Goal: Task Accomplishment & Management: Manage account settings

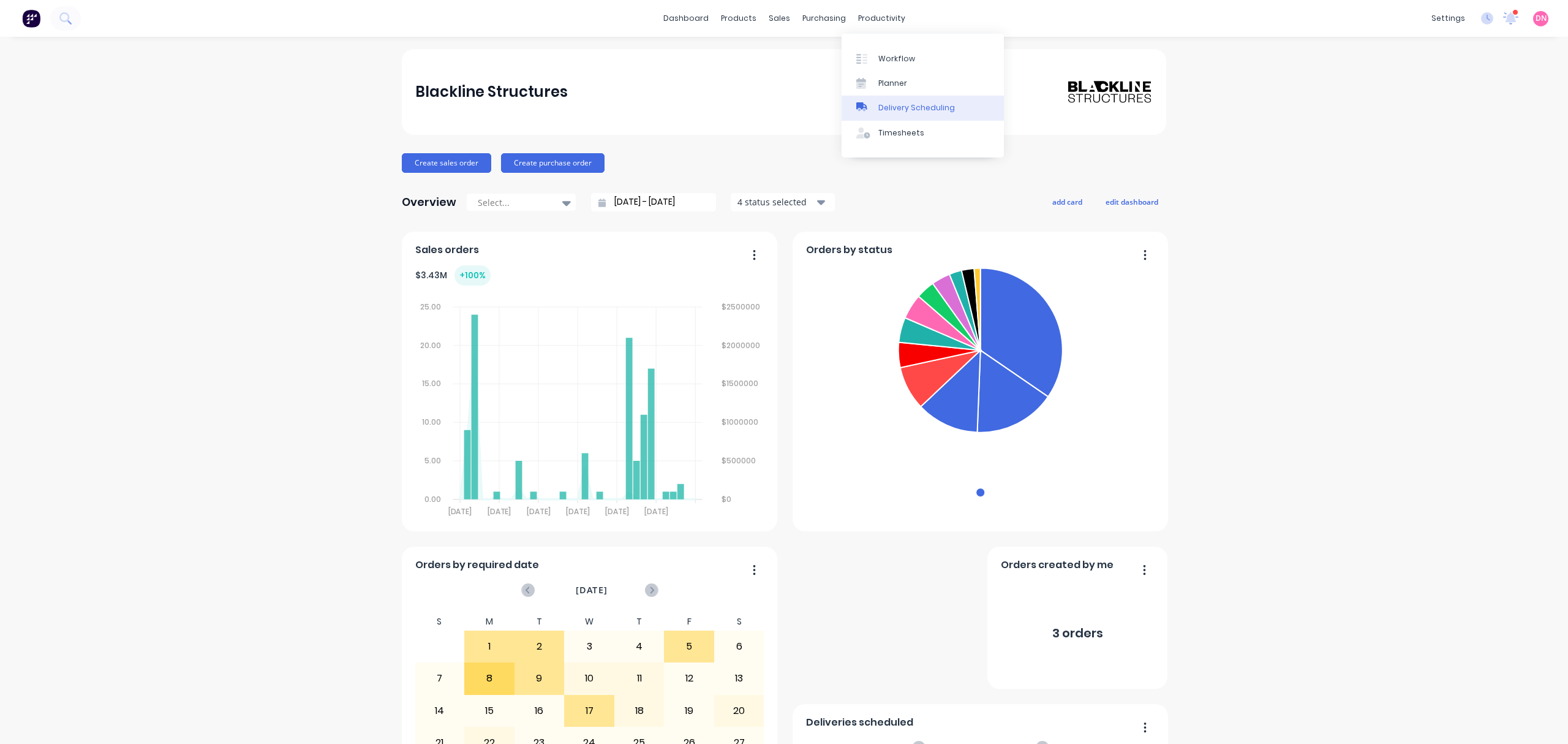
click at [874, 106] on link "Delivery Scheduling" at bounding box center [922, 108] width 162 height 24
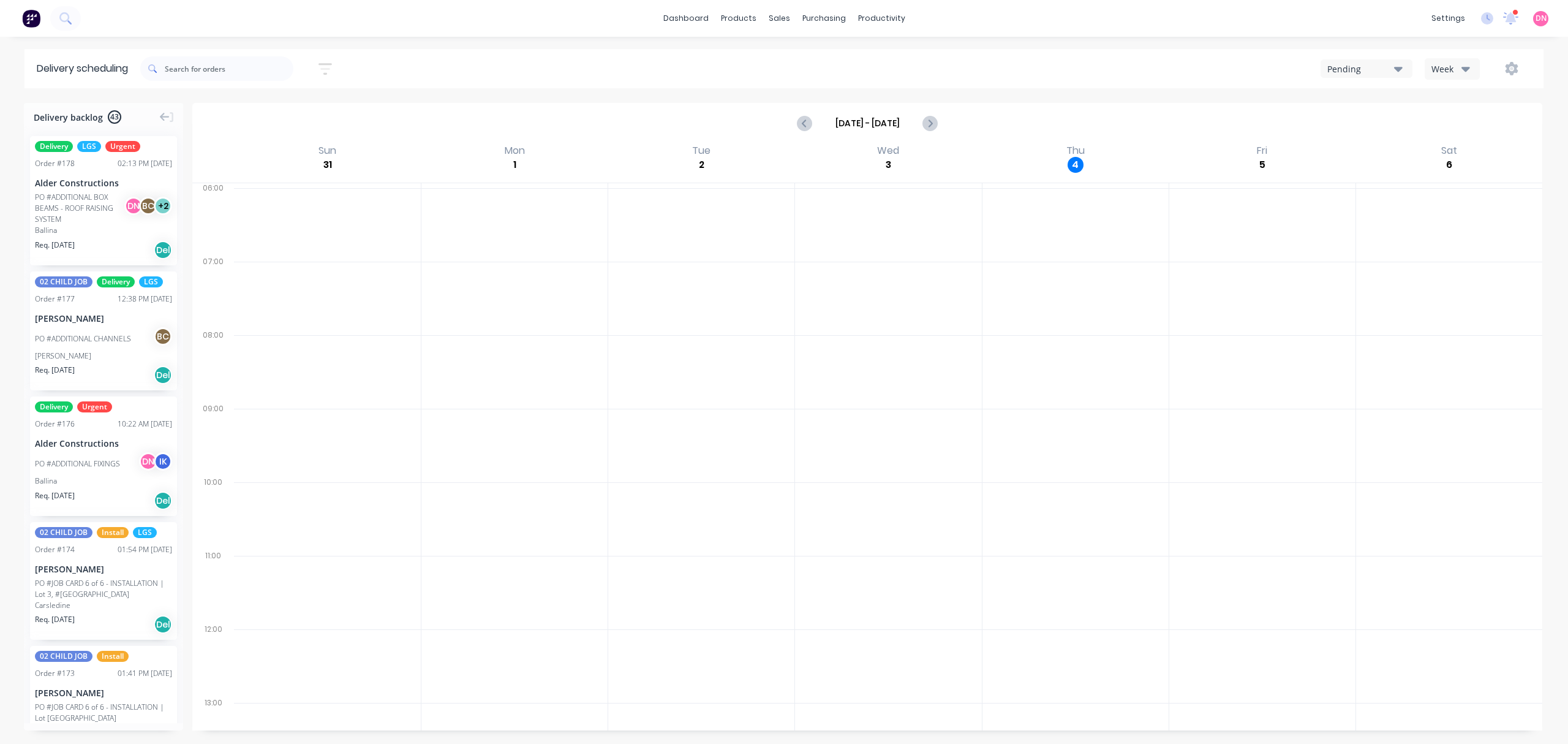
click at [1441, 63] on div "Week" at bounding box center [1449, 69] width 35 height 13
click at [1451, 123] on div "Vehicle" at bounding box center [1485, 126] width 121 height 24
click at [811, 153] on div "AAA Logistics" at bounding box center [807, 156] width 163 height 27
click at [926, 118] on input "[DATE] - [DATE]" at bounding box center [867, 123] width 121 height 19
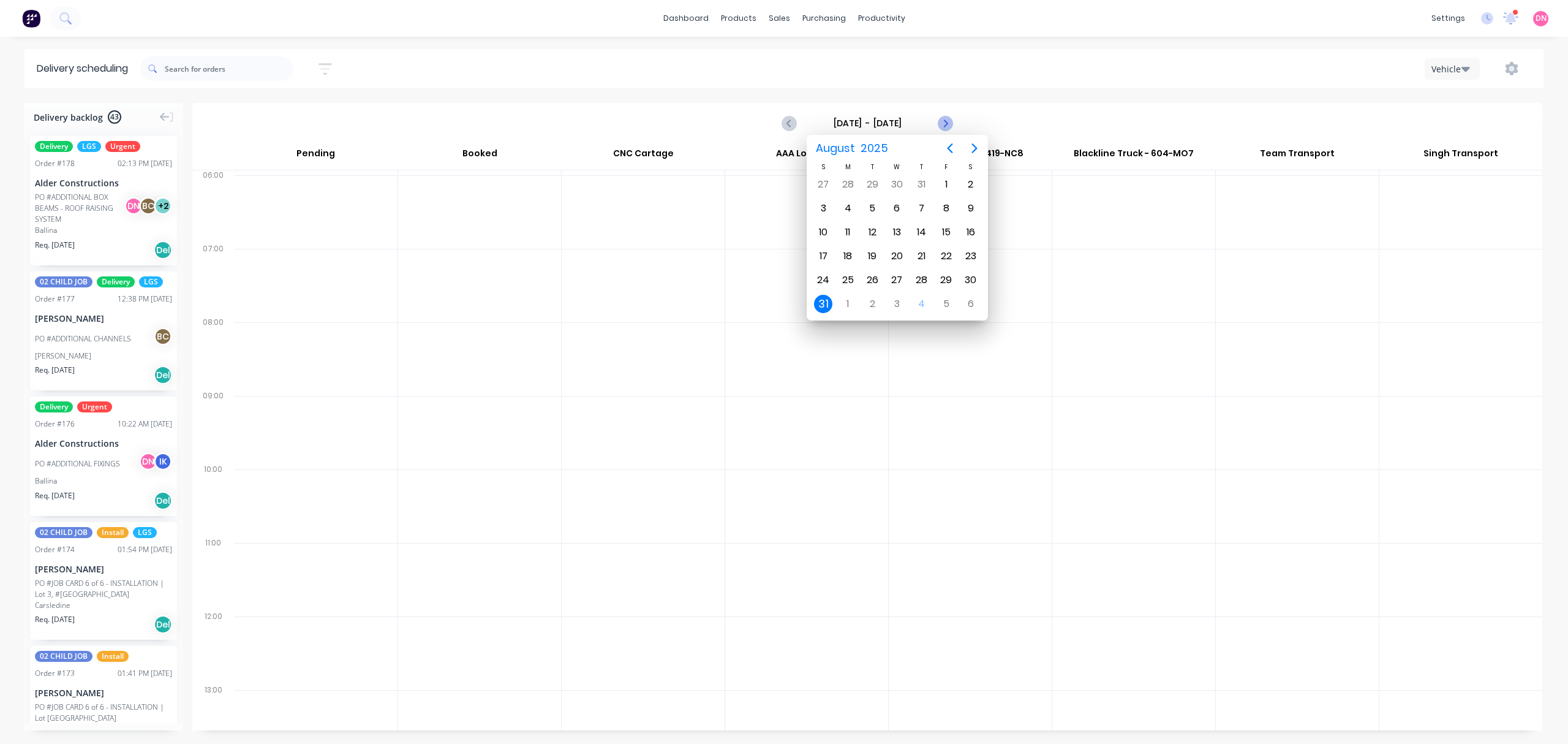
click at [934, 123] on button "Next page" at bounding box center [944, 123] width 24 height 24
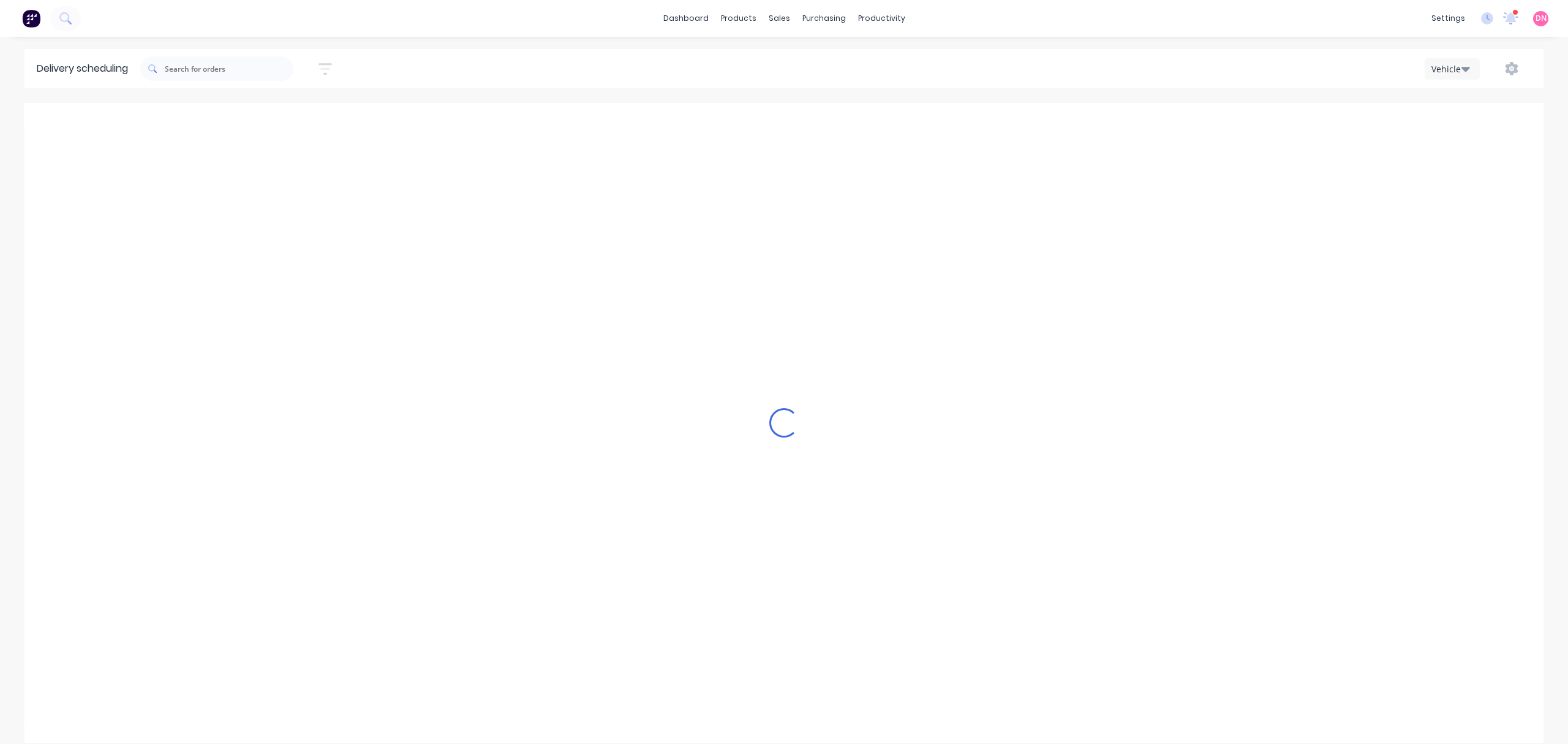
click at [934, 123] on button "Next page" at bounding box center [944, 123] width 24 height 24
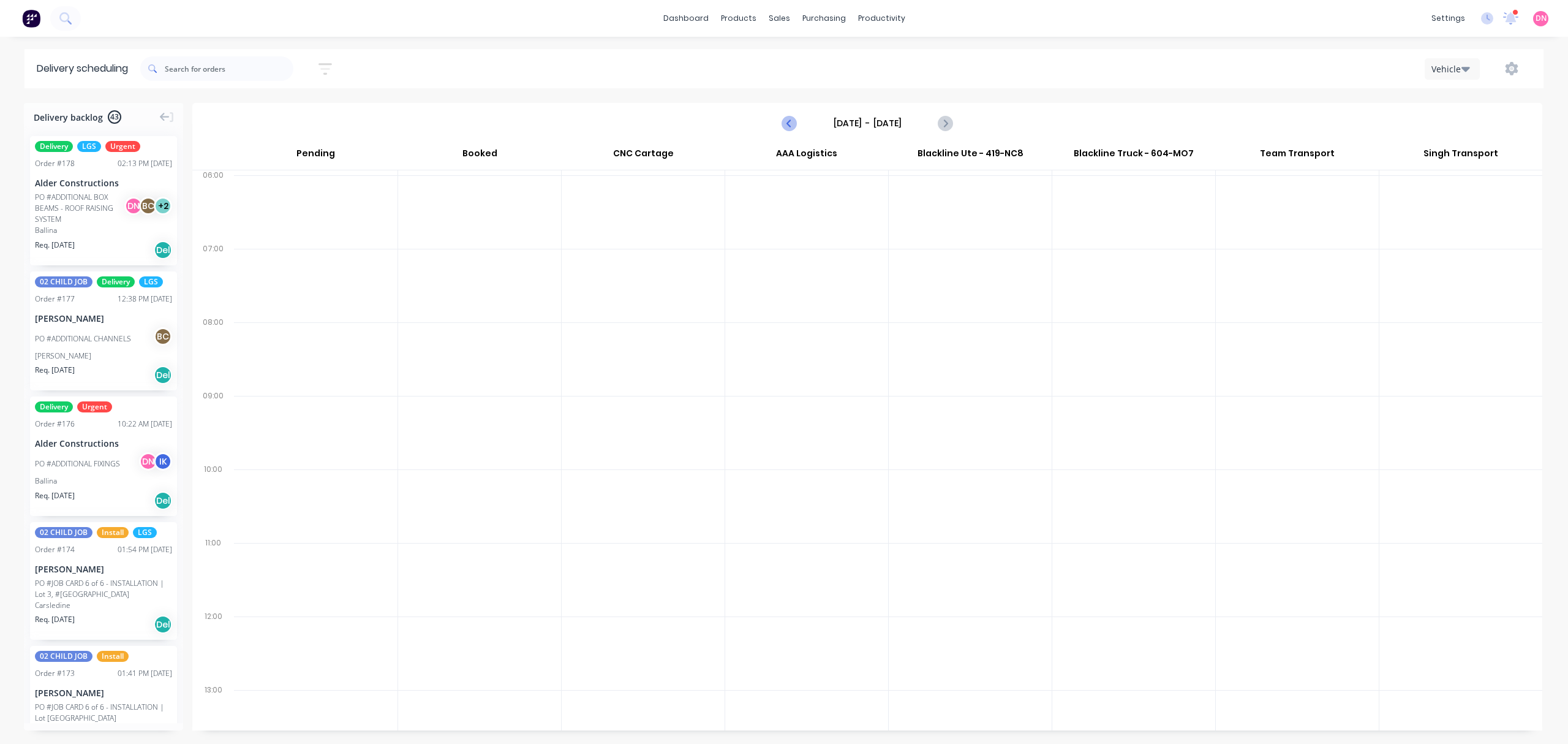
click at [802, 131] on div "[DATE] - [DATE]" at bounding box center [867, 123] width 169 height 19
click at [794, 125] on button "Previous page" at bounding box center [790, 123] width 24 height 24
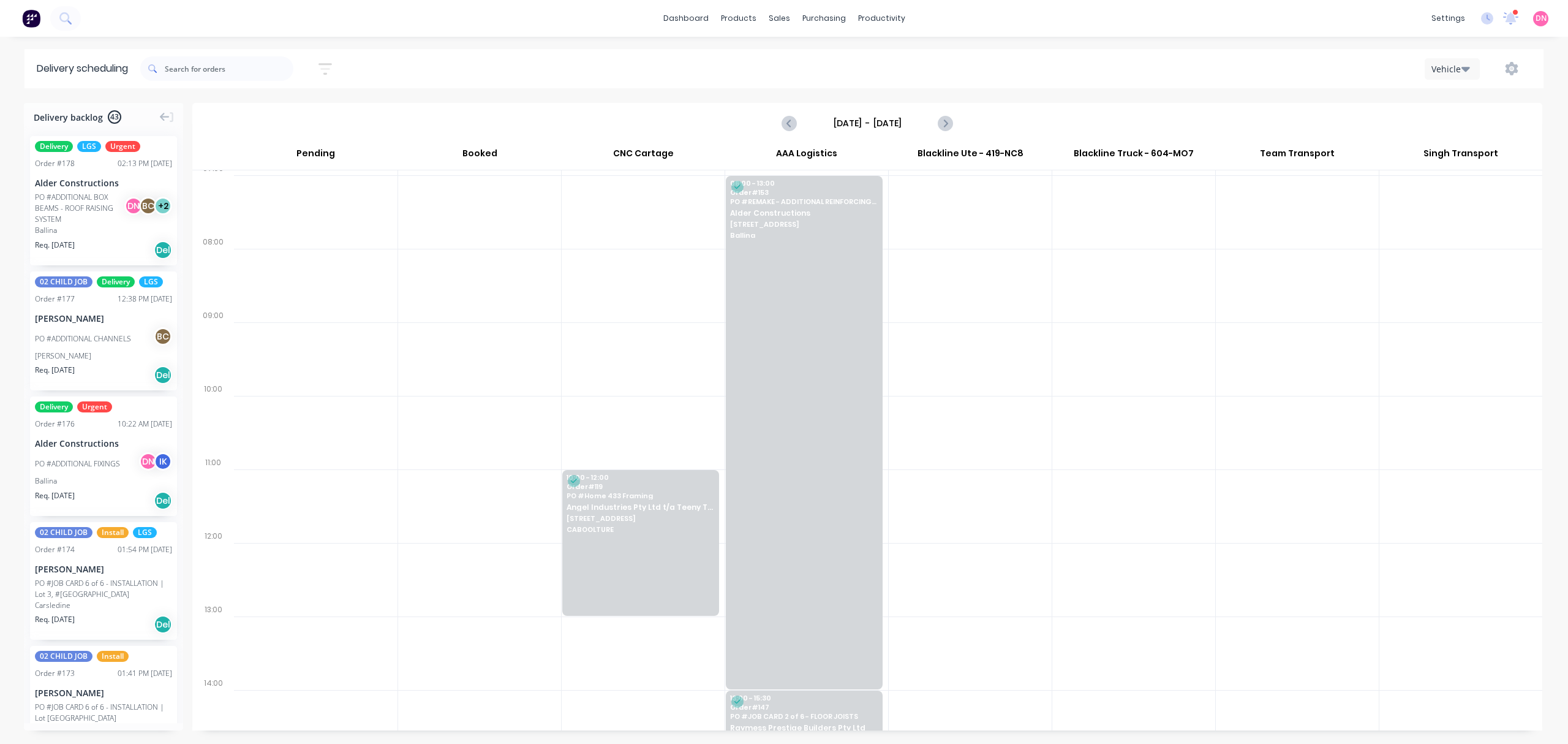
scroll to position [221, 0]
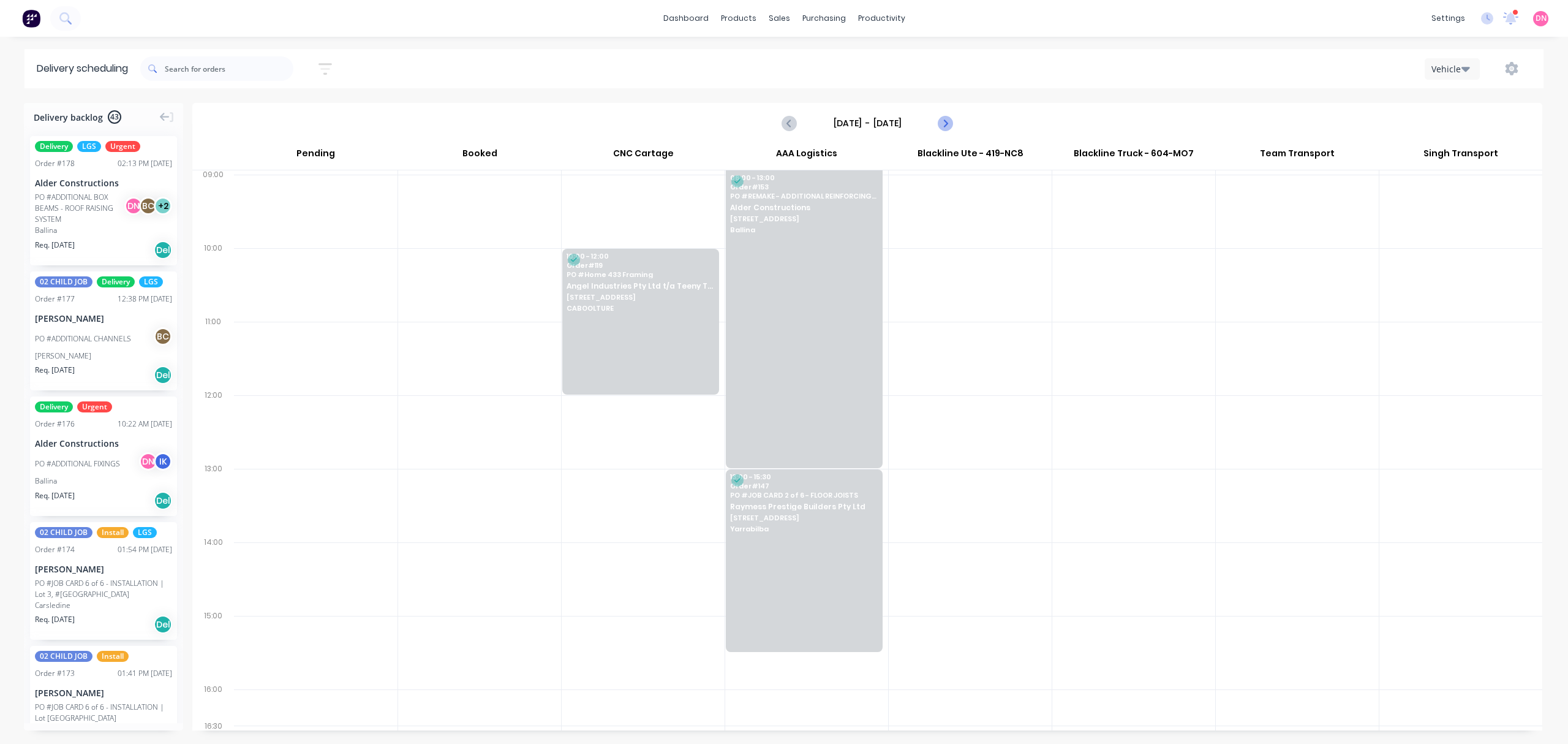
click at [942, 131] on button "Next page" at bounding box center [944, 123] width 24 height 24
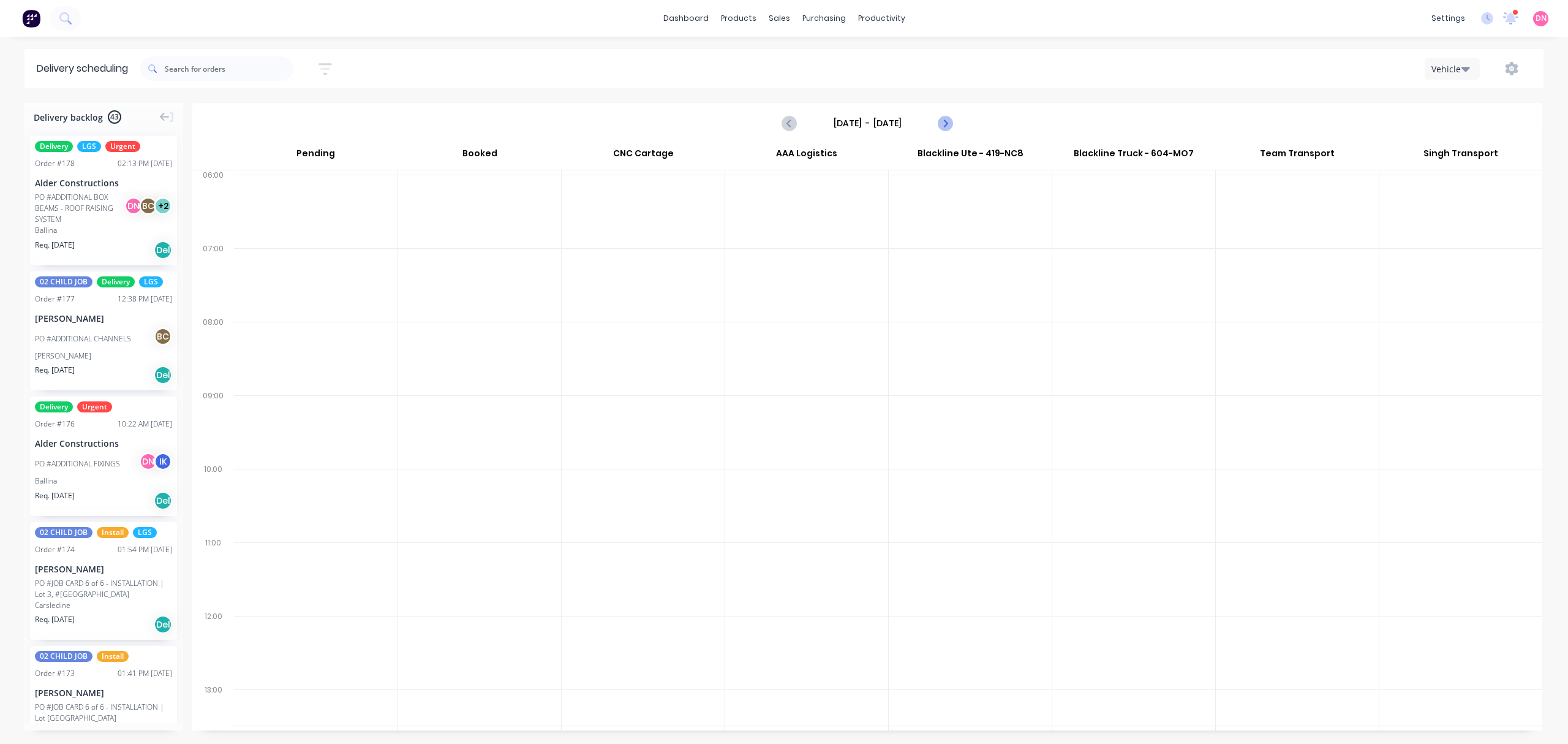
scroll to position [0, 0]
click at [942, 131] on button "Next page" at bounding box center [944, 123] width 24 height 24
click at [943, 127] on icon "Next page" at bounding box center [944, 123] width 6 height 10
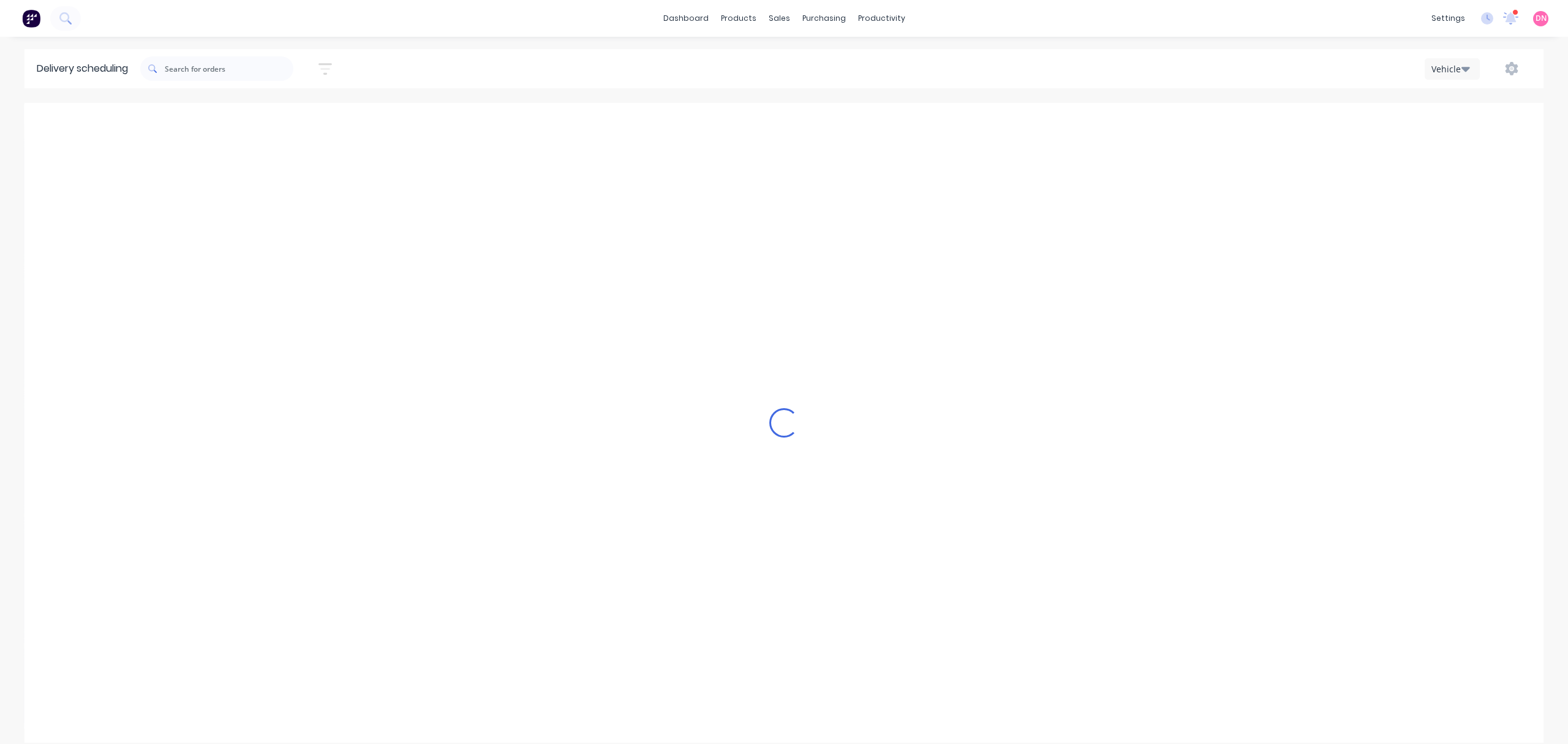
type input "[DATE] - [DATE]"
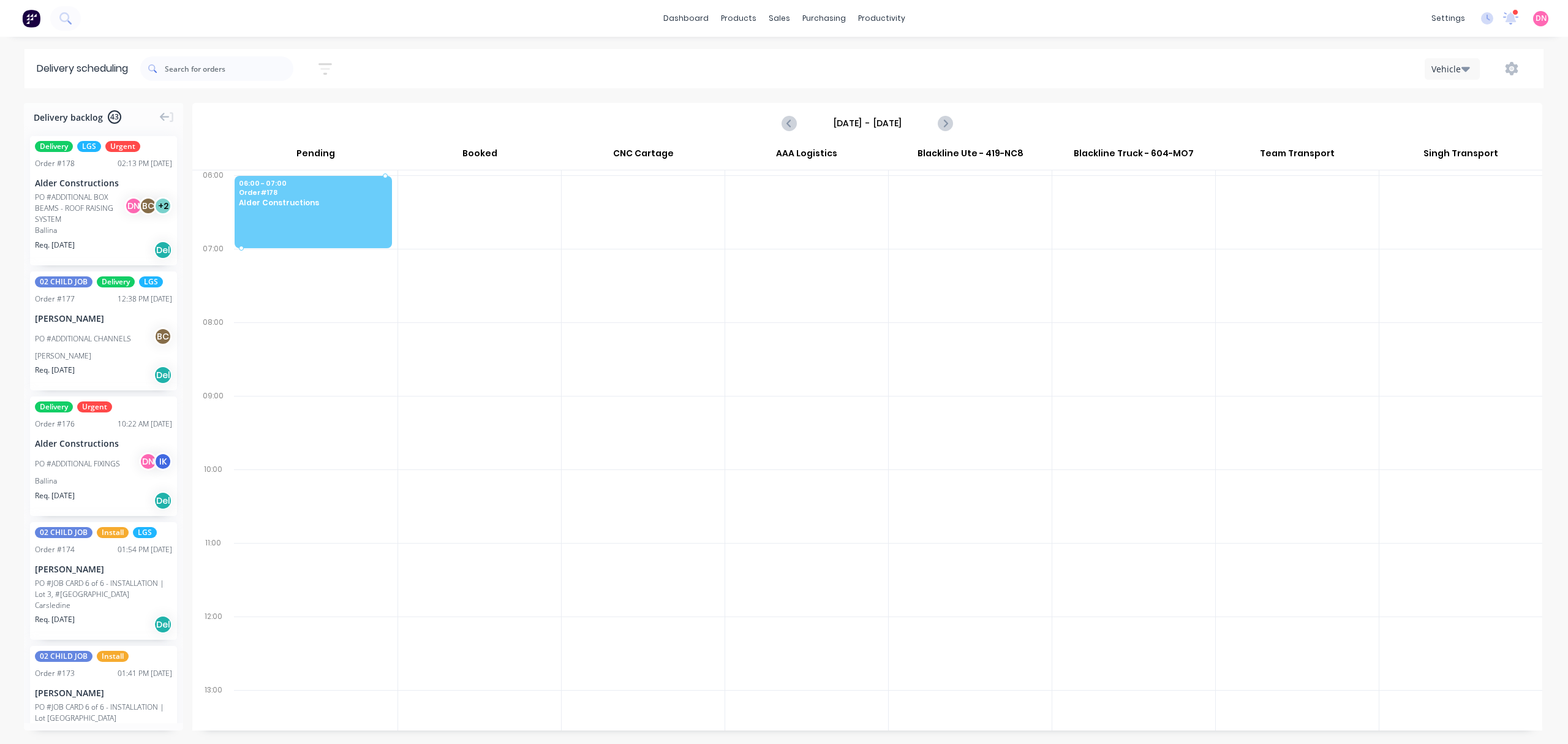
drag, startPoint x: 106, startPoint y: 210, endPoint x: 313, endPoint y: 201, distance: 207.2
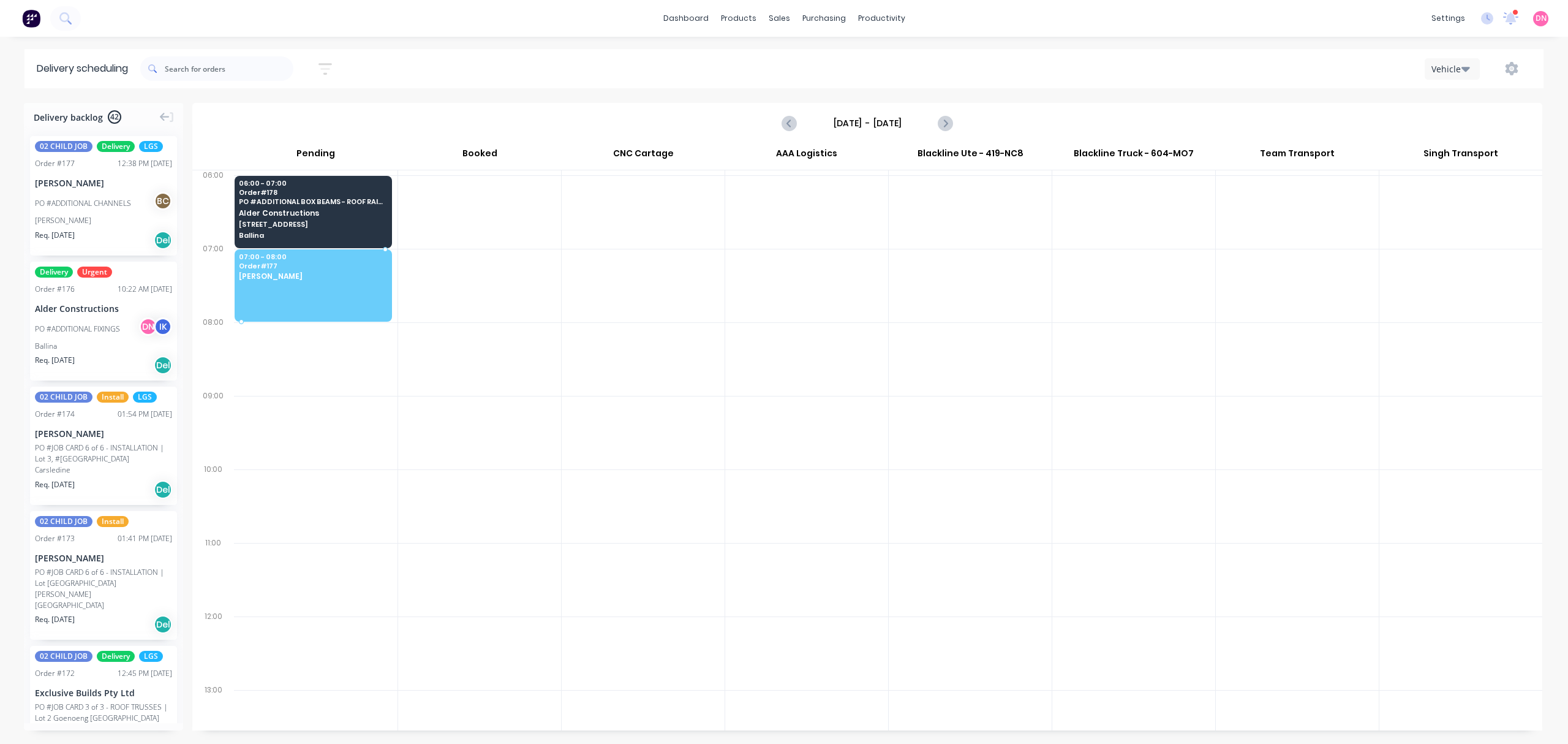
drag, startPoint x: 122, startPoint y: 204, endPoint x: 136, endPoint y: 210, distance: 15.2
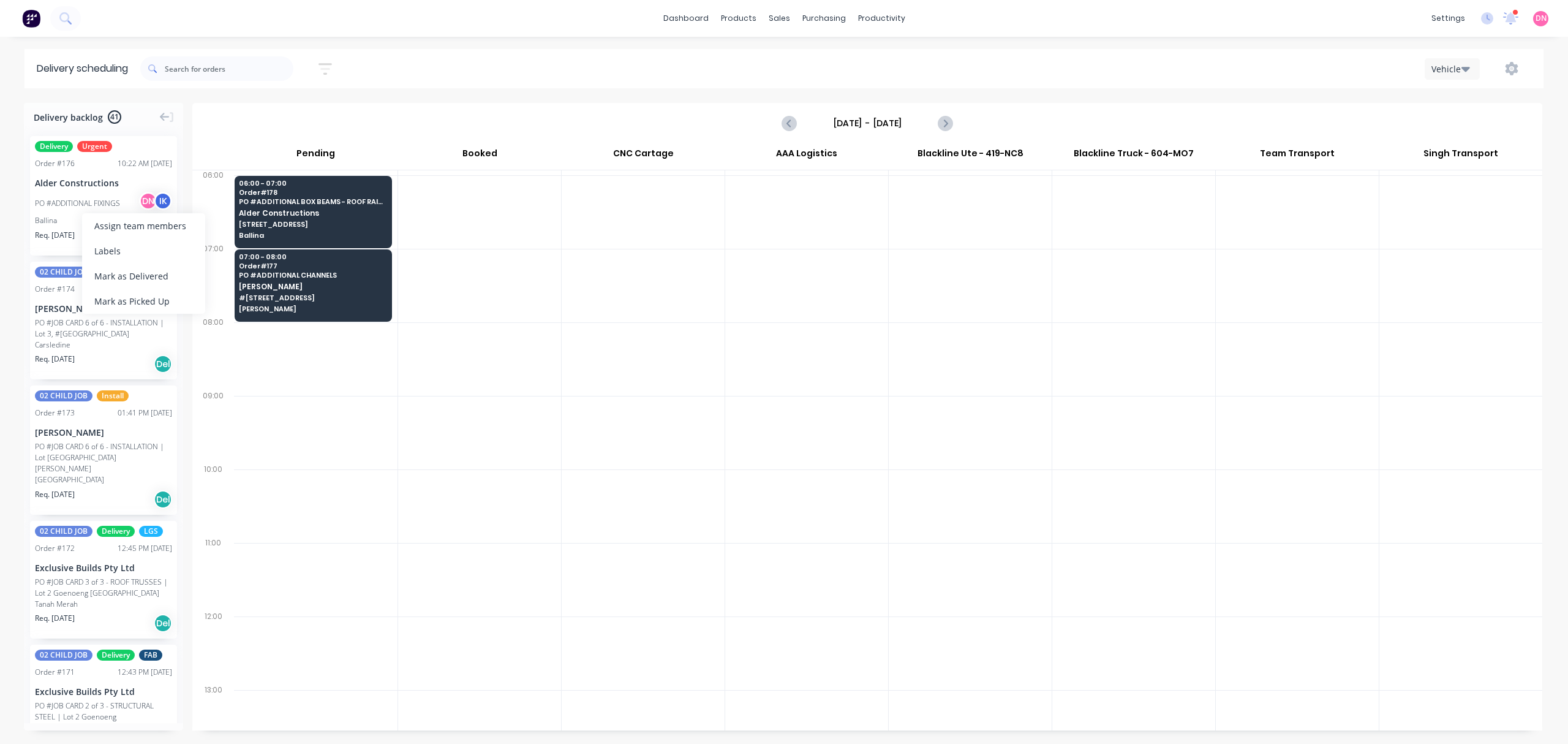
click at [90, 197] on div "PO #ADDITIONAL FIXINGS" at bounding box center [77, 203] width 85 height 11
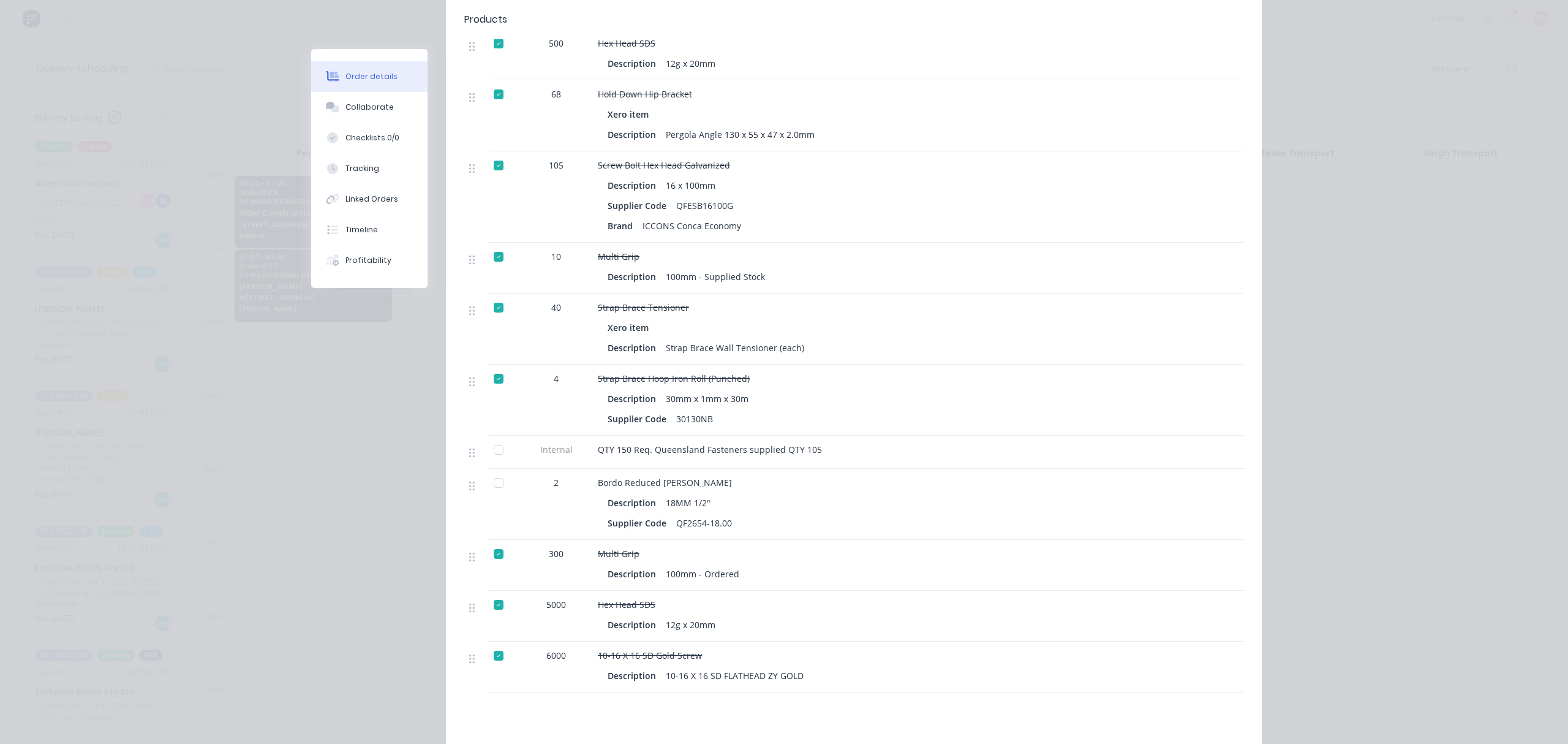
scroll to position [490, 0]
click at [495, 435] on div at bounding box center [498, 447] width 24 height 24
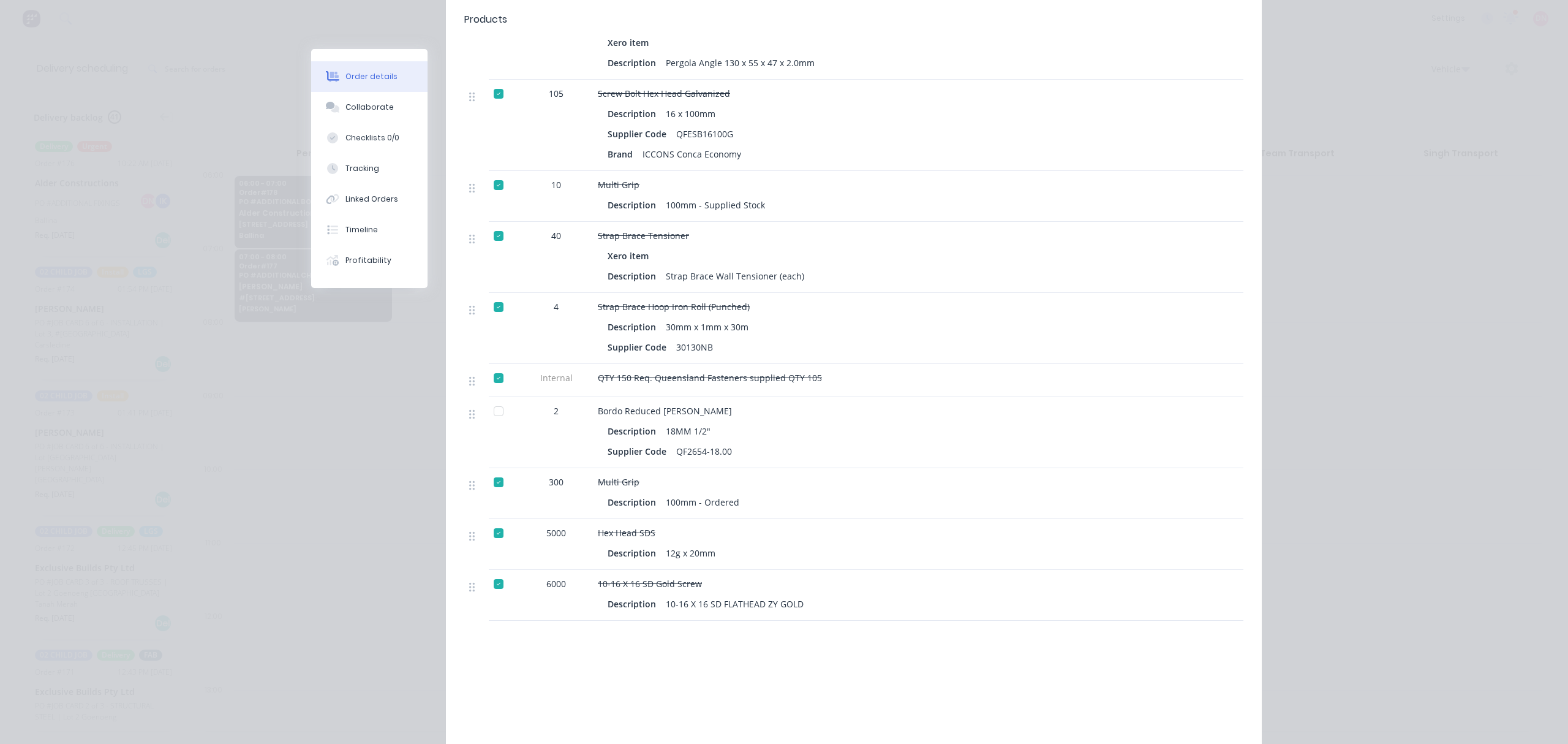
scroll to position [653, 0]
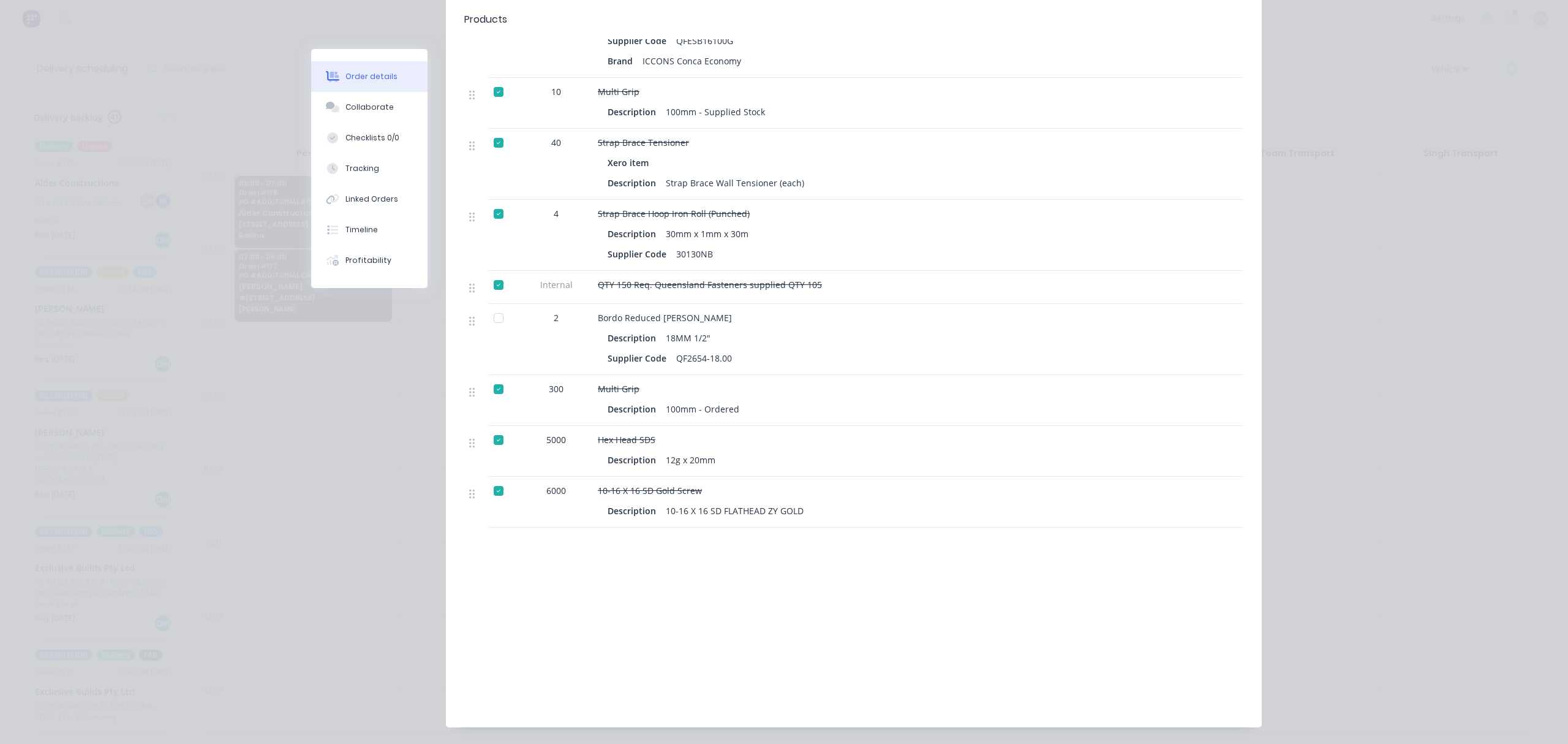
click at [645, 329] on div "Description" at bounding box center [634, 338] width 53 height 18
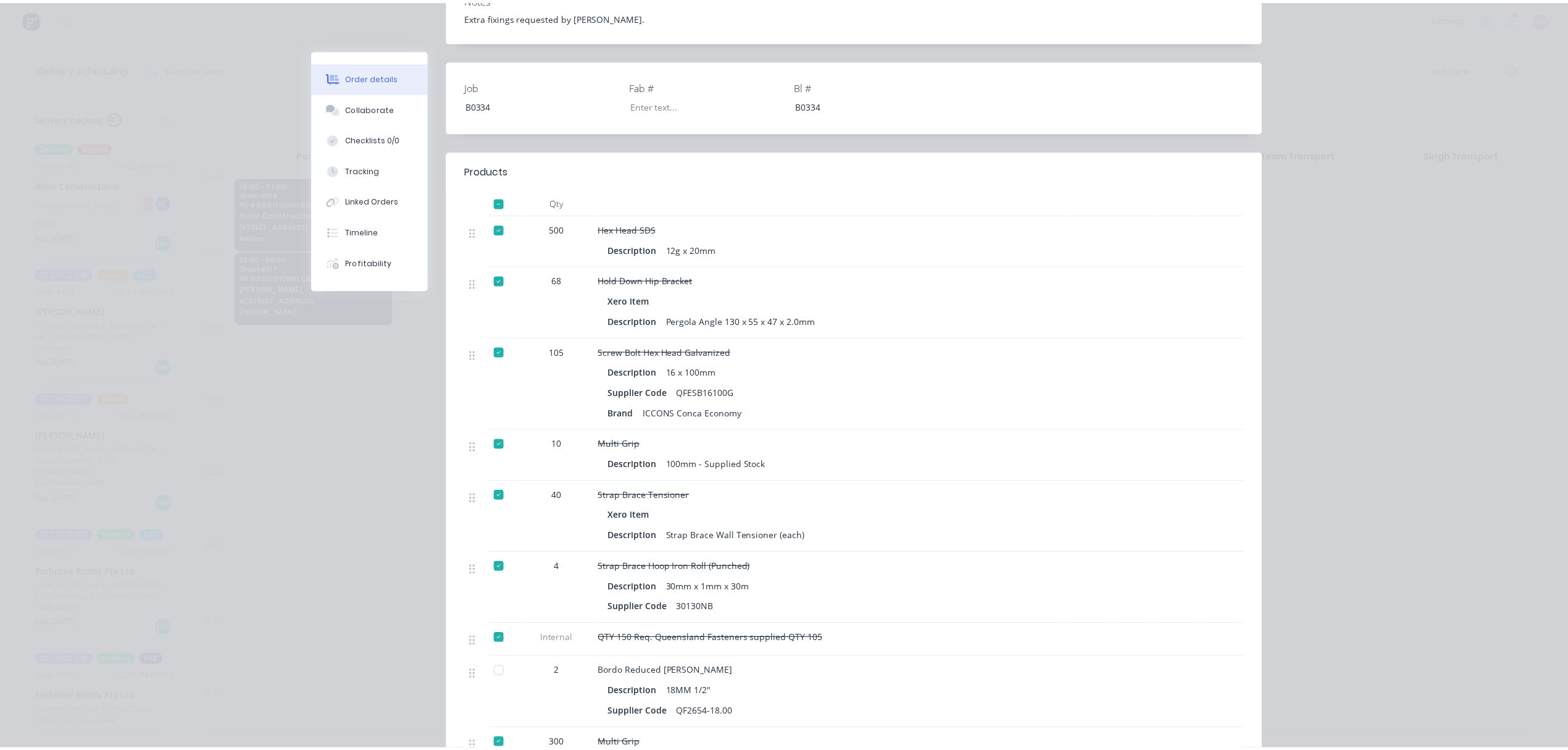
scroll to position [0, 0]
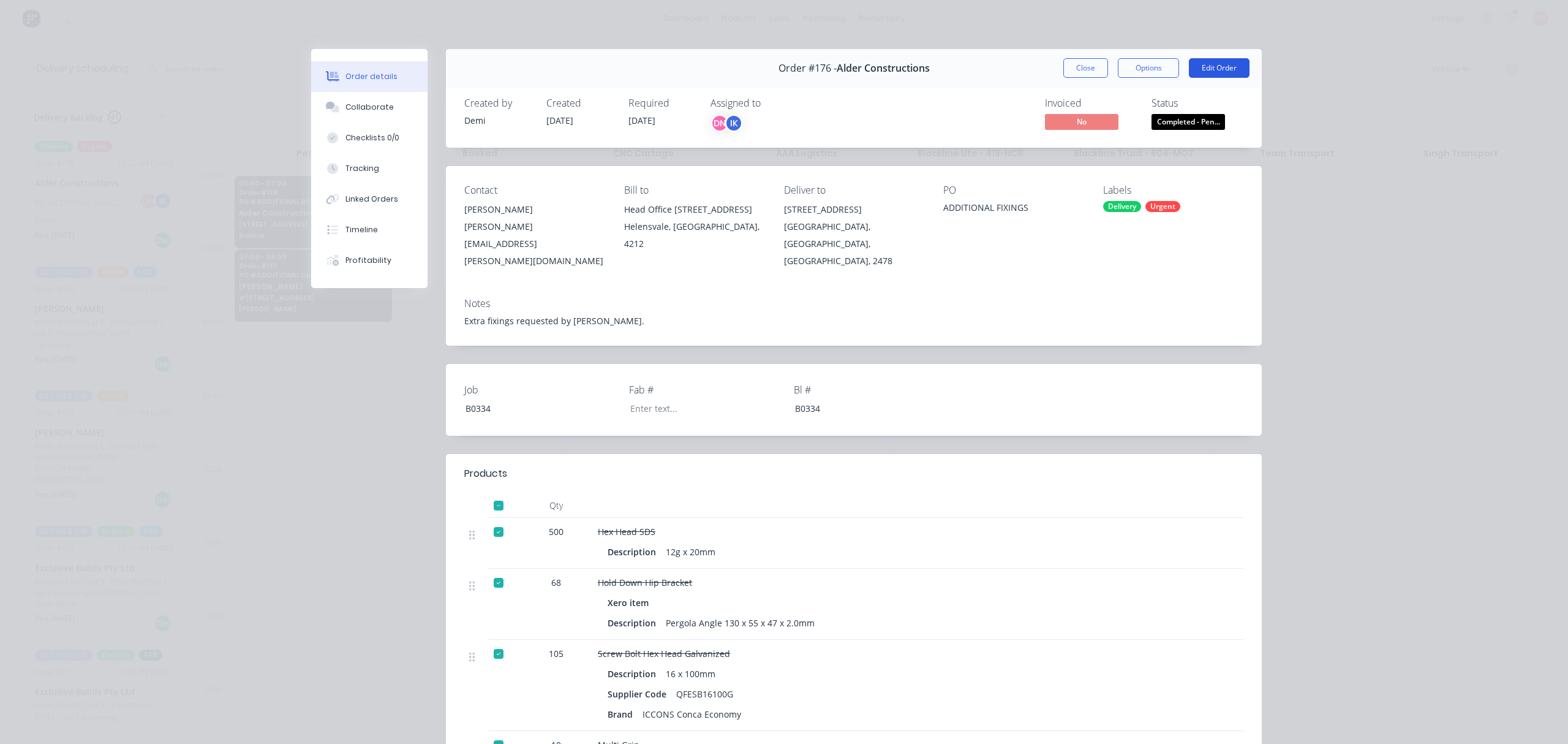
click at [1213, 61] on button "Edit Order" at bounding box center [1218, 68] width 60 height 19
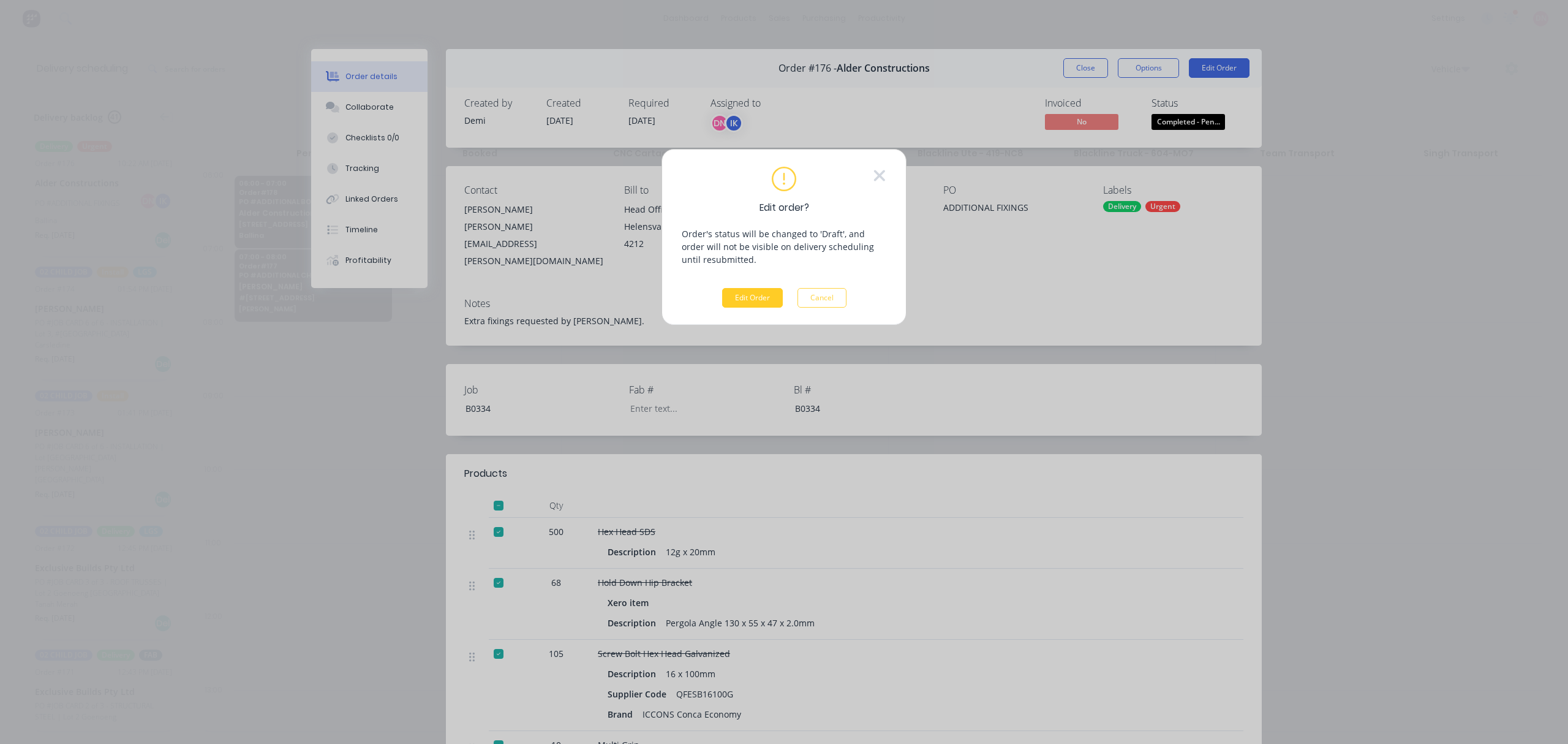
click at [764, 297] on button "Edit Order" at bounding box center [752, 297] width 60 height 19
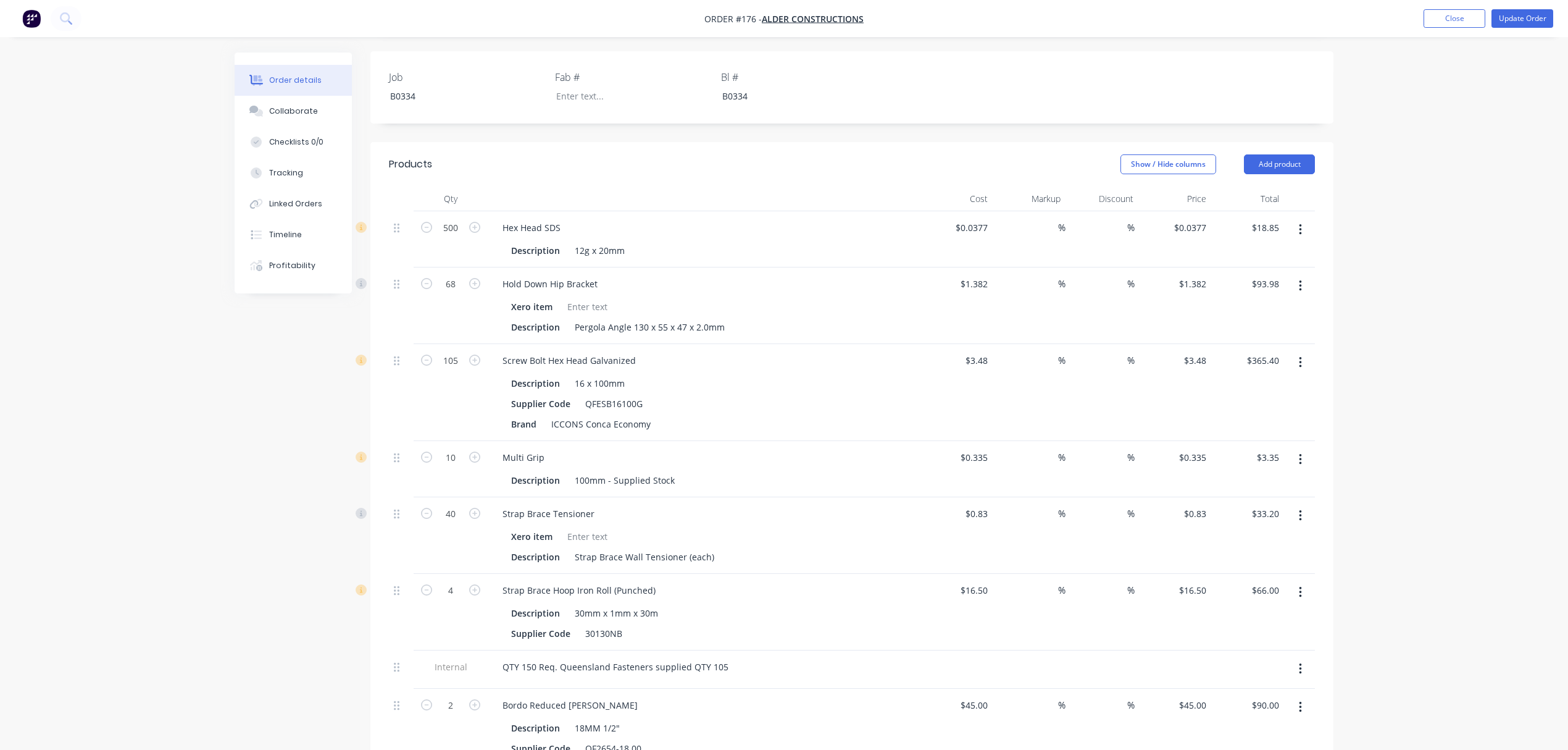
scroll to position [411, 0]
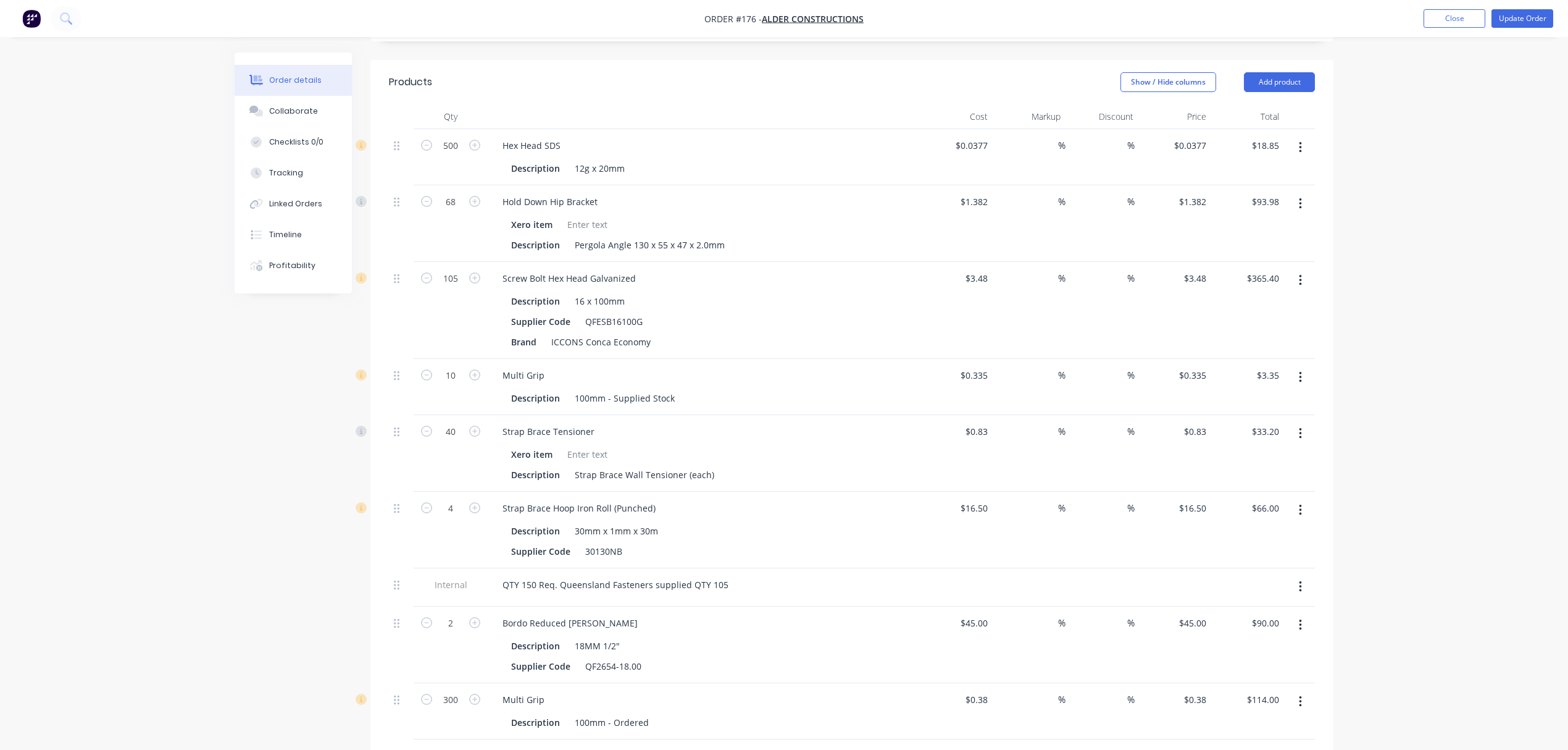
click at [1301, 619] on button "button" at bounding box center [1301, 624] width 29 height 22
click at [1260, 722] on div "Delete" at bounding box center [1256, 731] width 95 height 18
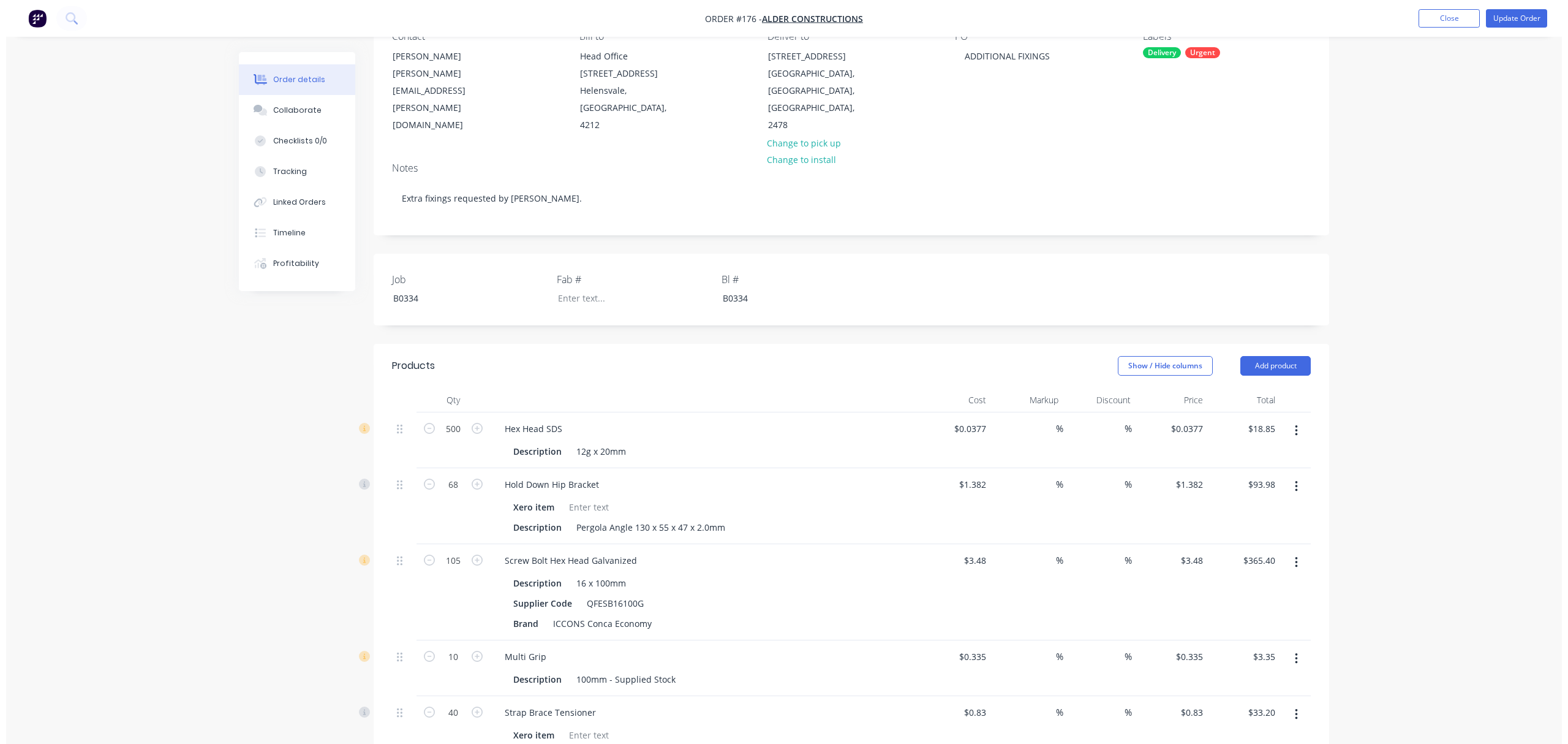
scroll to position [0, 0]
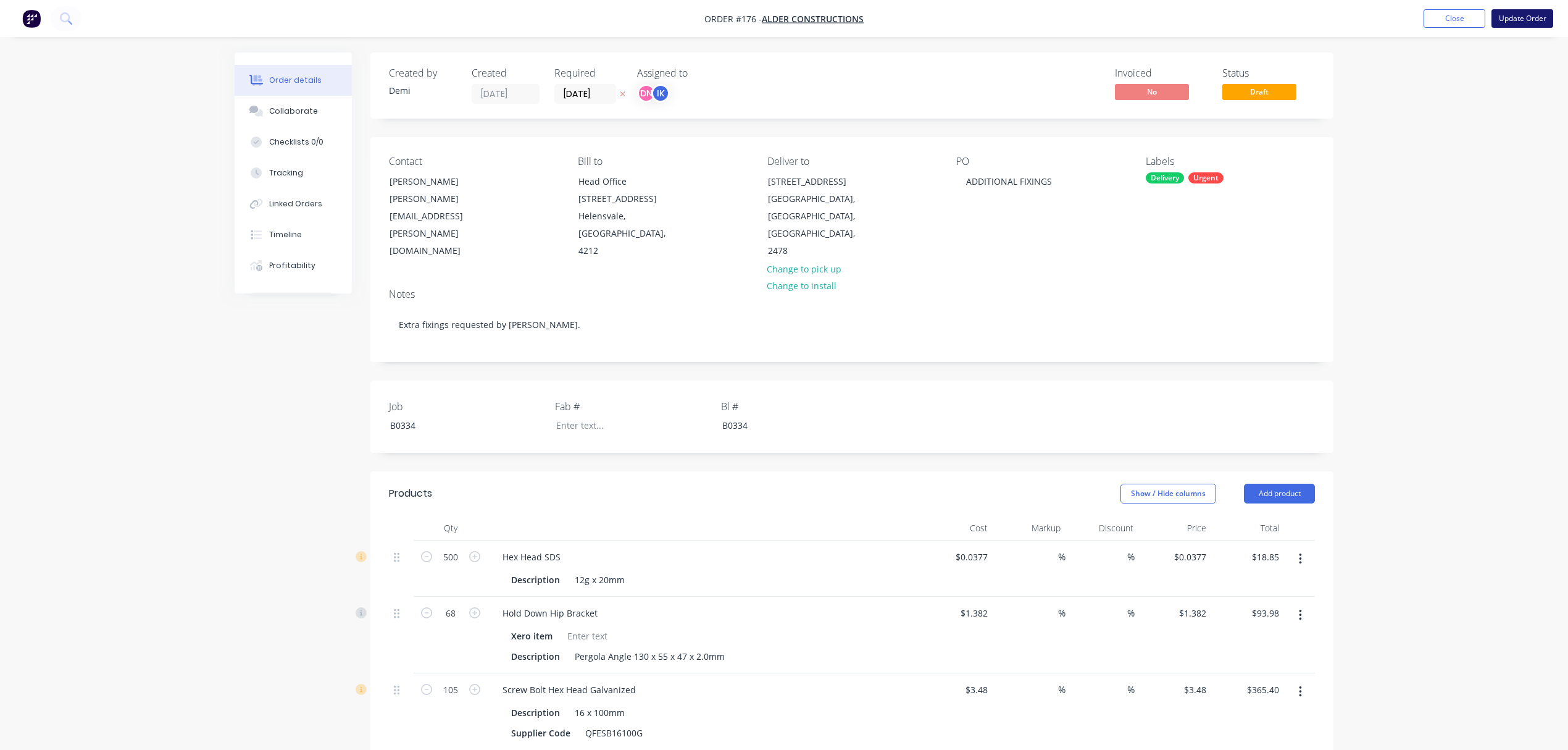
click at [1507, 20] on button "Update Order" at bounding box center [1523, 18] width 62 height 19
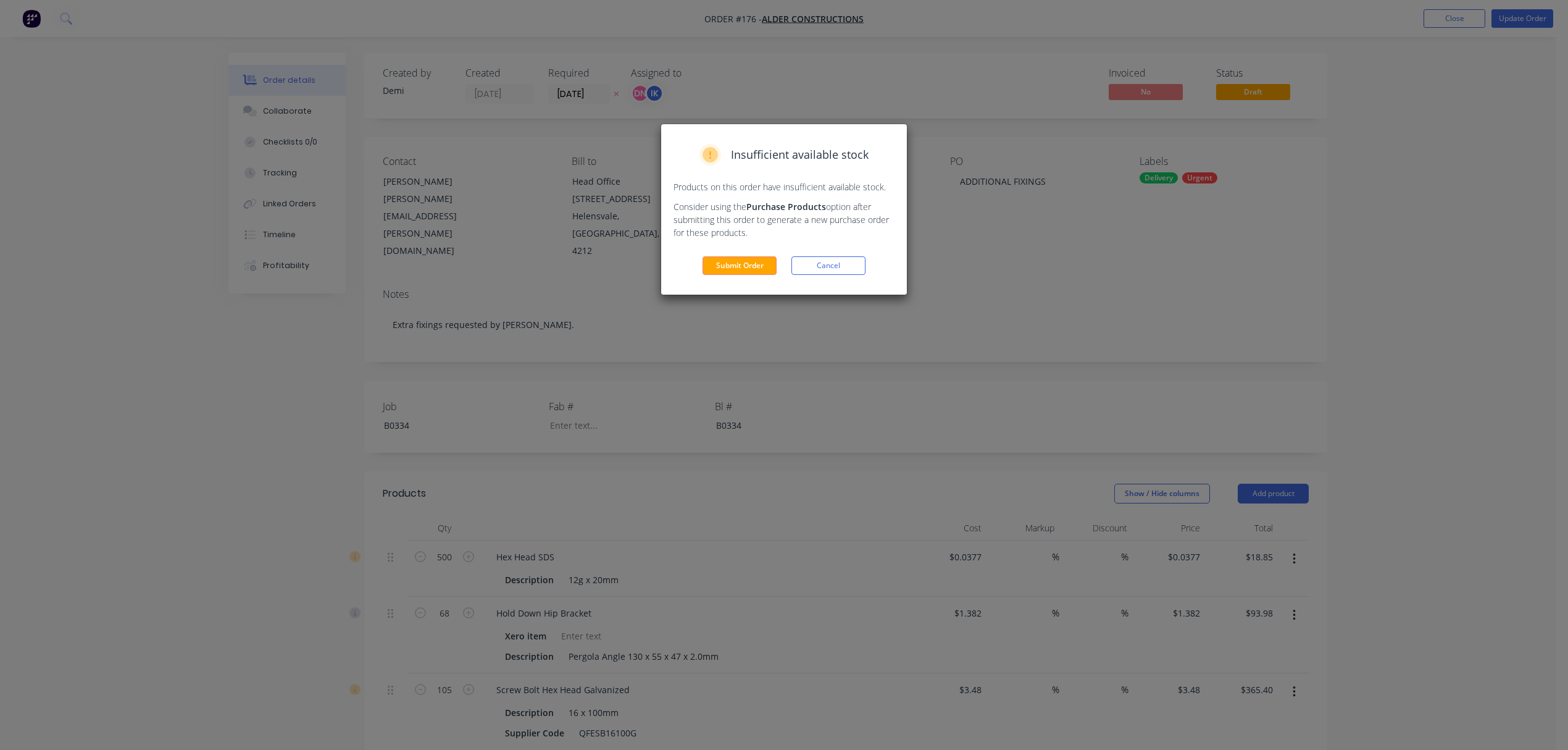
click at [754, 261] on button "Submit Order" at bounding box center [739, 265] width 74 height 19
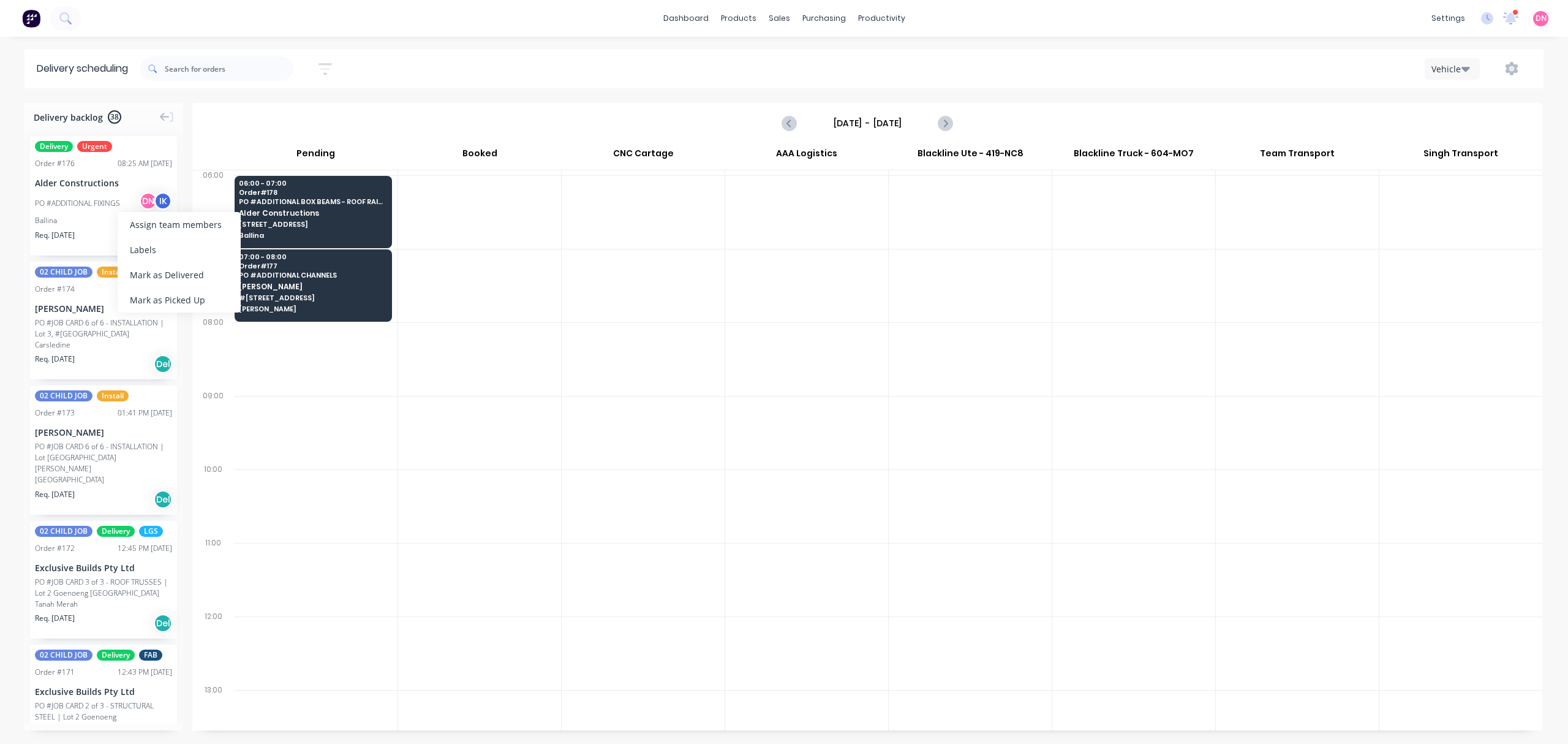
click at [180, 287] on div "Assign team members Labels Mark as Delivered [PERSON_NAME] as Picked Up" at bounding box center [179, 262] width 123 height 101
click at [146, 261] on div "Mark as Delivered" at bounding box center [188, 268] width 123 height 25
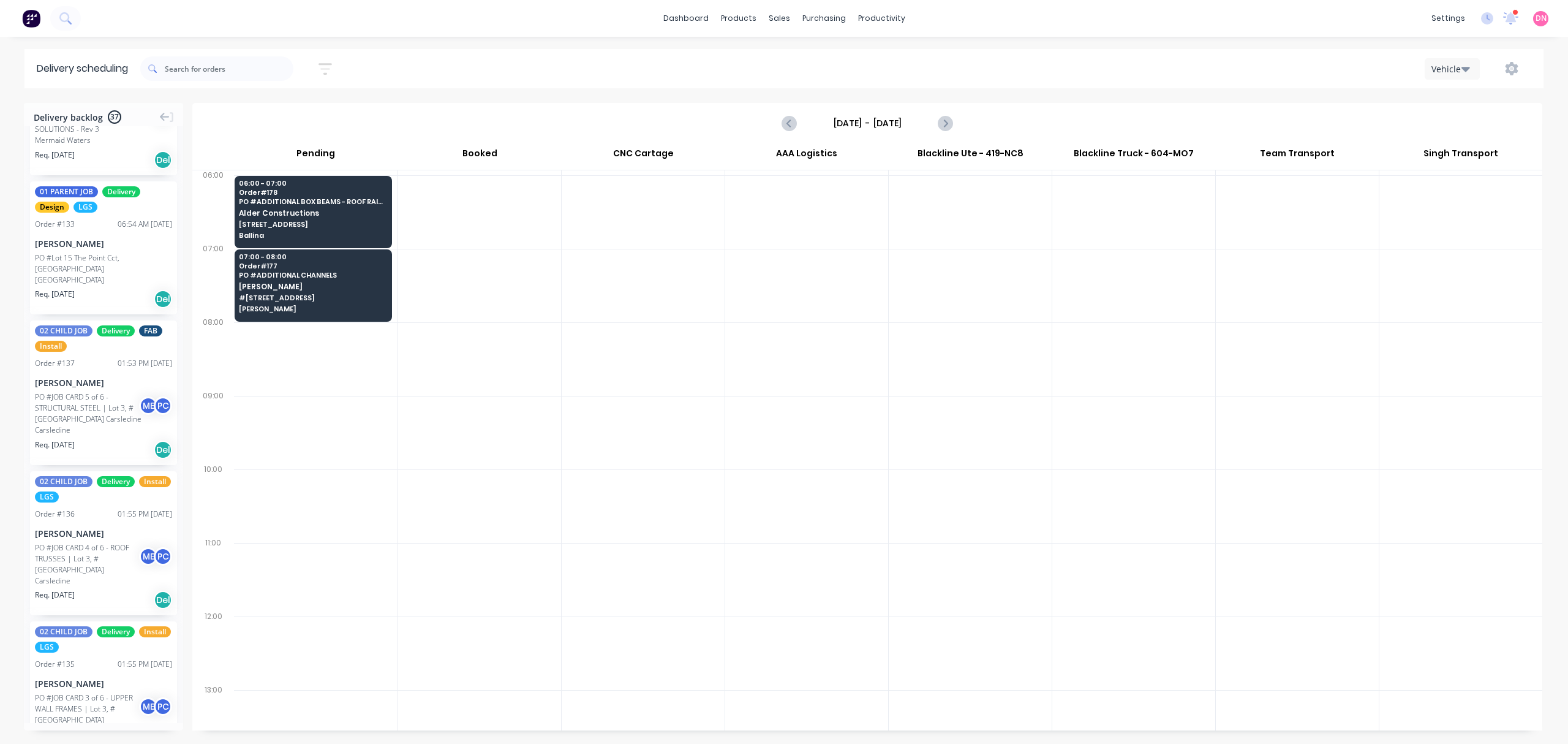
scroll to position [2287, 0]
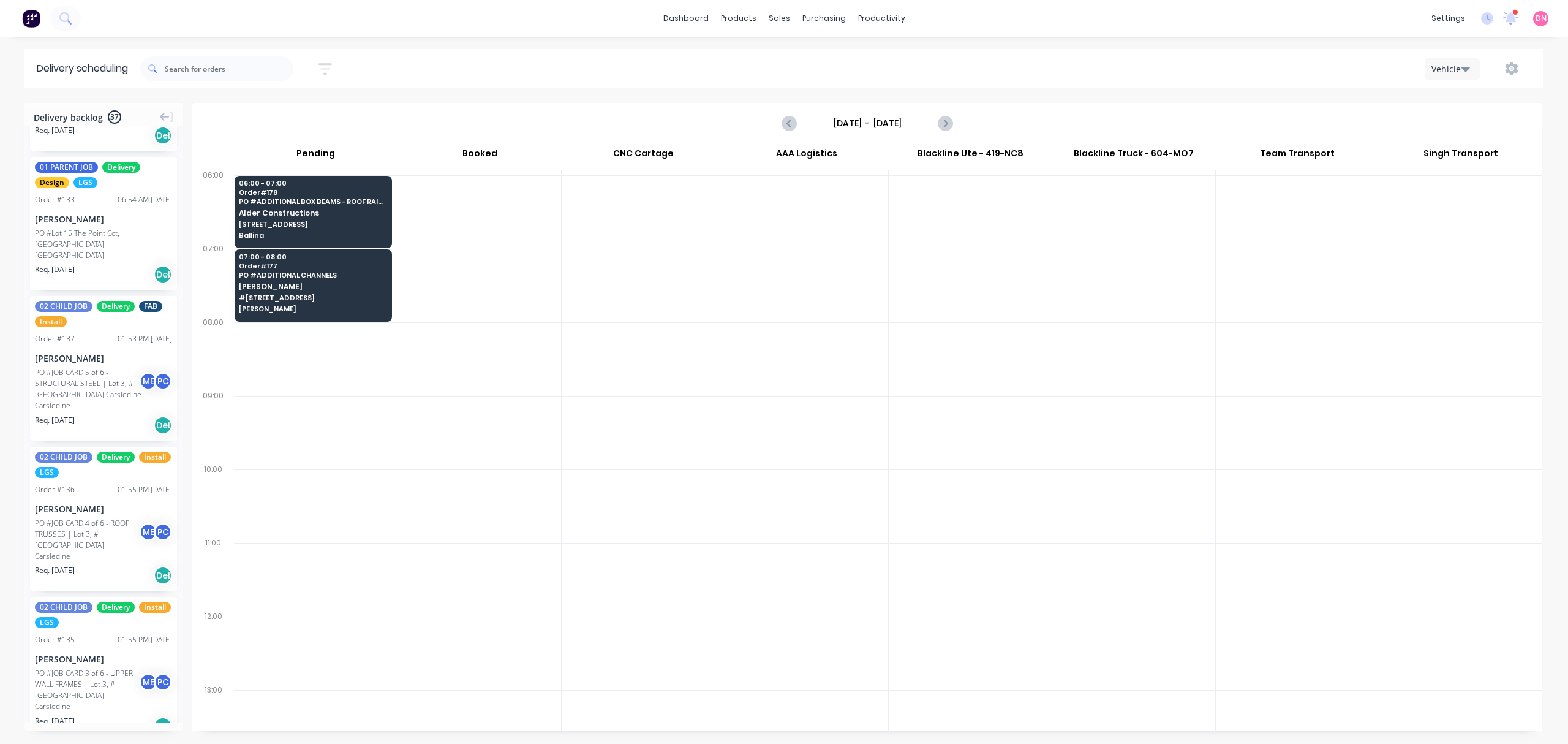
click at [332, 76] on icon "button" at bounding box center [325, 69] width 14 height 15
click at [292, 182] on button "Filter by labels" at bounding box center [268, 189] width 115 height 19
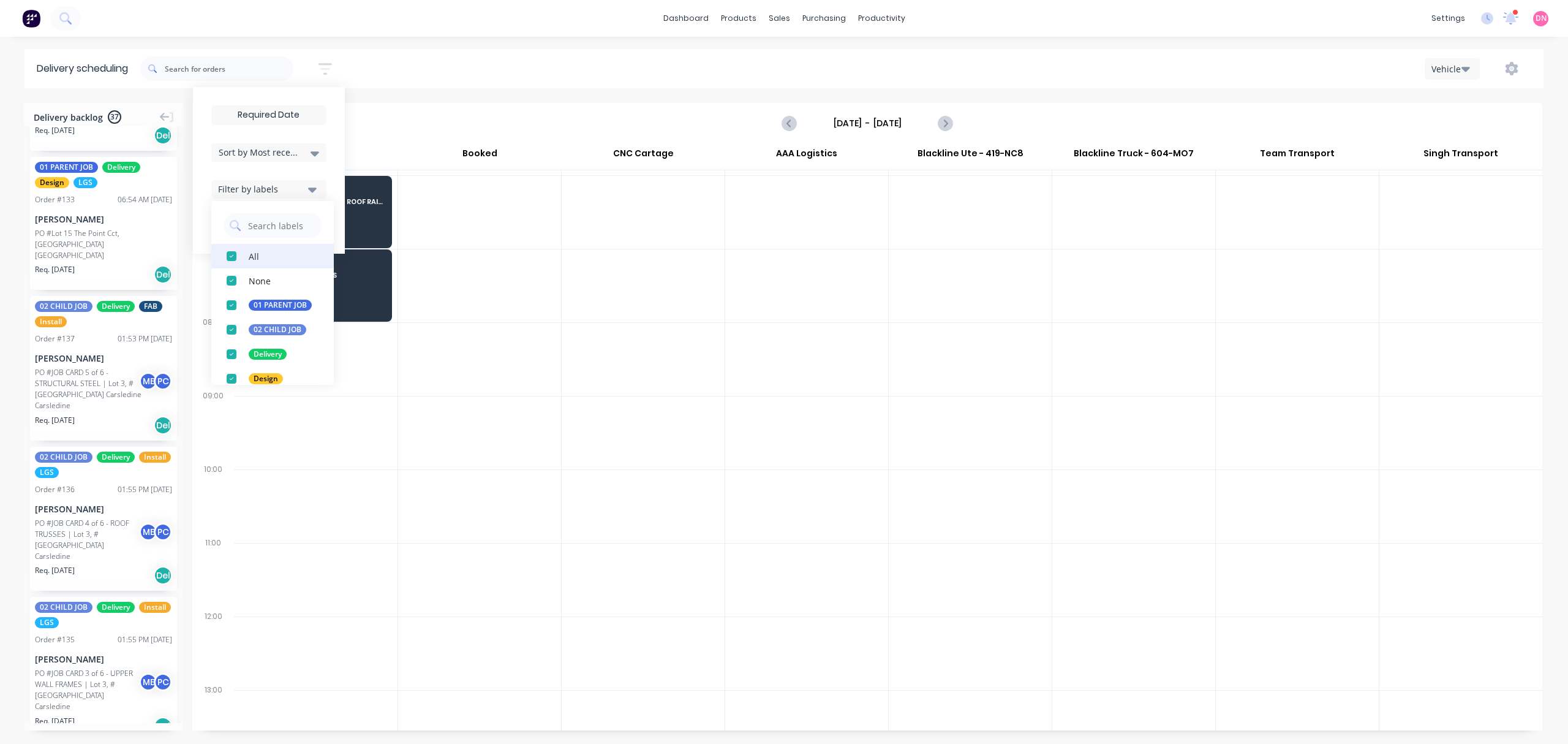
click at [234, 256] on div "button" at bounding box center [231, 256] width 24 height 24
click at [236, 325] on div "button" at bounding box center [231, 330] width 24 height 24
click at [239, 280] on div "button" at bounding box center [231, 272] width 24 height 24
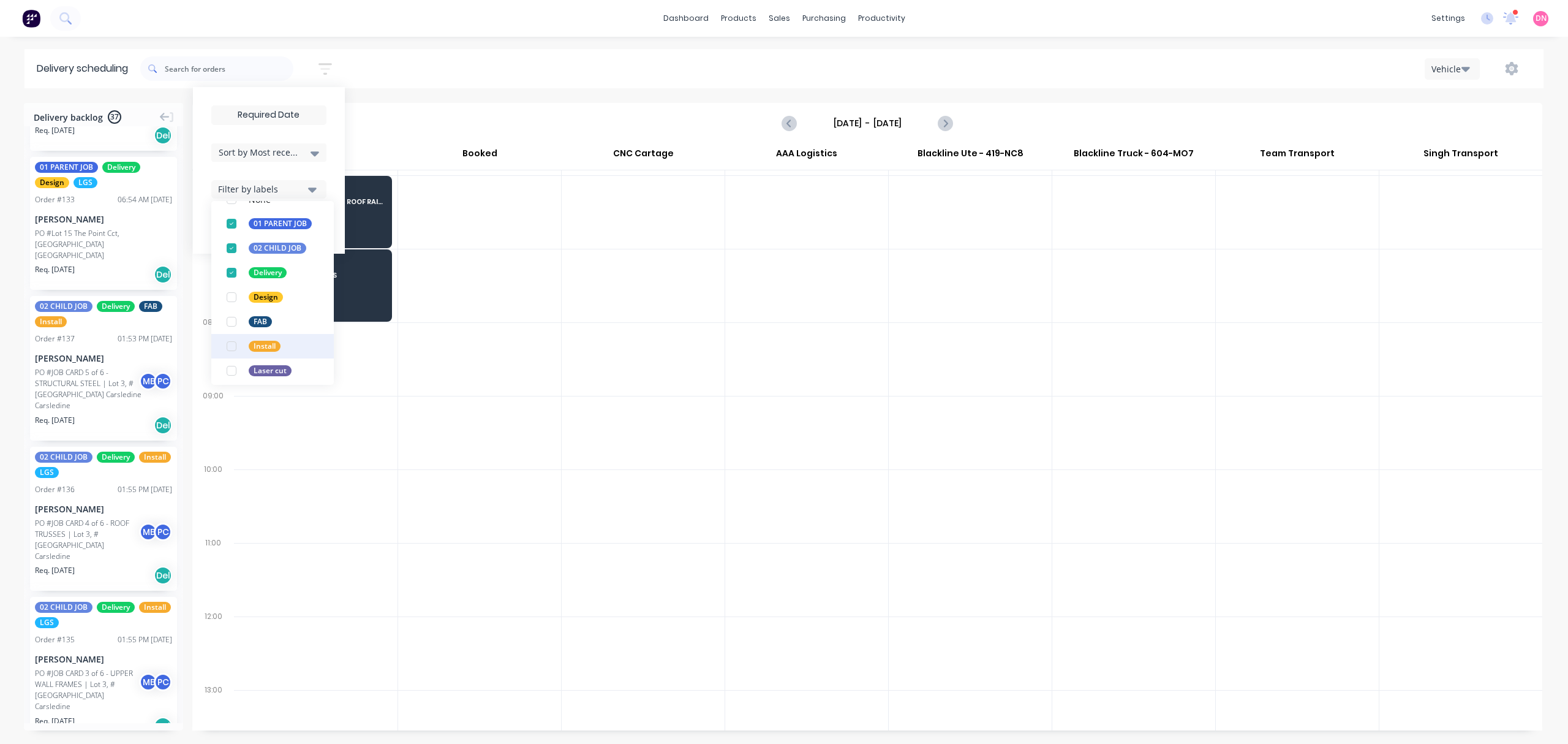
scroll to position [163, 0]
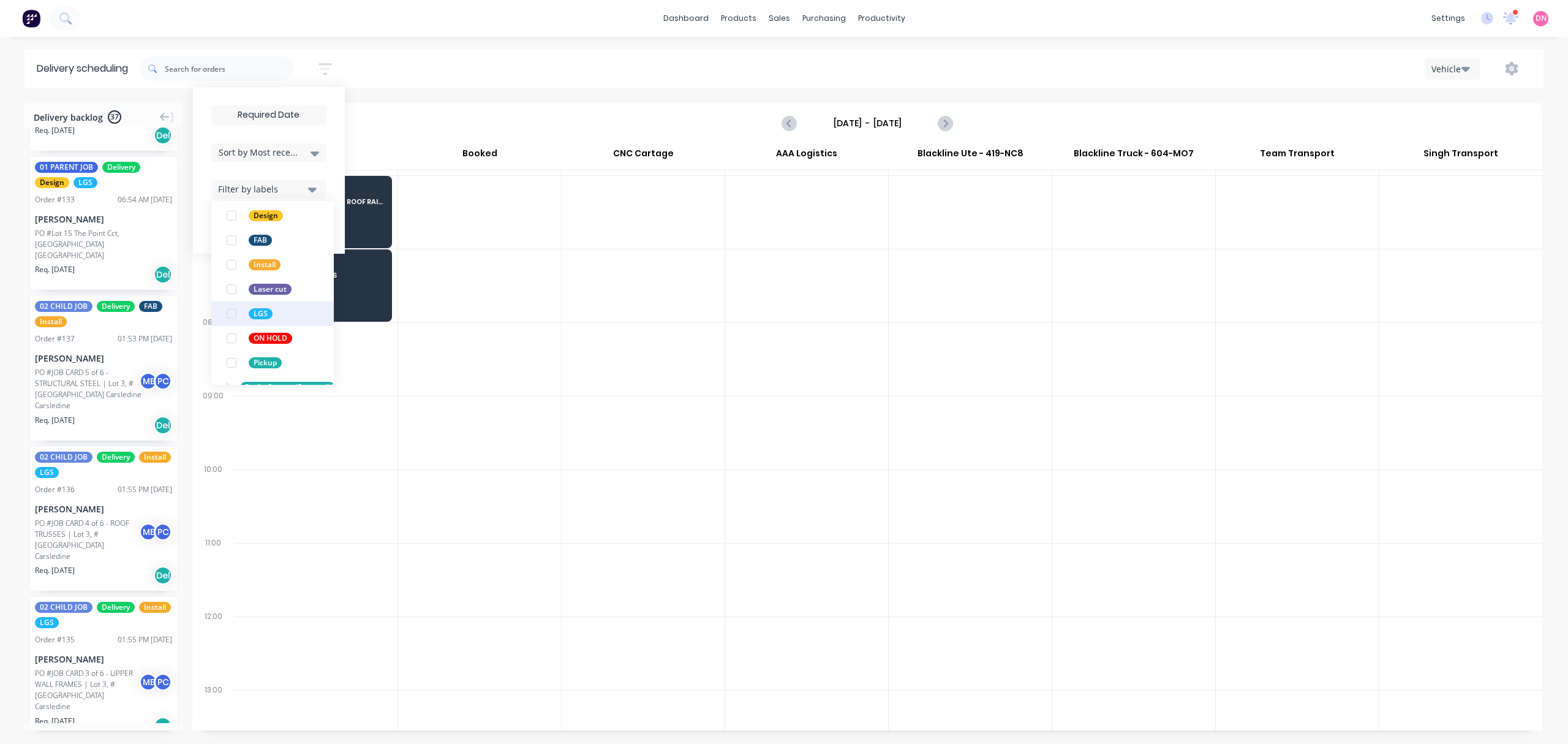
click at [233, 318] on div "button" at bounding box center [231, 314] width 24 height 24
click at [440, 83] on div "Sort by Most recent Created date Required date Order number Customer name Most …" at bounding box center [841, 69] width 1403 height 35
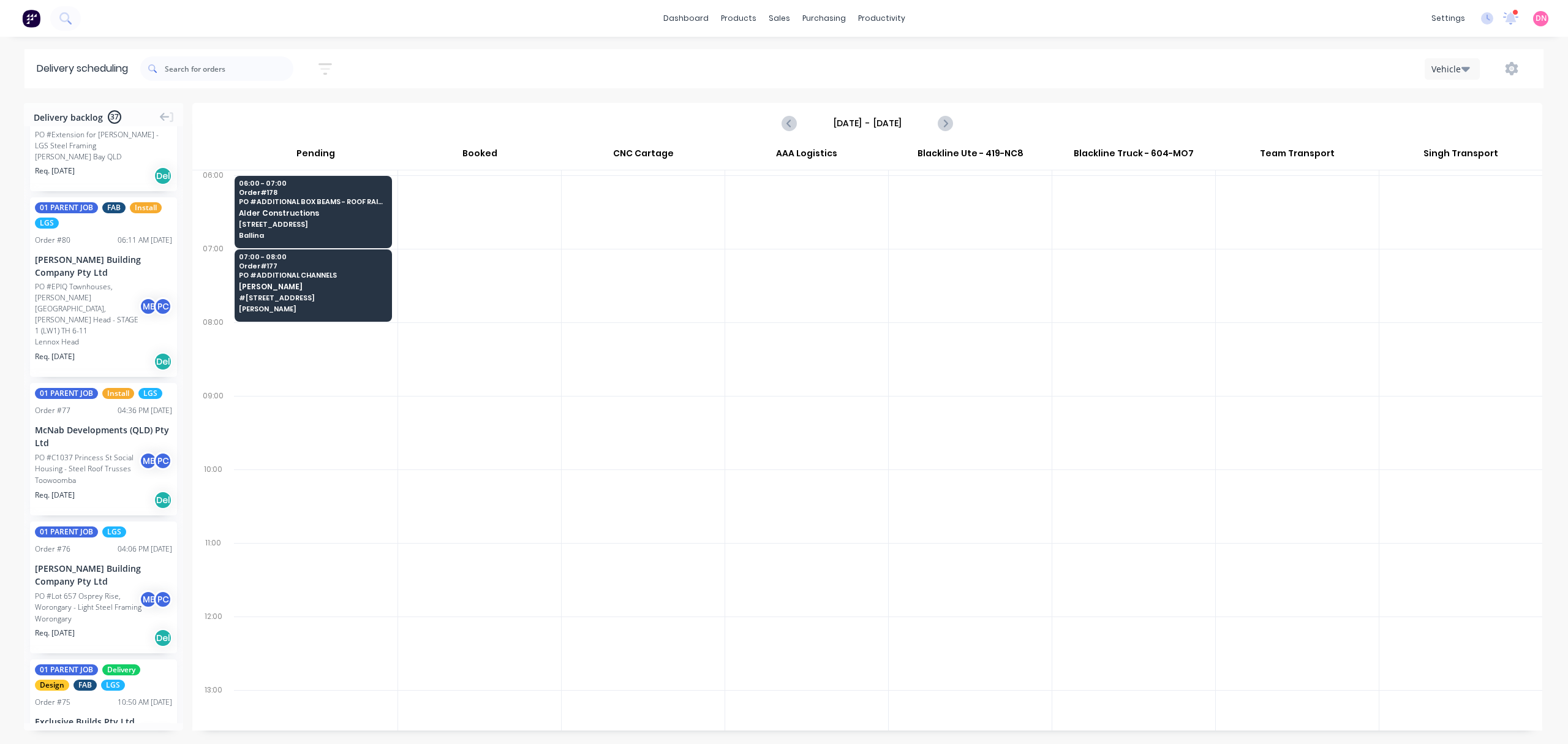
scroll to position [3838, 0]
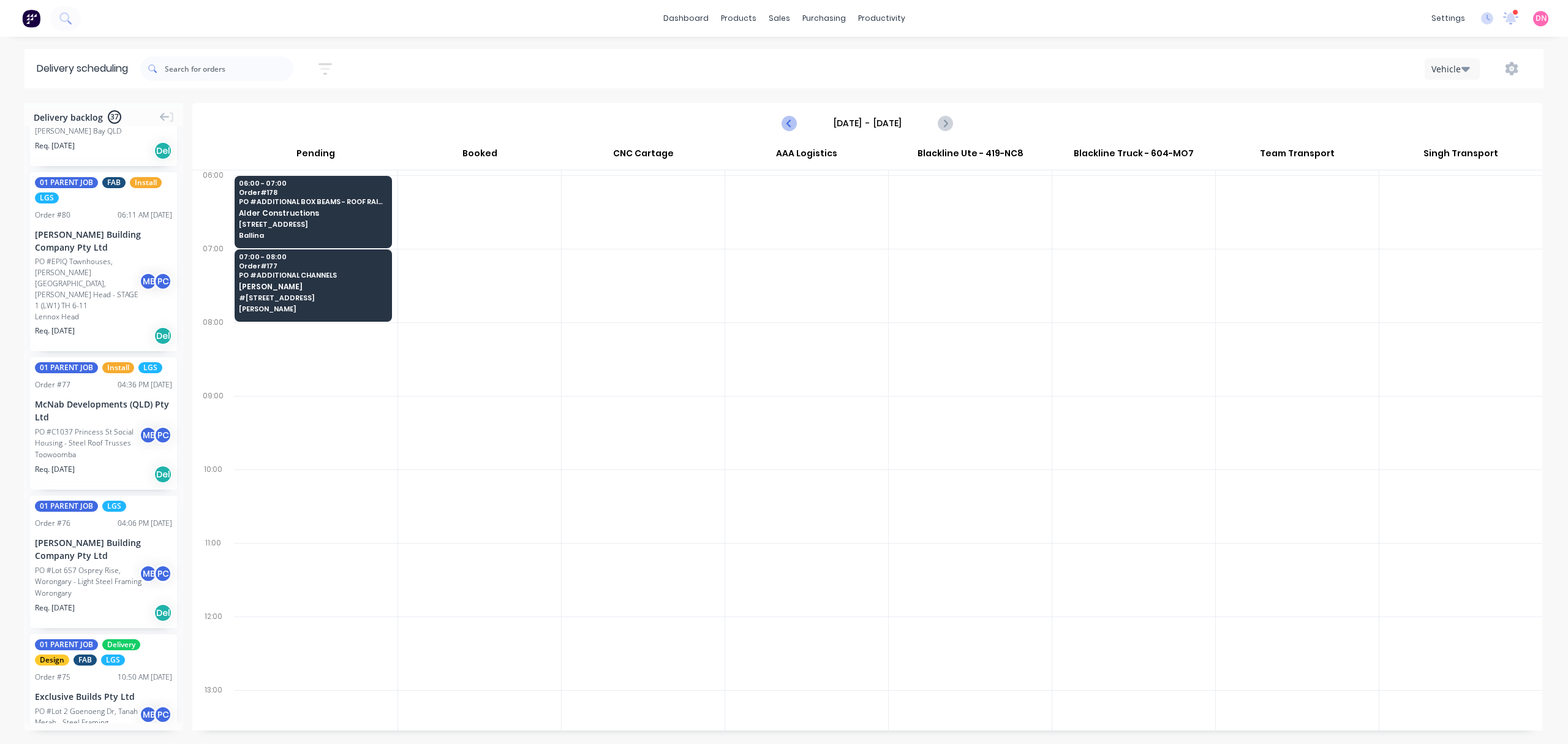
click at [787, 120] on icon "Previous page" at bounding box center [790, 123] width 15 height 15
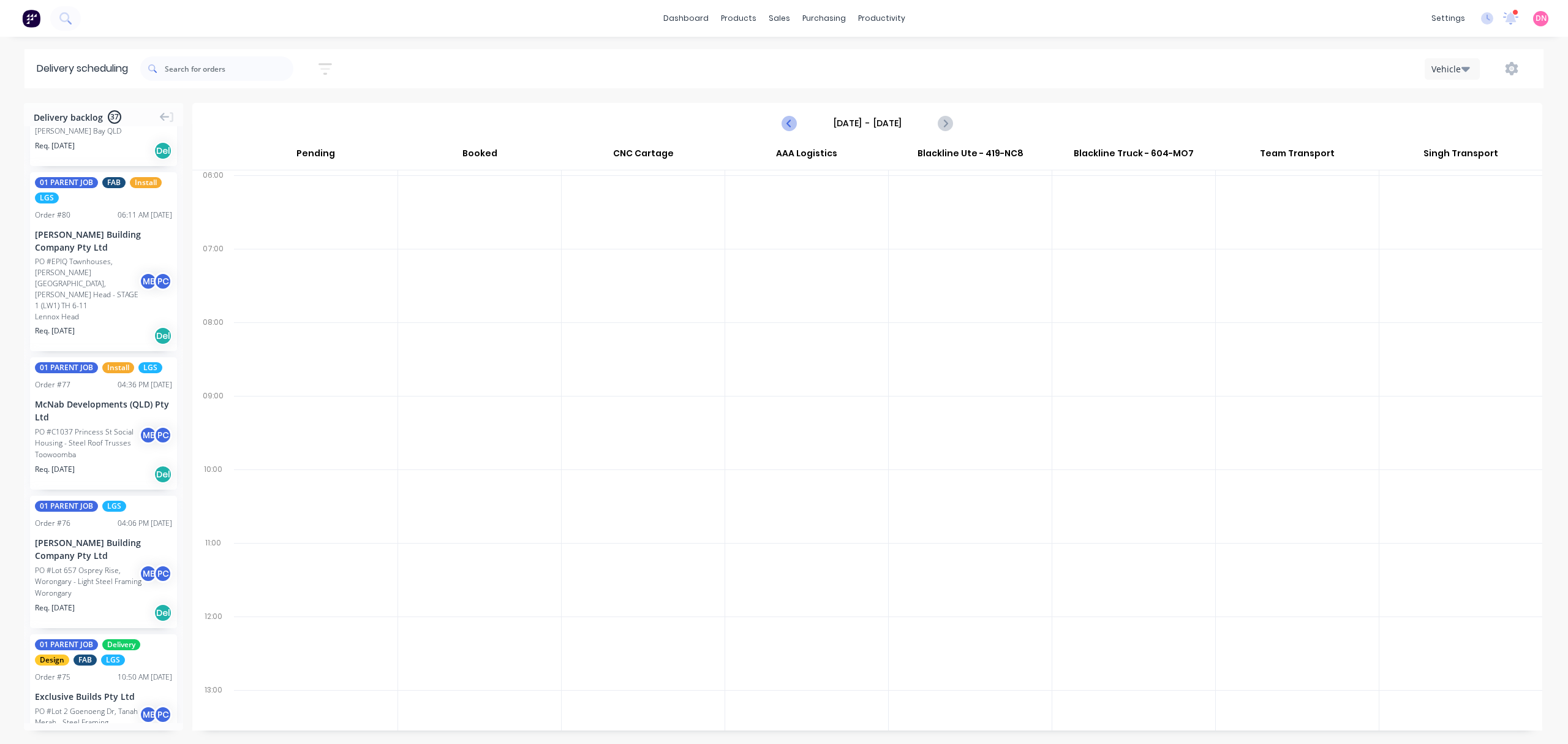
click at [787, 120] on icon "Previous page" at bounding box center [790, 123] width 15 height 15
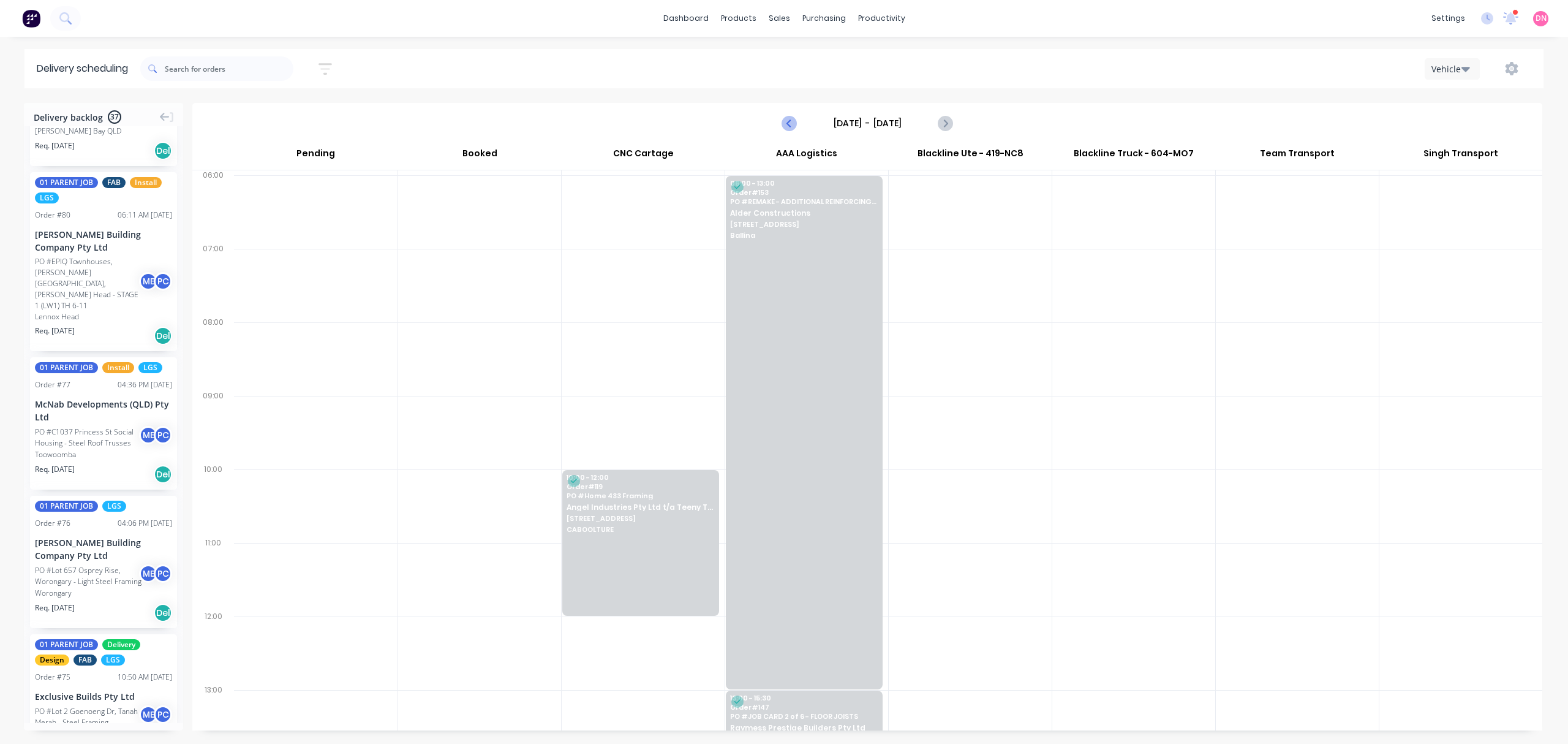
click at [787, 120] on icon "Previous page" at bounding box center [790, 123] width 15 height 15
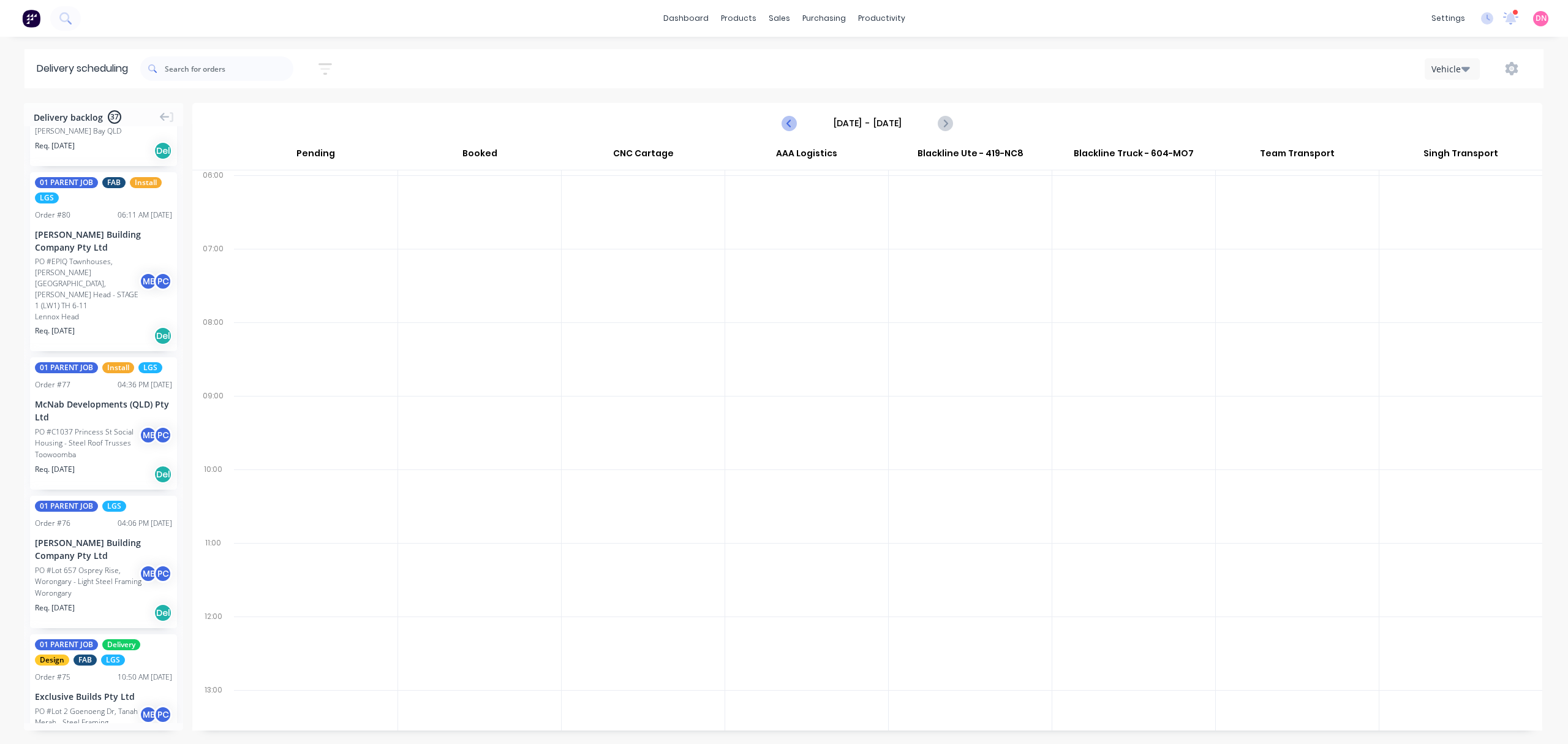
click at [787, 120] on icon "Previous page" at bounding box center [790, 123] width 15 height 15
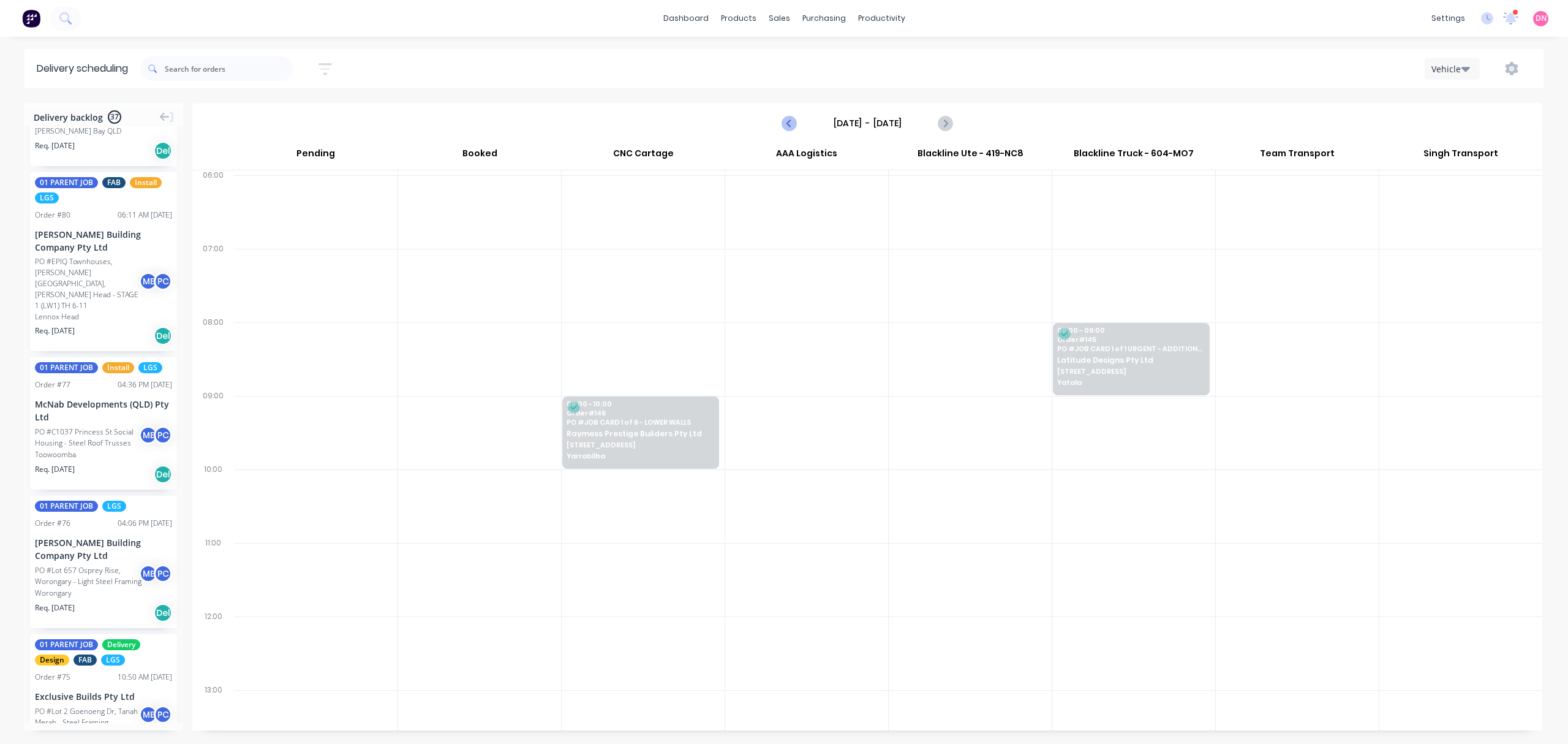
click at [787, 120] on icon "Previous page" at bounding box center [790, 123] width 15 height 15
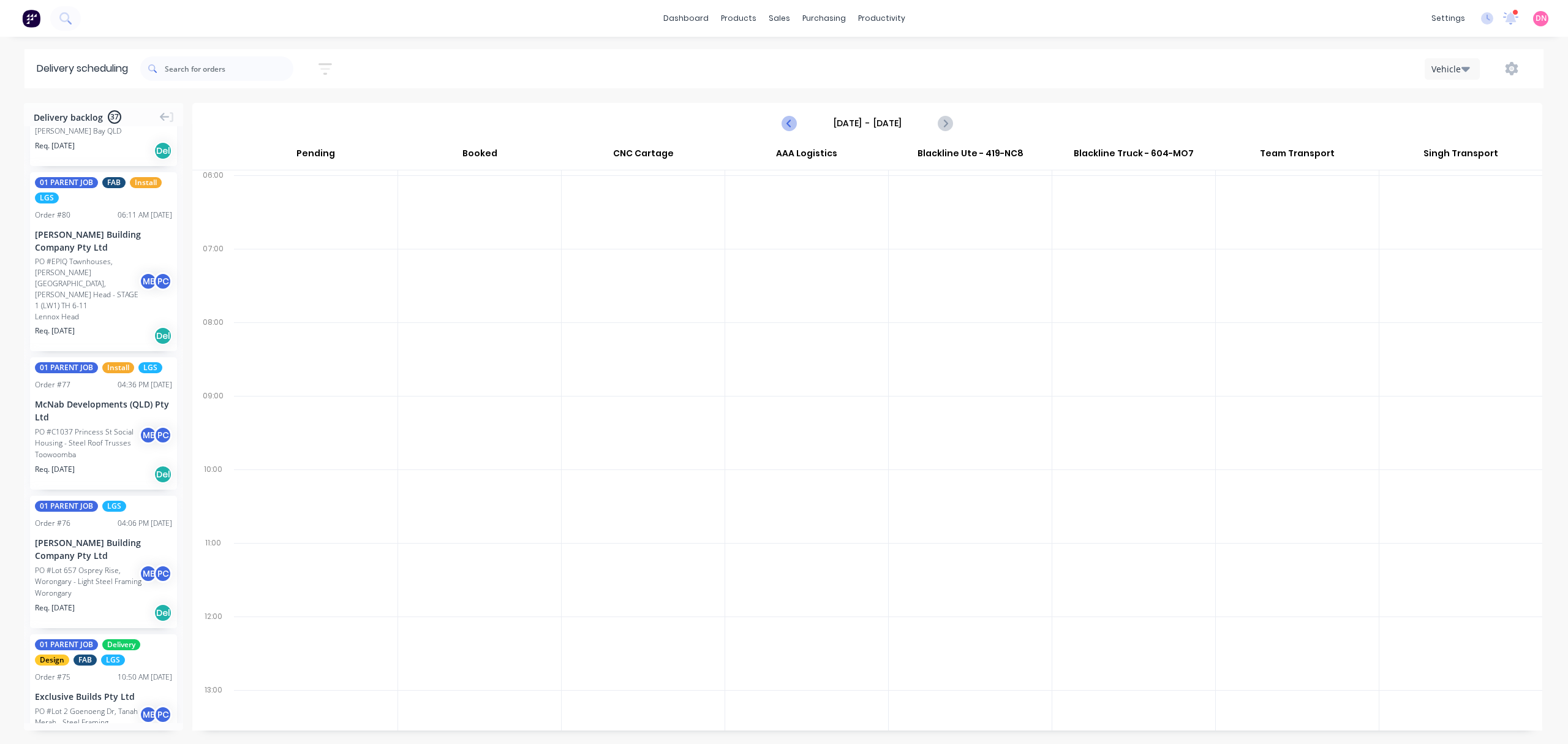
click at [787, 120] on icon "Previous page" at bounding box center [790, 123] width 15 height 15
type input "[DATE] - [DATE]"
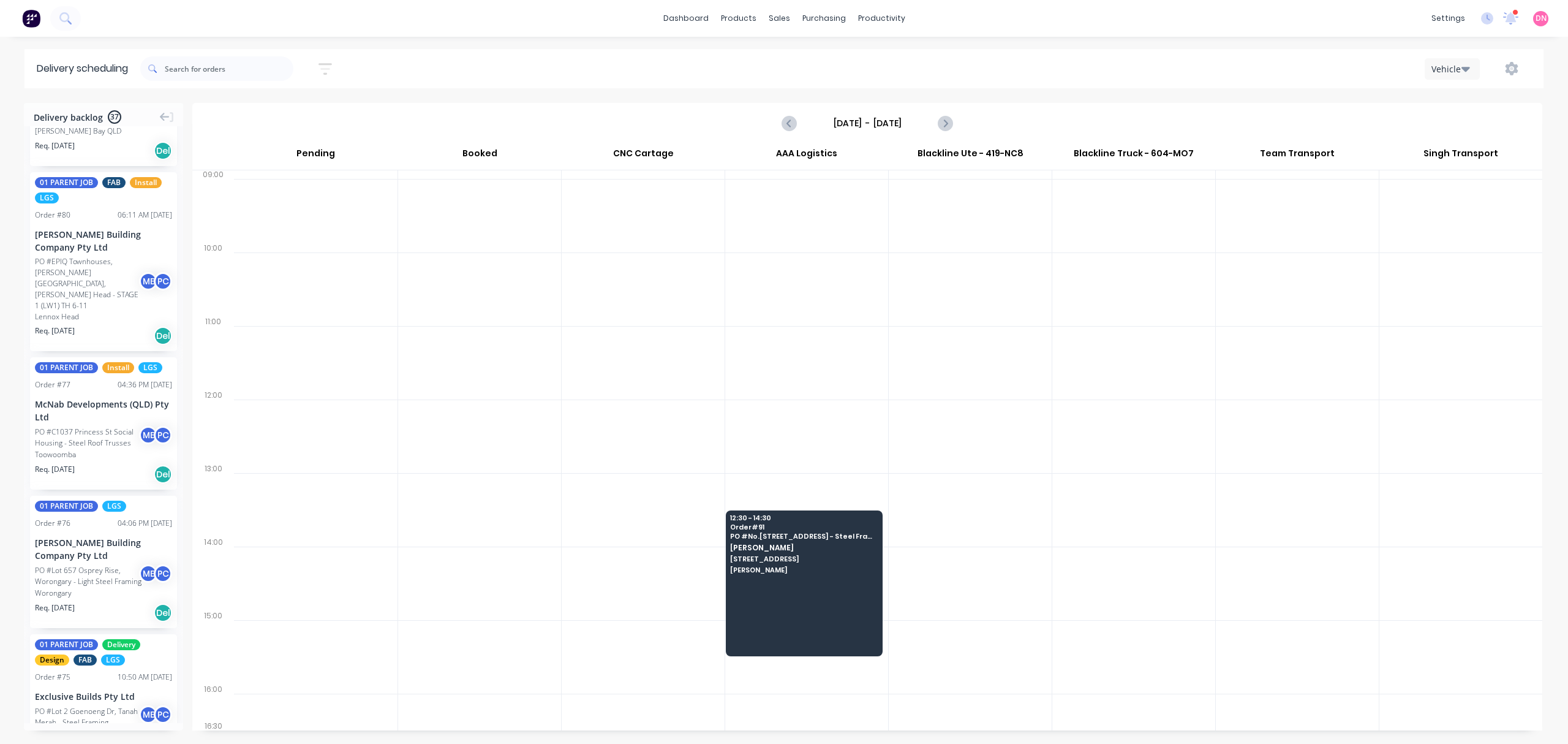
scroll to position [221, 0]
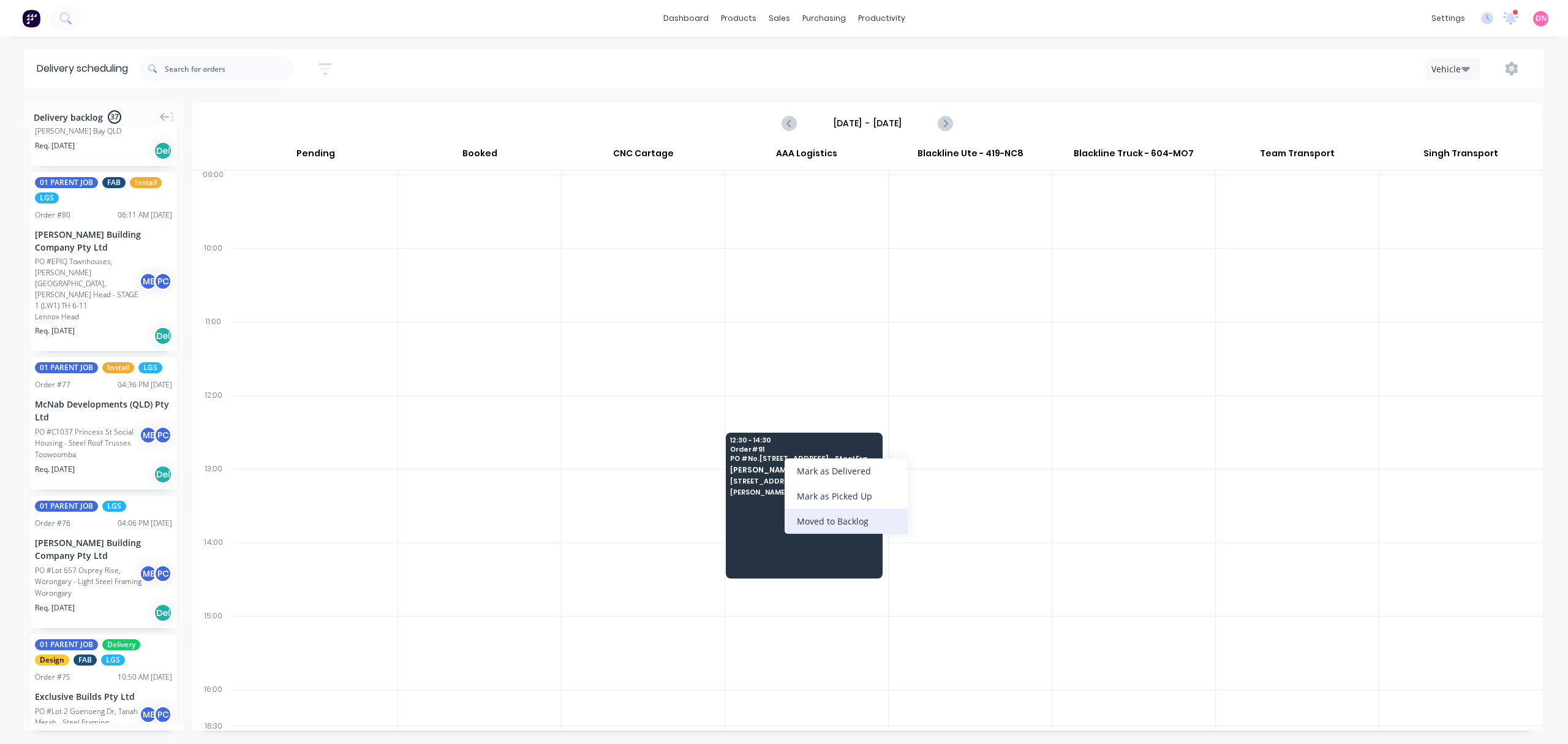
click at [834, 525] on div "Moved to Backlog" at bounding box center [846, 521] width 123 height 25
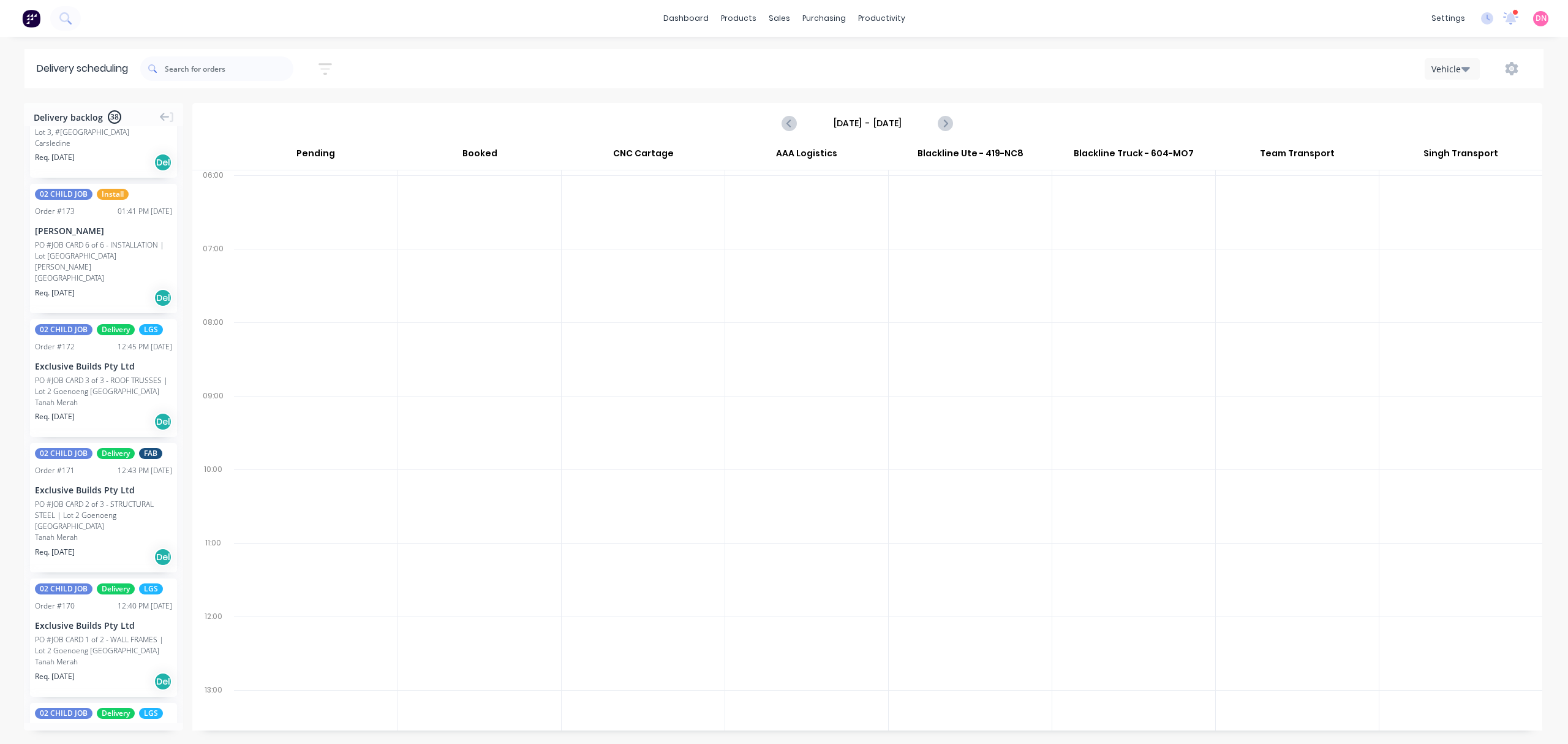
scroll to position [0, 0]
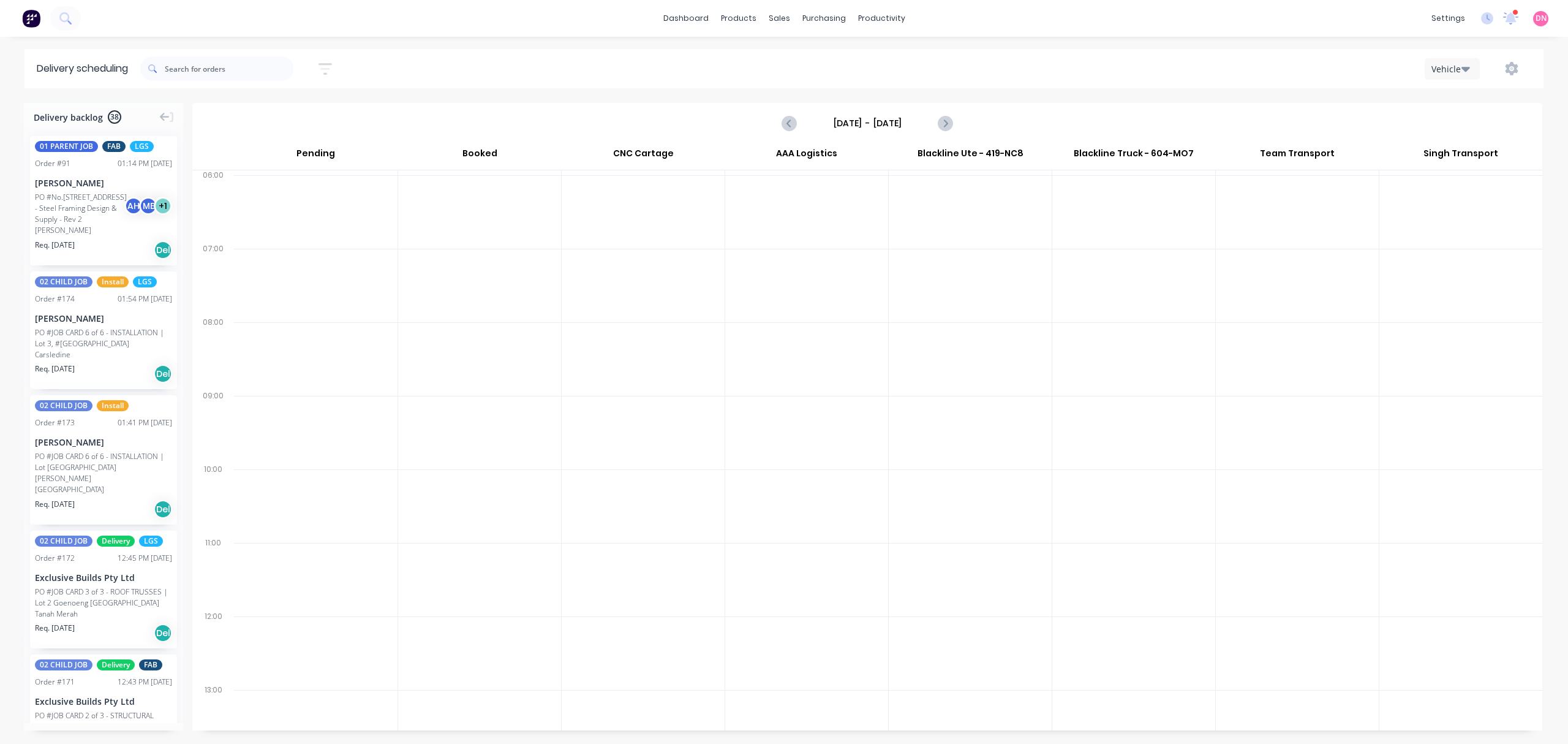
click at [142, 195] on div "PO #No.446 Mundoolun Connection Rd - Steel Framing Design & Supply - Rev 2 A H …" at bounding box center [103, 208] width 137 height 33
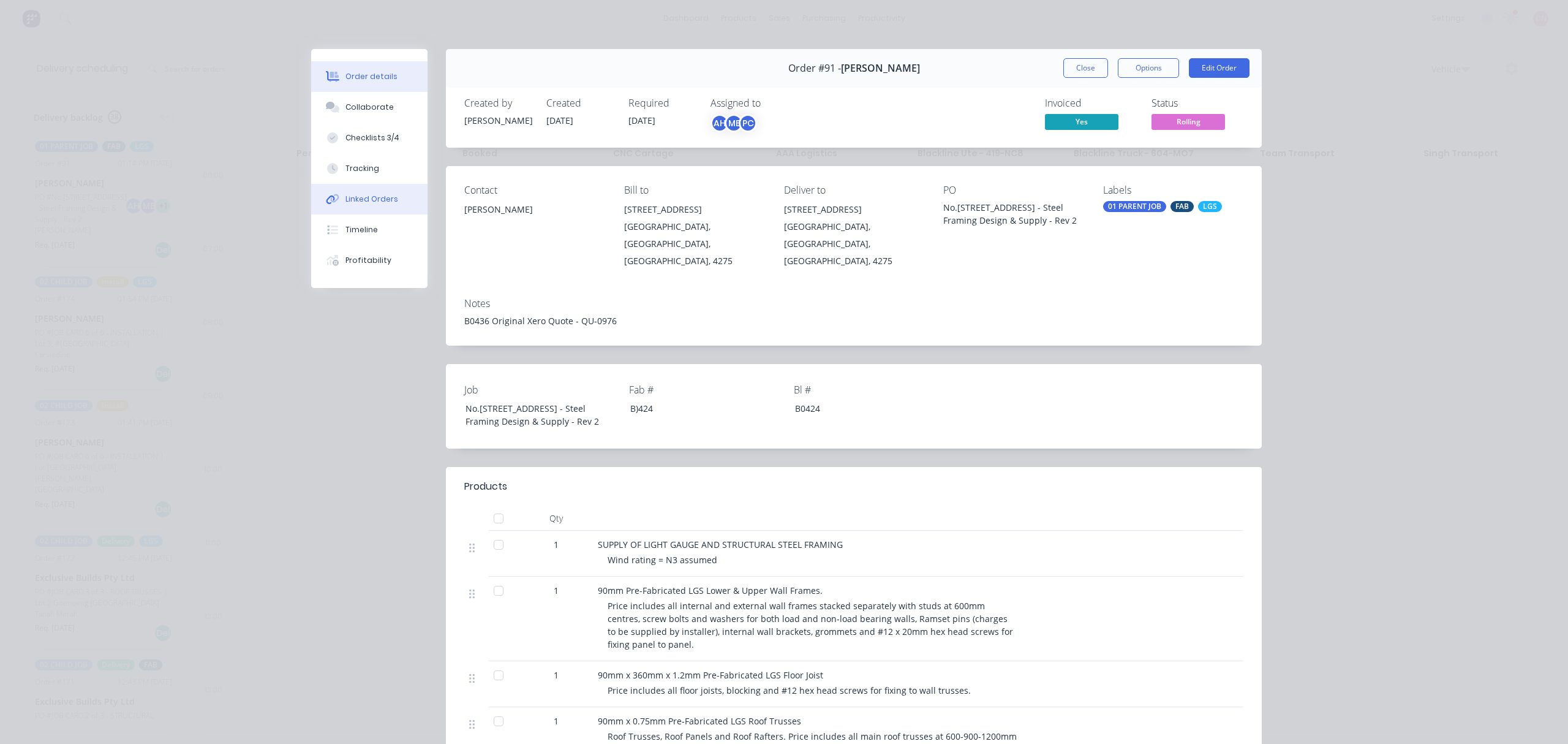
click at [342, 209] on button "Linked Orders" at bounding box center [369, 199] width 116 height 31
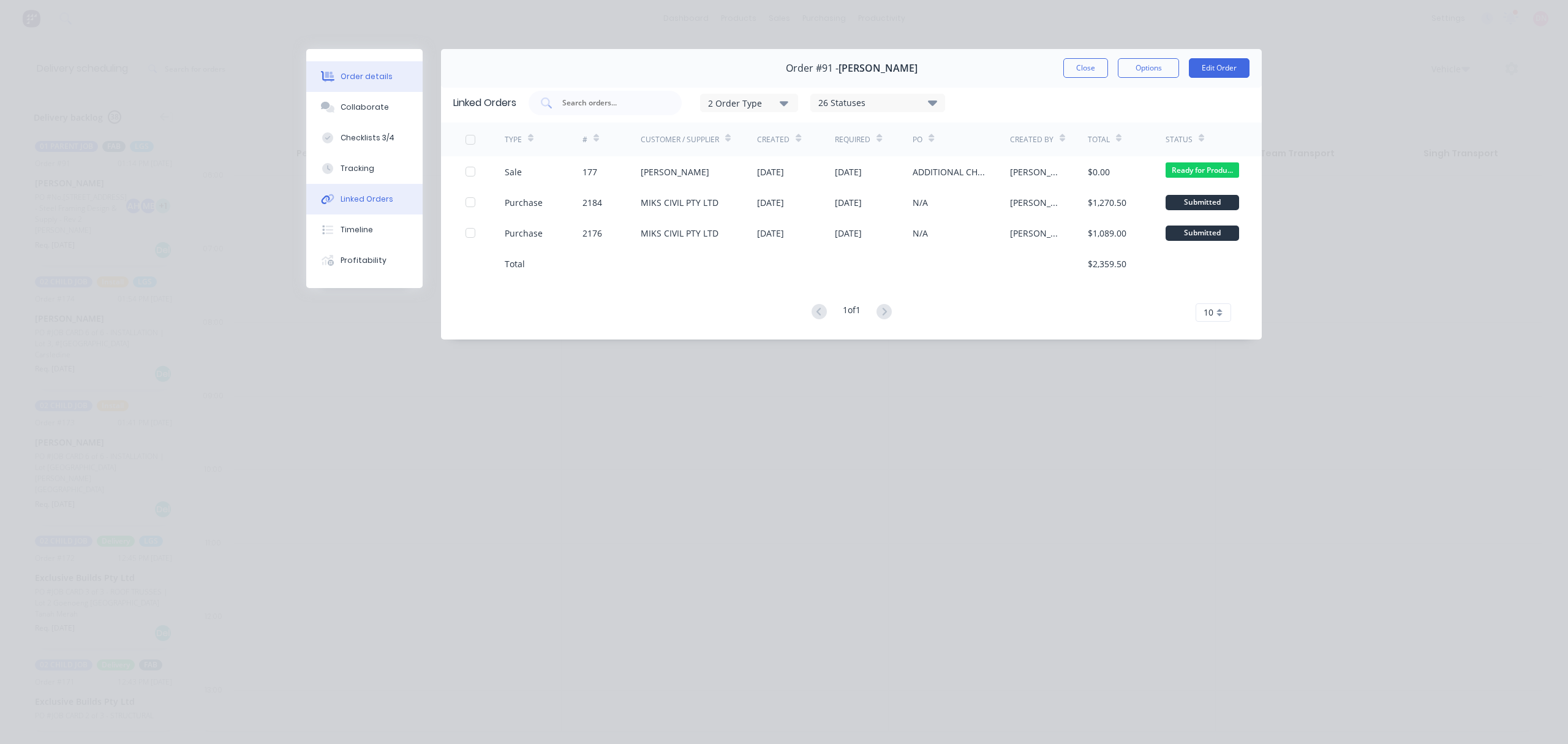
click at [376, 81] on div "Order details" at bounding box center [367, 77] width 52 height 11
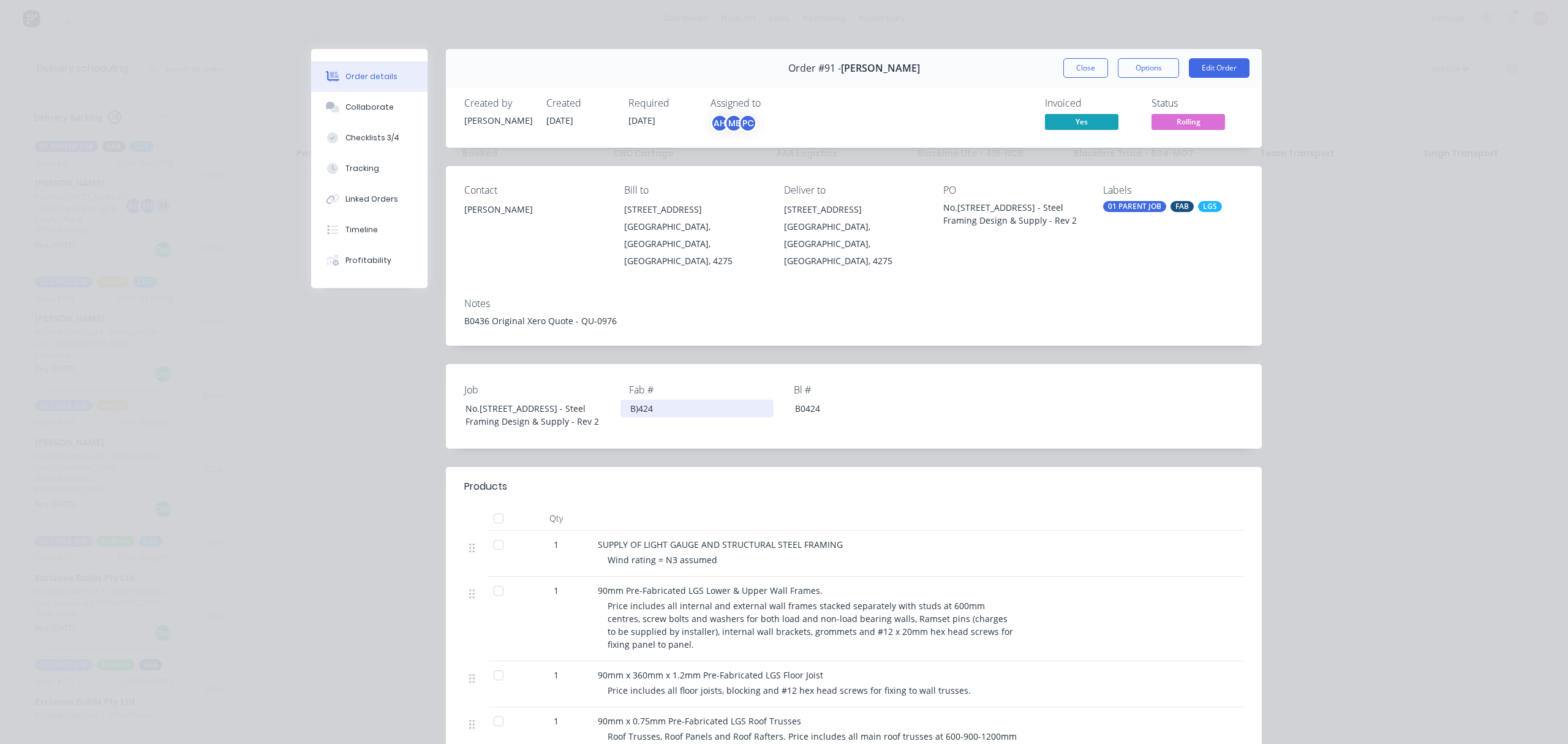
click at [647, 400] on div "B)424" at bounding box center [697, 409] width 153 height 18
click at [633, 400] on div "B)424" at bounding box center [697, 409] width 153 height 18
click at [634, 400] on div "B)424" at bounding box center [697, 409] width 153 height 18
click at [921, 479] on div at bounding box center [936, 486] width 614 height 15
click at [1201, 70] on button "Edit Order" at bounding box center [1218, 68] width 60 height 19
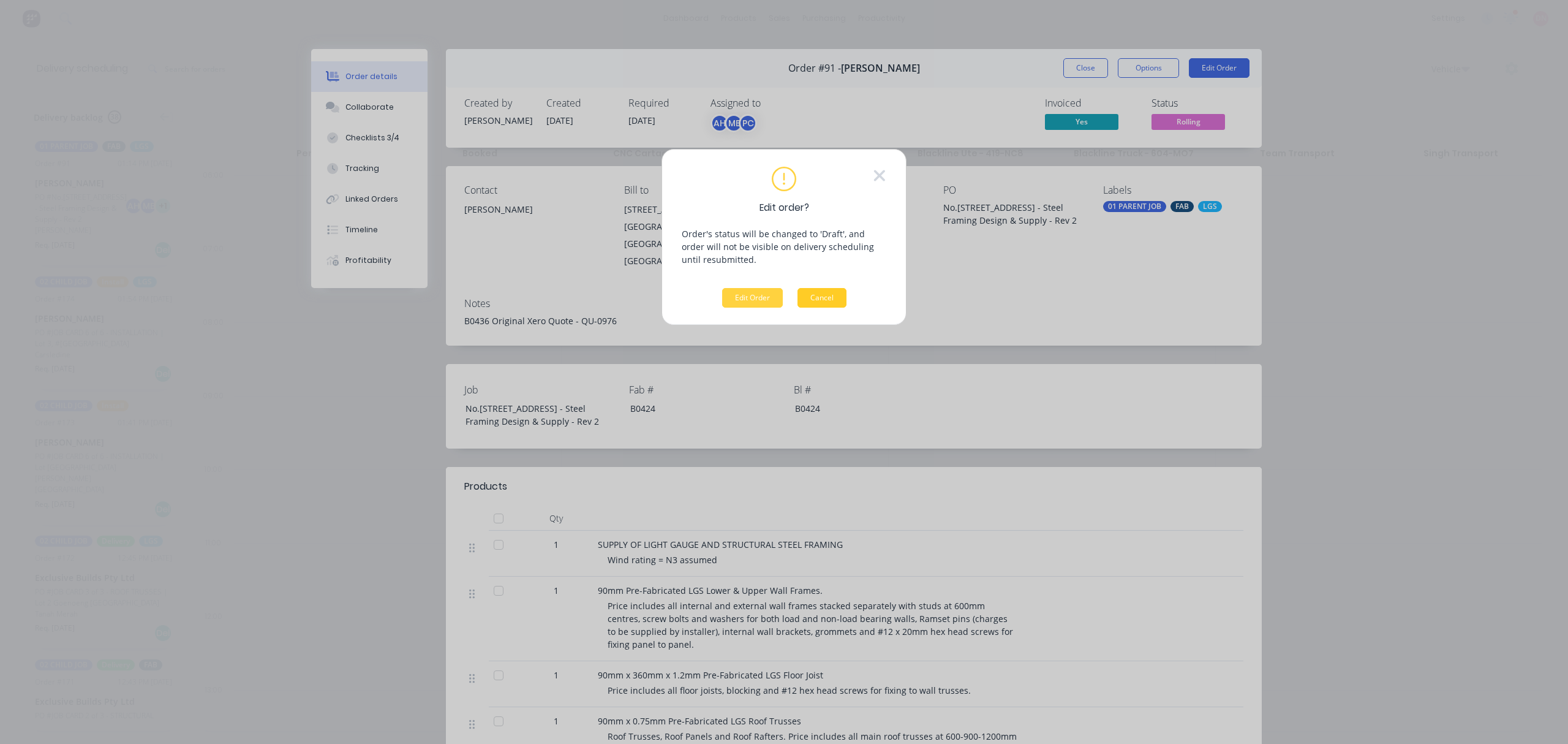
click at [820, 302] on button "Cancel" at bounding box center [822, 297] width 49 height 19
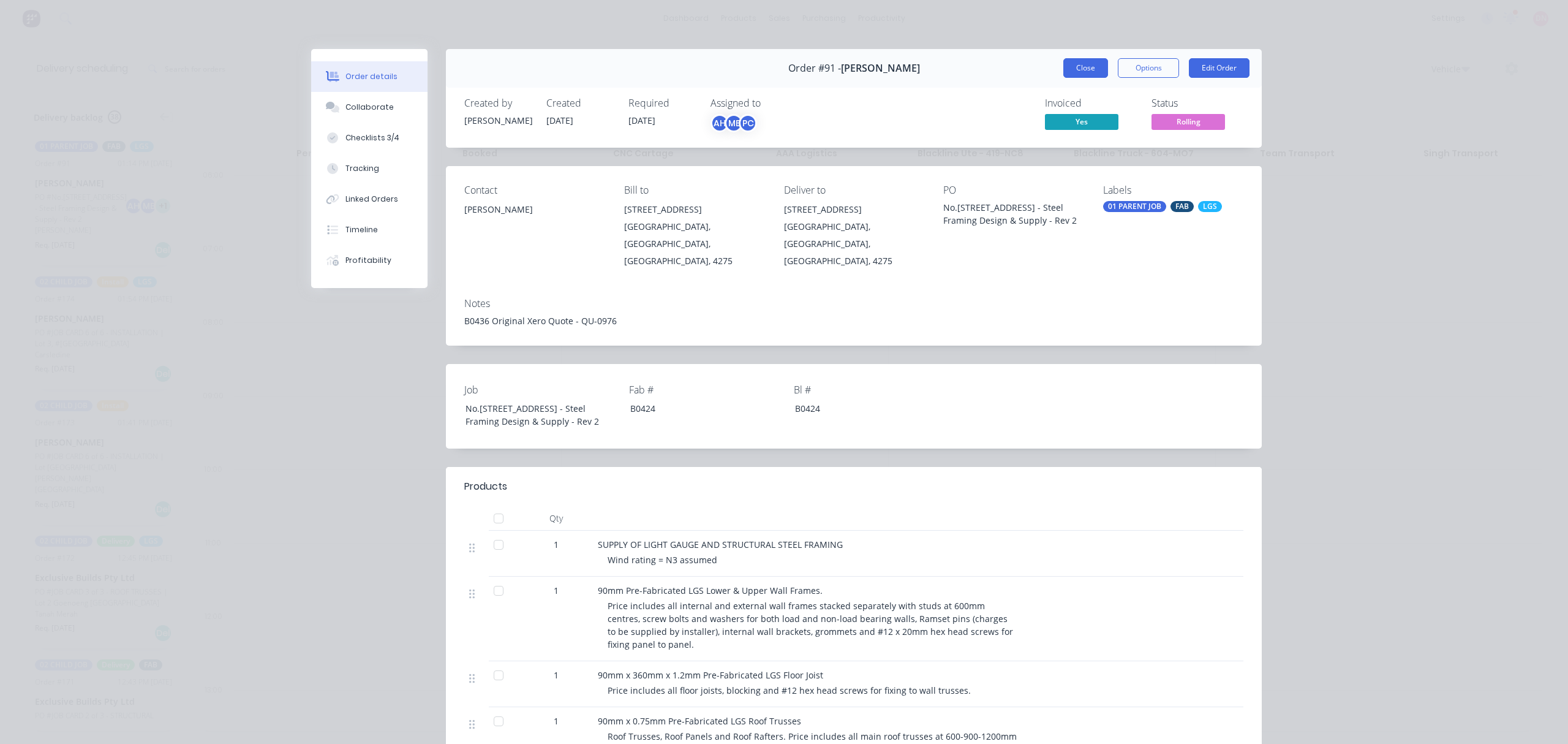
click at [1083, 60] on button "Close" at bounding box center [1085, 68] width 44 height 19
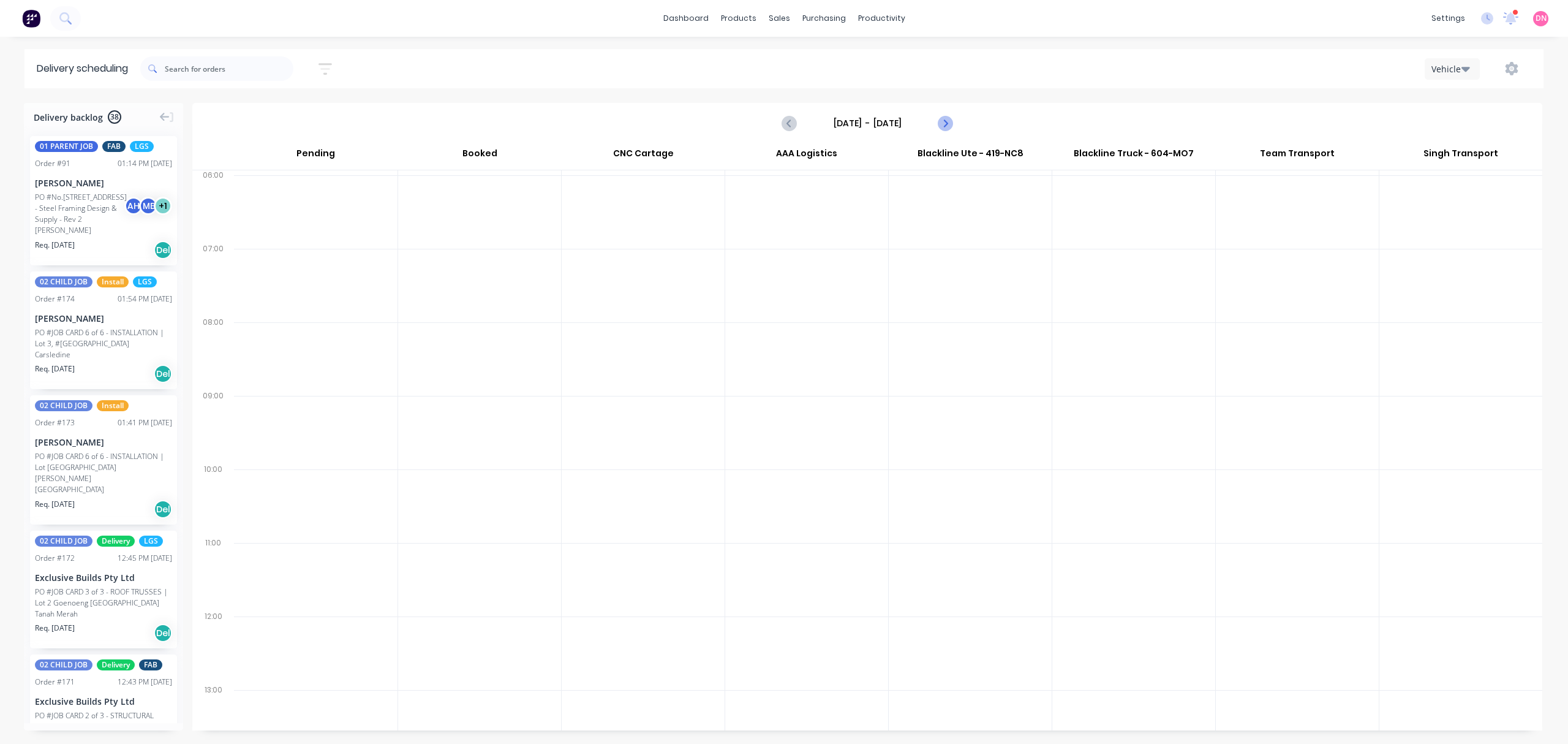
click at [948, 118] on icon "Next page" at bounding box center [945, 123] width 15 height 15
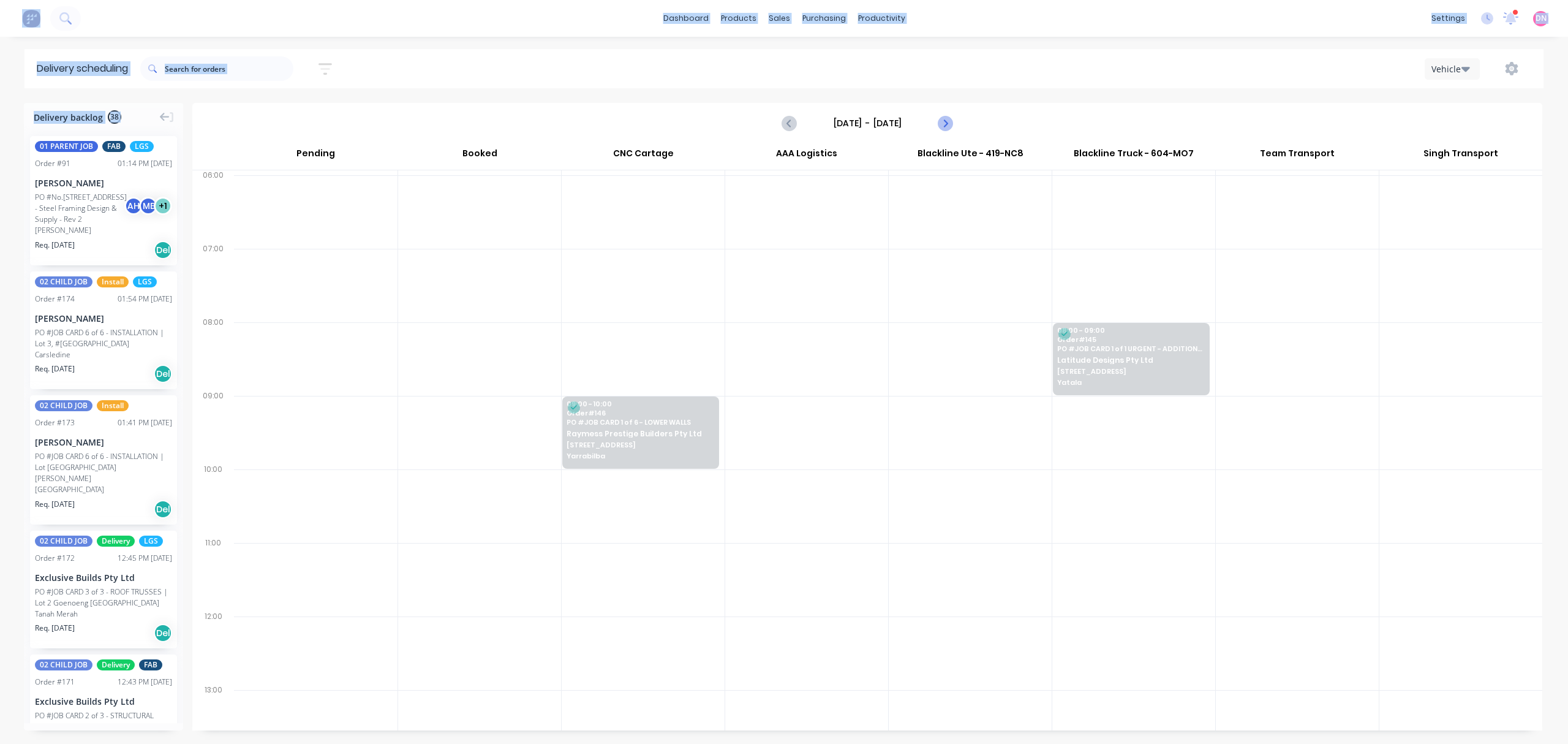
click at [948, 118] on icon "Next page" at bounding box center [945, 123] width 15 height 15
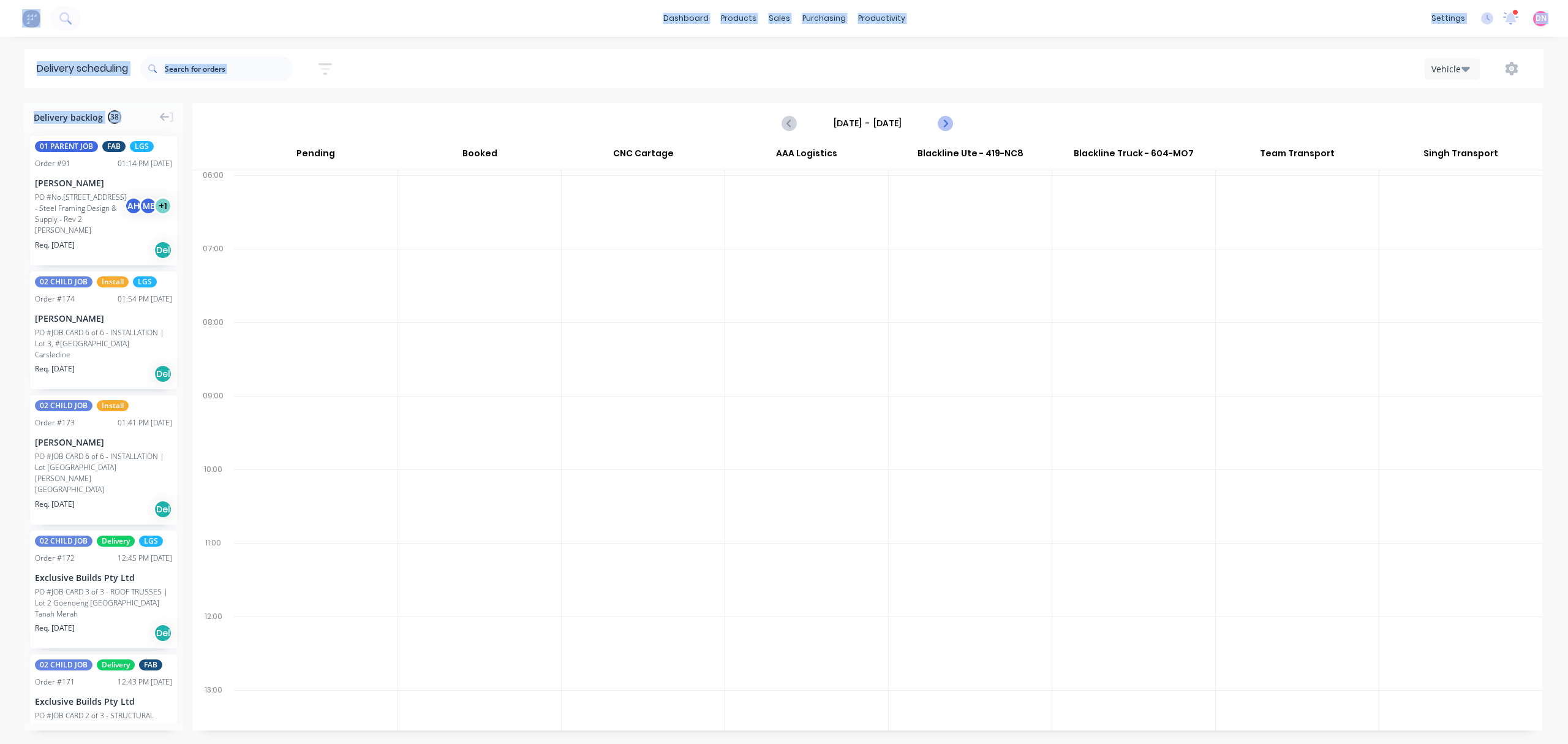
click at [948, 118] on icon "Next page" at bounding box center [945, 123] width 15 height 15
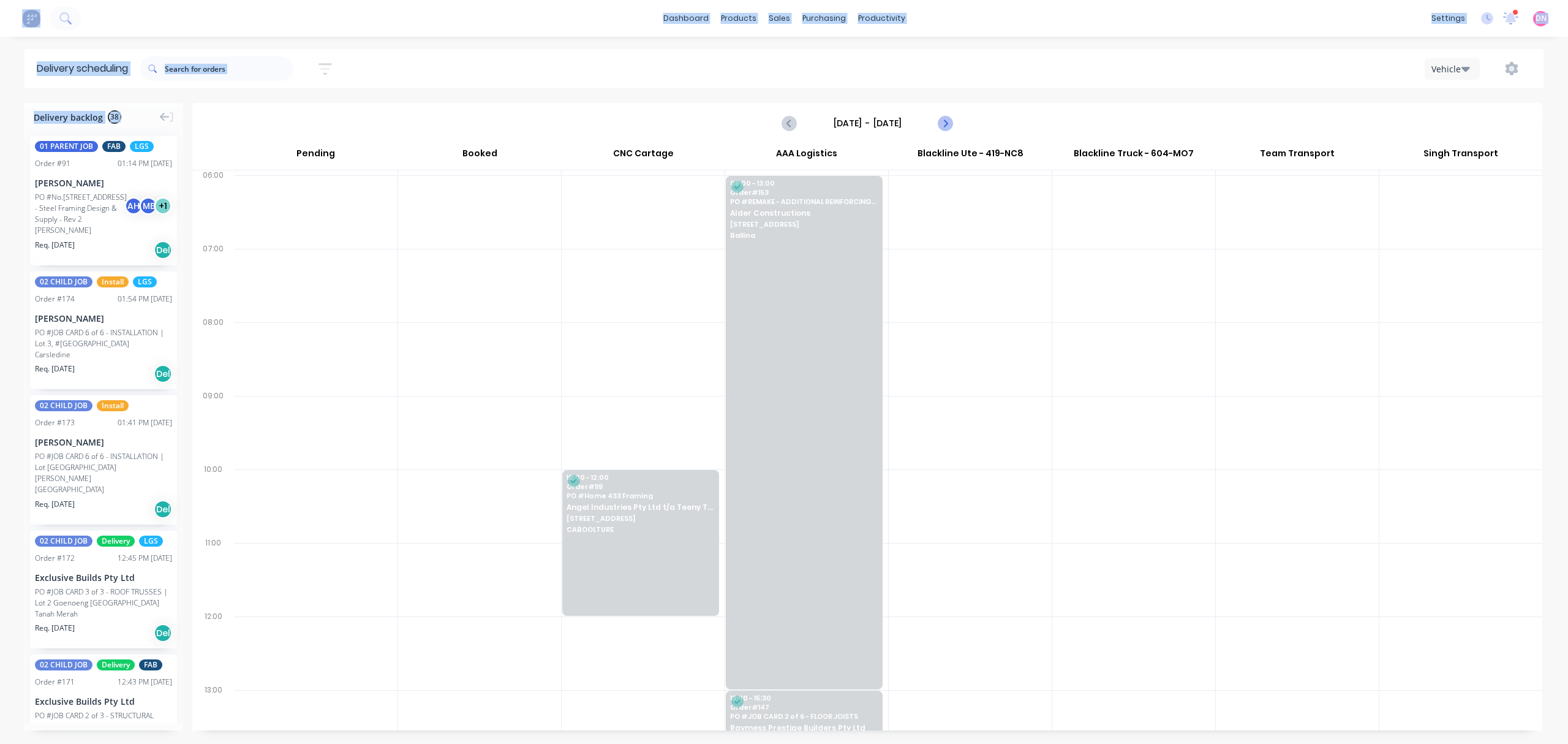
click at [948, 118] on icon "Next page" at bounding box center [945, 123] width 15 height 15
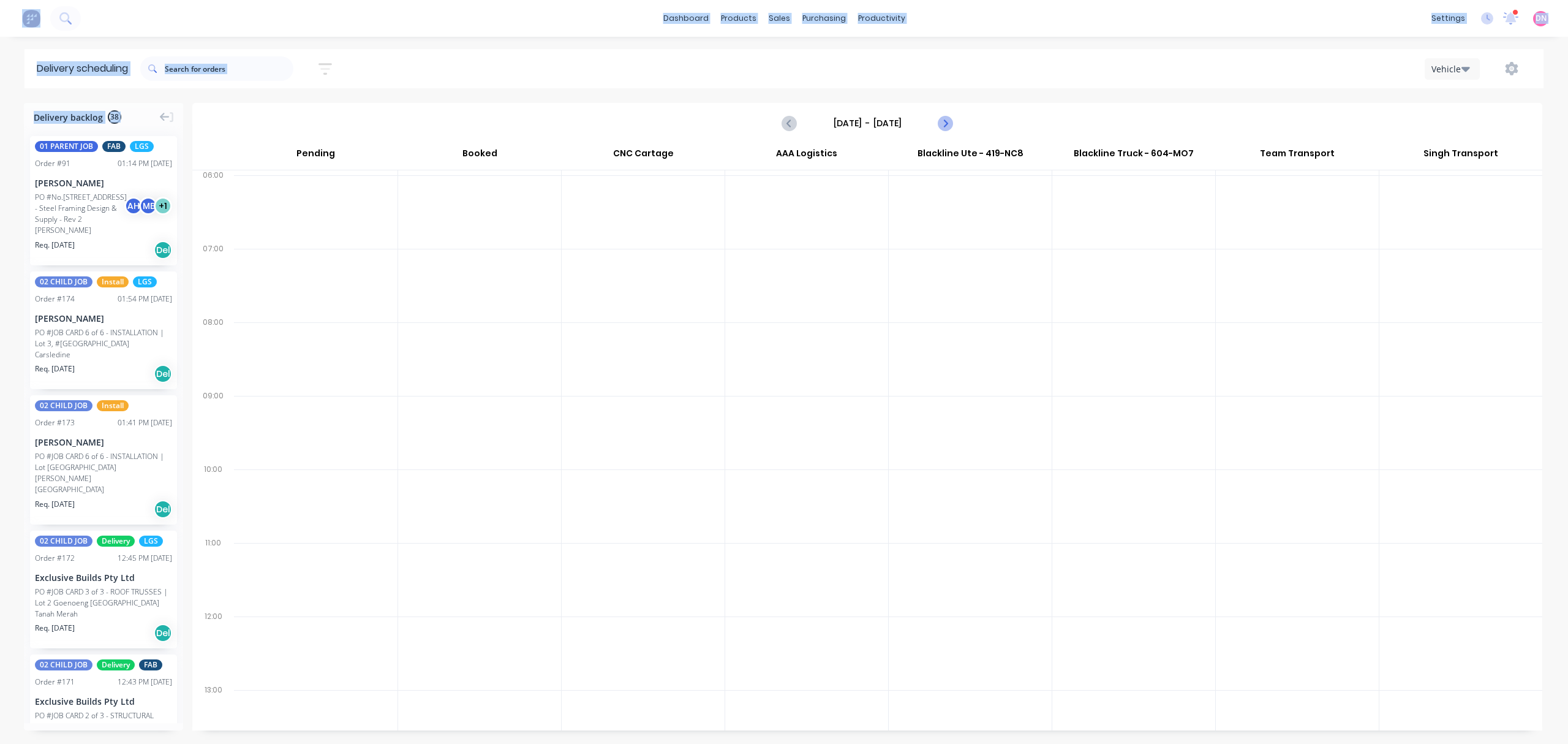
click at [948, 118] on icon "Next page" at bounding box center [945, 123] width 15 height 15
click at [947, 120] on icon "Next page" at bounding box center [945, 123] width 15 height 15
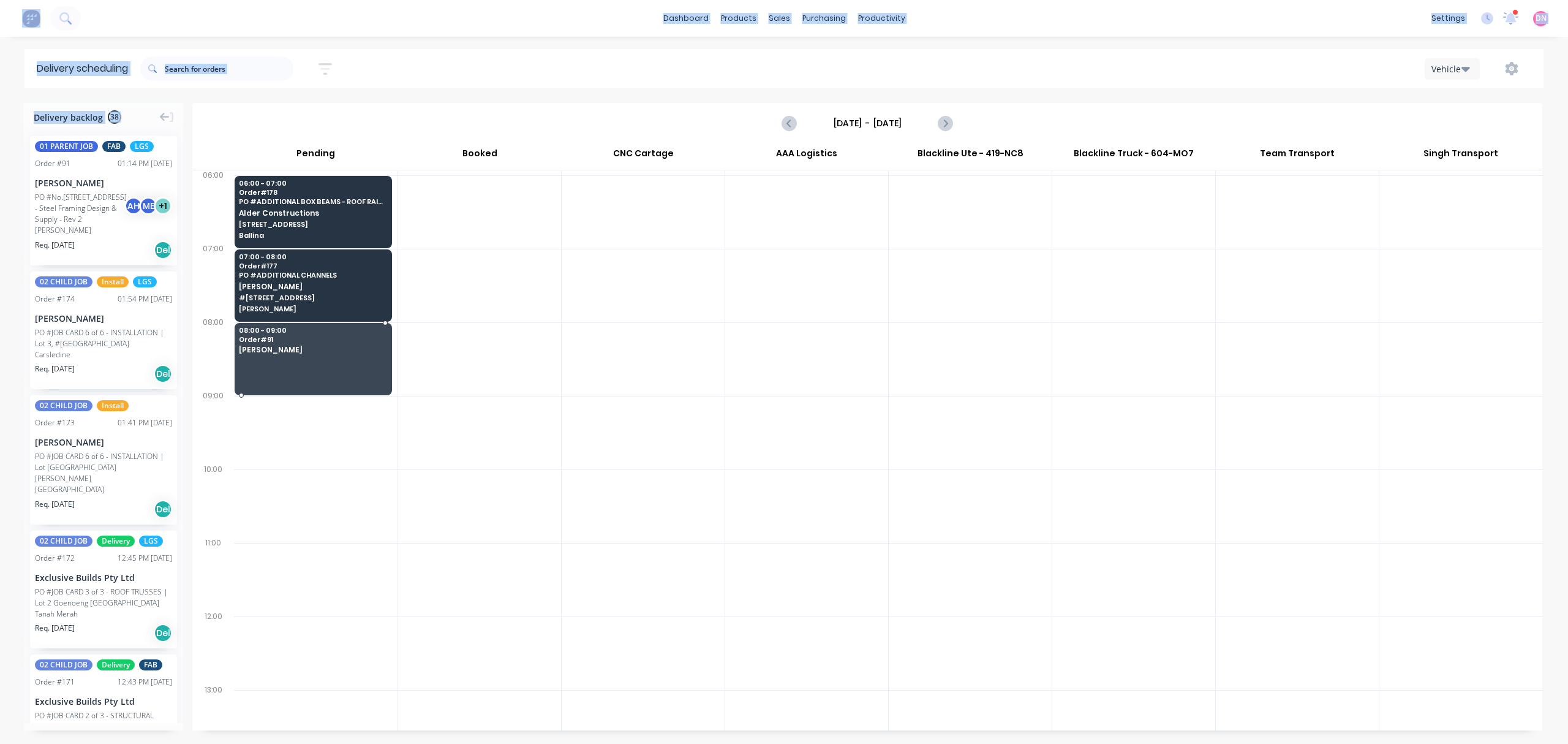
drag, startPoint x: 96, startPoint y: 174, endPoint x: 257, endPoint y: 348, distance: 237.1
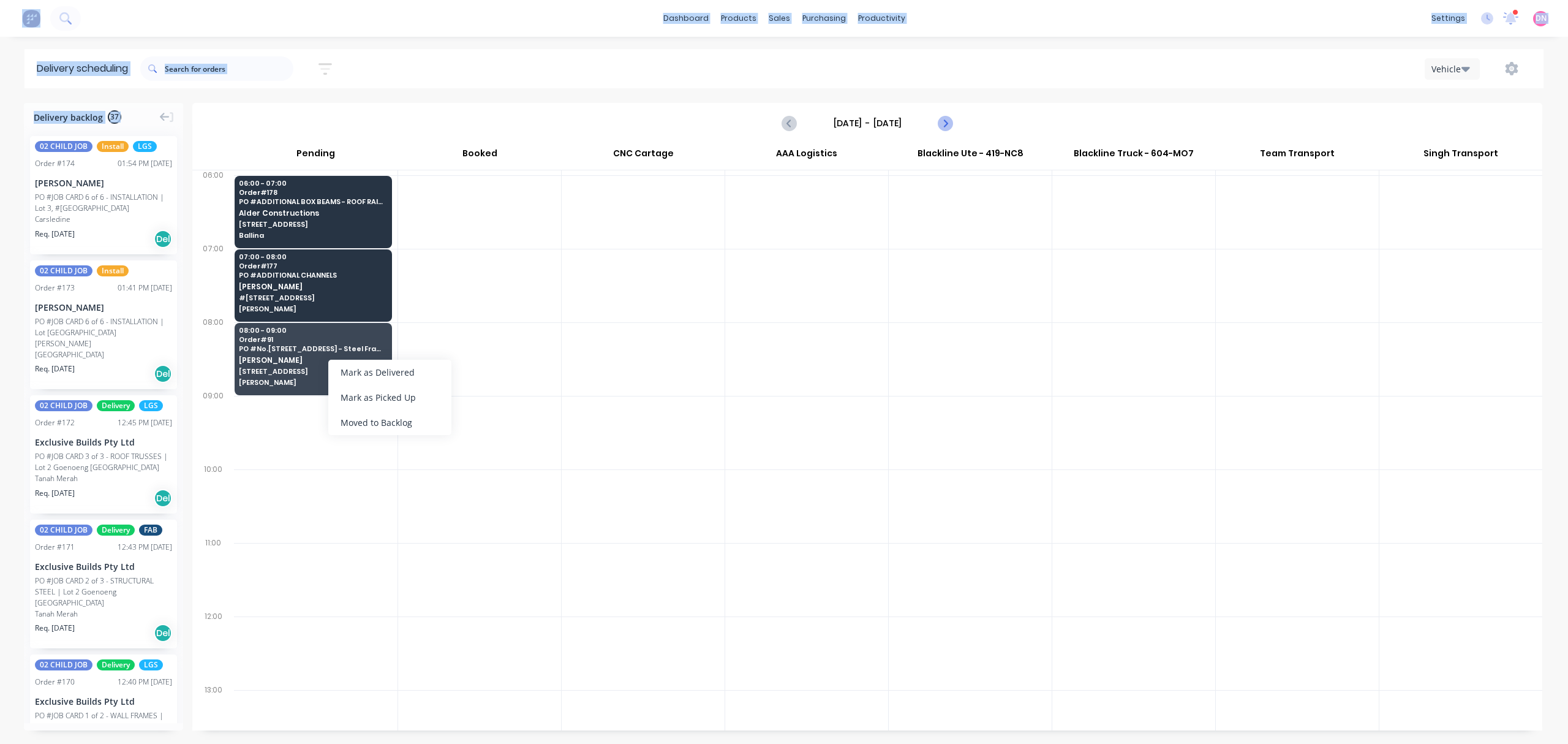
click at [940, 118] on icon "Next page" at bounding box center [945, 123] width 15 height 15
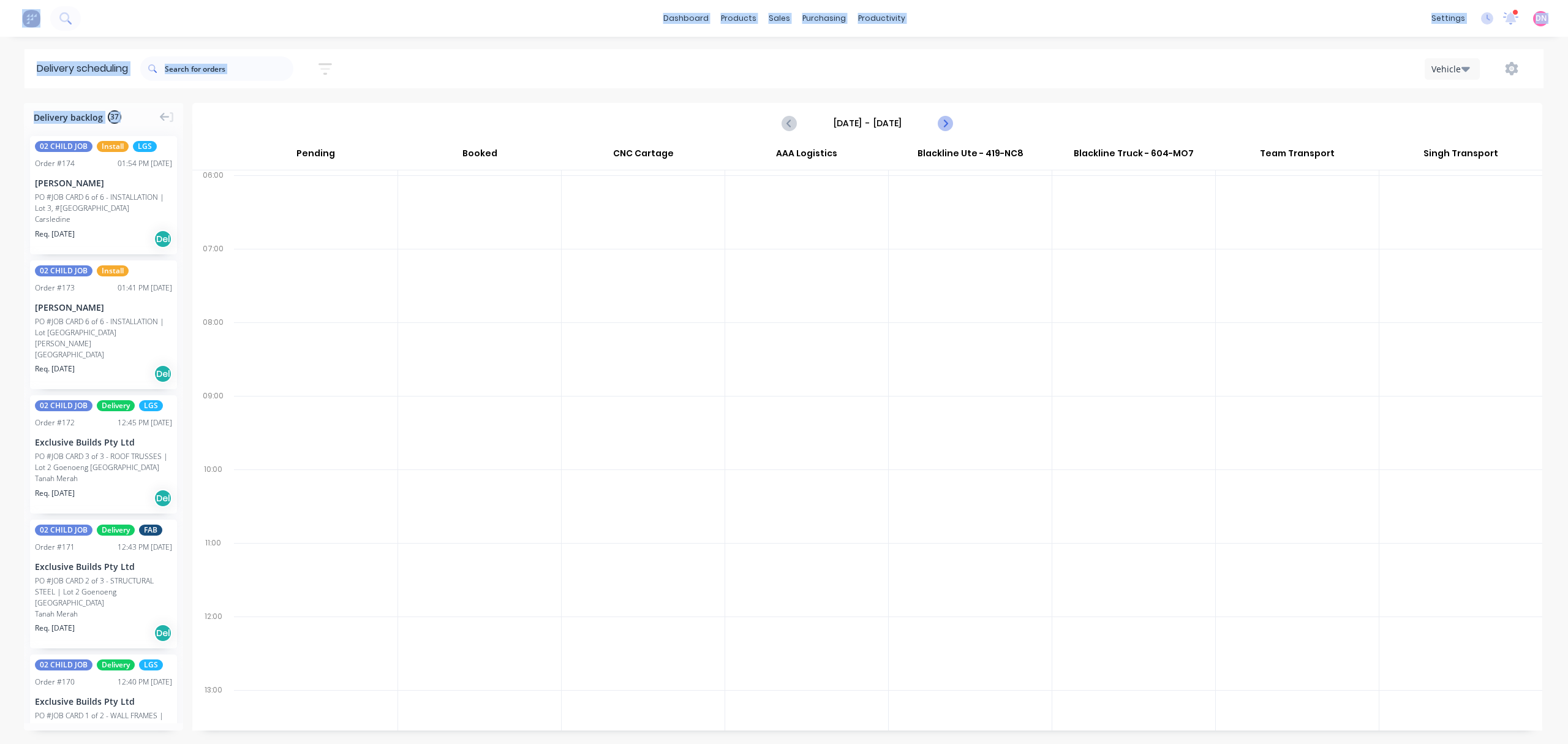
click at [940, 118] on icon "Next page" at bounding box center [945, 123] width 15 height 15
type input "[DATE] - [DATE]"
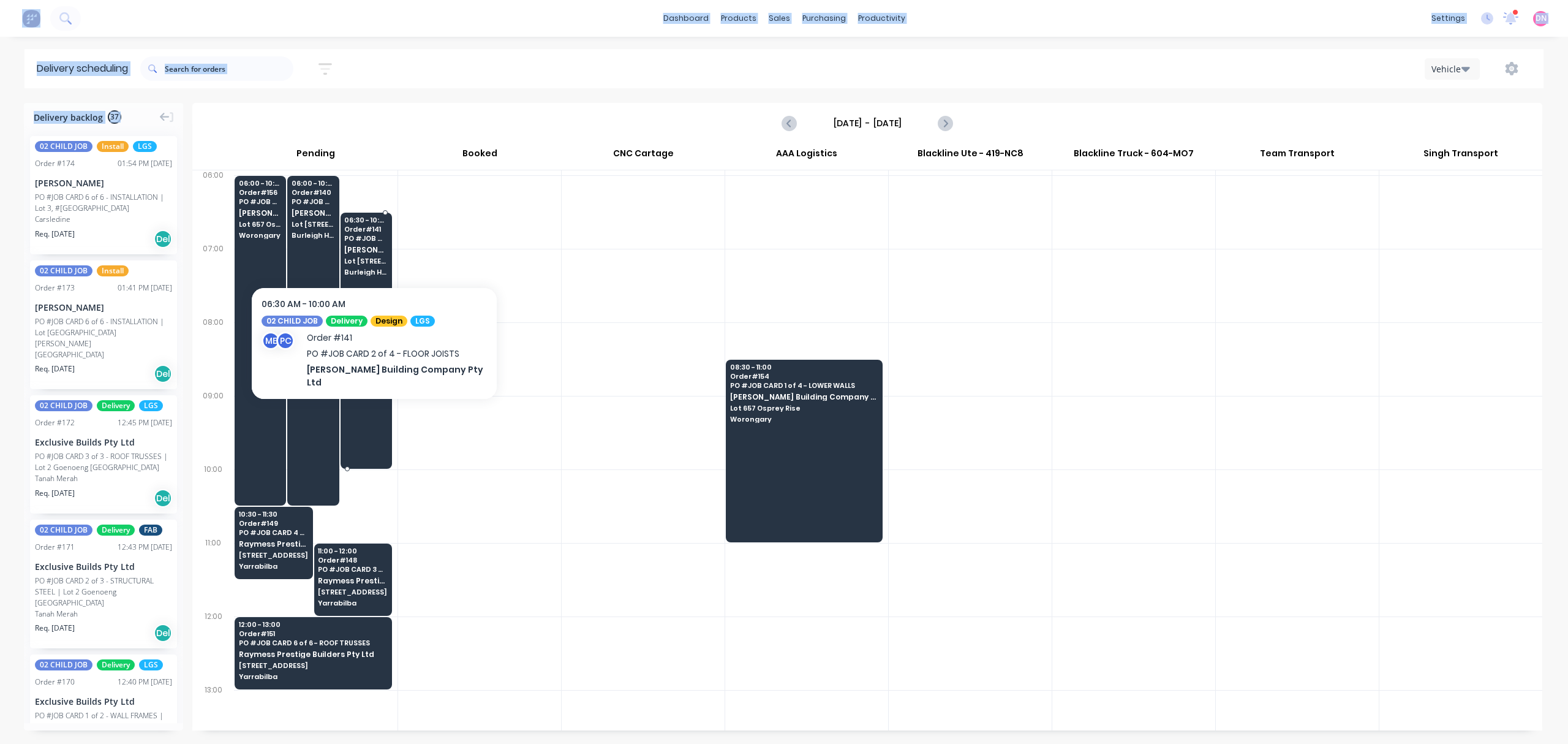
click at [366, 235] on span "PO # JOB CARD 2 of 4 - FLOOR JOISTS" at bounding box center [365, 238] width 43 height 7
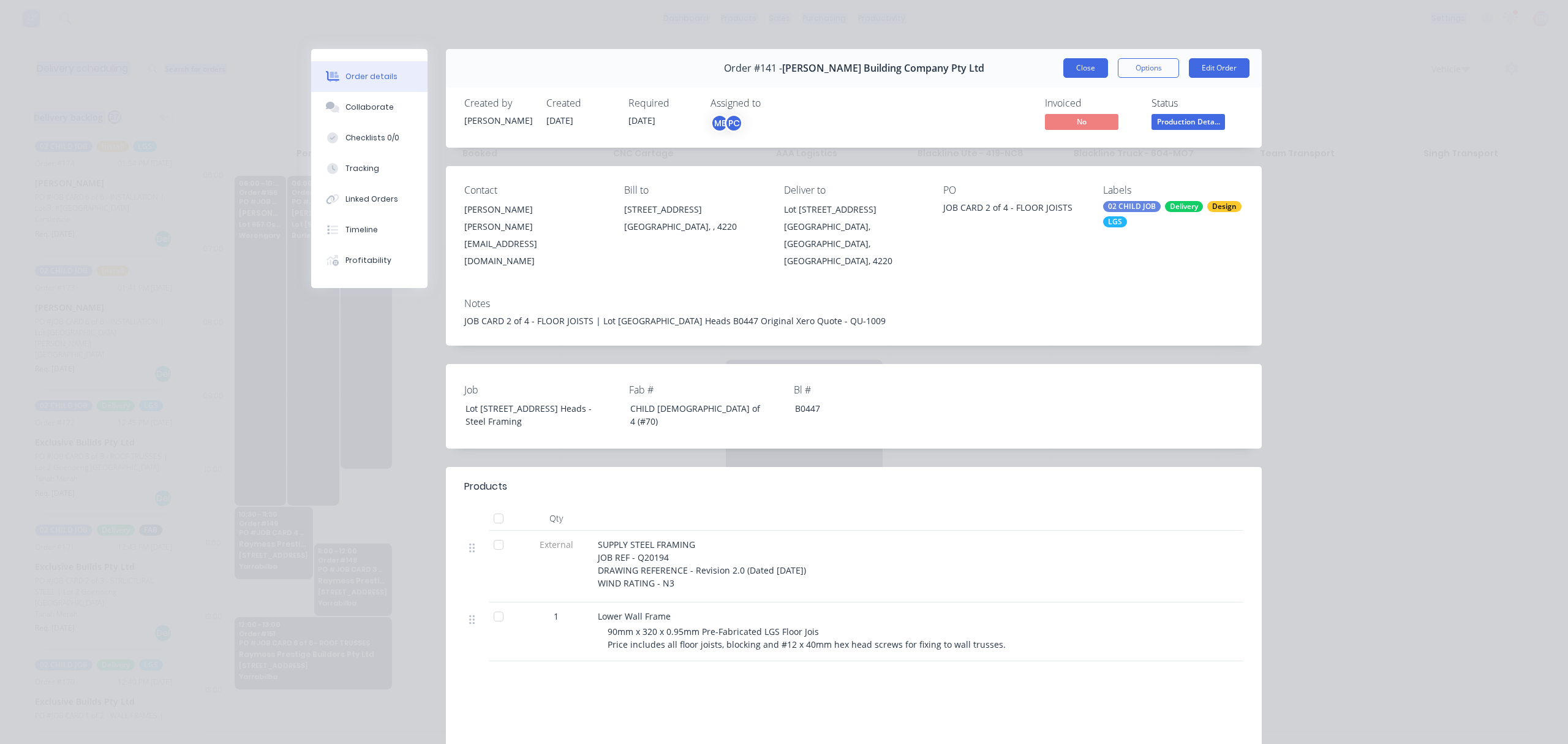
click at [1090, 71] on button "Close" at bounding box center [1085, 68] width 44 height 19
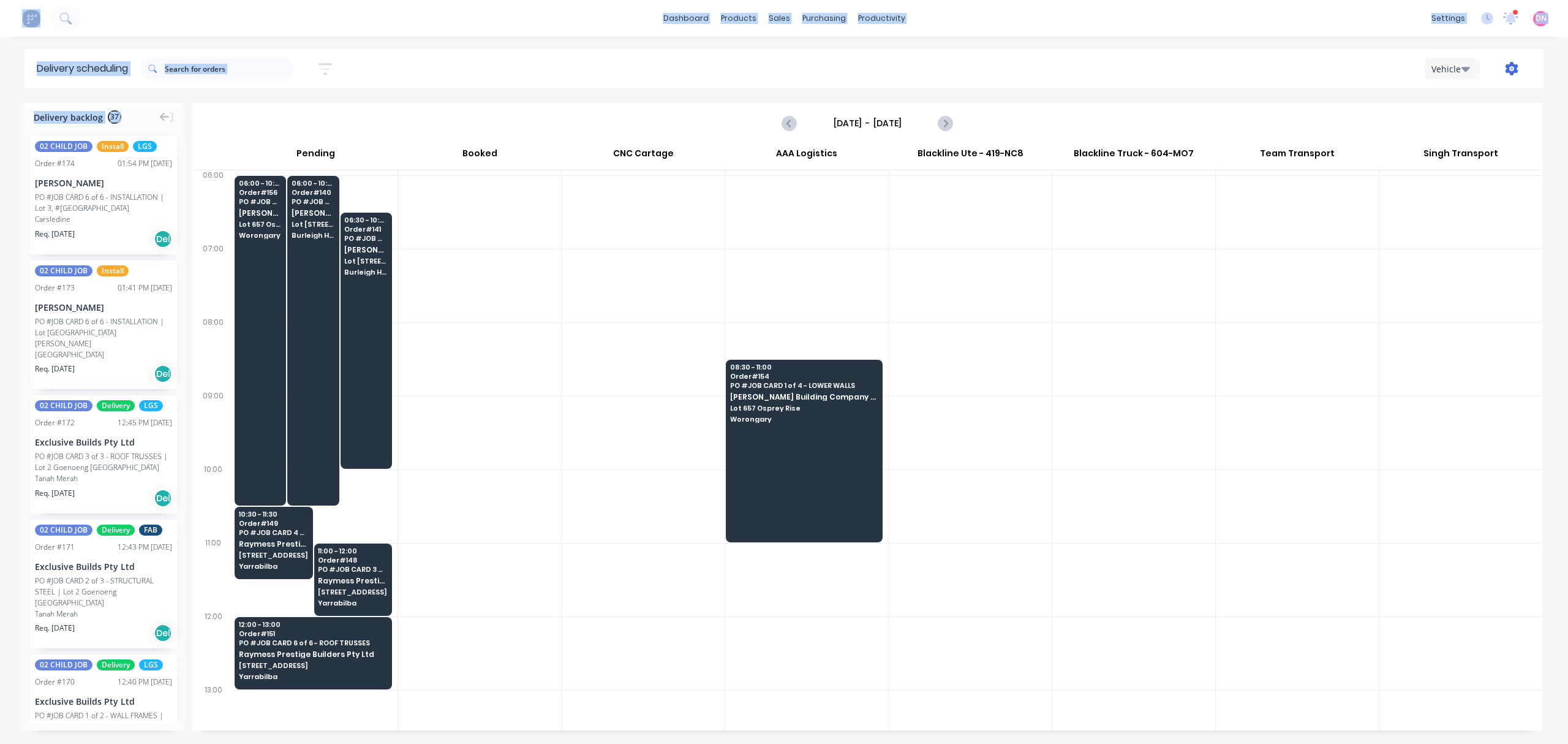
click at [1514, 61] on button "button" at bounding box center [1511, 68] width 39 height 22
click at [1476, 120] on div "Settings" at bounding box center [1472, 126] width 94 height 18
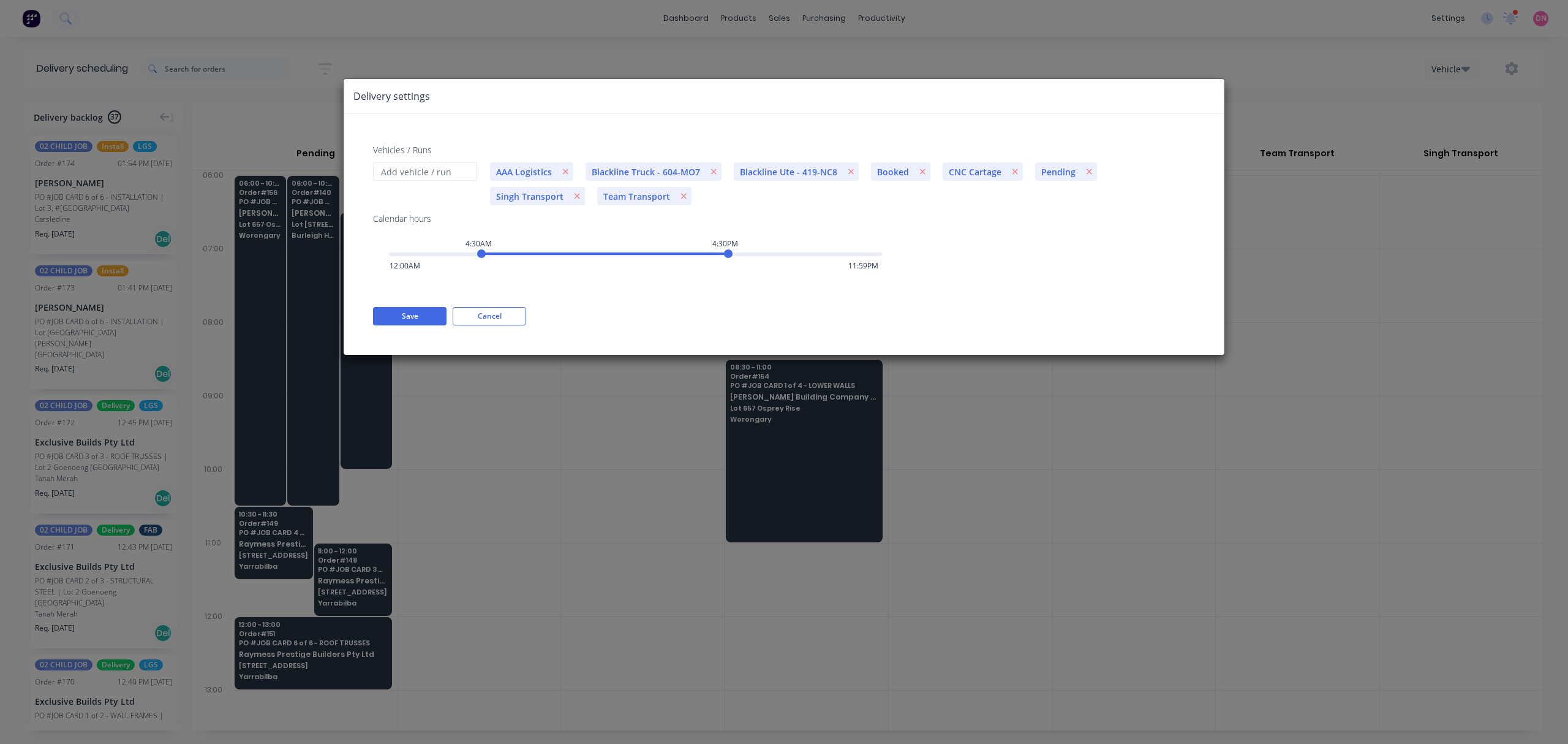
drag, startPoint x: 512, startPoint y: 258, endPoint x: 483, endPoint y: 256, distance: 29.1
click at [483, 256] on div "4:30AM" at bounding box center [481, 253] width 9 height 9
click at [415, 315] on button "Save" at bounding box center [409, 316] width 73 height 19
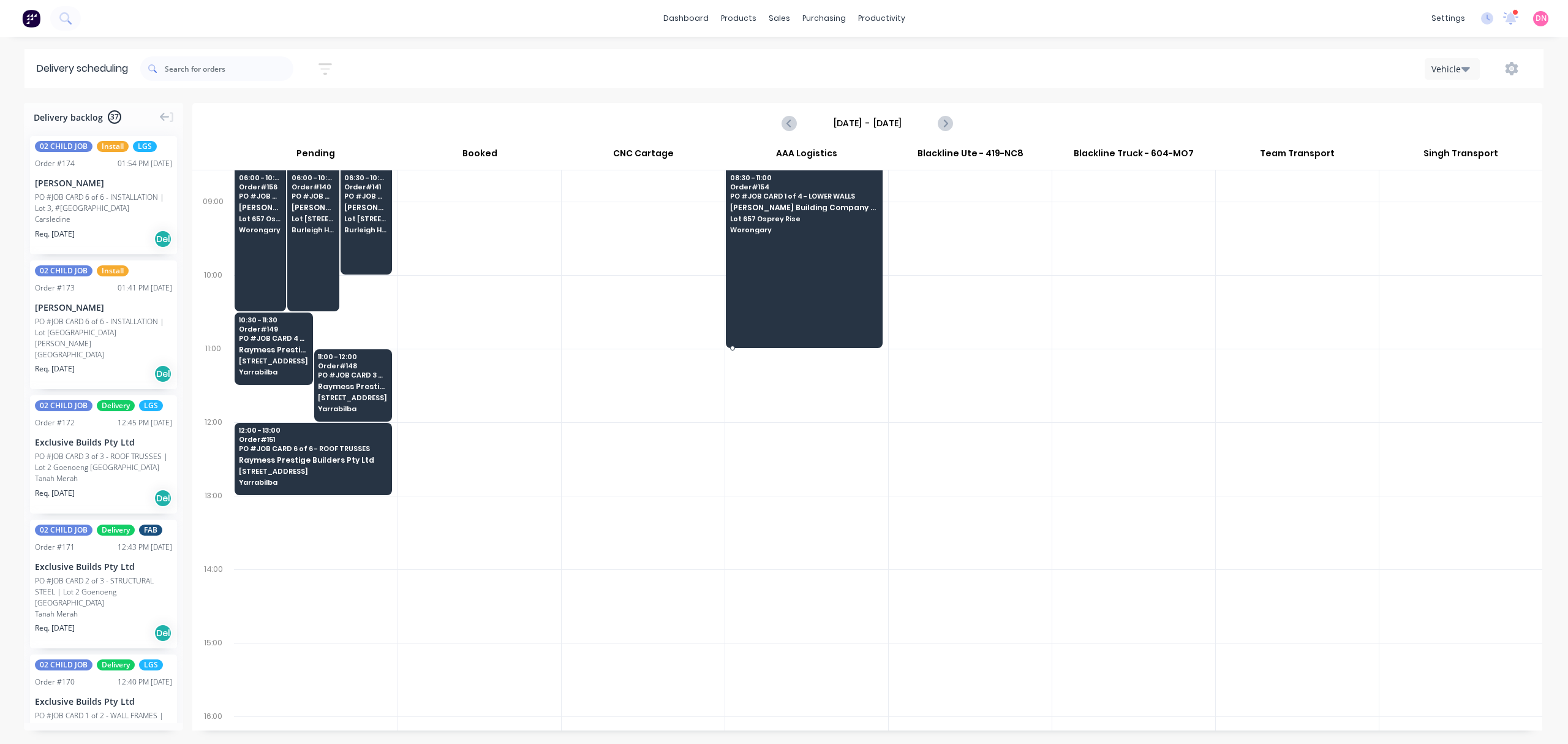
scroll to position [331, 0]
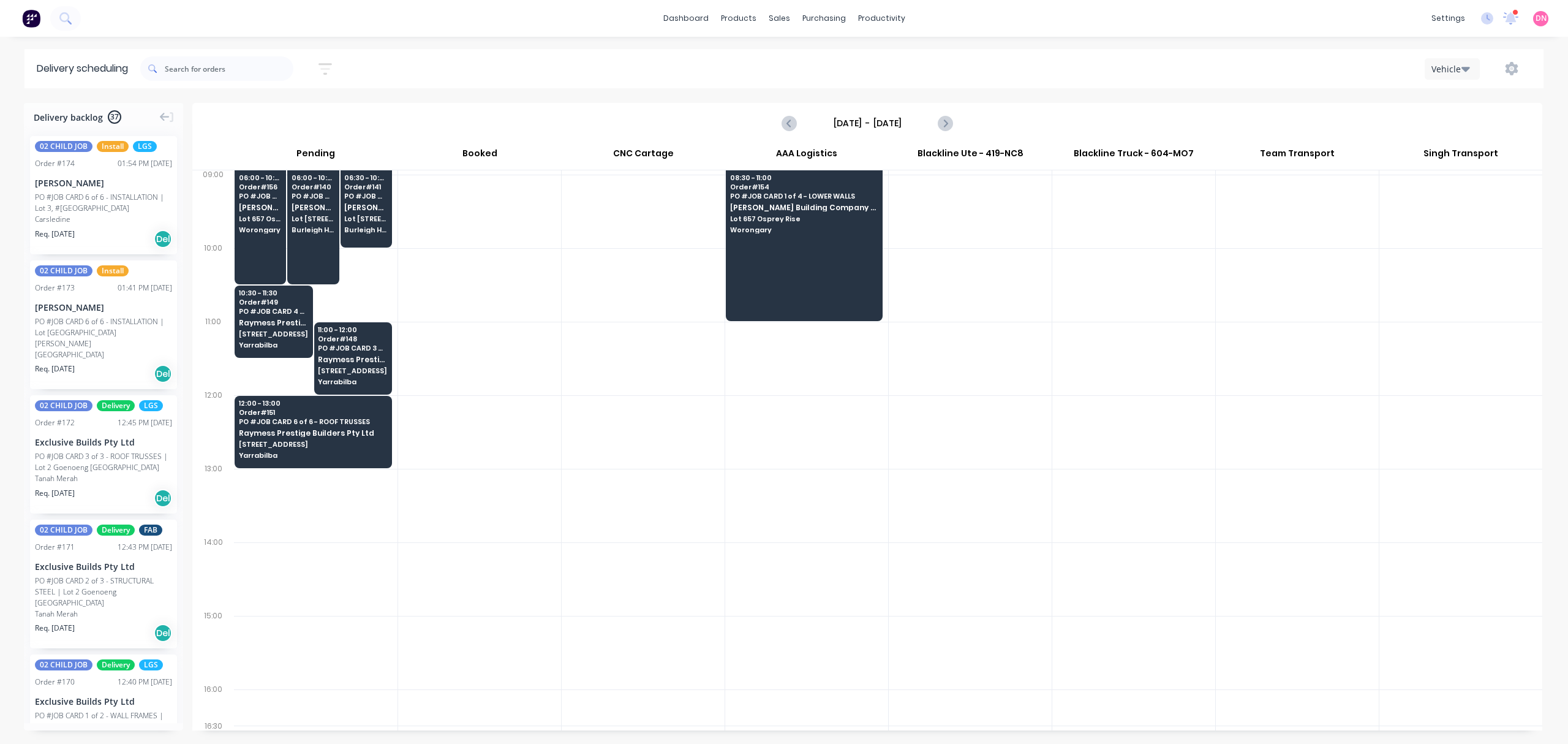
click at [1502, 69] on button "button" at bounding box center [1511, 68] width 39 height 22
click at [1461, 128] on div "Settings" at bounding box center [1472, 126] width 94 height 18
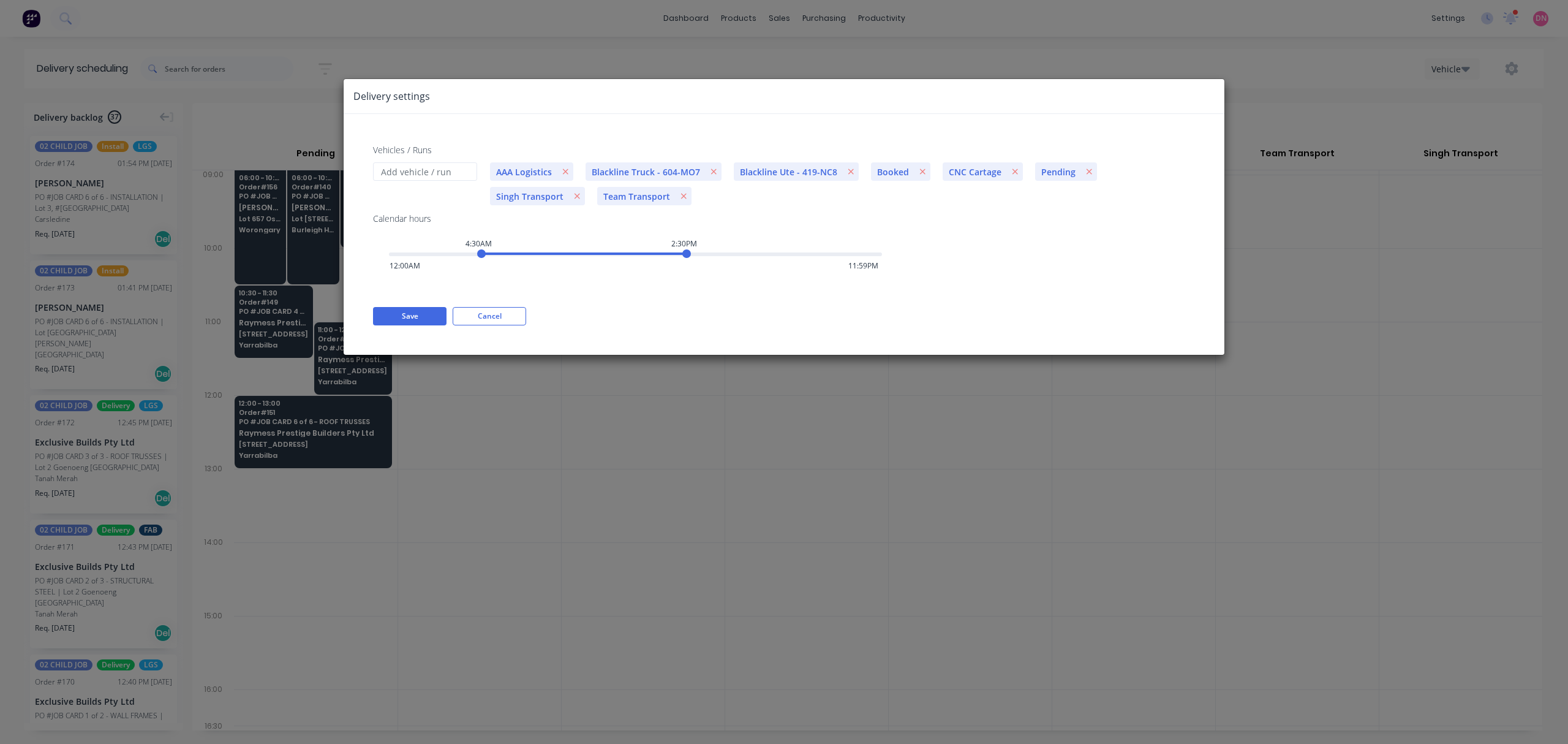
drag, startPoint x: 731, startPoint y: 256, endPoint x: 689, endPoint y: 256, distance: 42.0
click at [689, 256] on div "2:30PM" at bounding box center [687, 253] width 9 height 9
click at [396, 322] on button "Save" at bounding box center [409, 316] width 73 height 19
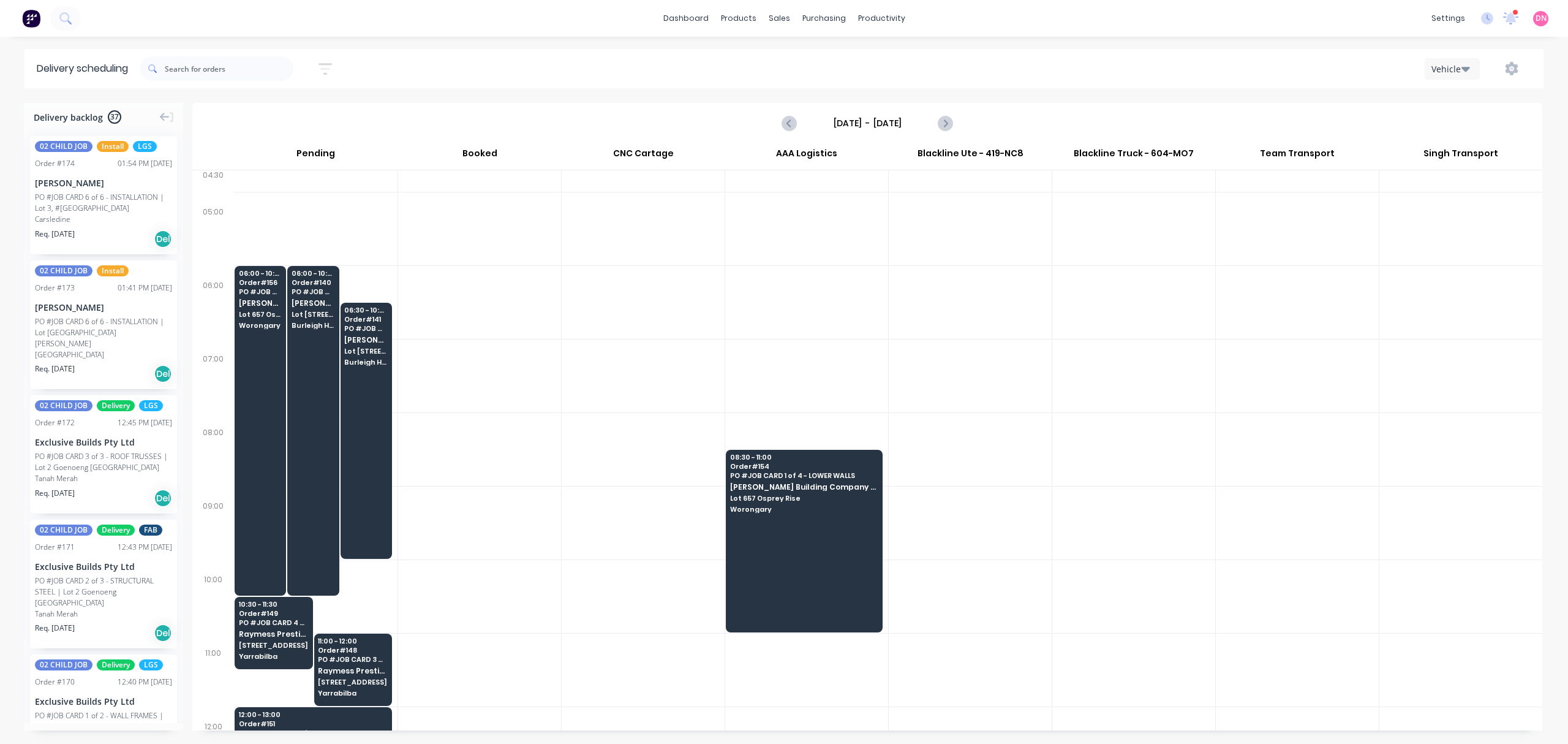
scroll to position [0, 0]
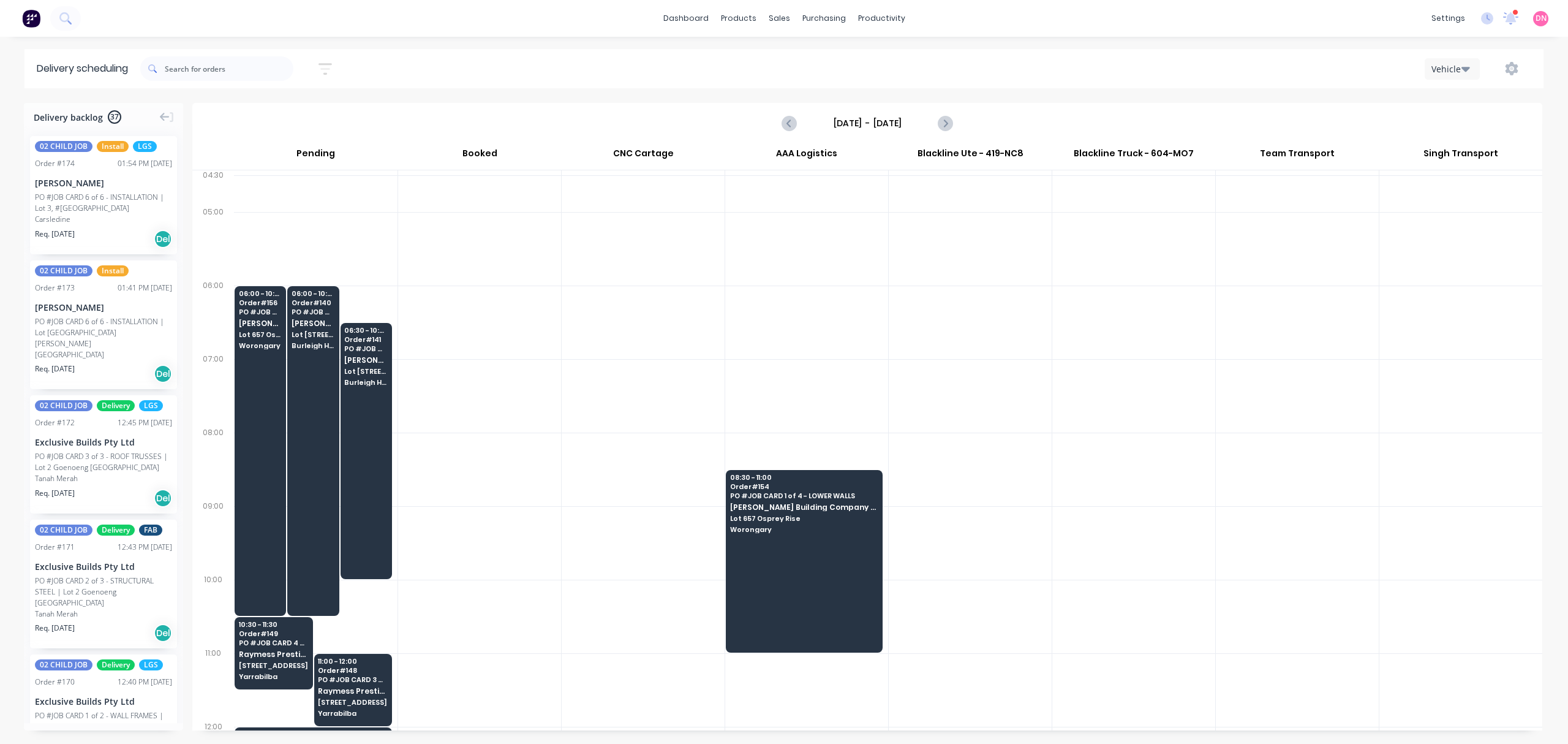
click at [1458, 65] on div "Vehicle" at bounding box center [1449, 69] width 35 height 13
click at [330, 69] on icon "button" at bounding box center [325, 69] width 10 height 2
click at [305, 226] on div "Filter by assignee" at bounding box center [261, 226] width 86 height 13
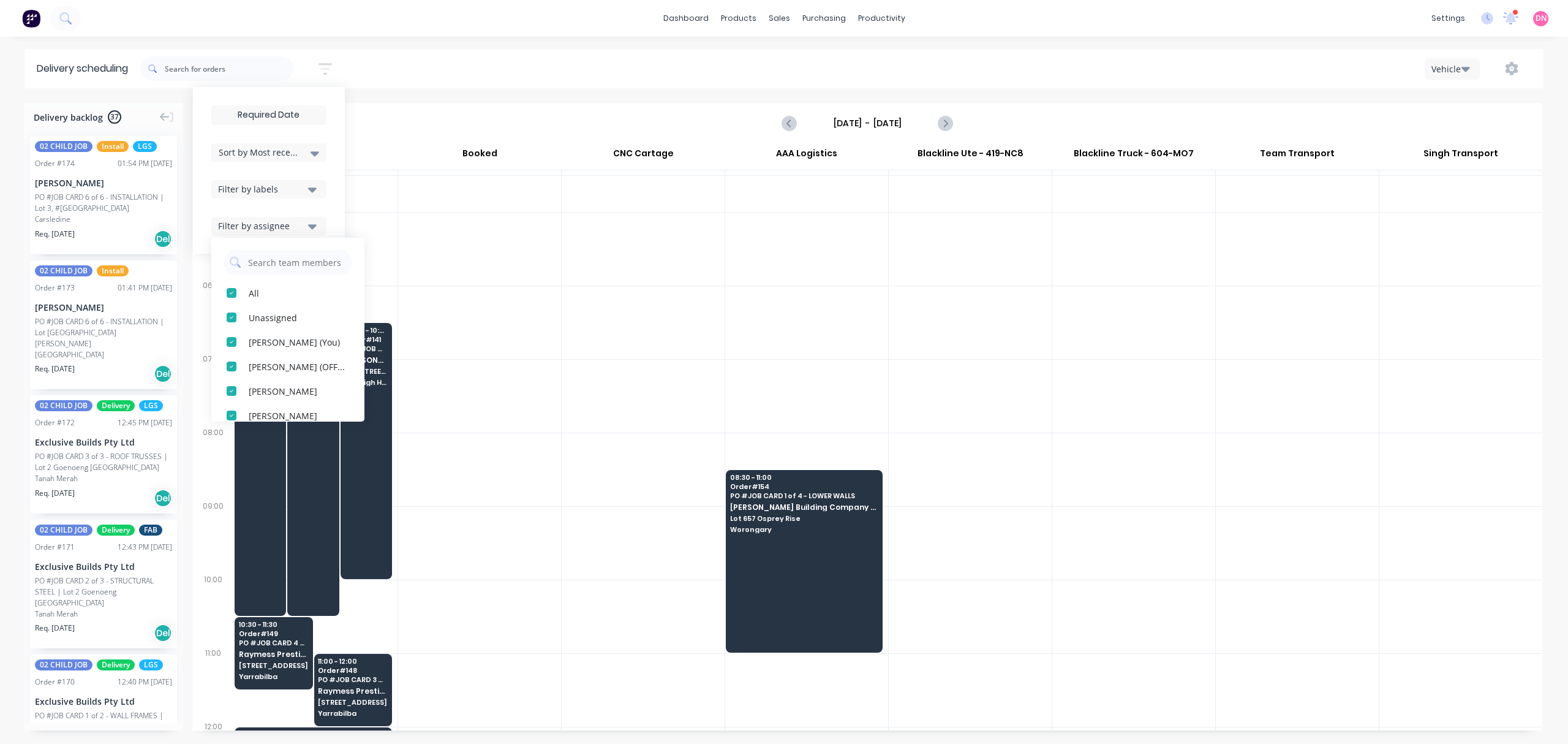
scroll to position [81, 0]
click at [317, 195] on icon "button" at bounding box center [312, 189] width 9 height 14
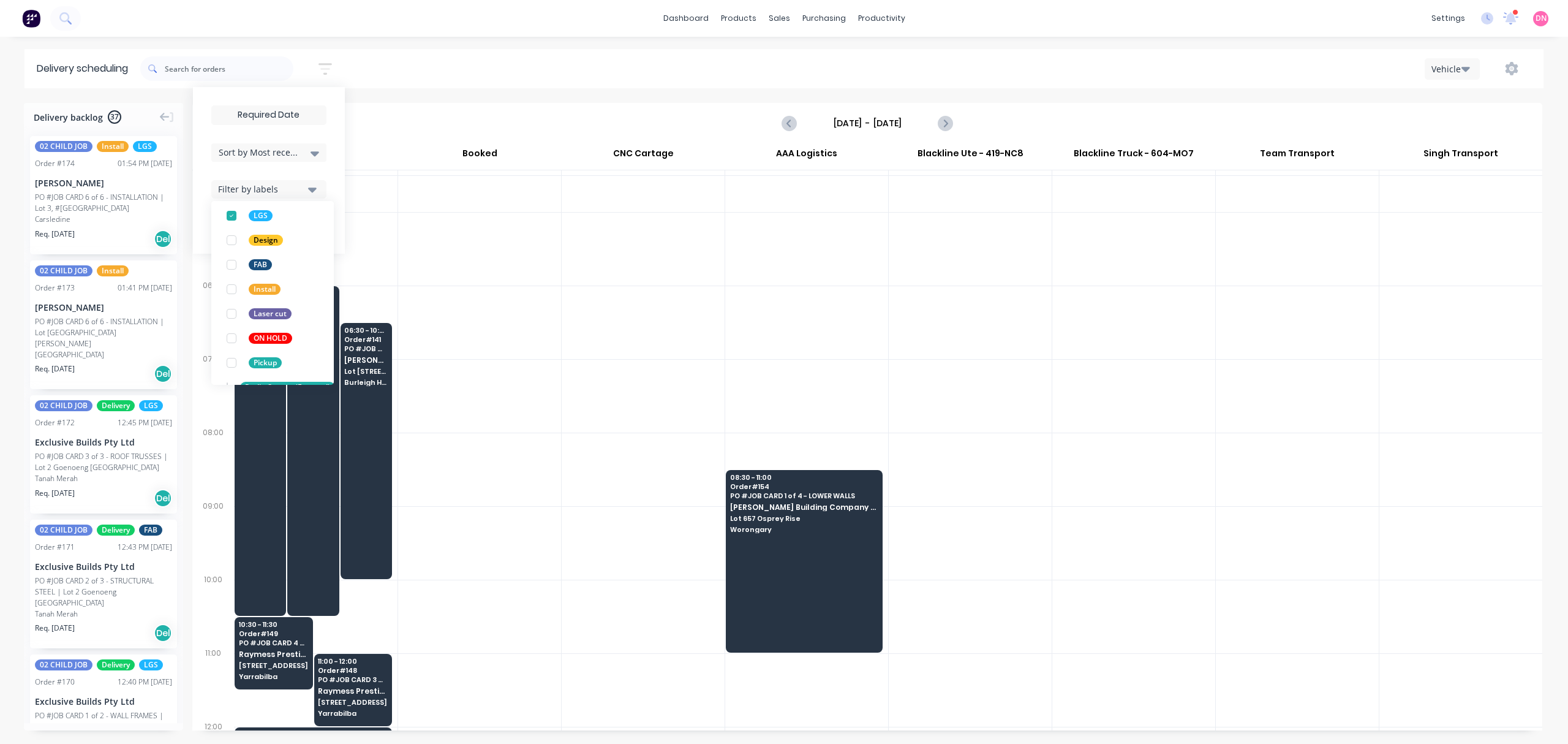
scroll to position [233, 0]
click at [317, 152] on icon at bounding box center [314, 154] width 9 height 5
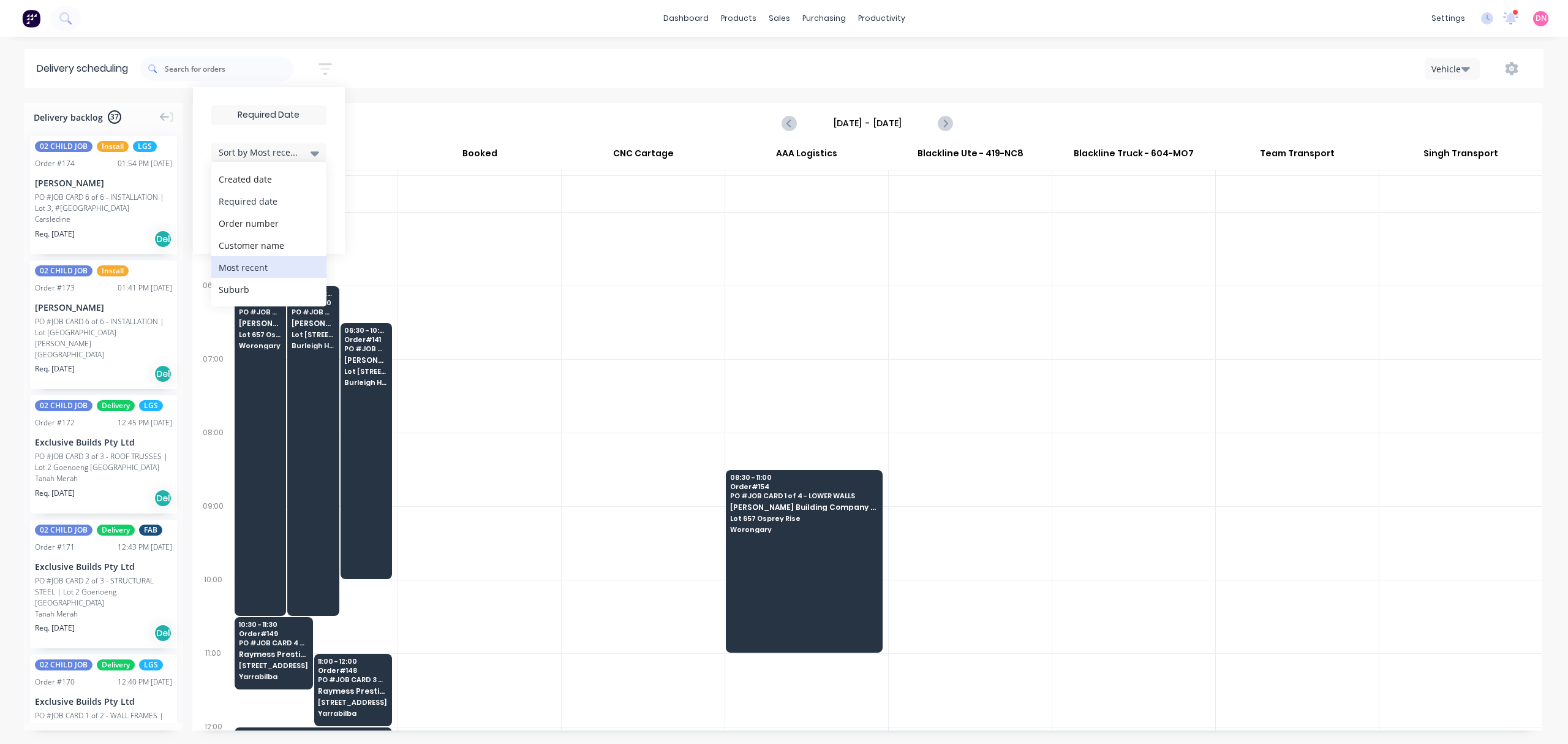
click at [299, 198] on div "Required date" at bounding box center [268, 201] width 115 height 22
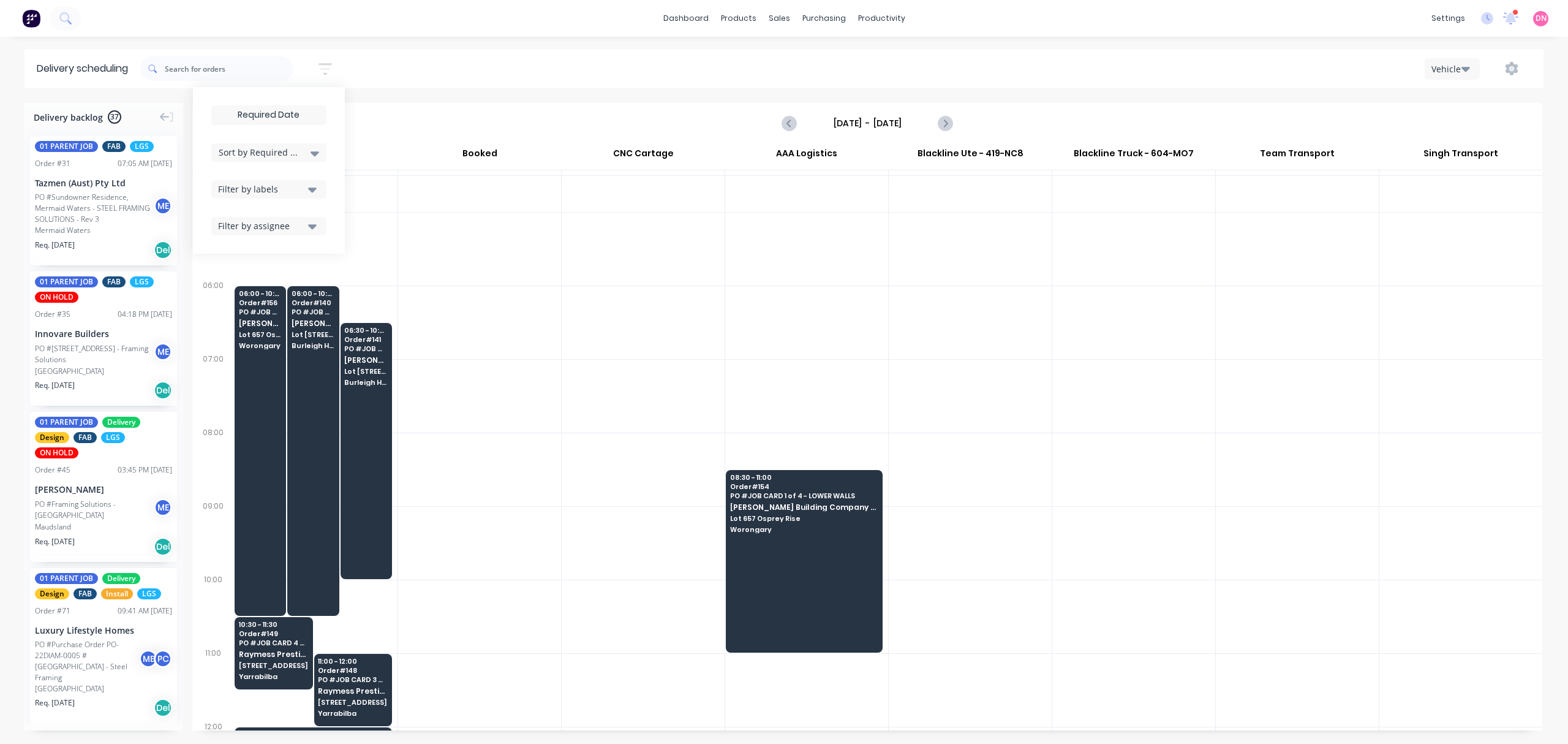
click at [311, 151] on div "Sort by Required date" at bounding box center [268, 152] width 101 height 15
click at [302, 169] on div "Created date" at bounding box center [268, 178] width 115 height 22
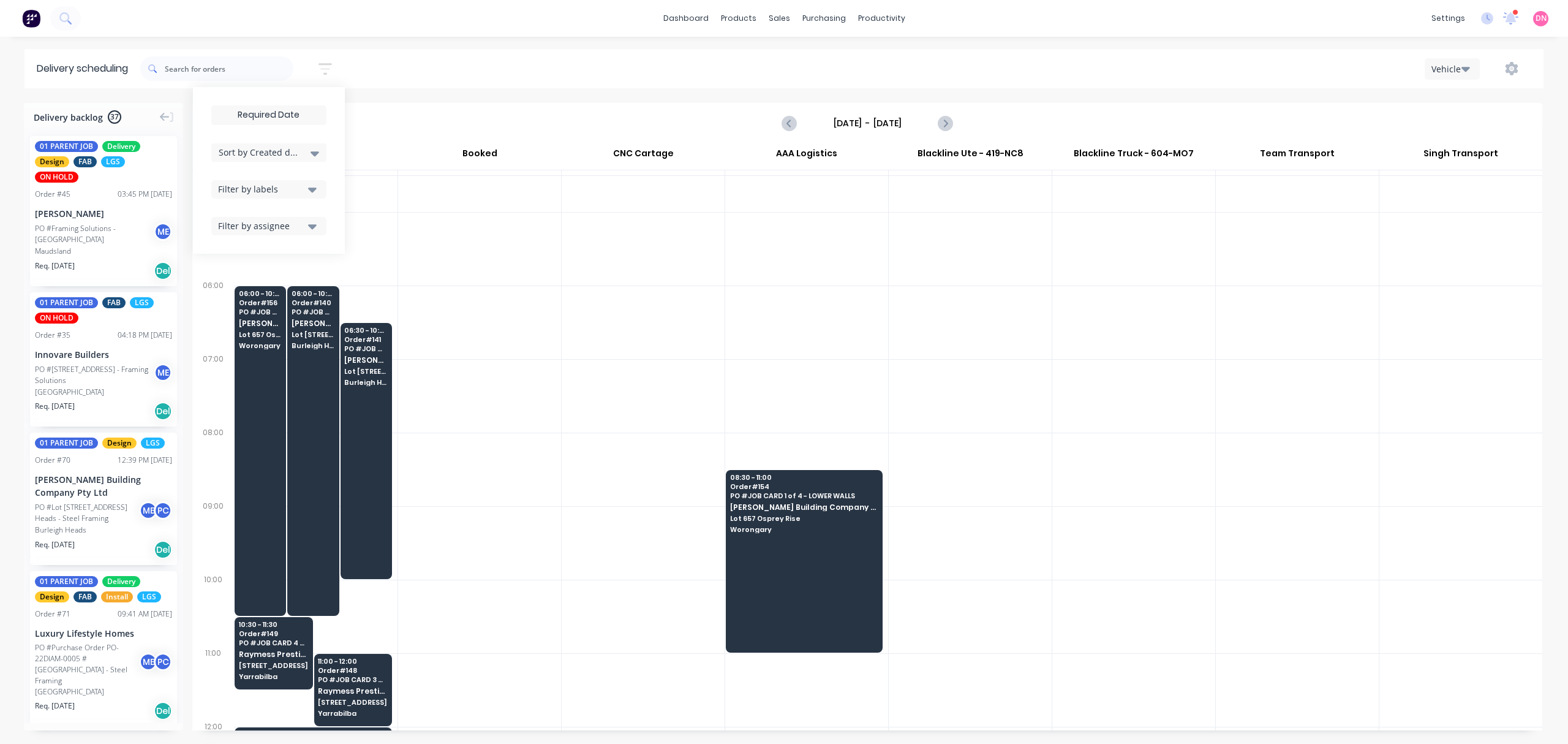
click at [309, 153] on div "Sort by Created date" at bounding box center [268, 152] width 101 height 15
click at [300, 216] on div "Order number" at bounding box center [268, 222] width 115 height 22
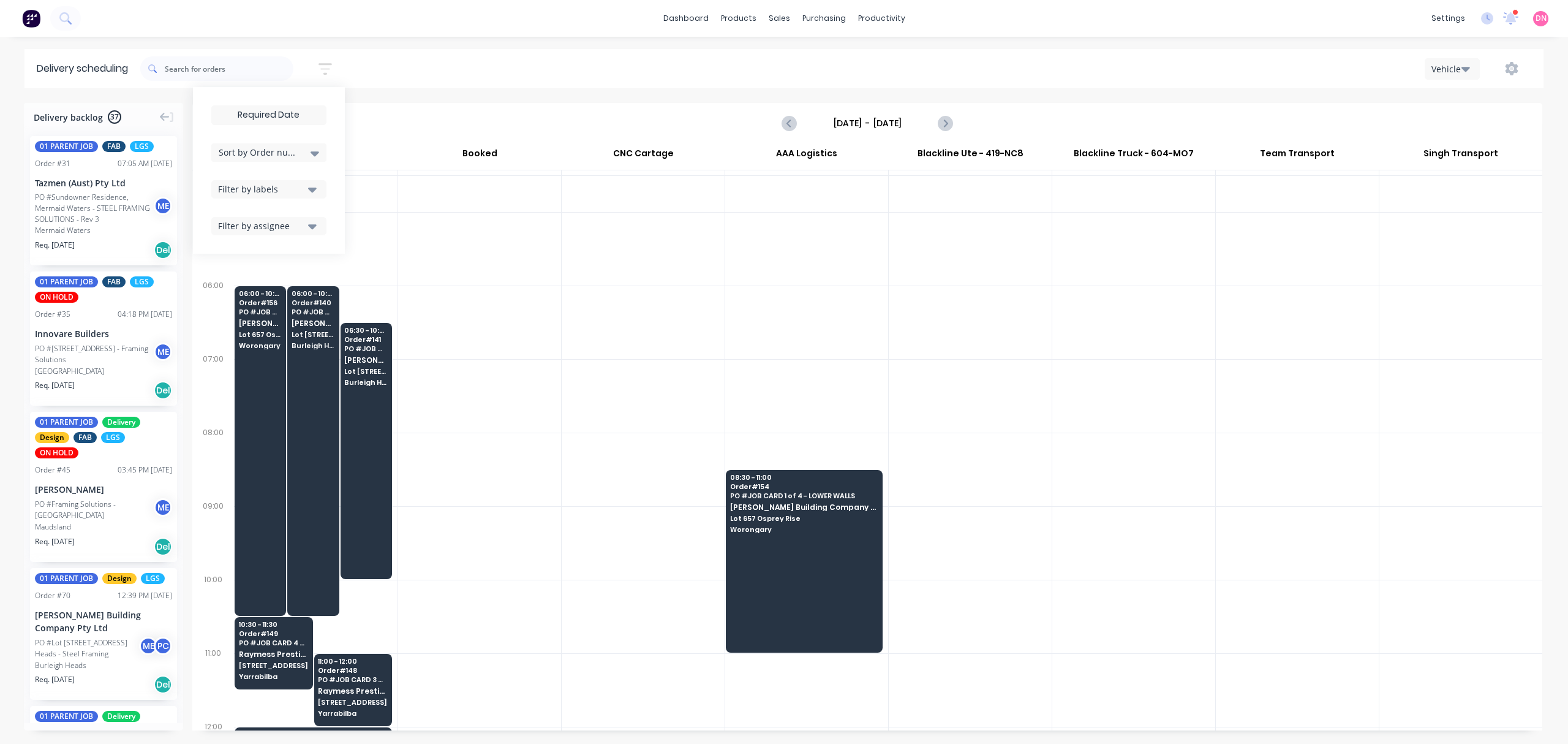
click at [282, 191] on div "Filter by labels" at bounding box center [261, 189] width 86 height 13
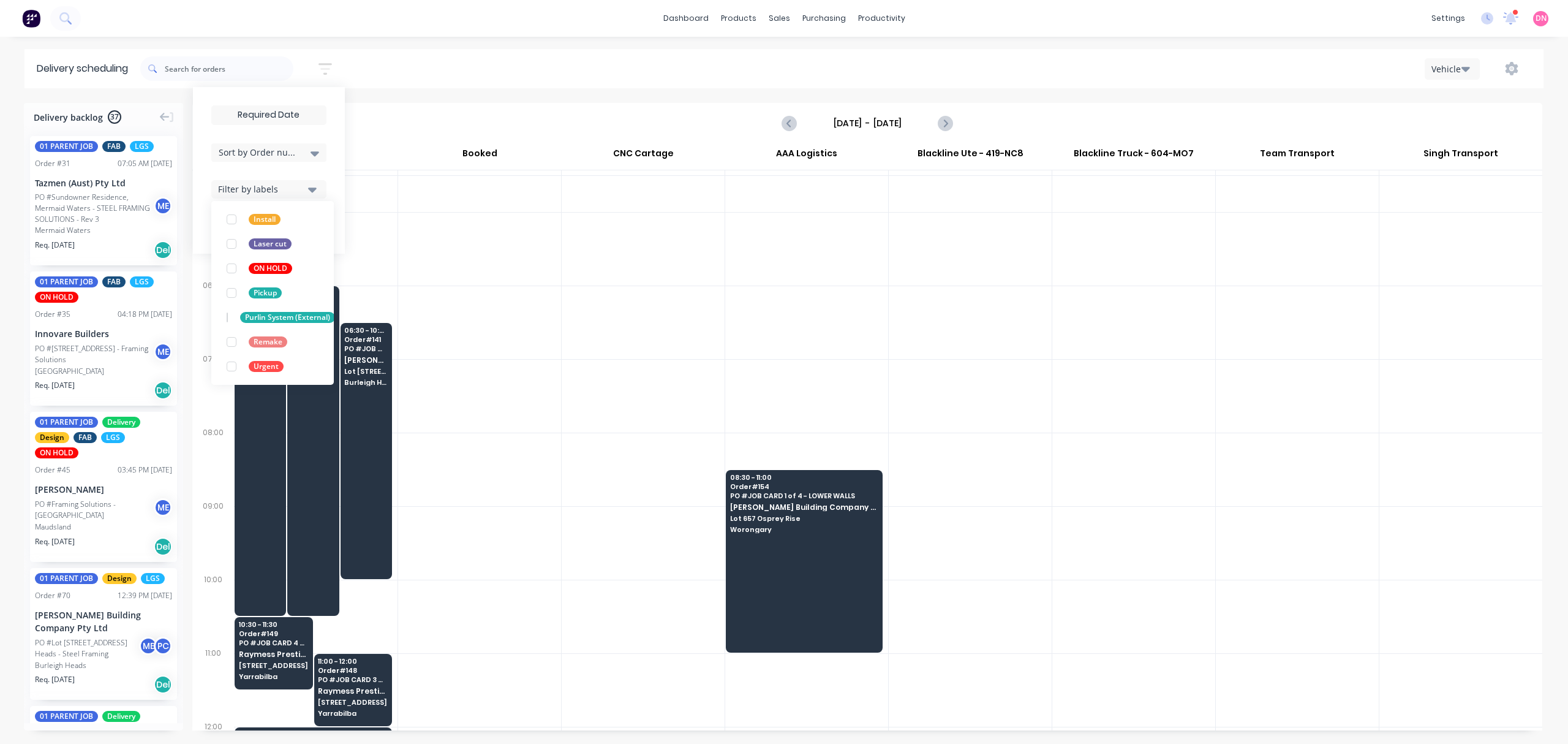
click at [407, 101] on div "Delivery scheduling Sort by Order number Created date Required date Order numbe…" at bounding box center [784, 397] width 1568 height 695
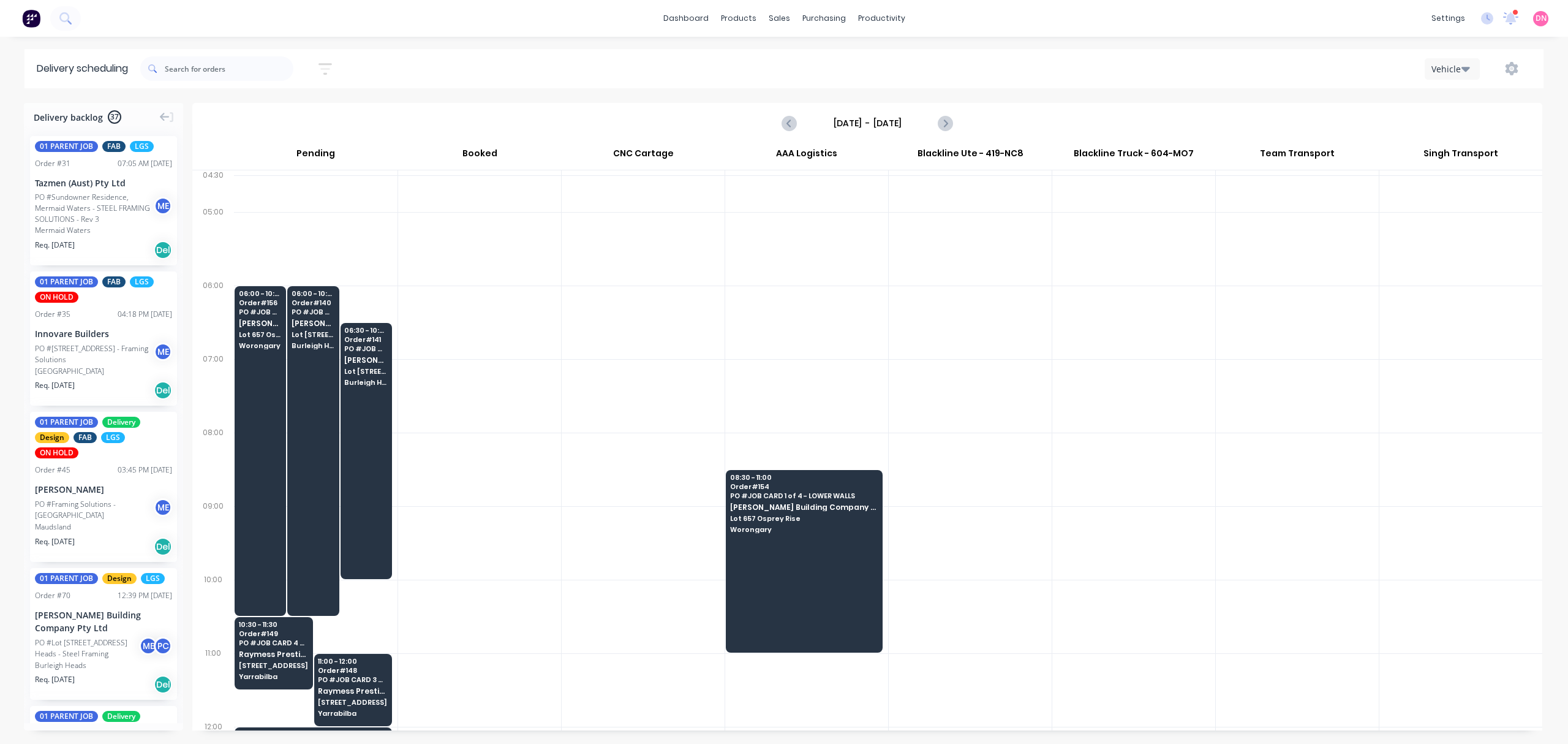
click at [326, 66] on icon "button" at bounding box center [325, 69] width 14 height 15
click at [306, 116] on input at bounding box center [268, 114] width 114 height 19
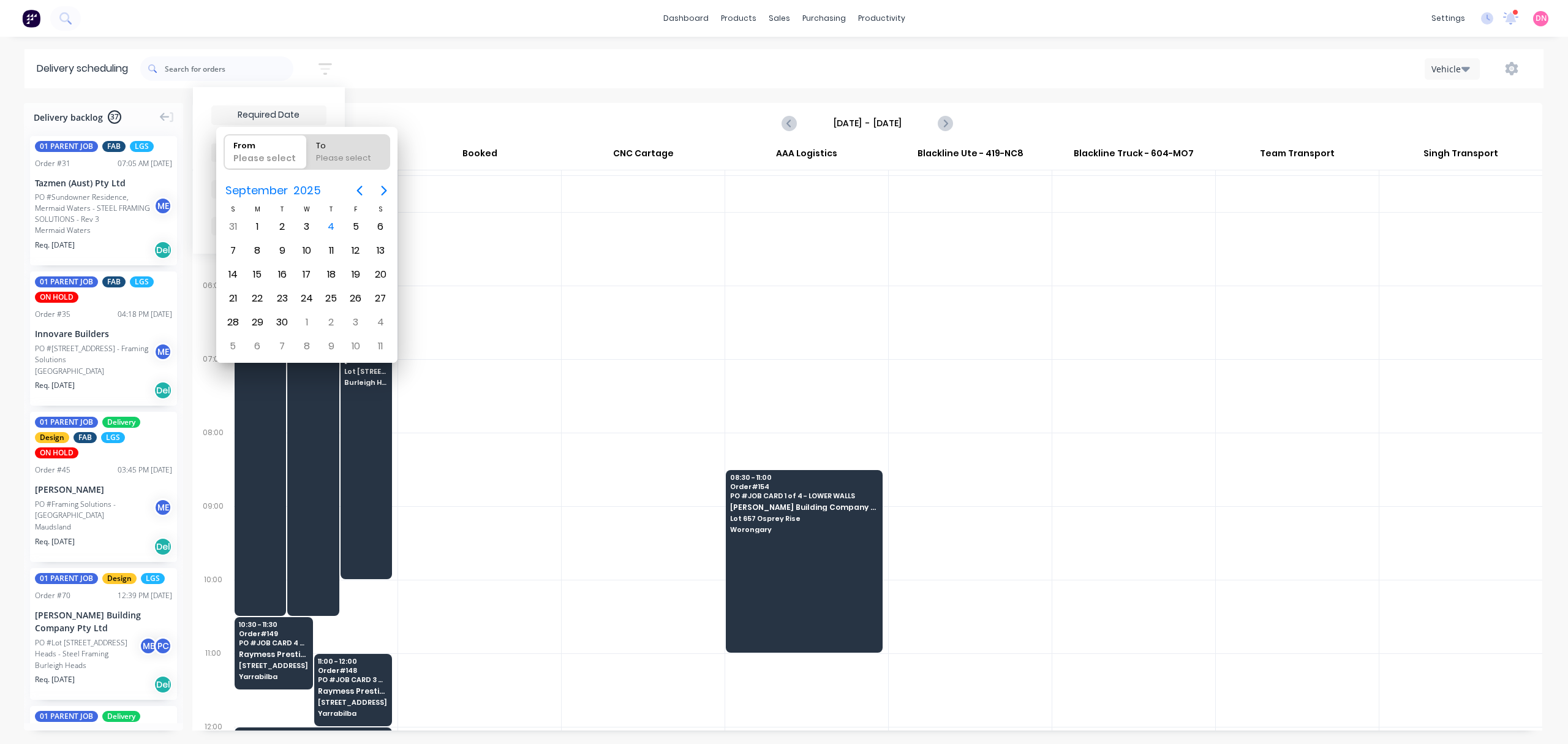
click at [306, 116] on input at bounding box center [268, 114] width 114 height 19
click at [403, 77] on div "Sort by Order number Created date Required date Order number Customer name Most…" at bounding box center [841, 69] width 1403 height 35
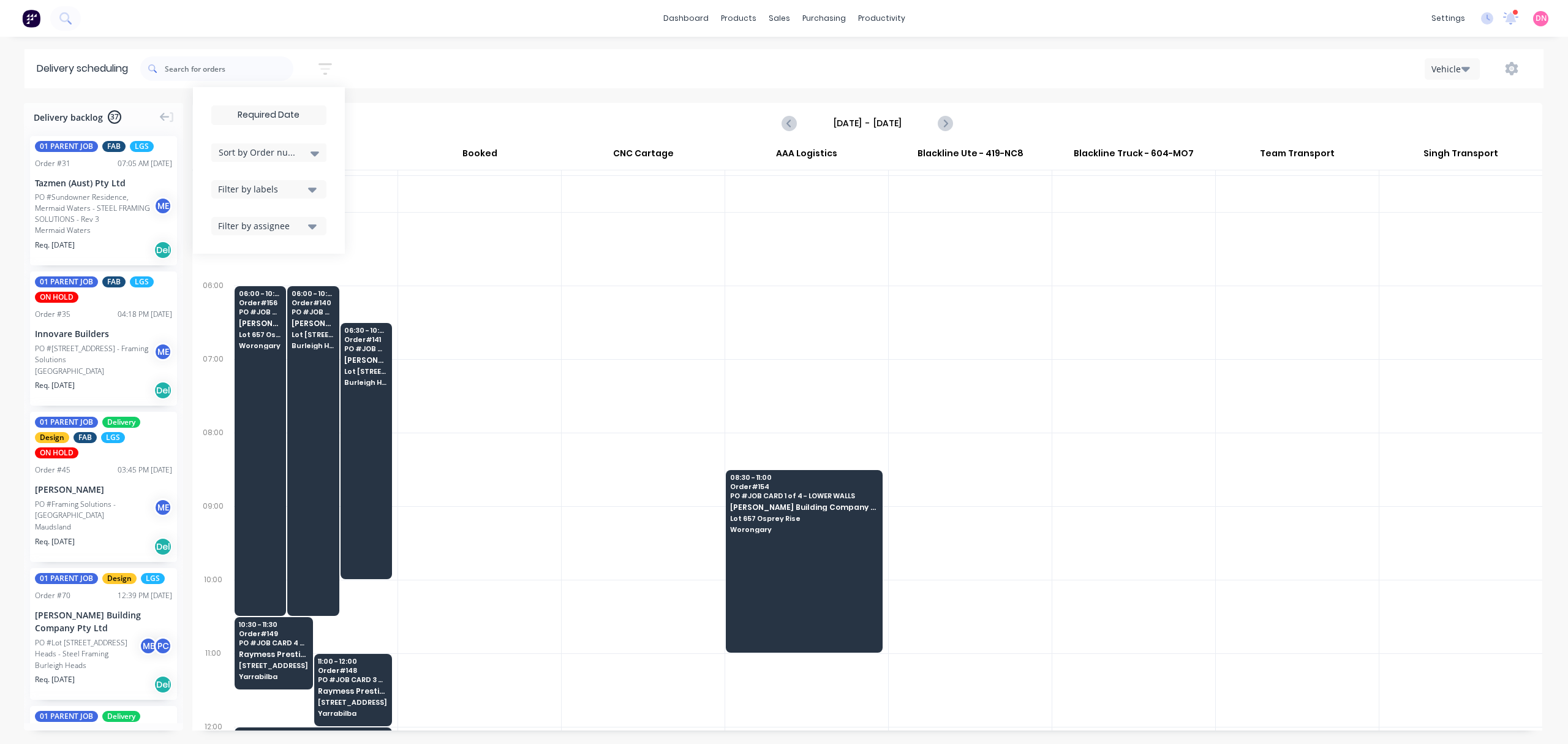
click at [476, 77] on div "Sort by Order number Created date Required date Order number Customer name Most…" at bounding box center [841, 69] width 1403 height 35
click at [773, 496] on span "PO # JOB CARD 1 of 4 - LOWER WALLS" at bounding box center [803, 495] width 147 height 7
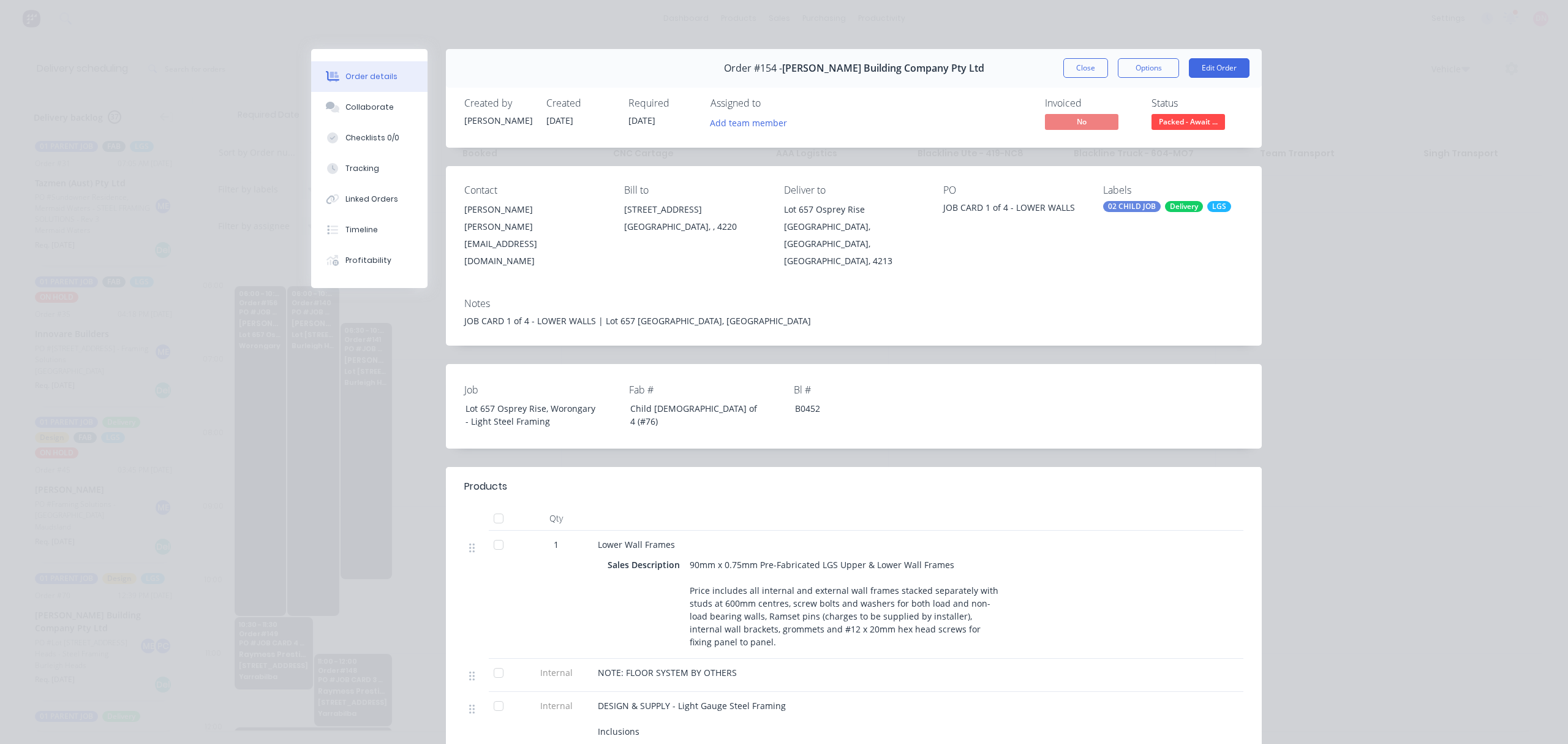
click at [583, 227] on div "[PERSON_NAME][EMAIL_ADDRESS][DOMAIN_NAME]" at bounding box center [534, 244] width 140 height 52
click at [769, 121] on button "Add team member" at bounding box center [749, 122] width 90 height 17
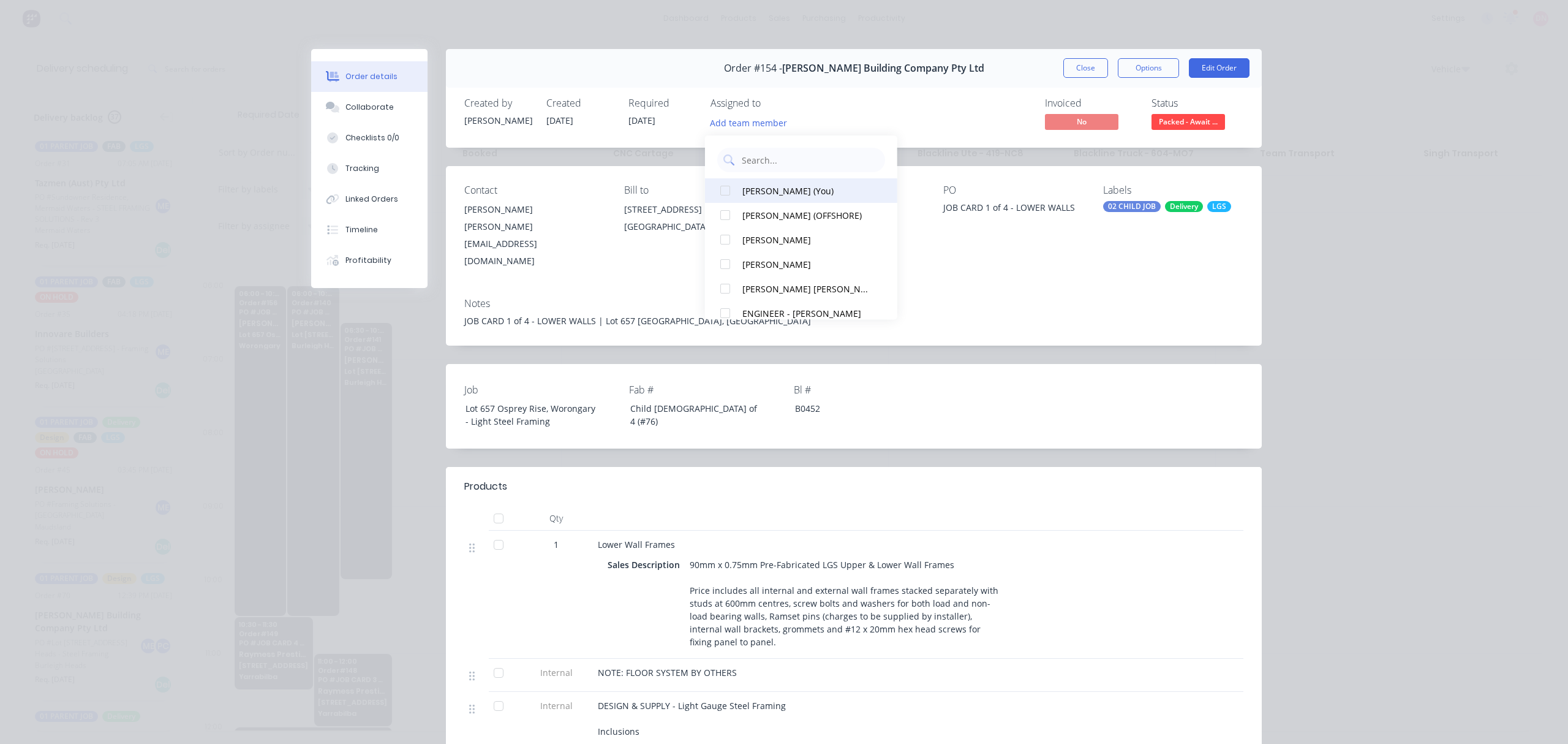
click at [763, 182] on button "[PERSON_NAME] (You)" at bounding box center [801, 190] width 193 height 24
click at [911, 120] on div "Invoiced No Status Packed - Await ..." at bounding box center [1038, 115] width 410 height 35
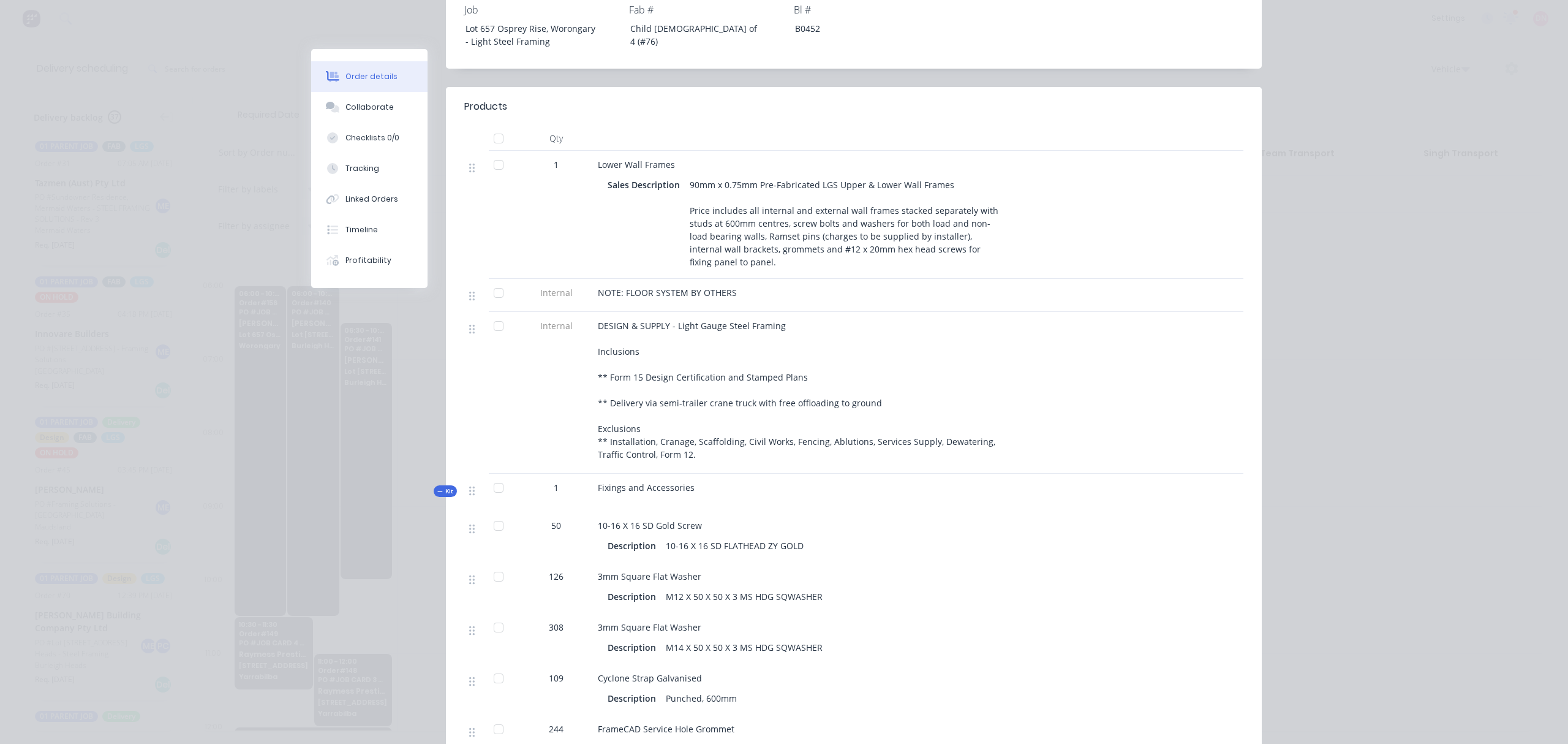
scroll to position [408, 0]
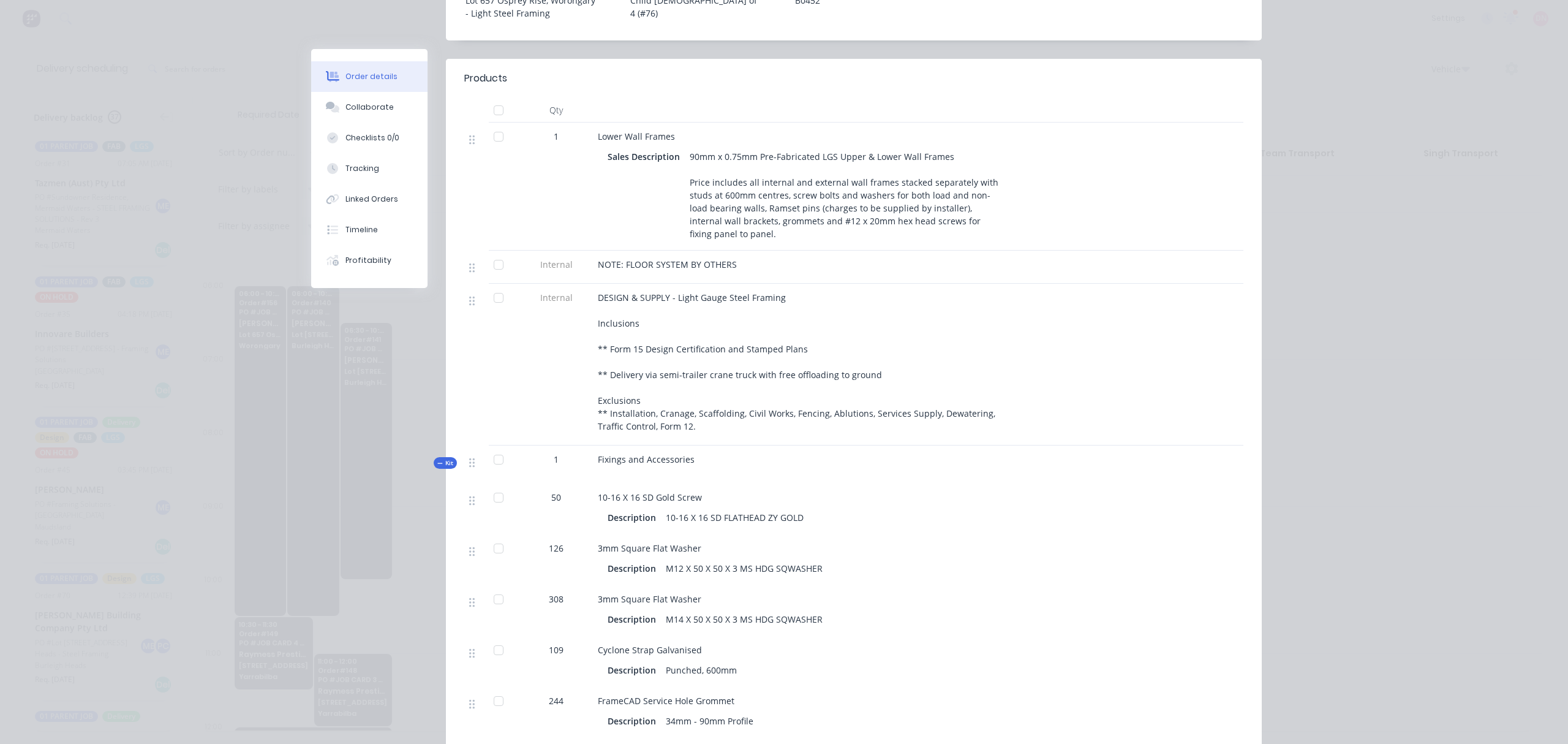
click at [438, 458] on span "Kit" at bounding box center [446, 462] width 16 height 9
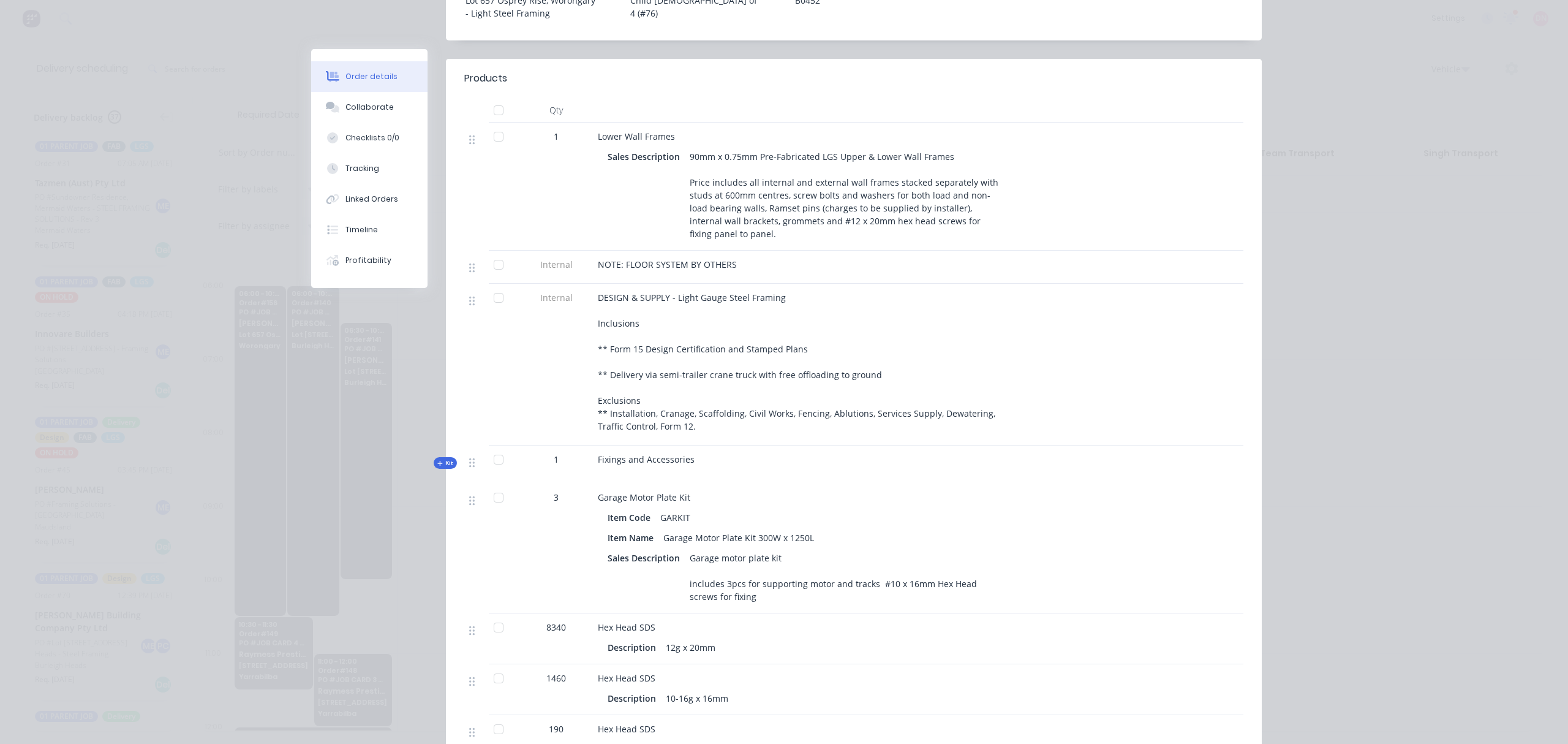
click at [438, 458] on span "Kit" at bounding box center [446, 462] width 16 height 9
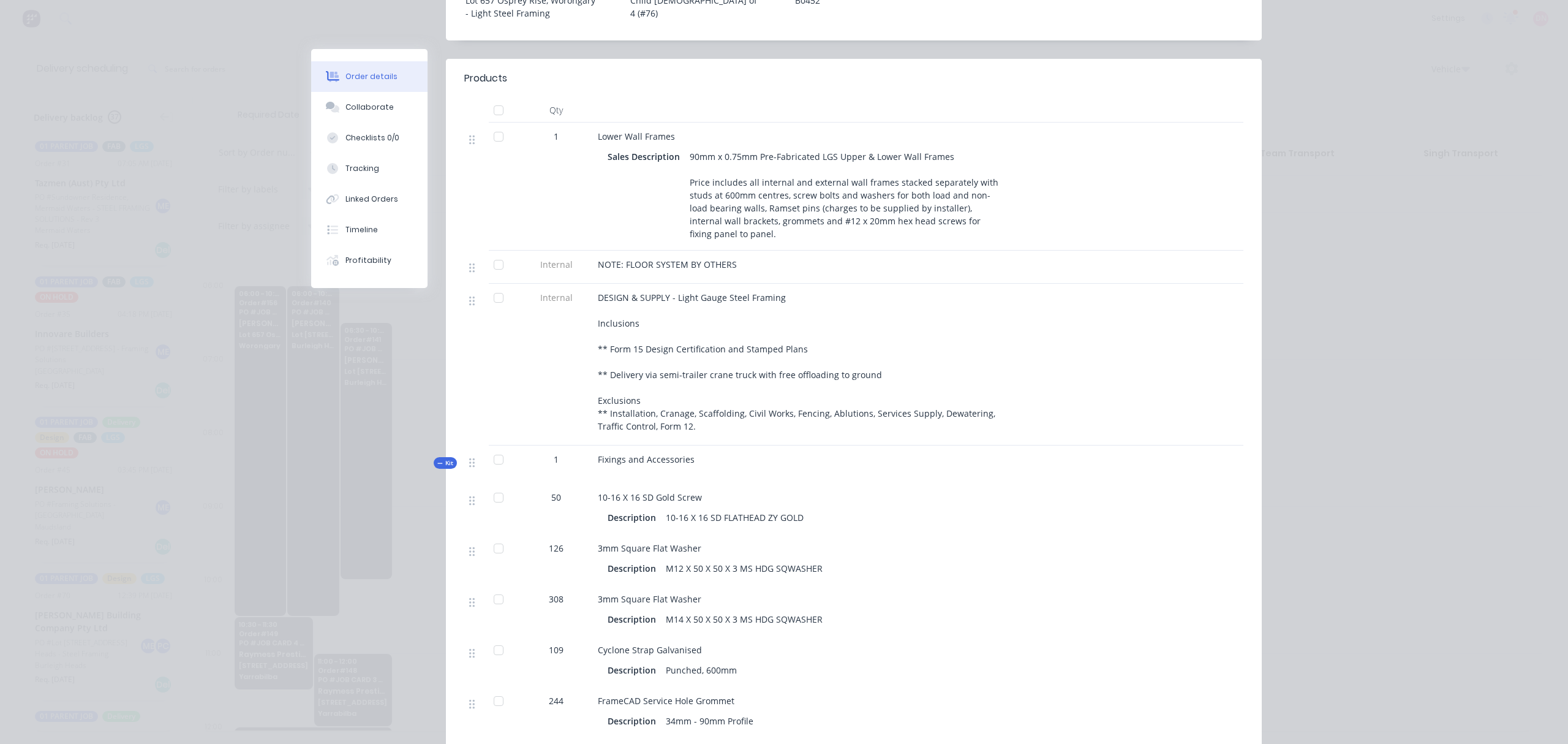
click at [438, 458] on span "Kit" at bounding box center [446, 462] width 16 height 9
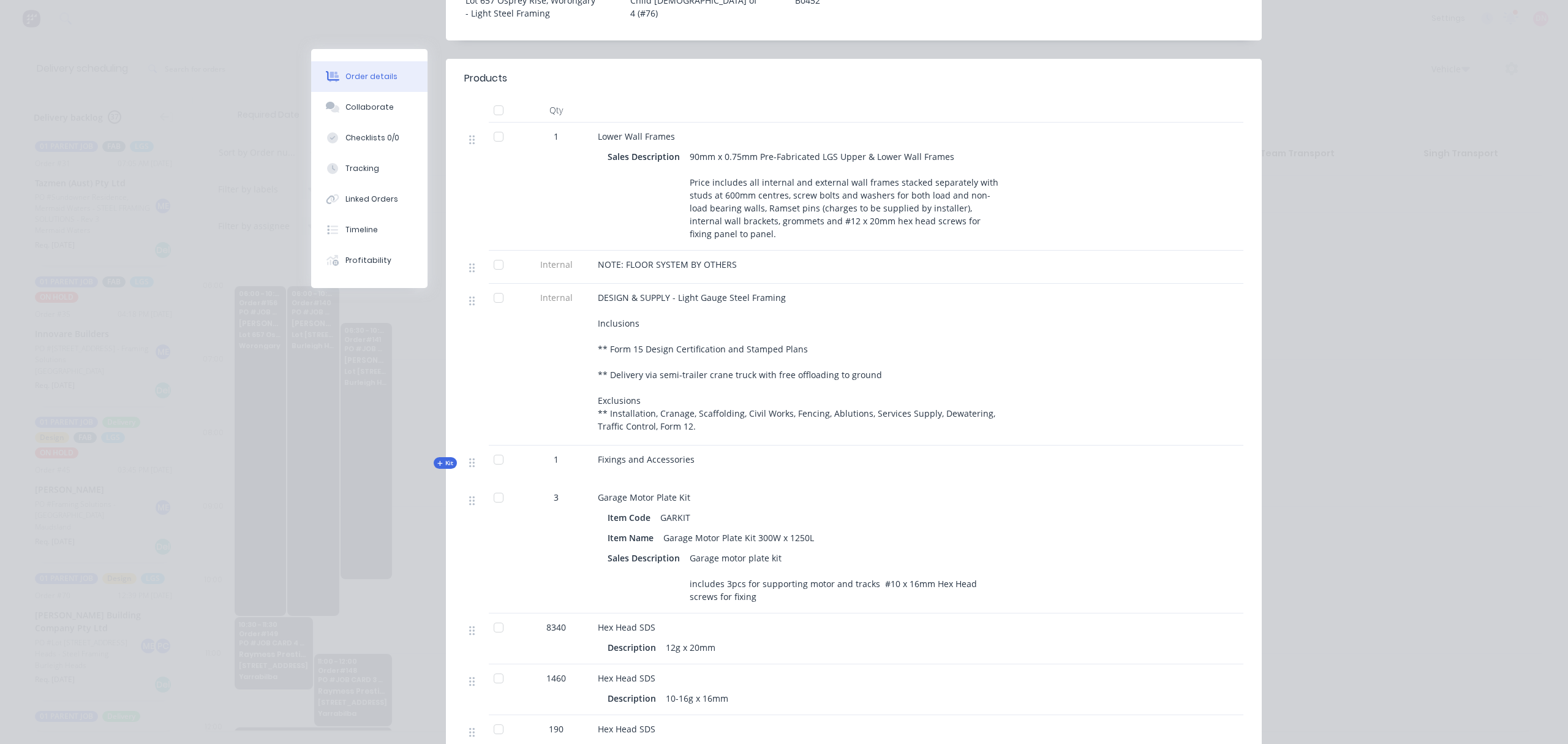
click at [438, 458] on span "Kit" at bounding box center [446, 462] width 16 height 9
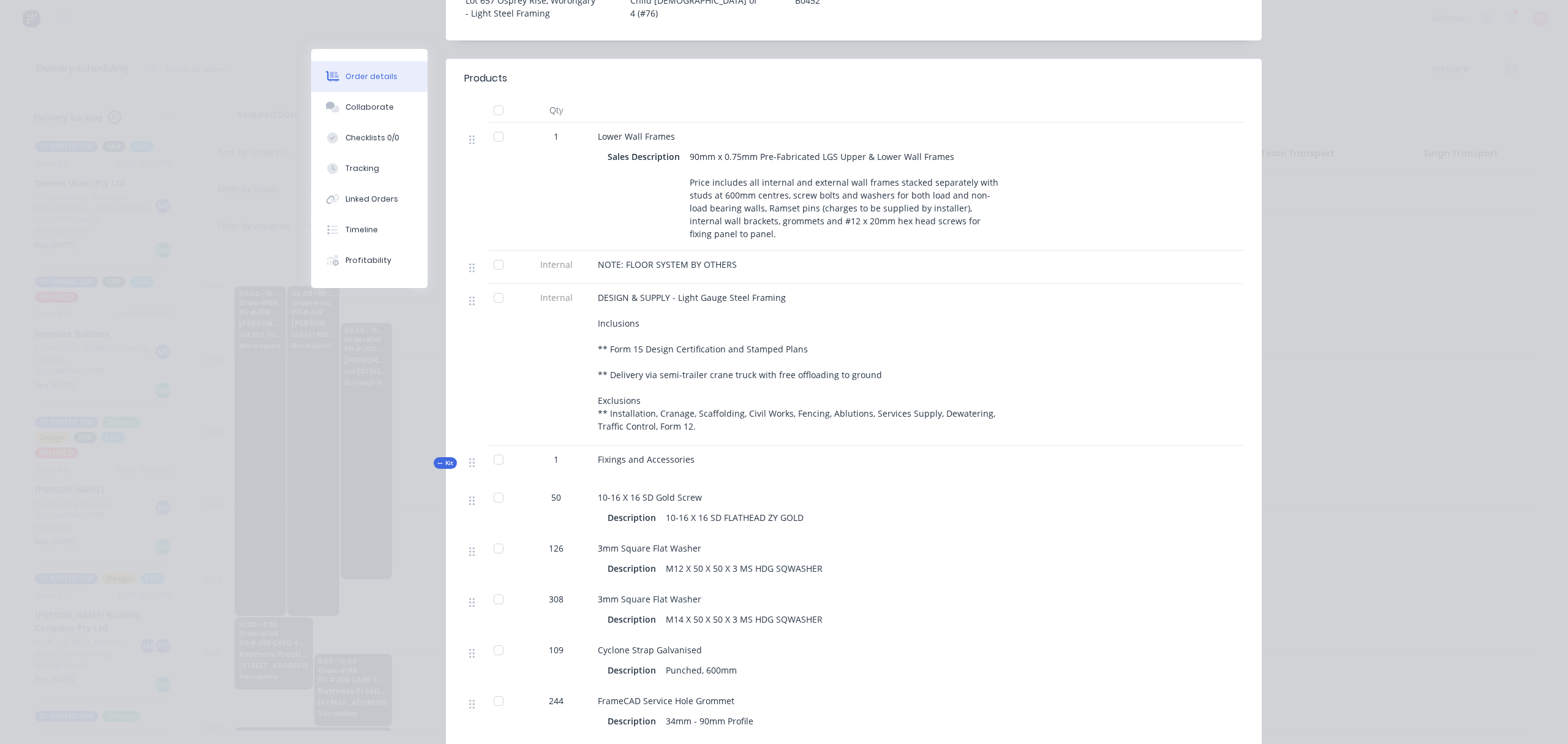
click at [438, 458] on span "Kit" at bounding box center [446, 462] width 16 height 9
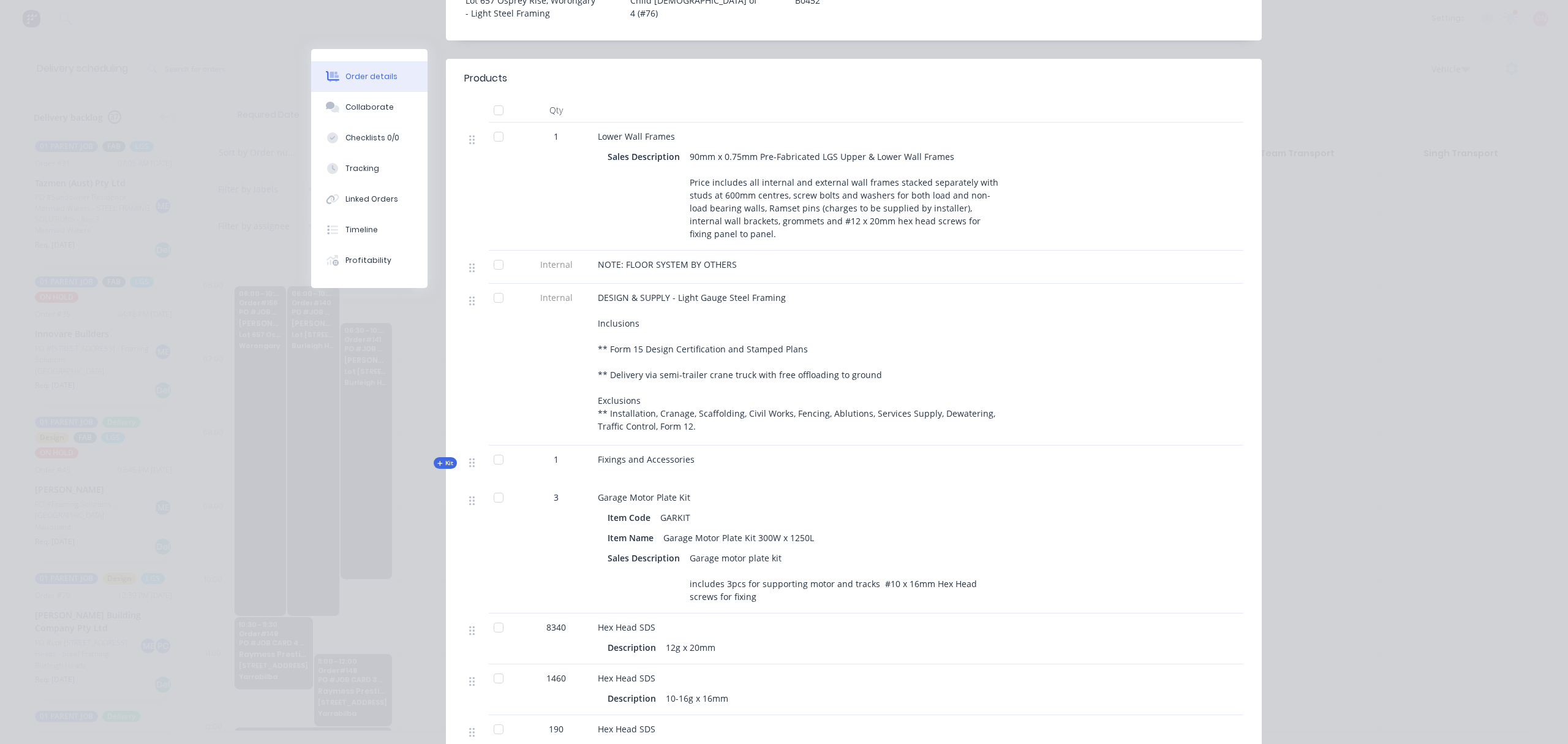
click at [438, 458] on span "Kit" at bounding box center [446, 462] width 16 height 9
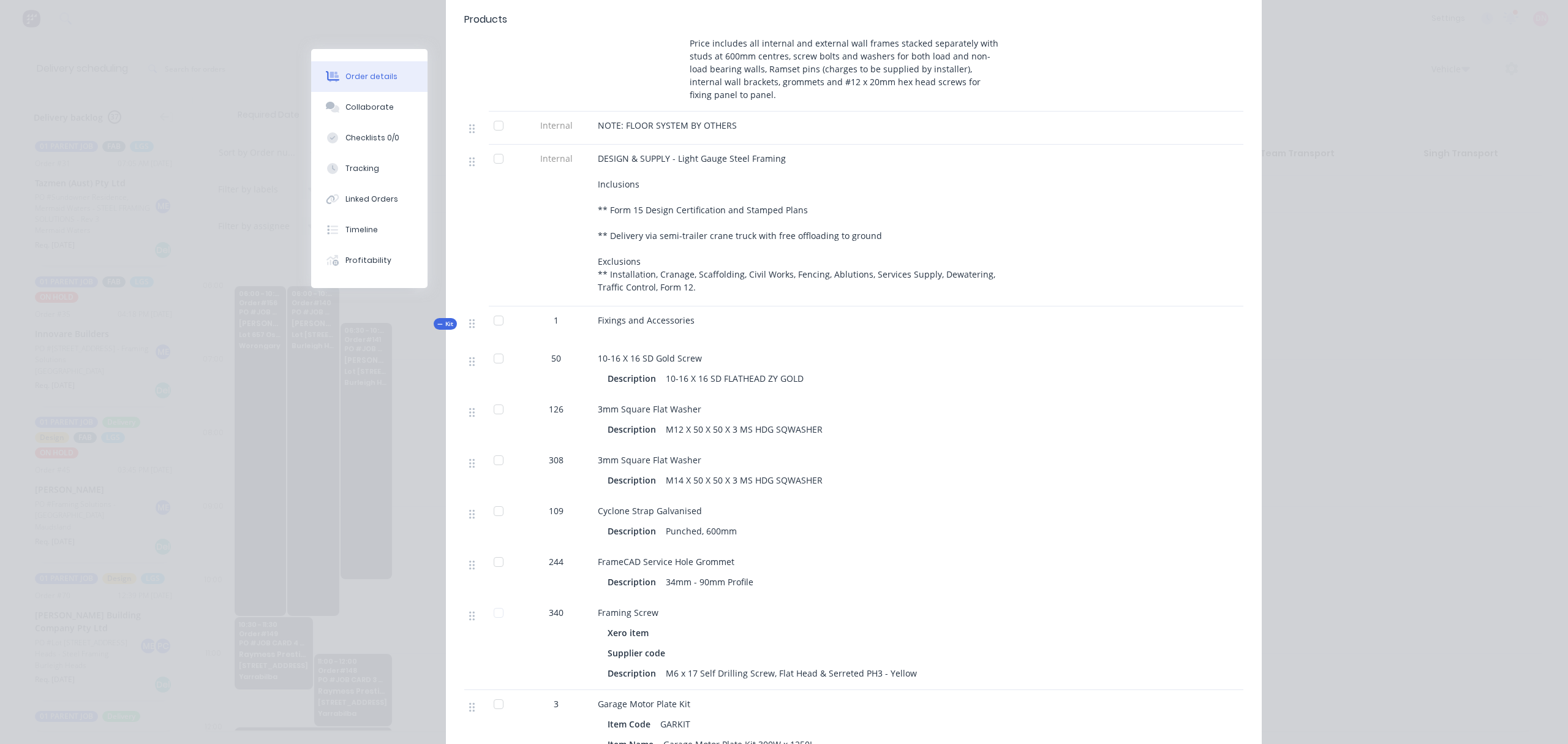
scroll to position [490, 0]
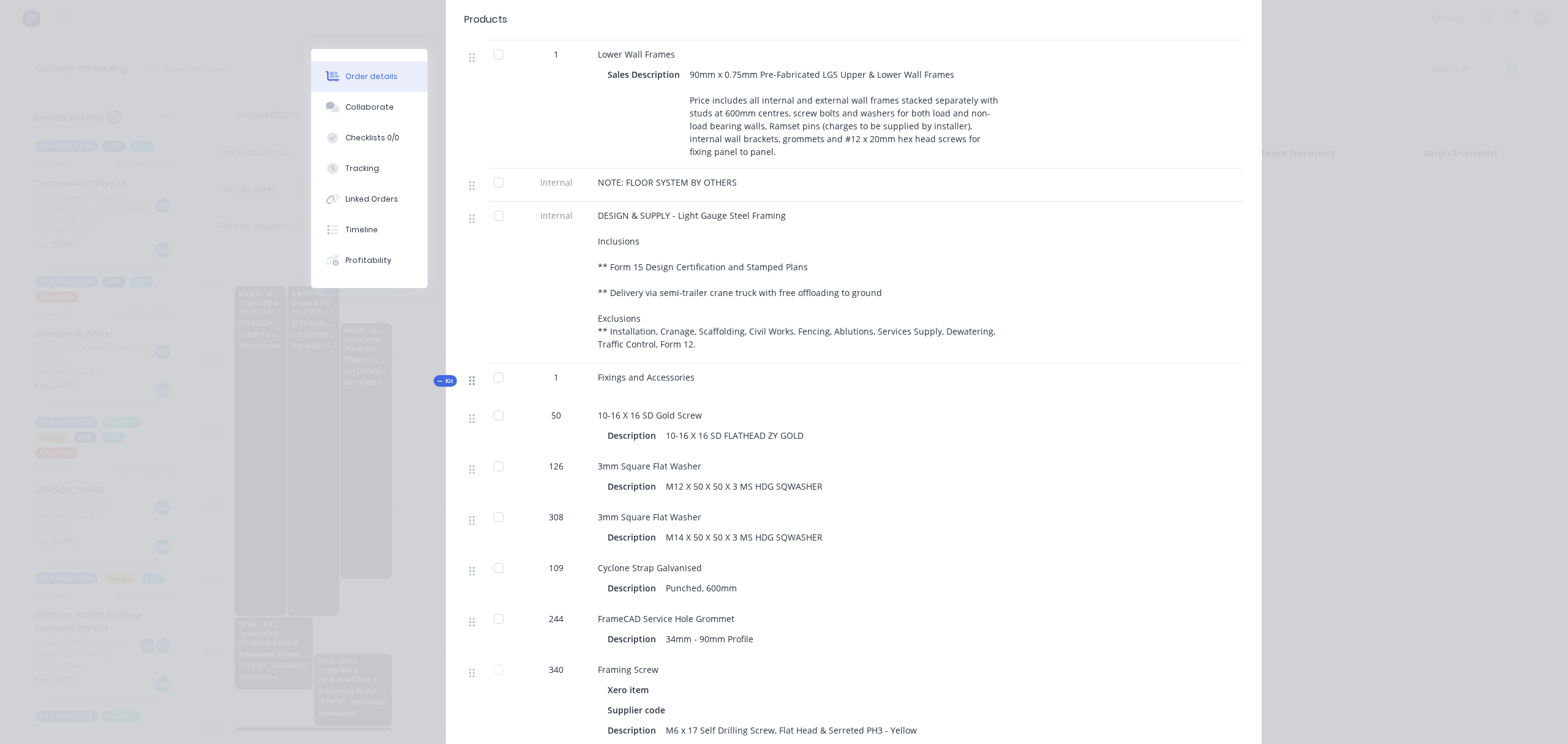
click at [469, 375] on icon at bounding box center [471, 380] width 6 height 11
click at [440, 376] on span "Kit" at bounding box center [446, 380] width 16 height 9
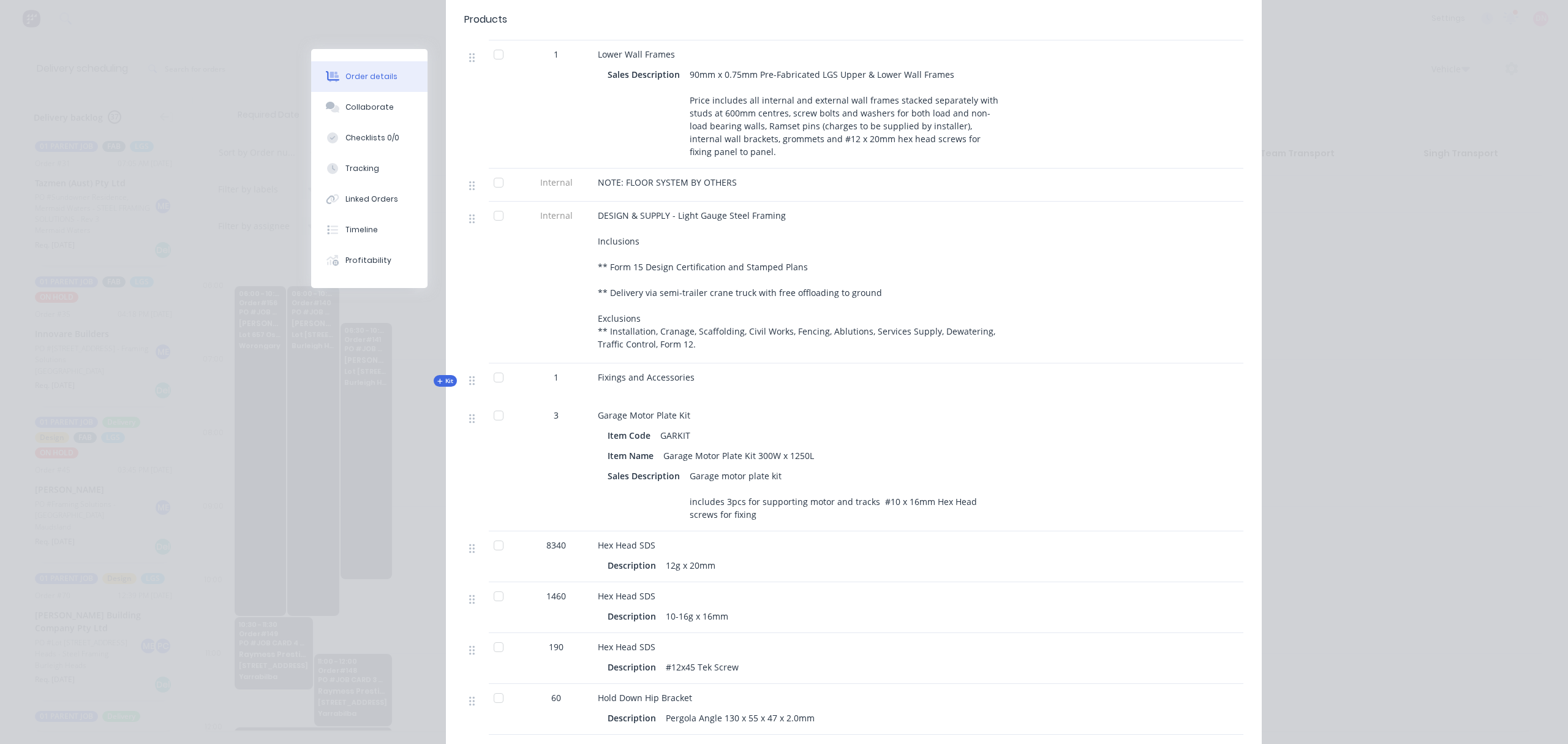
click at [440, 376] on span "Kit" at bounding box center [446, 380] width 16 height 9
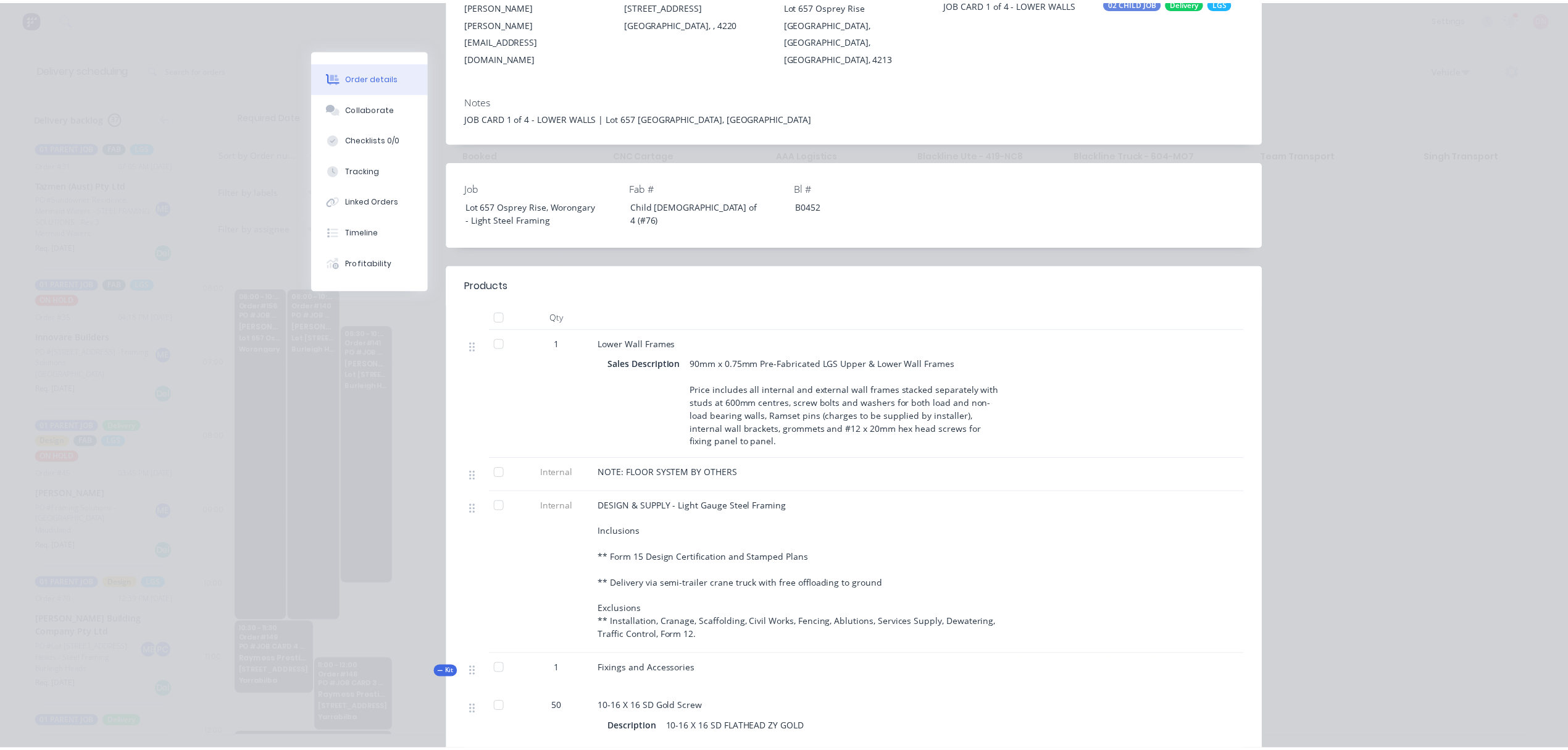
scroll to position [0, 0]
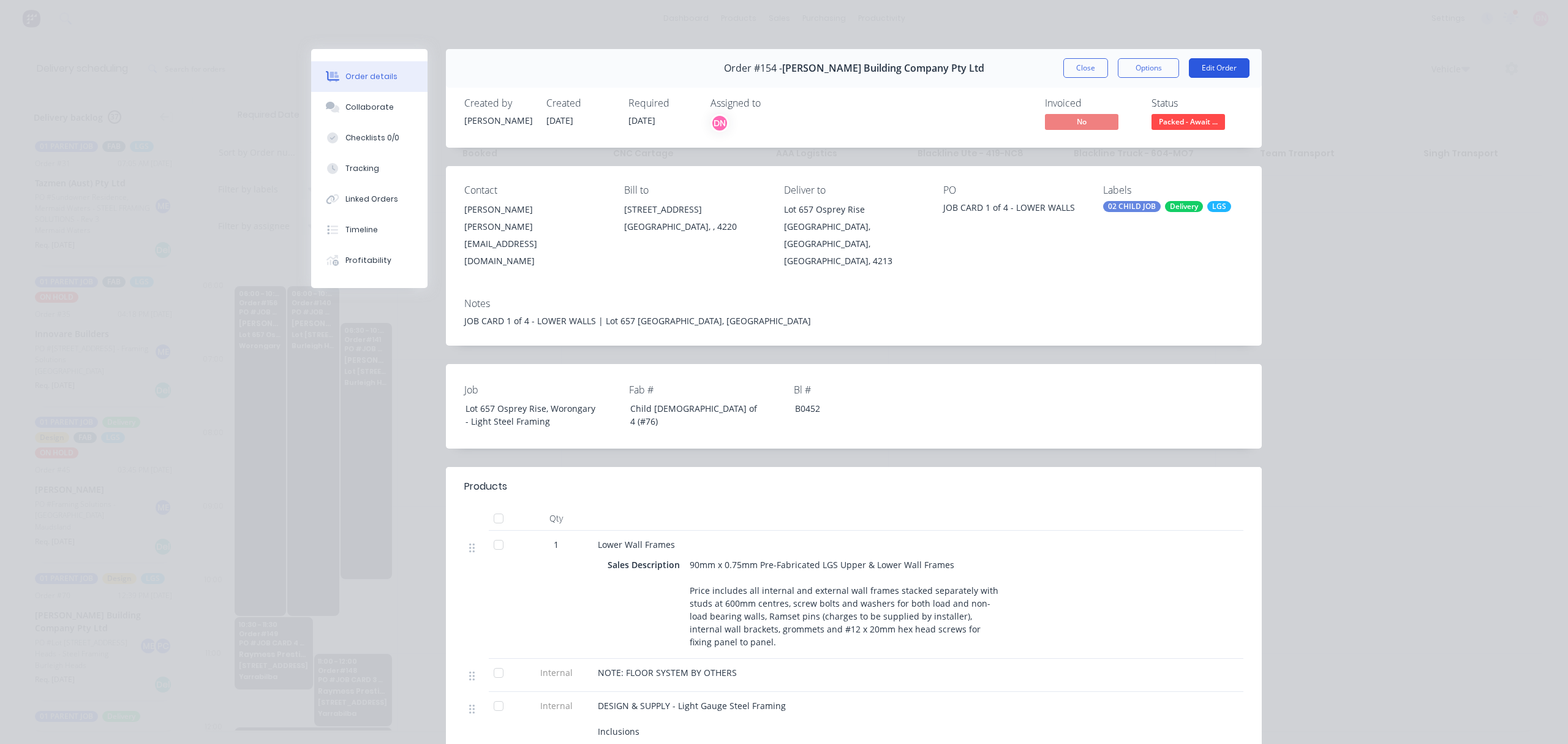
click at [1188, 61] on button "Edit Order" at bounding box center [1218, 68] width 60 height 19
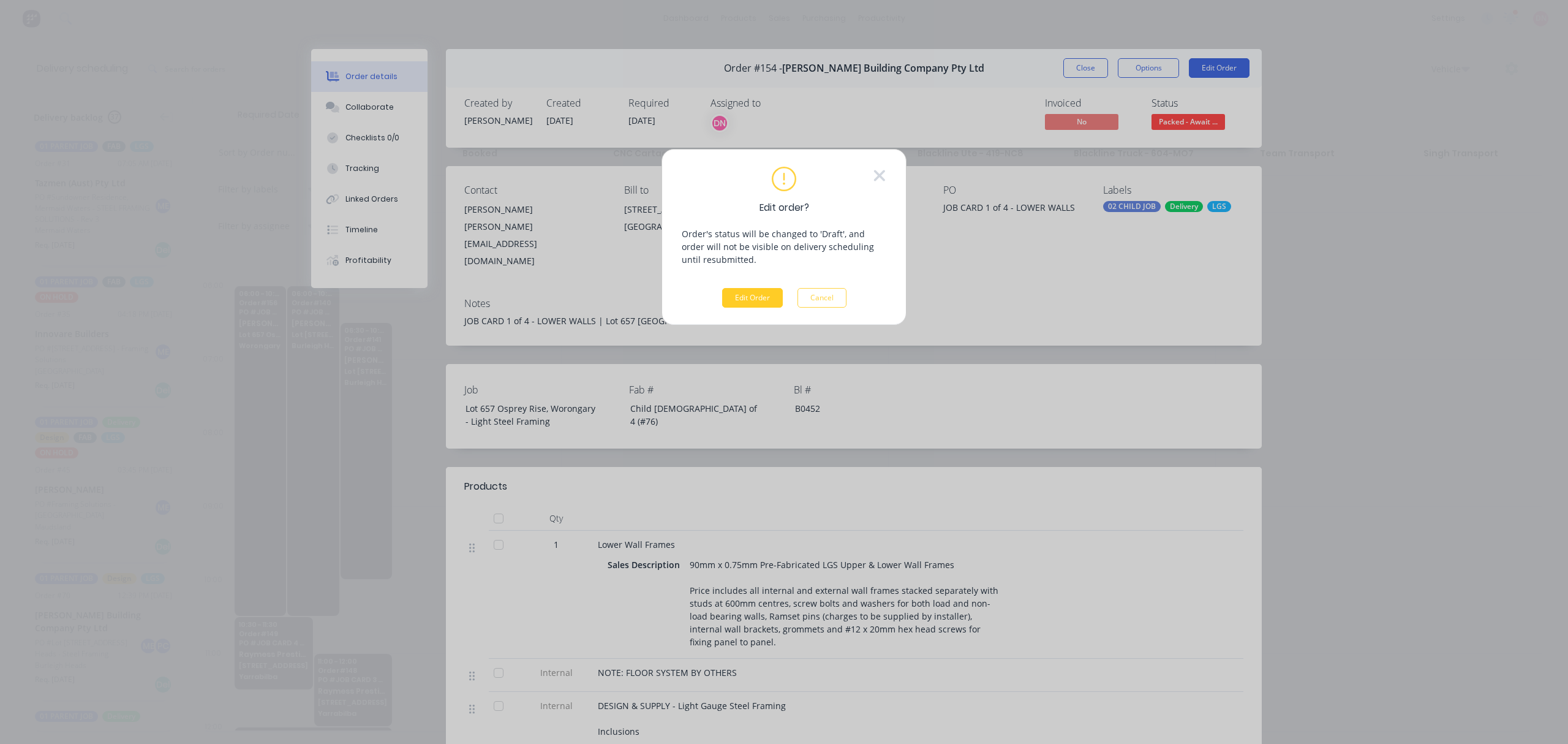
click at [731, 300] on button "Edit Order" at bounding box center [752, 297] width 60 height 19
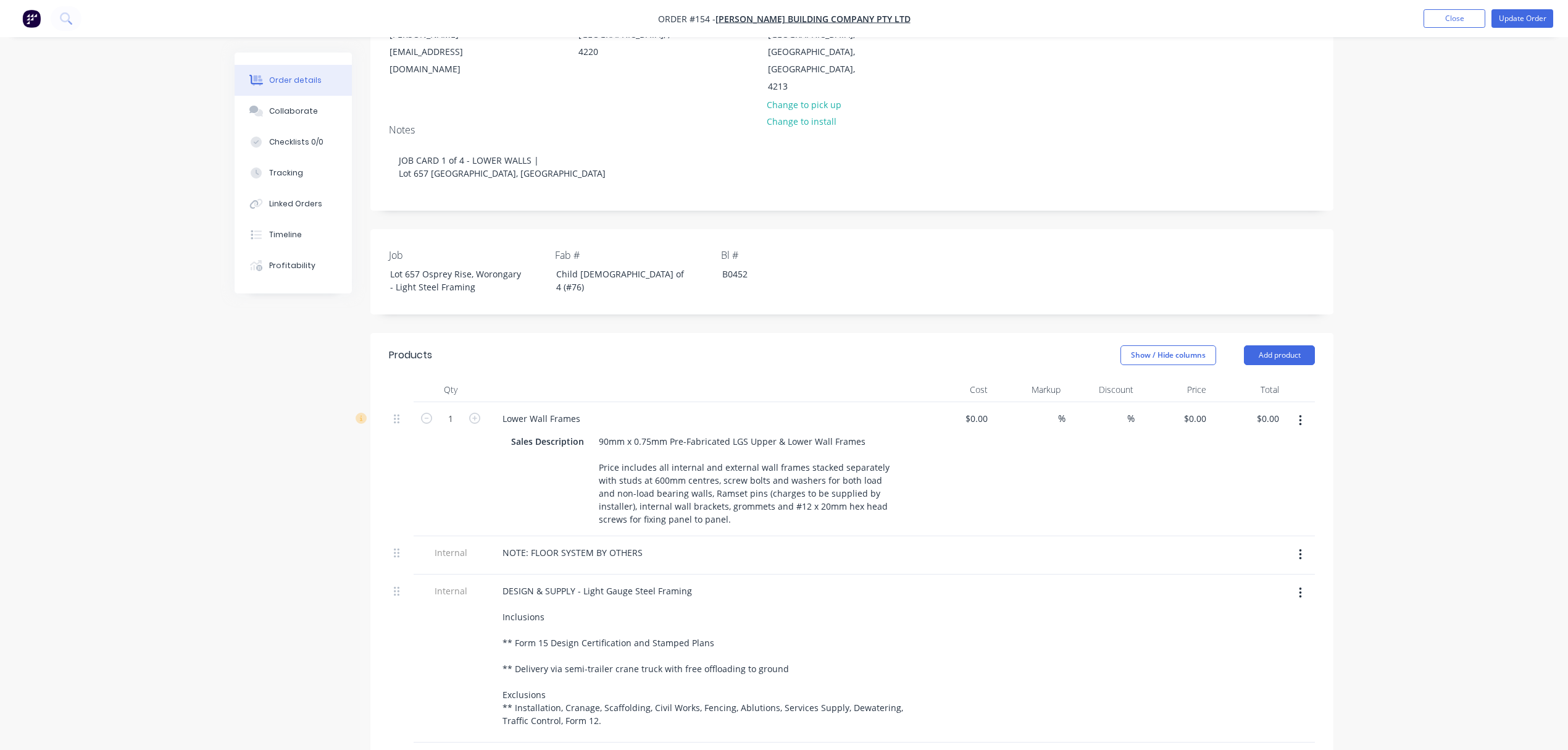
scroll to position [658, 0]
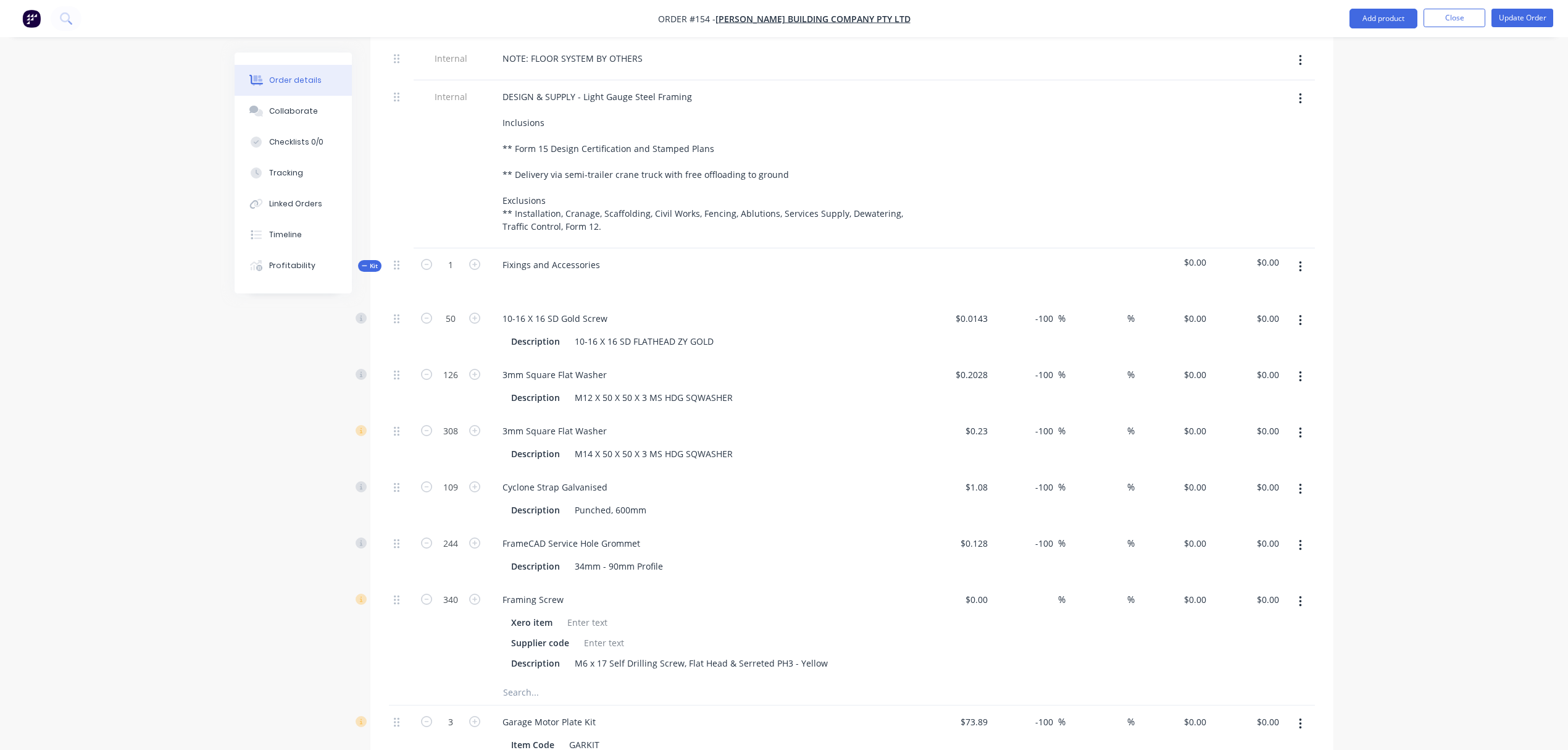
click at [376, 261] on span "Kit" at bounding box center [370, 265] width 16 height 9
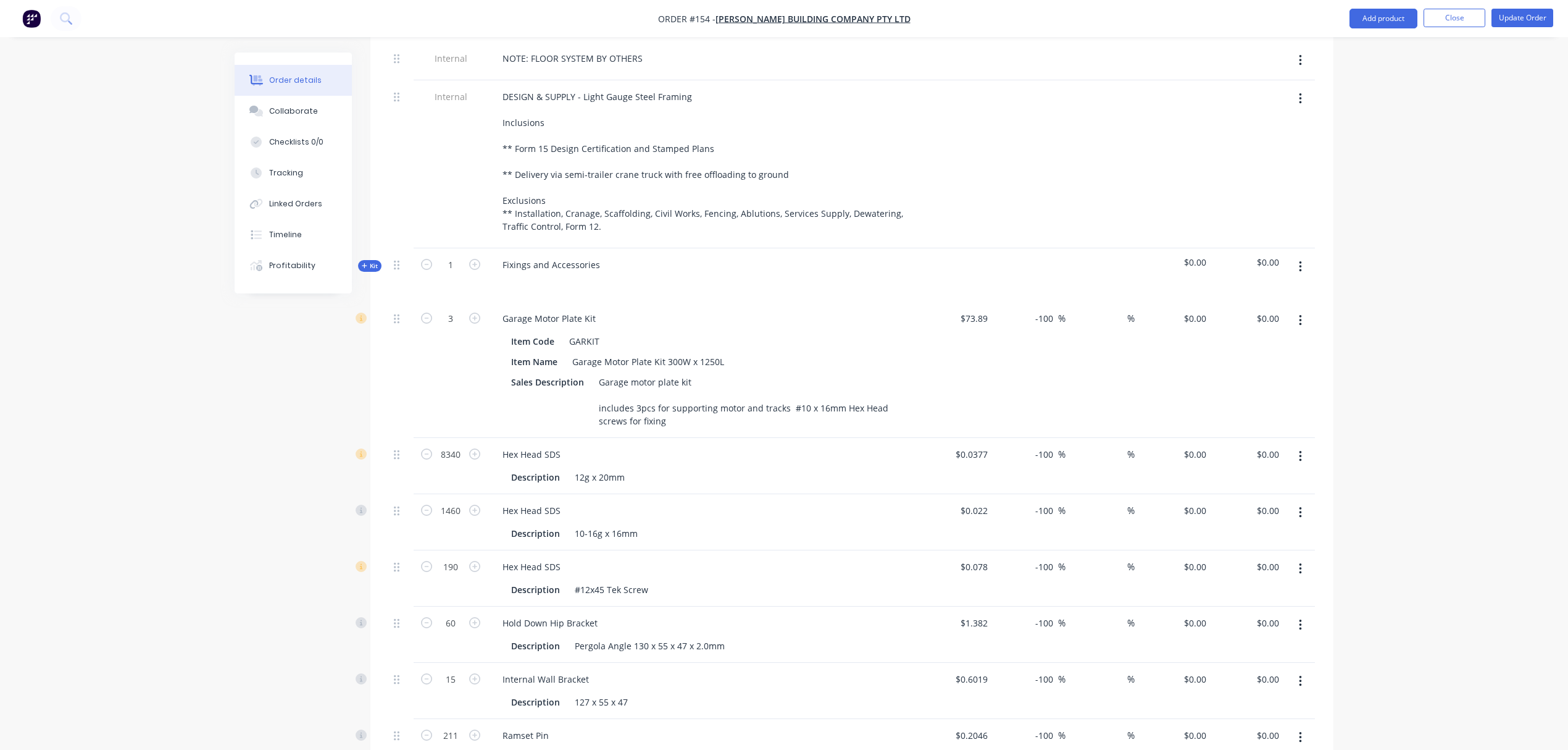
click at [1300, 261] on icon "button" at bounding box center [1300, 267] width 2 height 11
click at [1259, 364] on div "Delete" at bounding box center [1256, 373] width 95 height 18
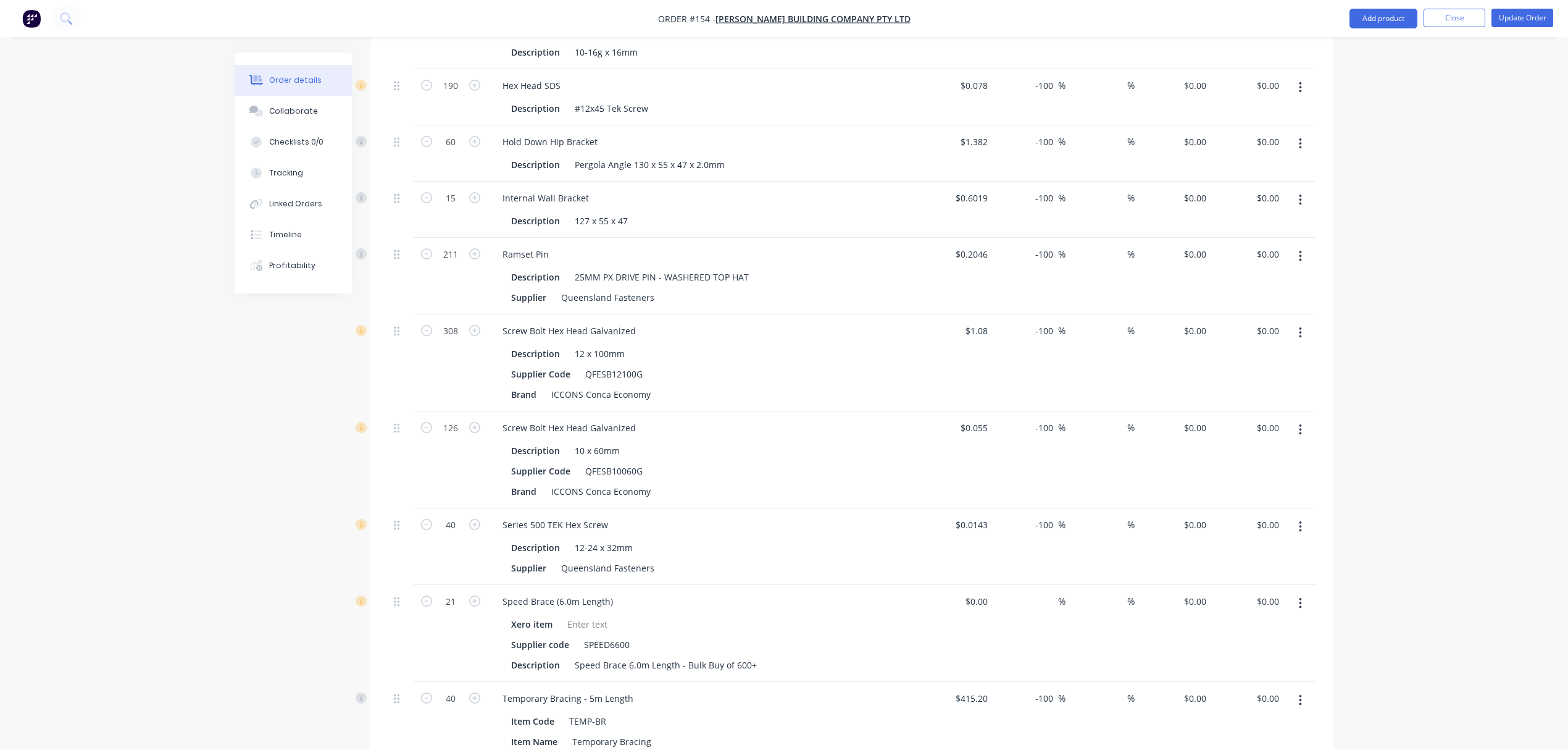
scroll to position [860, 0]
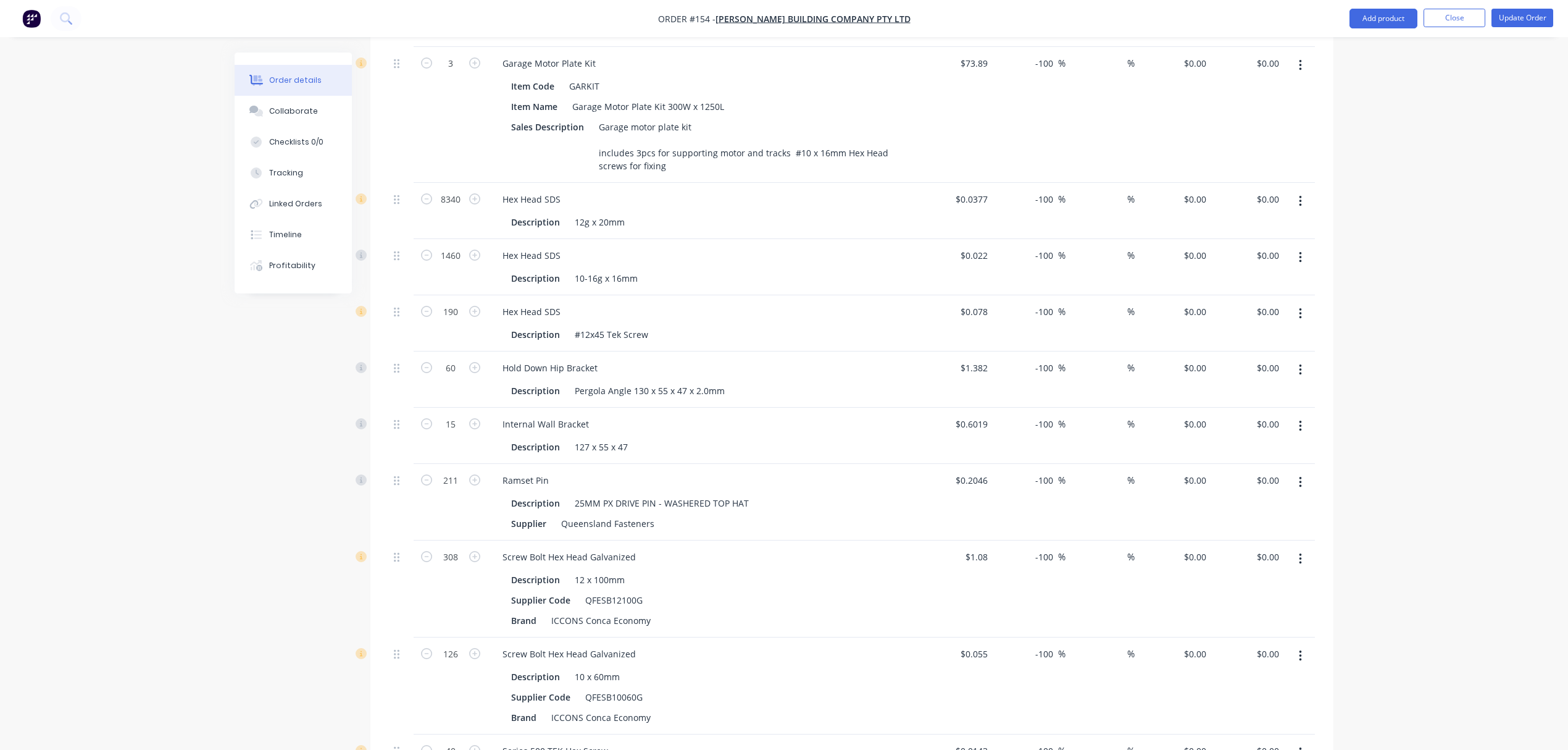
click at [1295, 190] on button "button" at bounding box center [1301, 201] width 29 height 22
click at [1520, 15] on button "Update Order" at bounding box center [1523, 18] width 62 height 19
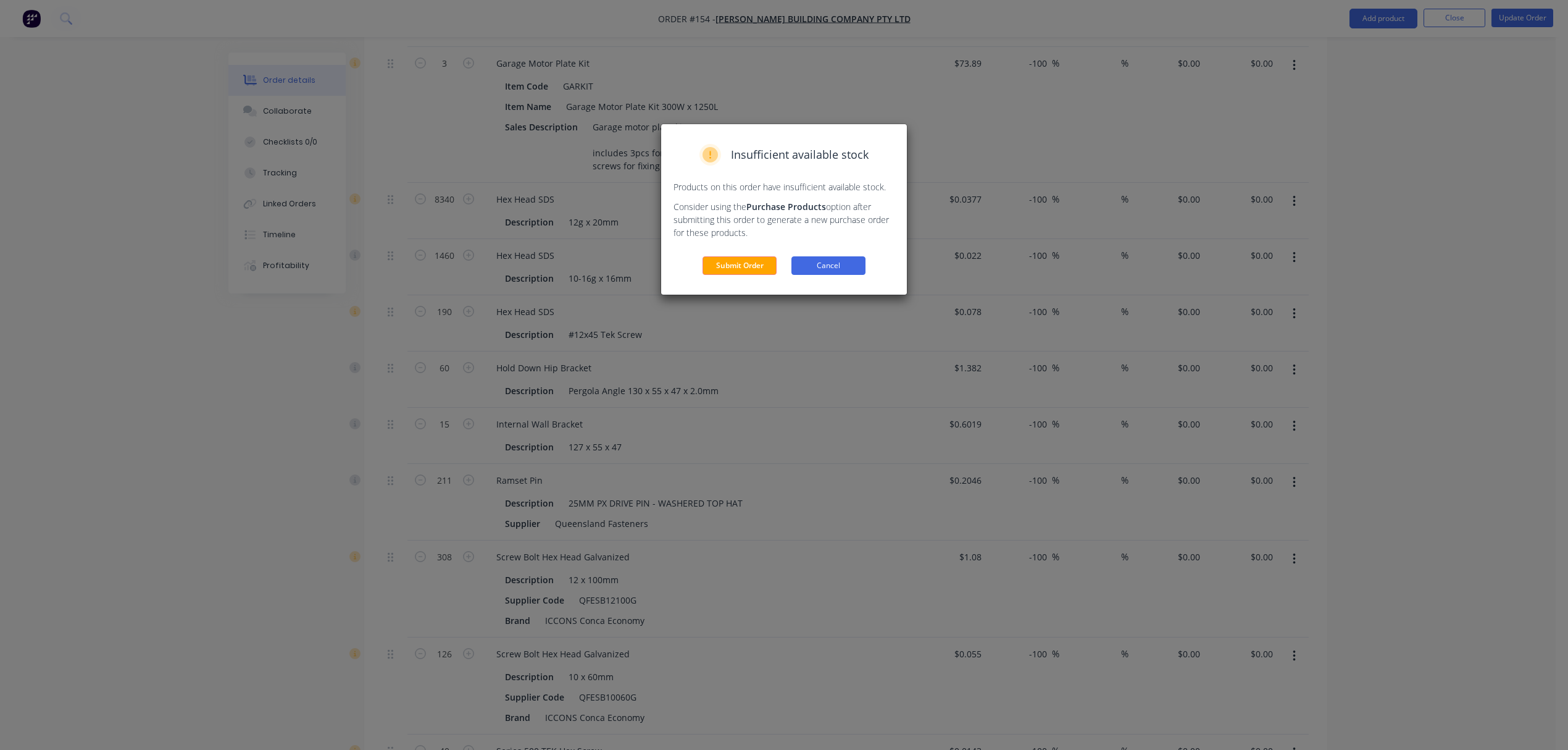
click at [848, 271] on button "Cancel" at bounding box center [828, 265] width 74 height 19
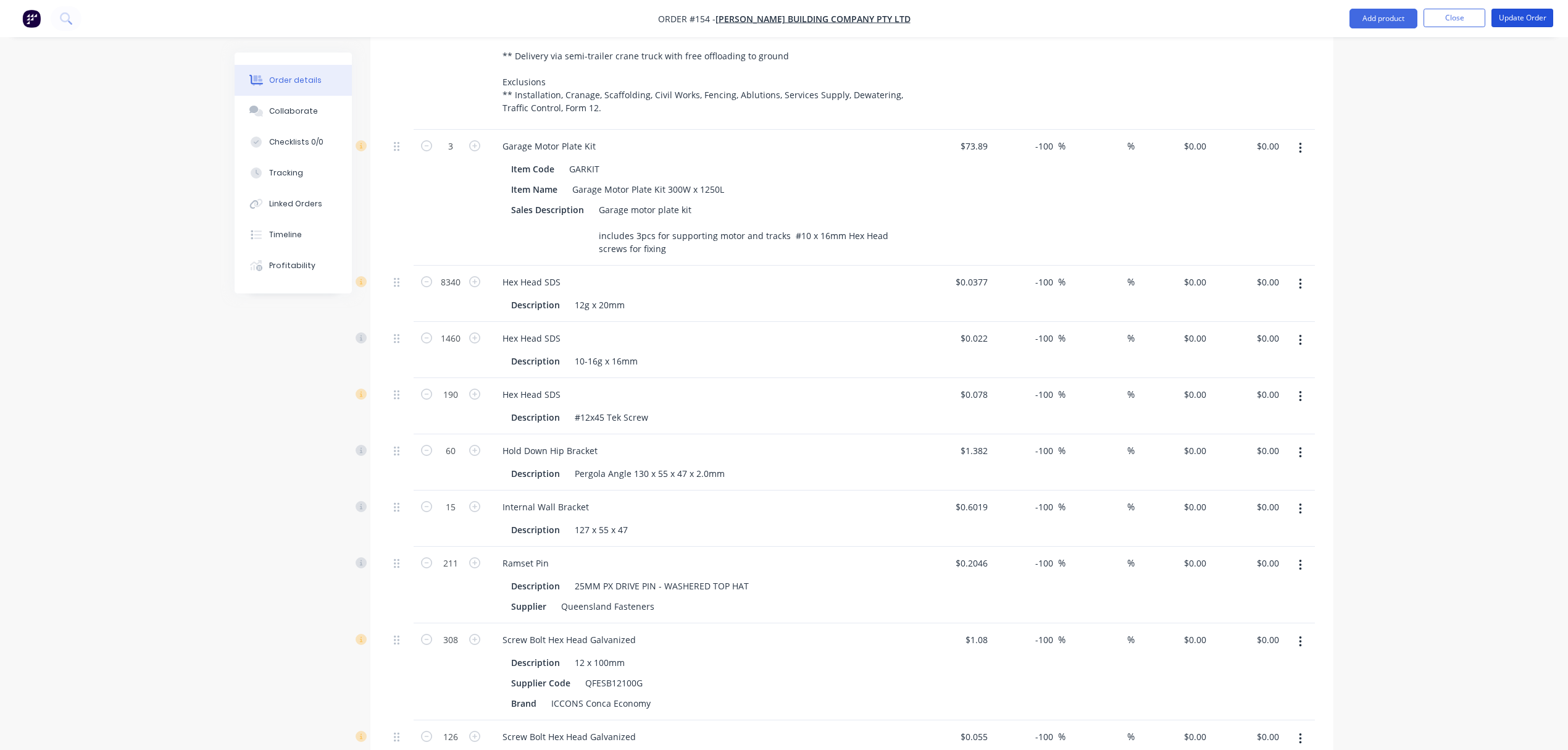
scroll to position [695, 0]
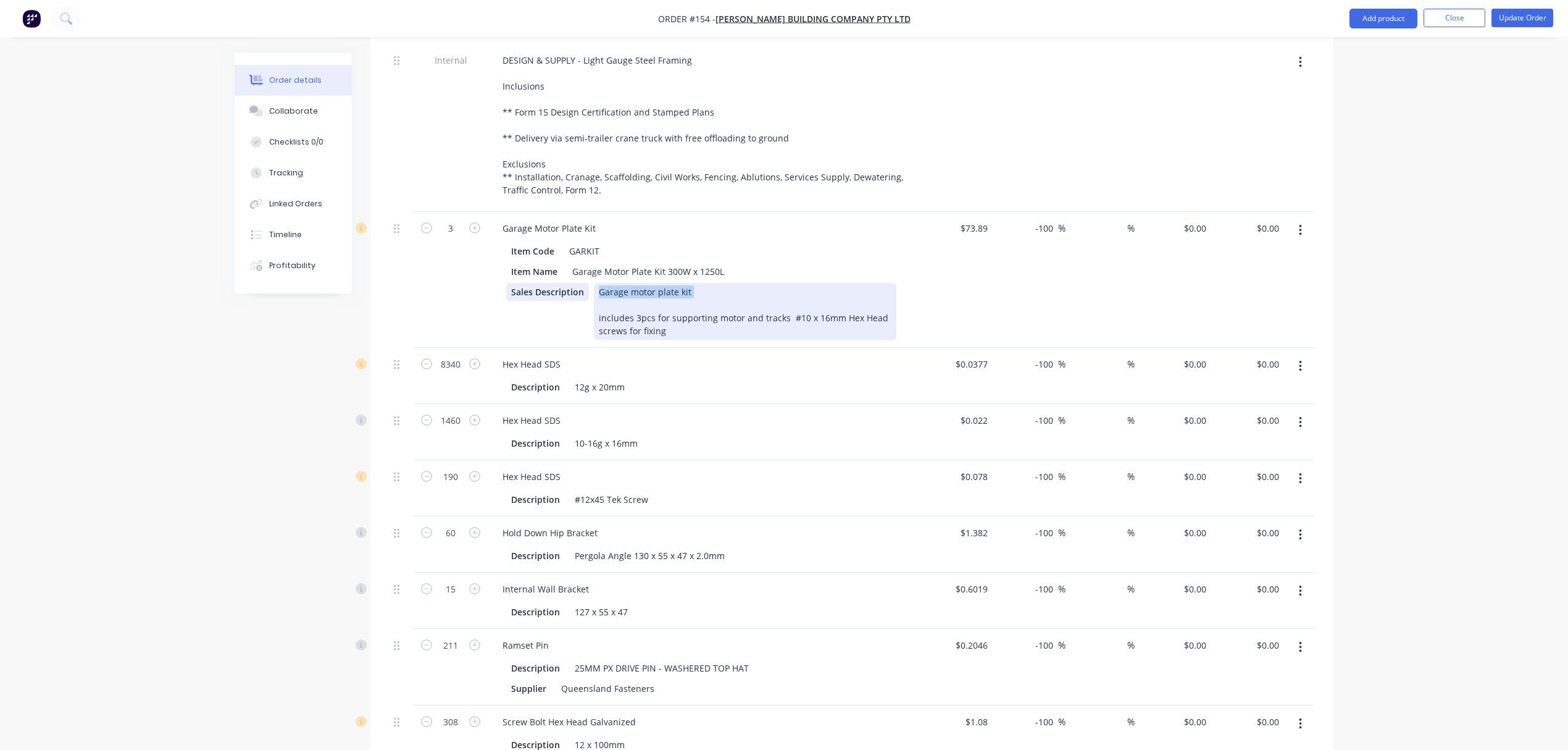
drag, startPoint x: 700, startPoint y: 259, endPoint x: 563, endPoint y: 252, distance: 137.2
click at [563, 283] on div "Sales Description Garage motor plate kit includes 3pcs for supporting motor and…" at bounding box center [701, 311] width 390 height 57
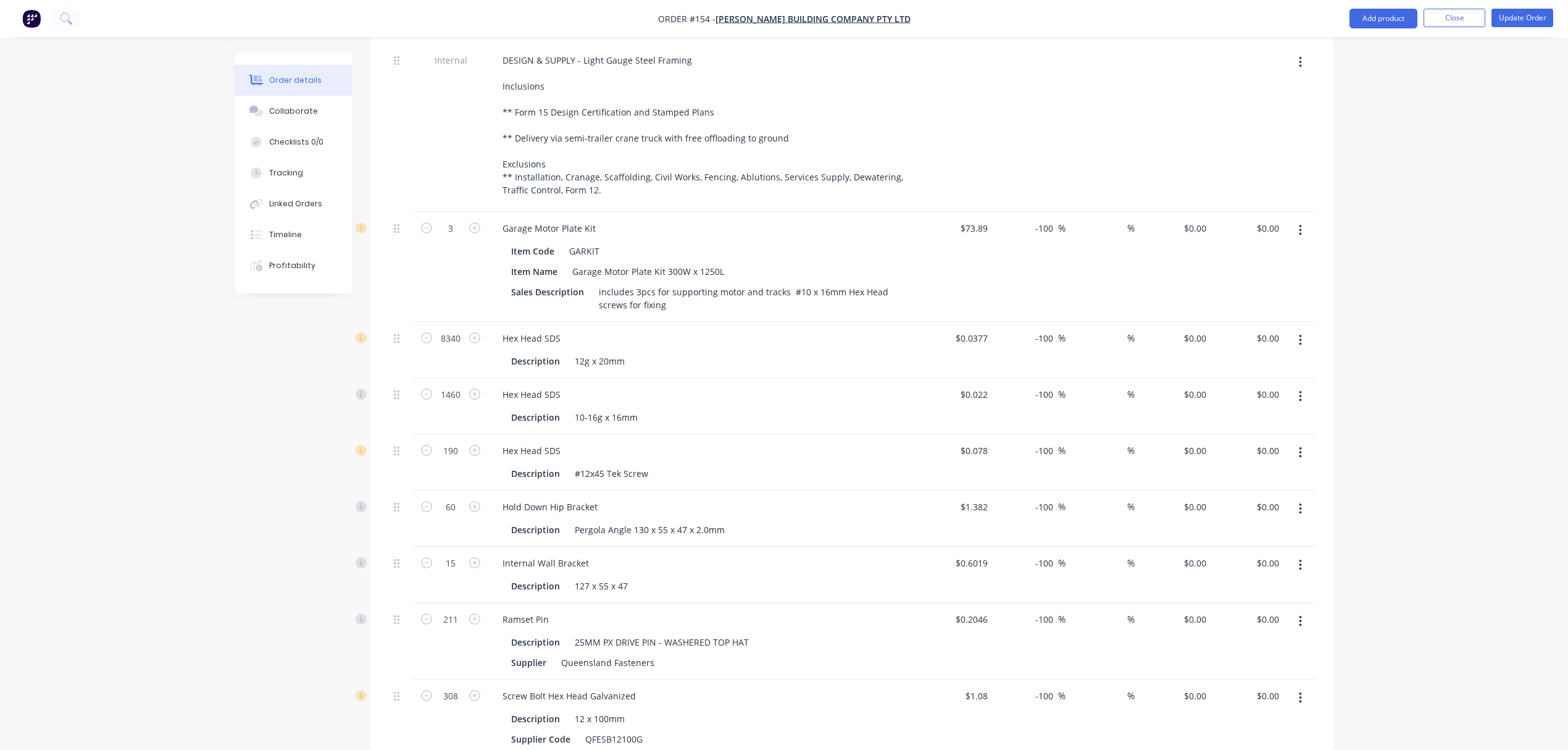
click at [976, 253] on div "$73.89 $73.89" at bounding box center [956, 267] width 73 height 110
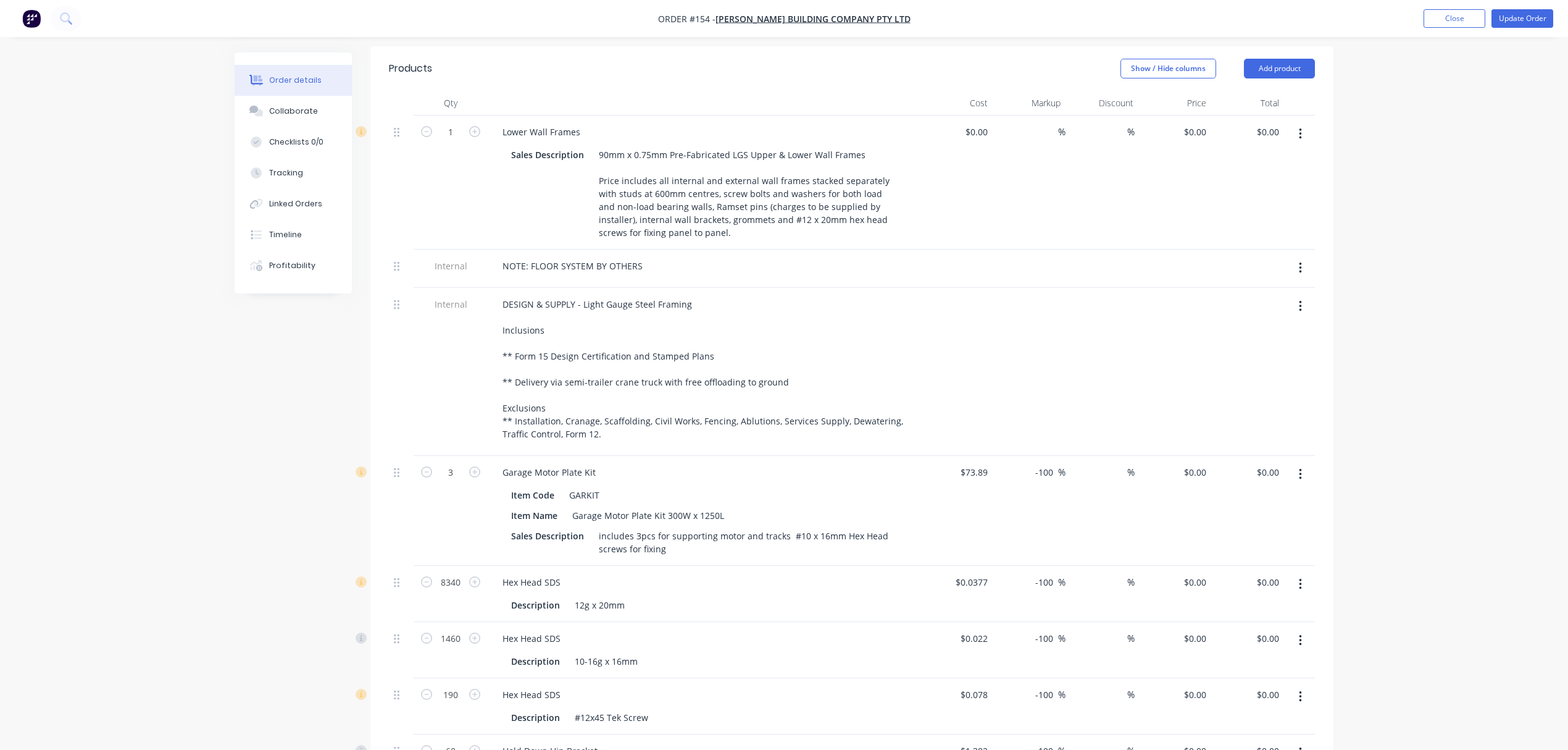
scroll to position [366, 0]
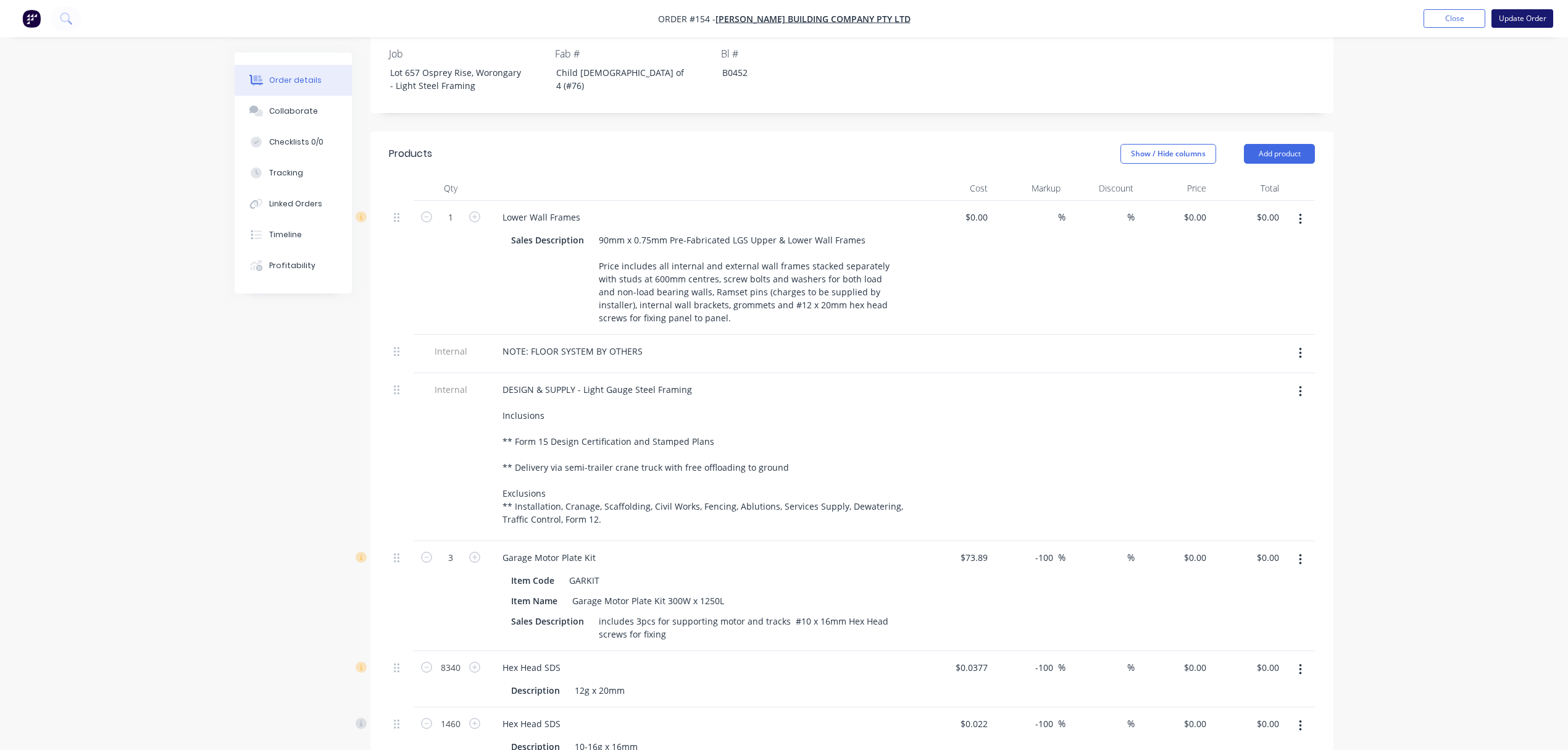
click at [1514, 22] on button "Update Order" at bounding box center [1523, 18] width 62 height 19
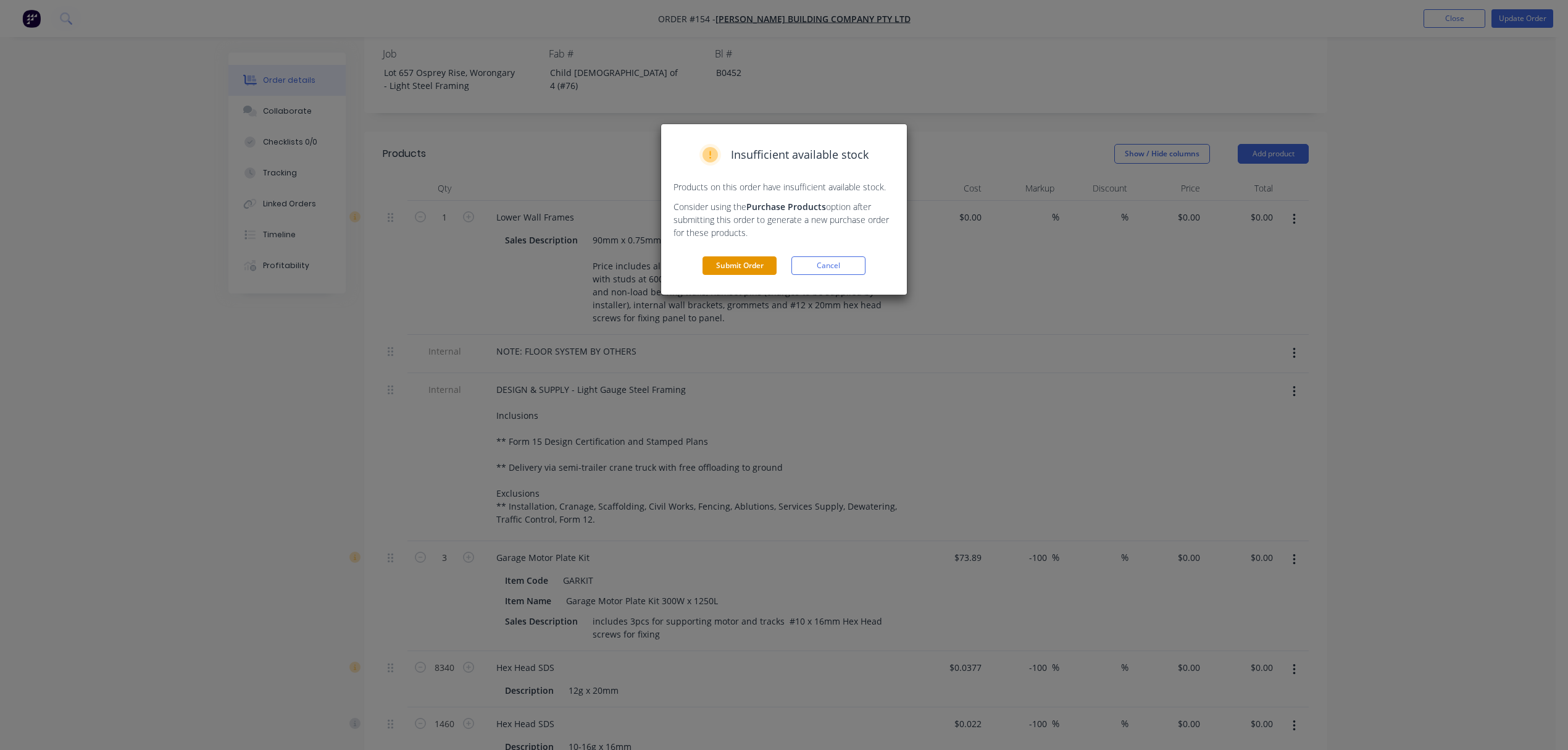
click at [762, 264] on button "Submit Order" at bounding box center [739, 265] width 74 height 19
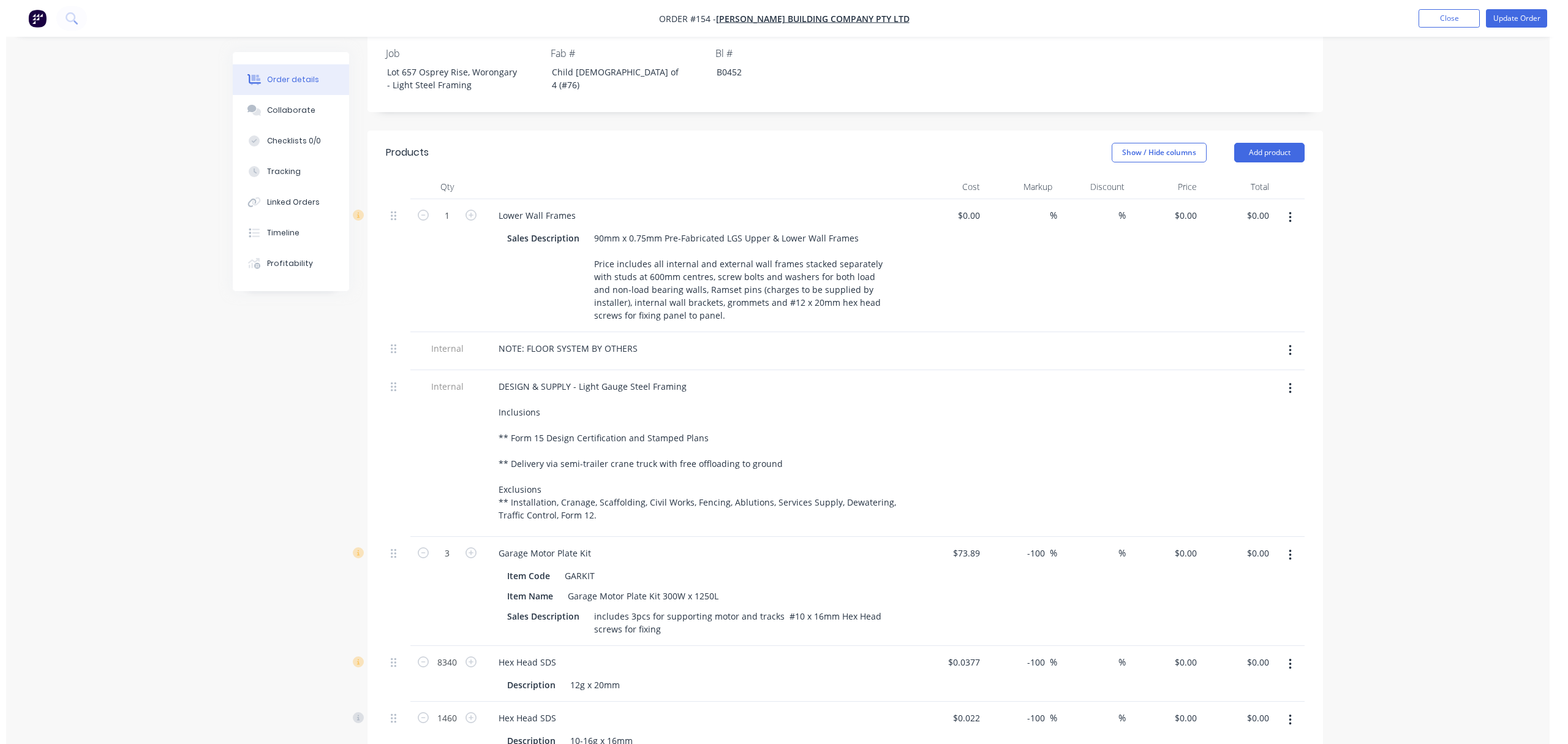
scroll to position [0, 0]
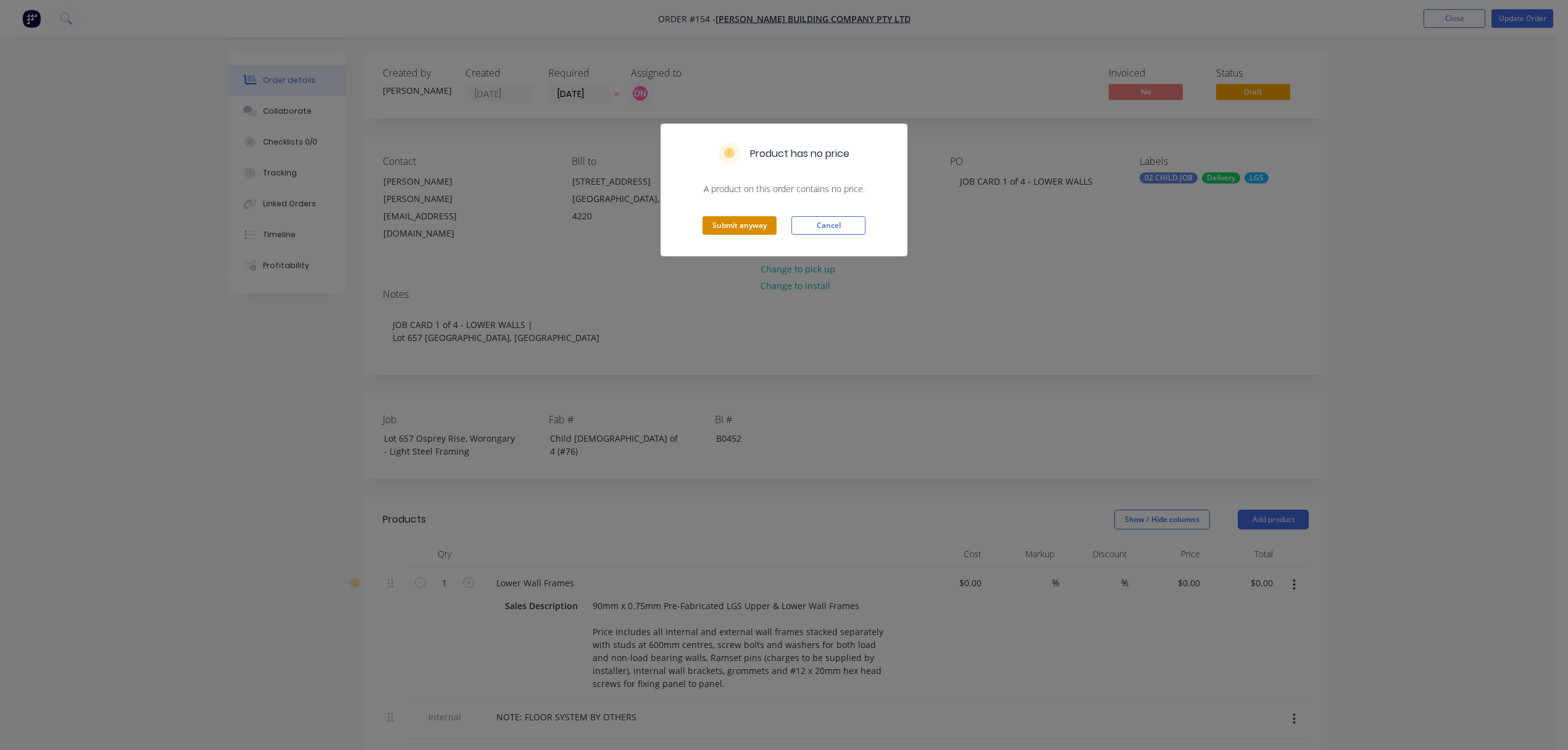
click at [732, 221] on button "Submit anyway" at bounding box center [739, 225] width 74 height 19
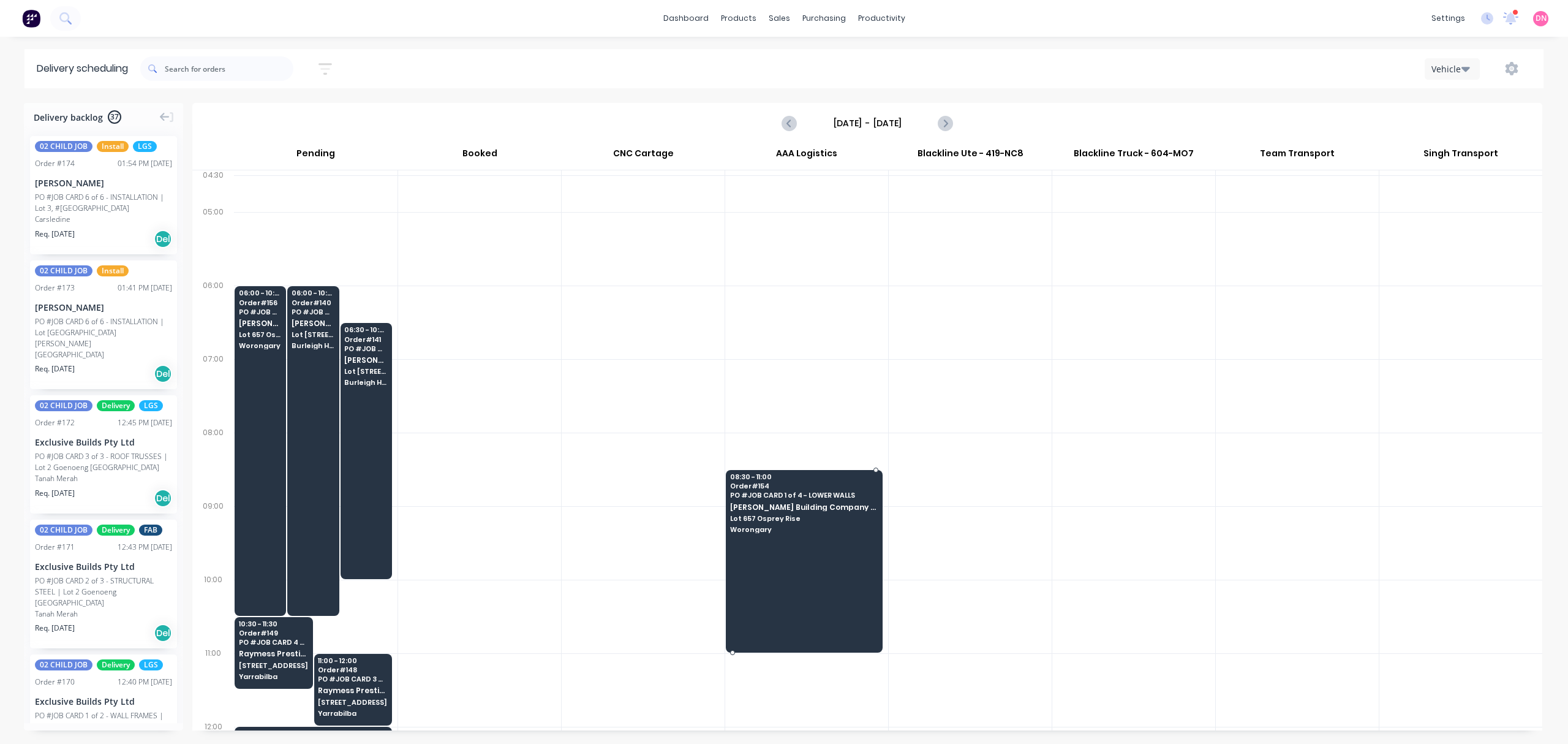
click at [736, 506] on span "[PERSON_NAME] Building Company Pty Ltd" at bounding box center [803, 507] width 147 height 8
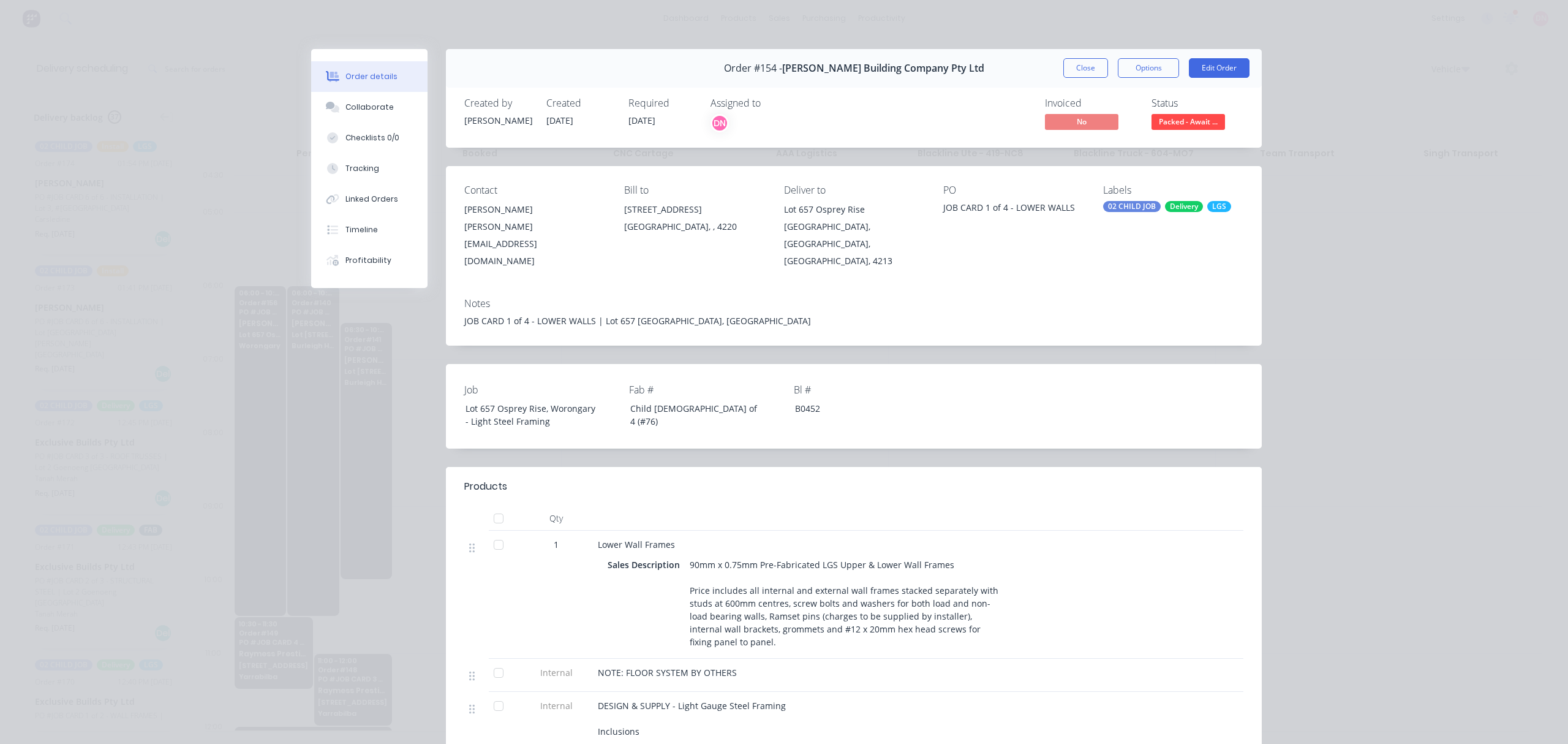
click at [577, 214] on div "[PERSON_NAME]" at bounding box center [534, 209] width 140 height 17
click at [488, 211] on div "[PERSON_NAME]" at bounding box center [534, 209] width 140 height 17
click at [366, 106] on div "Collaborate" at bounding box center [370, 107] width 48 height 11
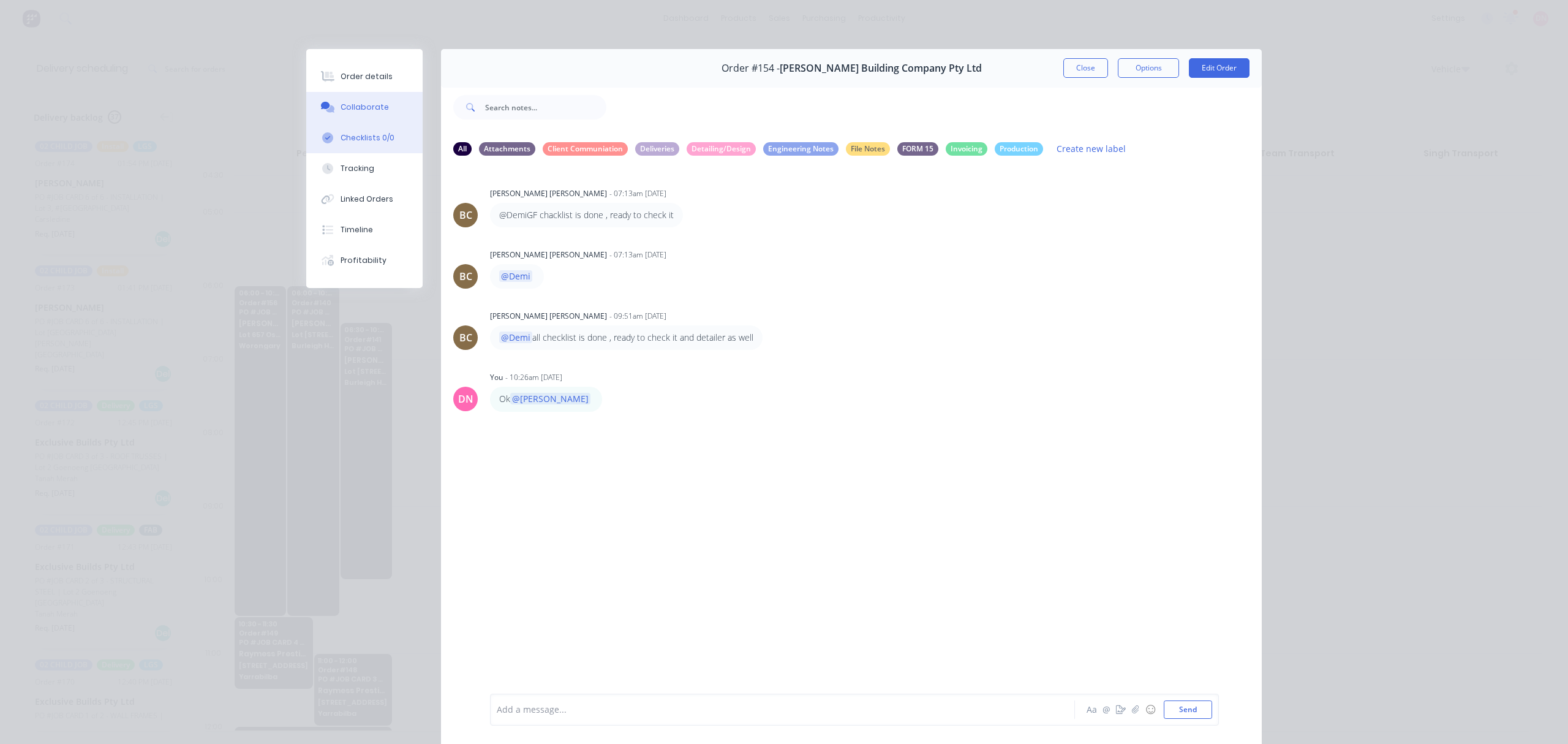
click at [356, 139] on div "Checklists 0/0" at bounding box center [367, 138] width 54 height 11
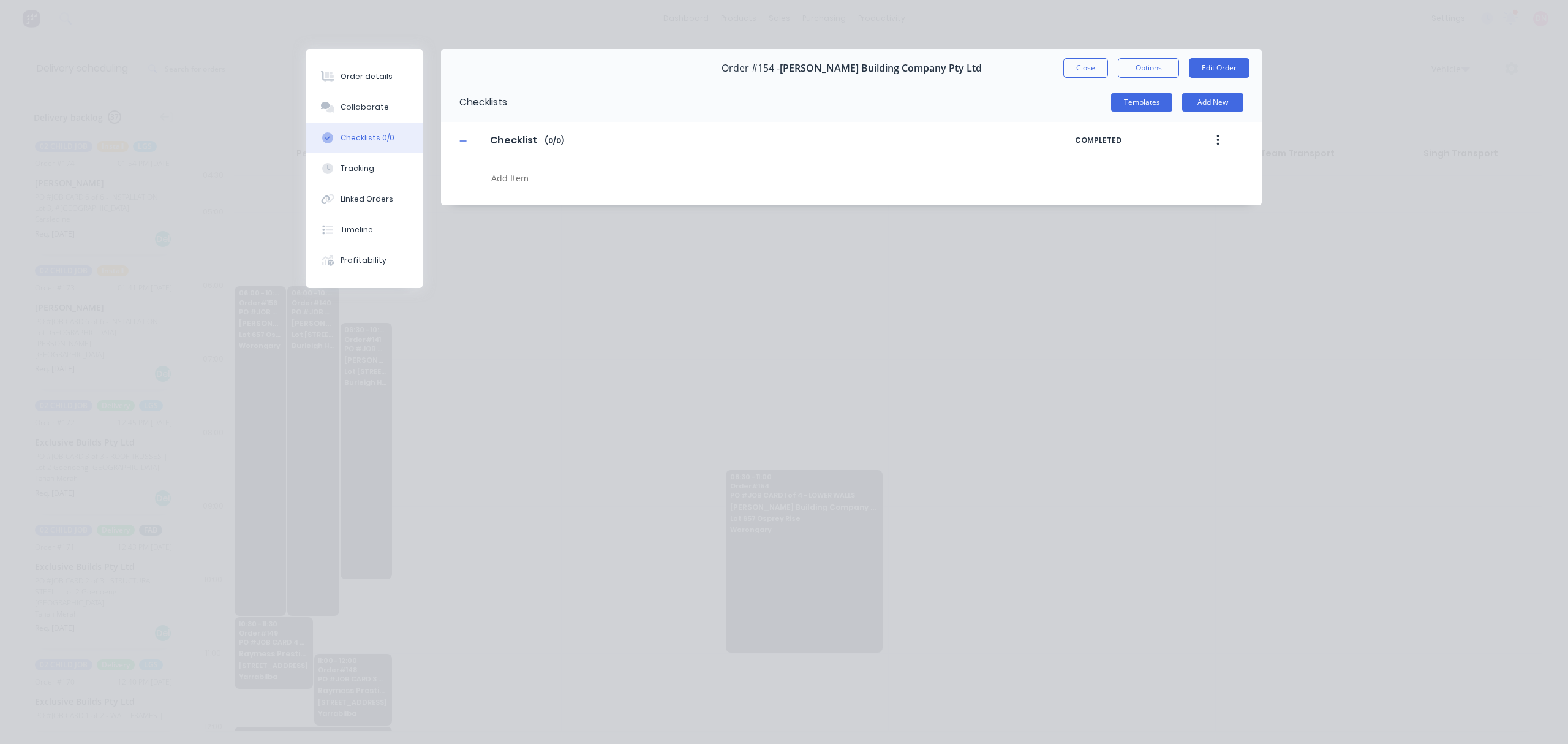
click at [1208, 144] on button "button" at bounding box center [1217, 139] width 29 height 22
click at [1156, 102] on button "Templates" at bounding box center [1142, 102] width 61 height 19
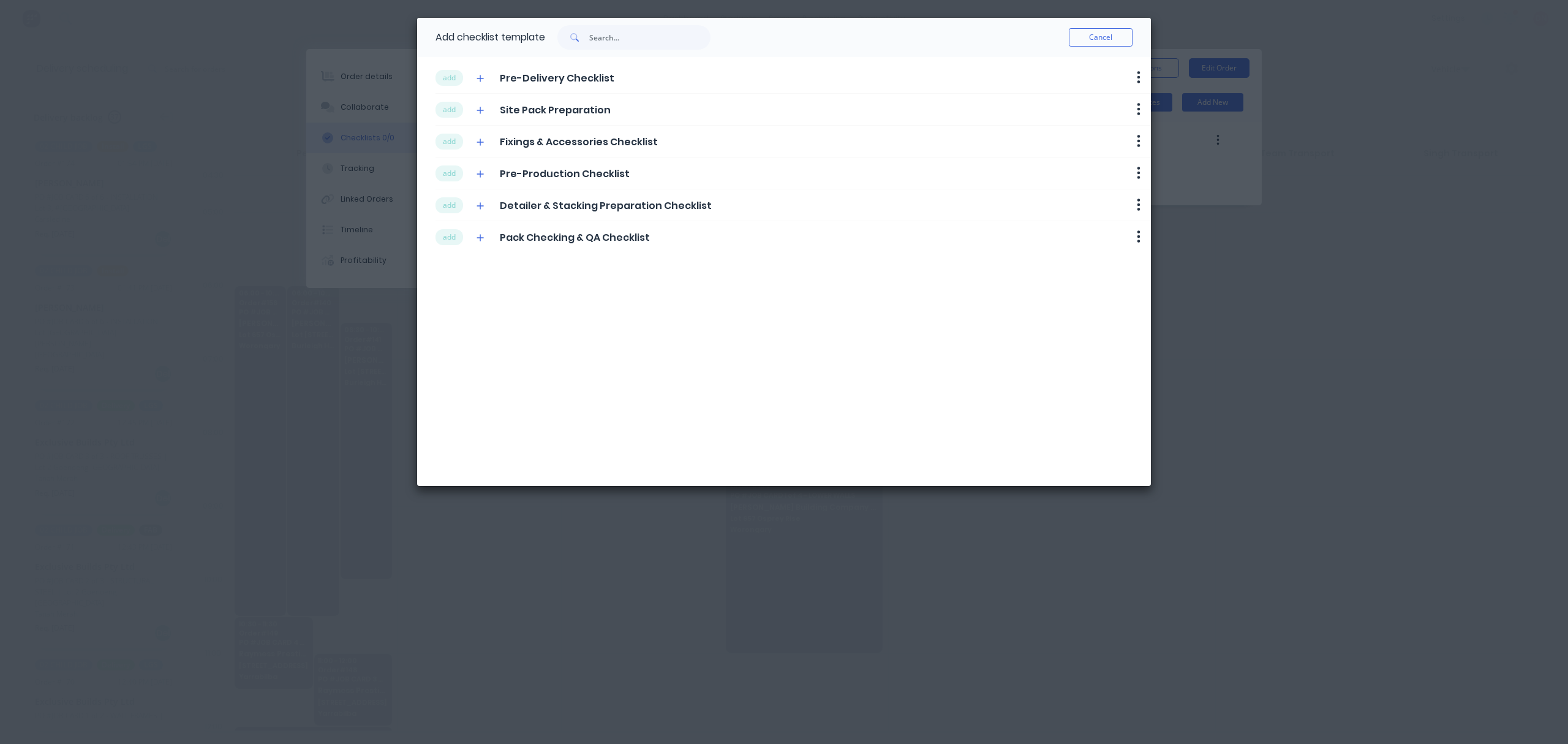
click at [515, 77] on span "Pre-Delivery Checklist" at bounding box center [557, 78] width 114 height 15
click at [479, 76] on icon "button" at bounding box center [479, 78] width 7 height 9
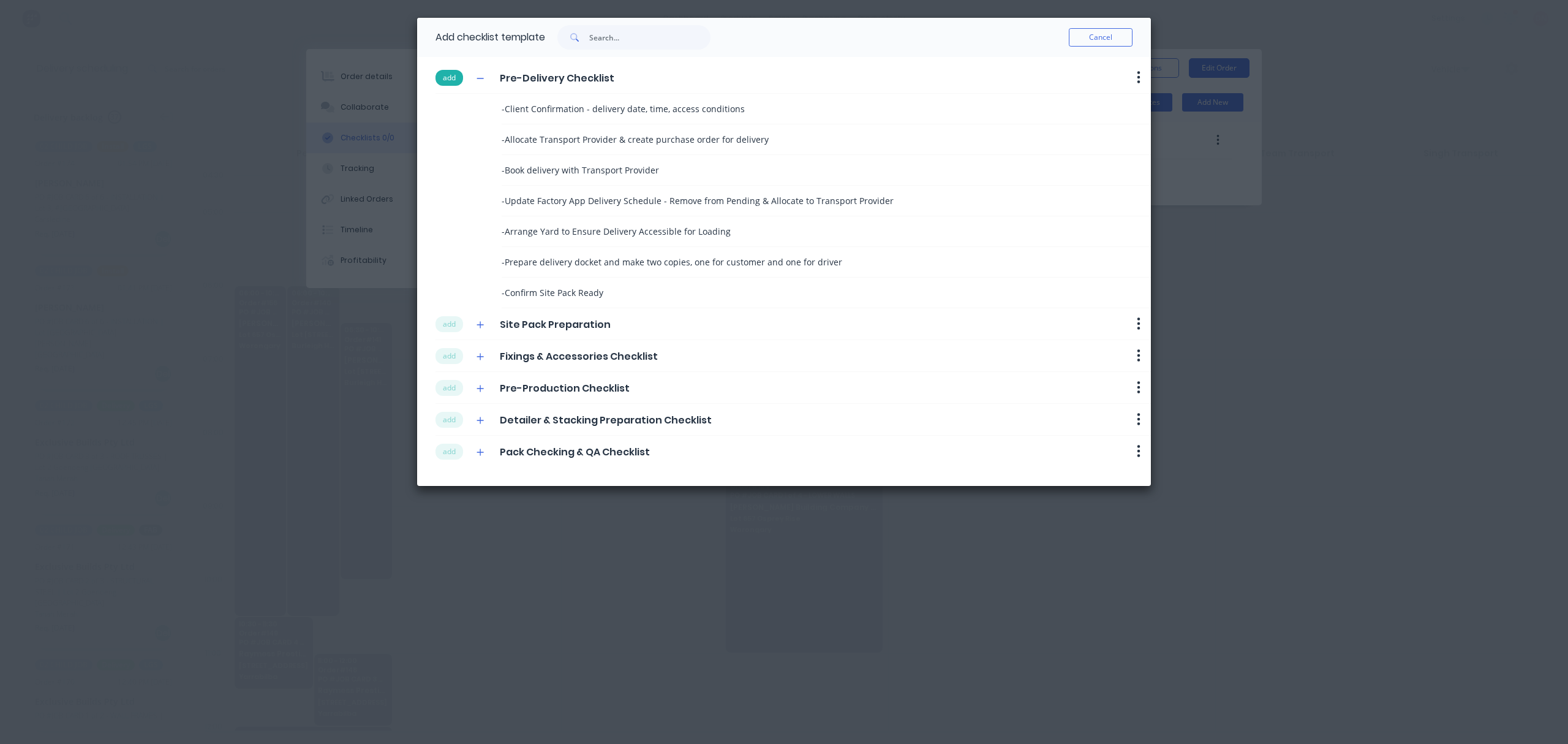
click at [446, 80] on button "add" at bounding box center [449, 78] width 27 height 16
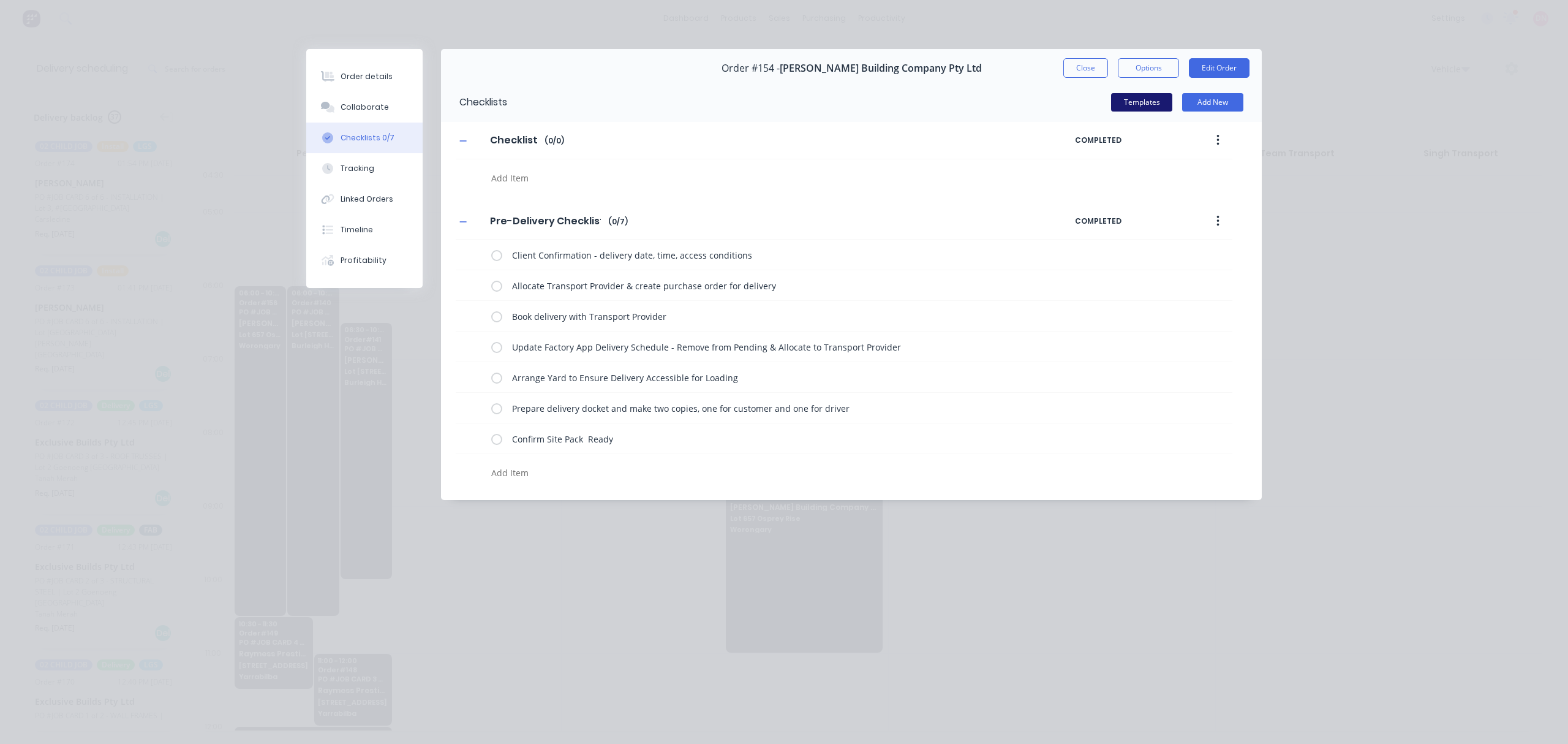
click at [1142, 106] on button "Templates" at bounding box center [1142, 102] width 61 height 19
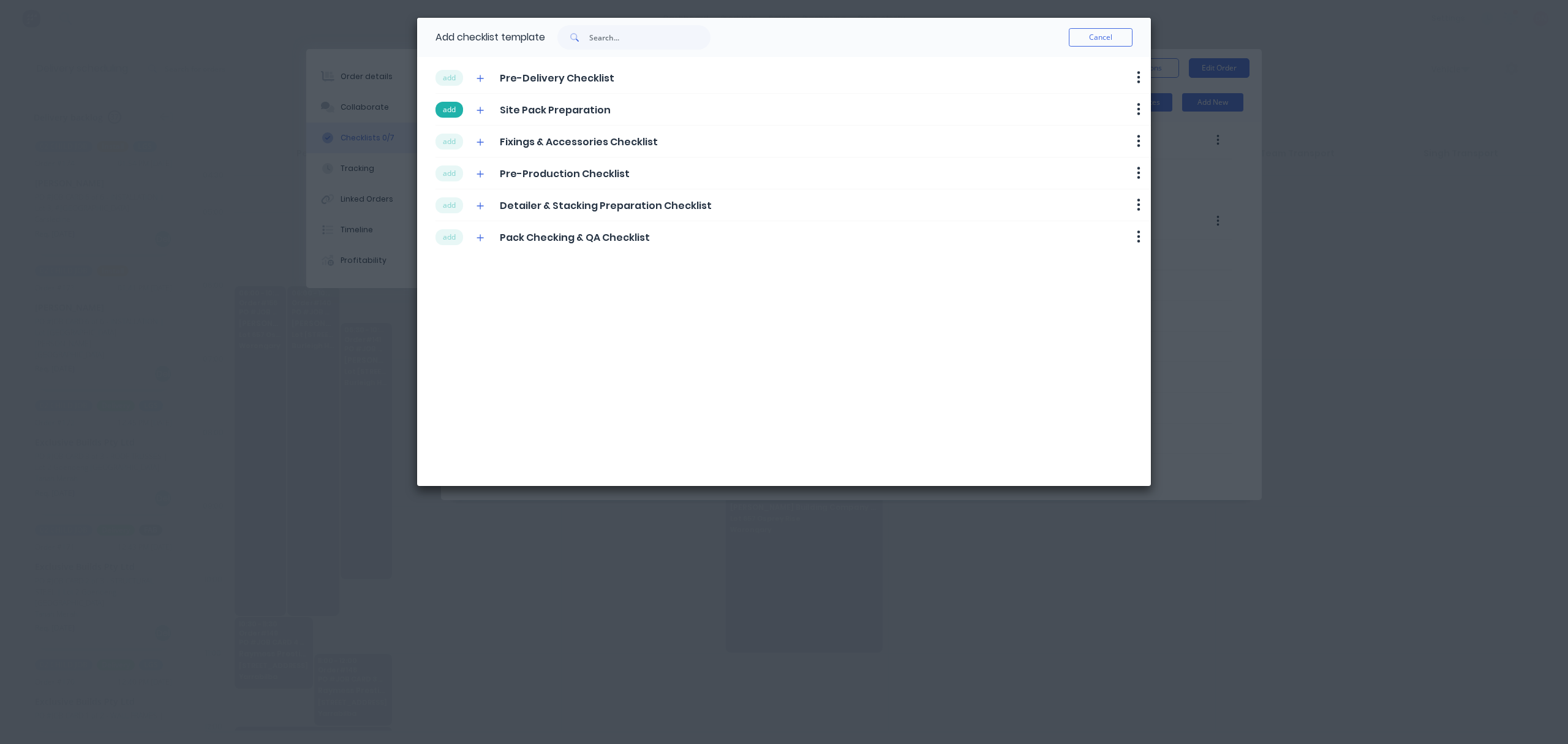
click at [450, 104] on button "add" at bounding box center [449, 110] width 27 height 16
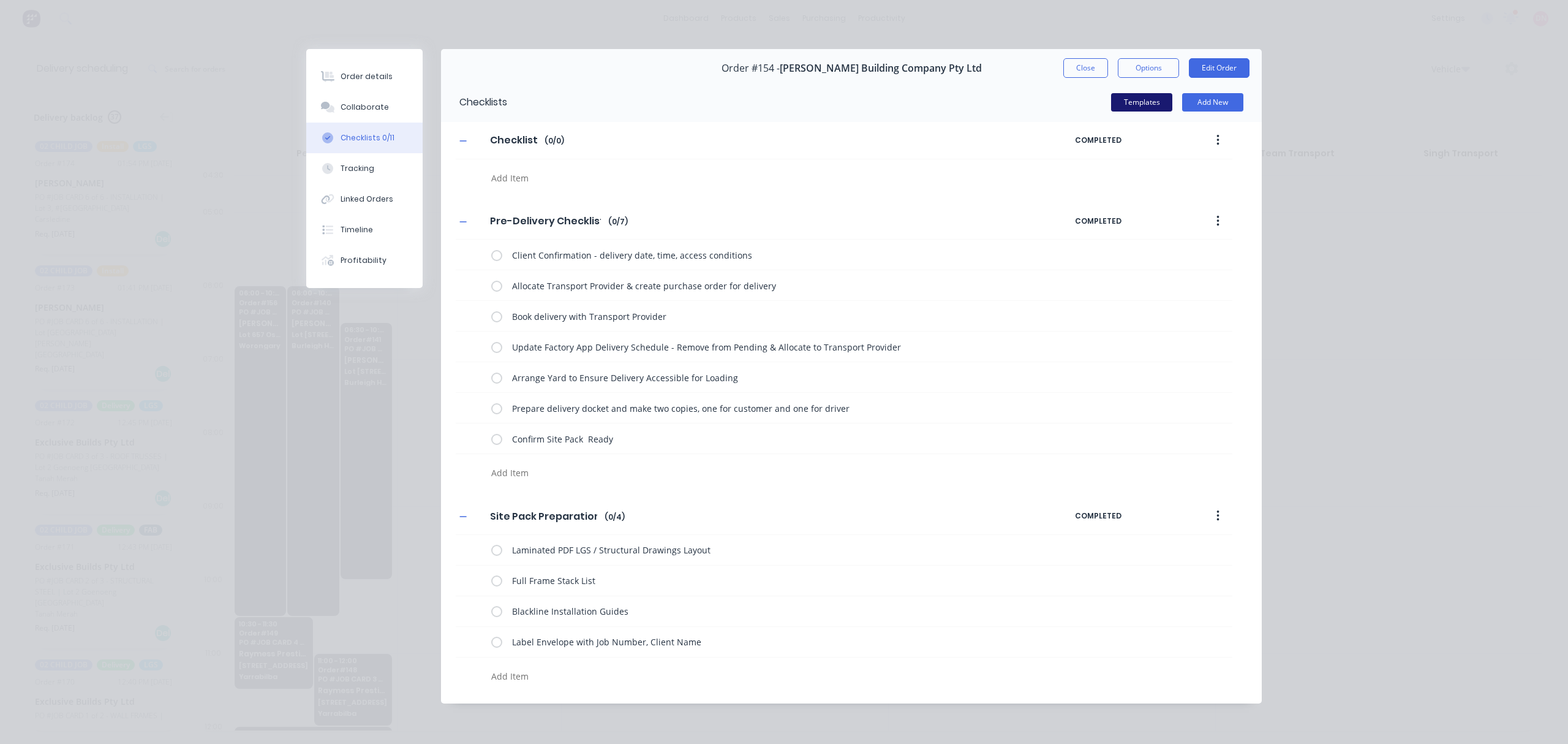
click at [1152, 104] on button "Templates" at bounding box center [1142, 102] width 61 height 19
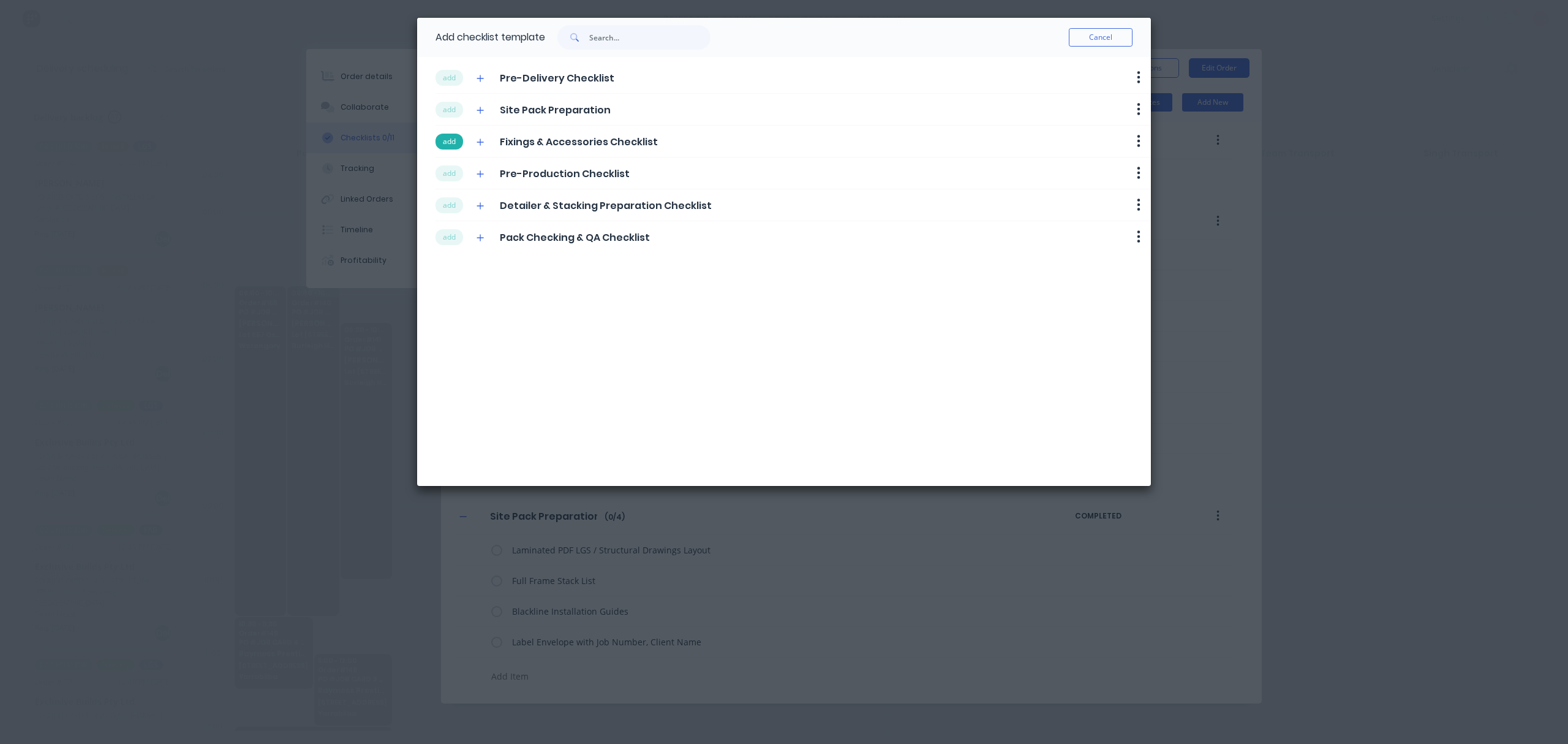
click at [453, 146] on button "add" at bounding box center [449, 142] width 27 height 16
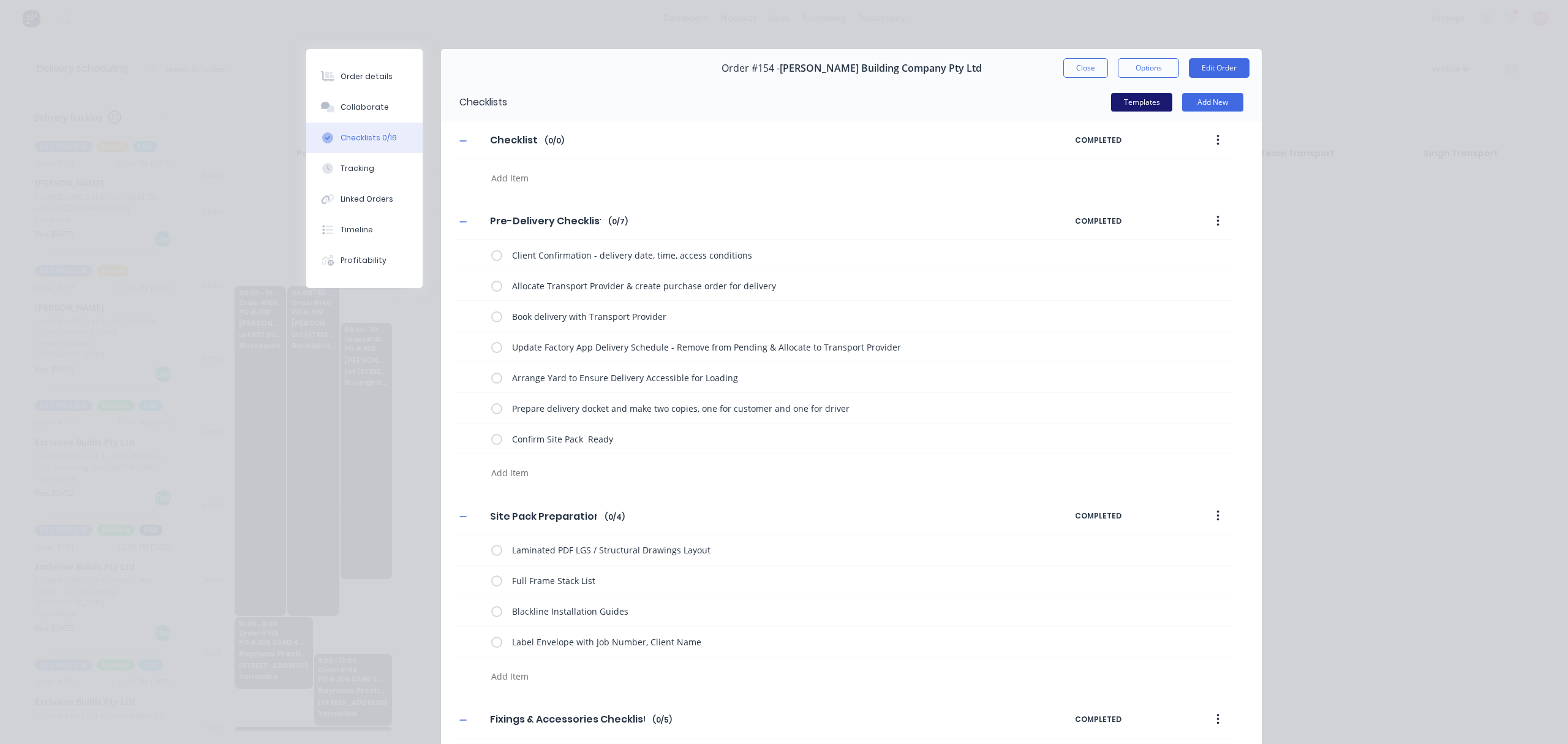
click at [1149, 106] on button "Templates" at bounding box center [1142, 102] width 61 height 19
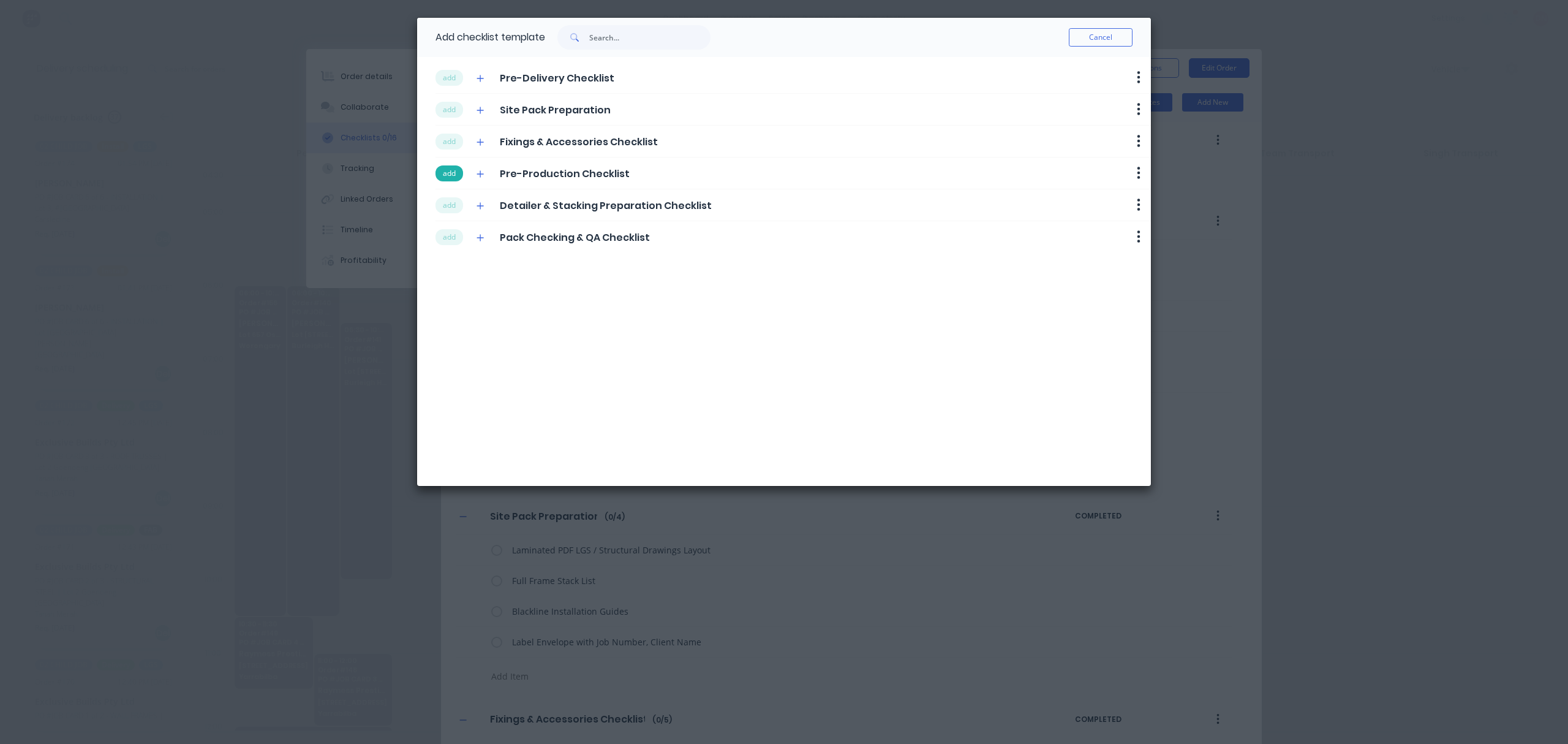
click at [453, 175] on button "add" at bounding box center [449, 173] width 27 height 16
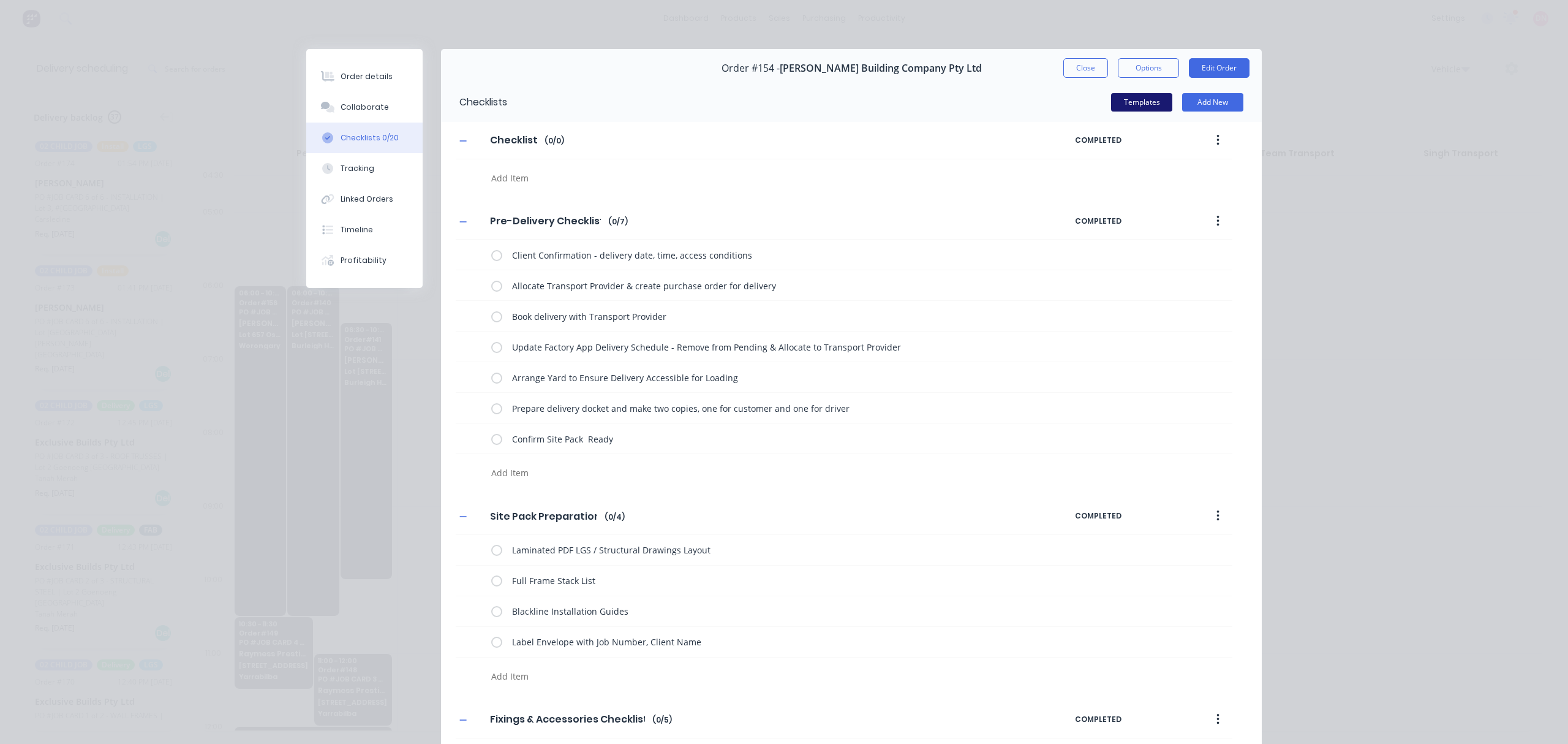
click at [1150, 102] on button "Templates" at bounding box center [1142, 102] width 61 height 19
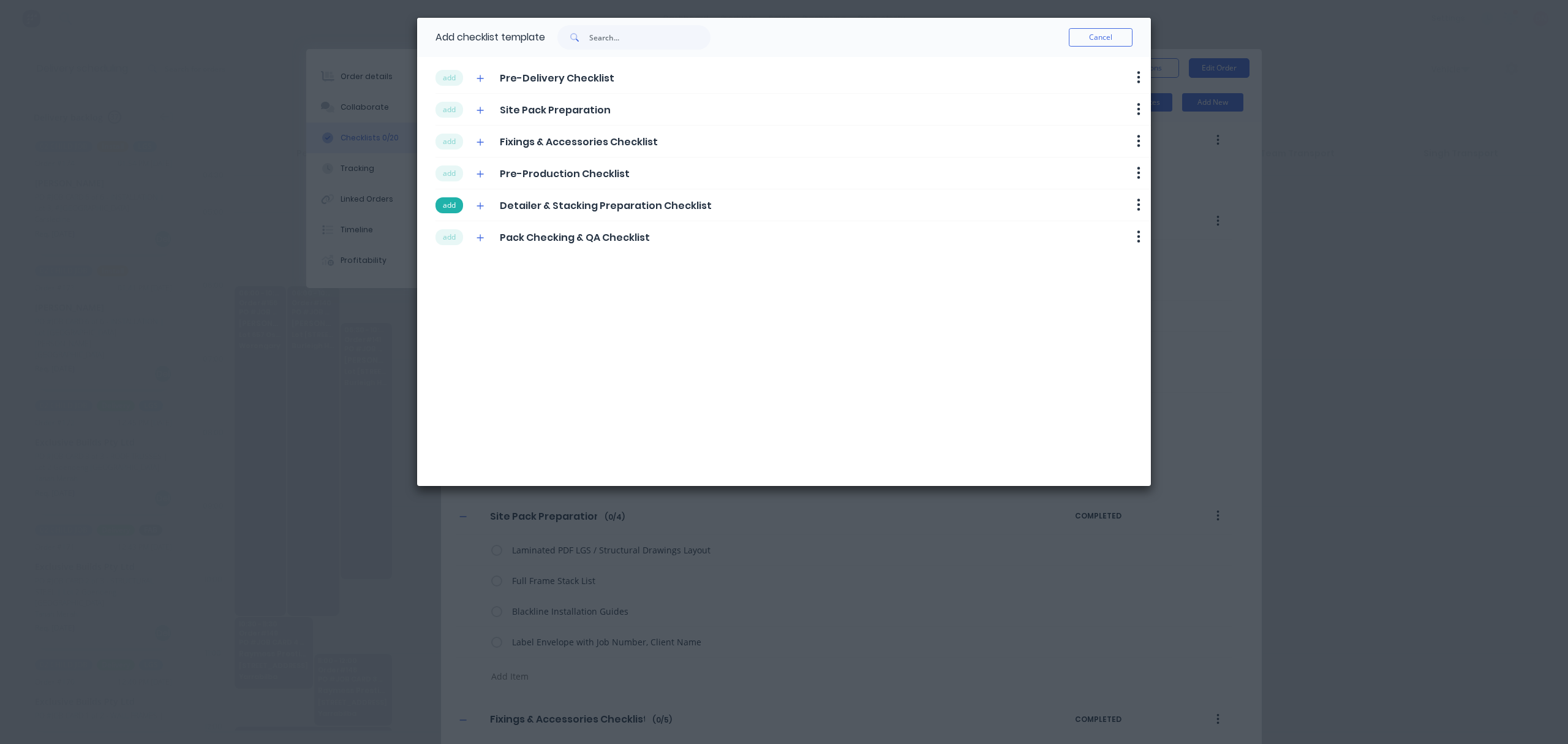
click at [461, 206] on button "add" at bounding box center [449, 206] width 27 height 16
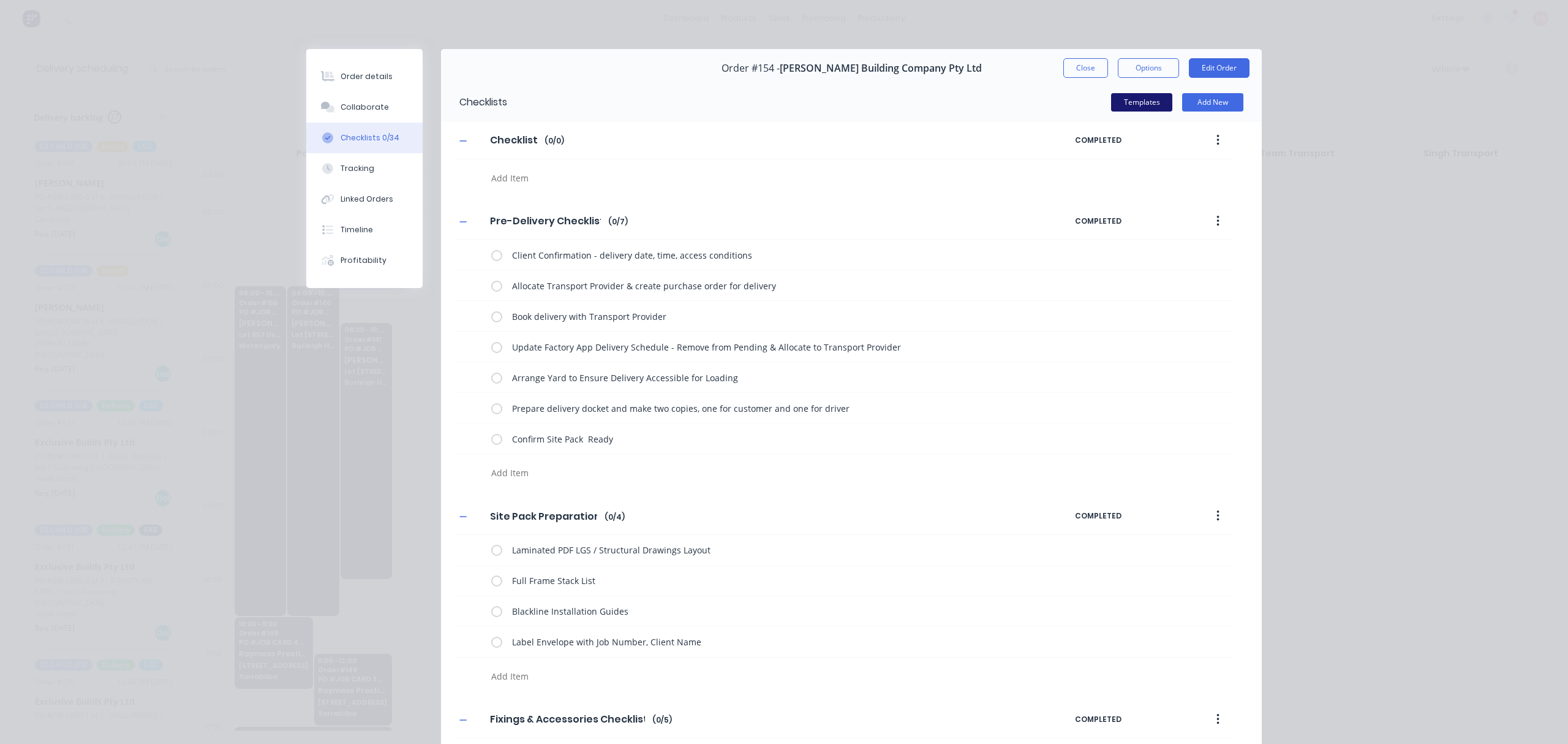
click at [1139, 99] on button "Templates" at bounding box center [1142, 102] width 61 height 19
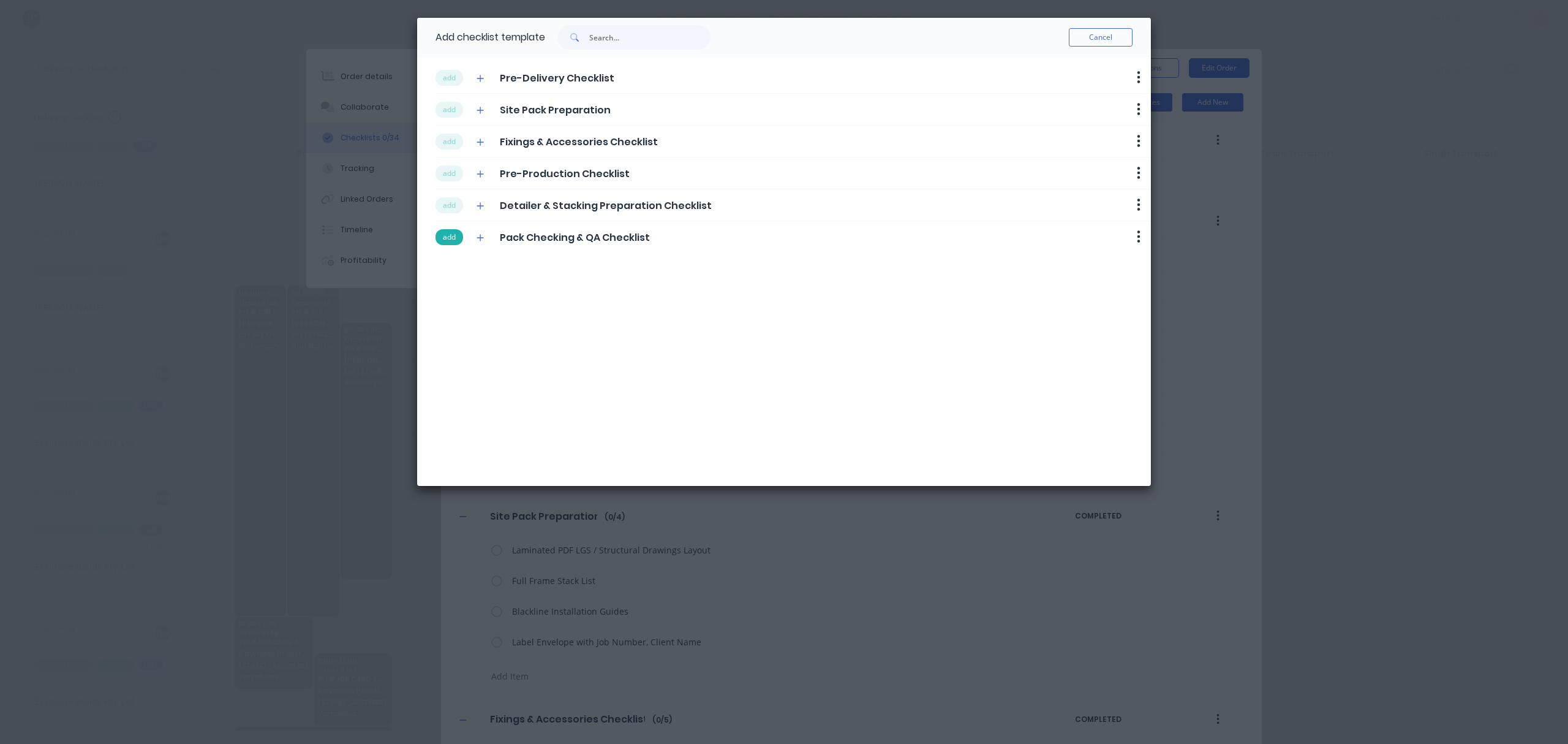
click at [453, 238] on button "add" at bounding box center [449, 237] width 27 height 16
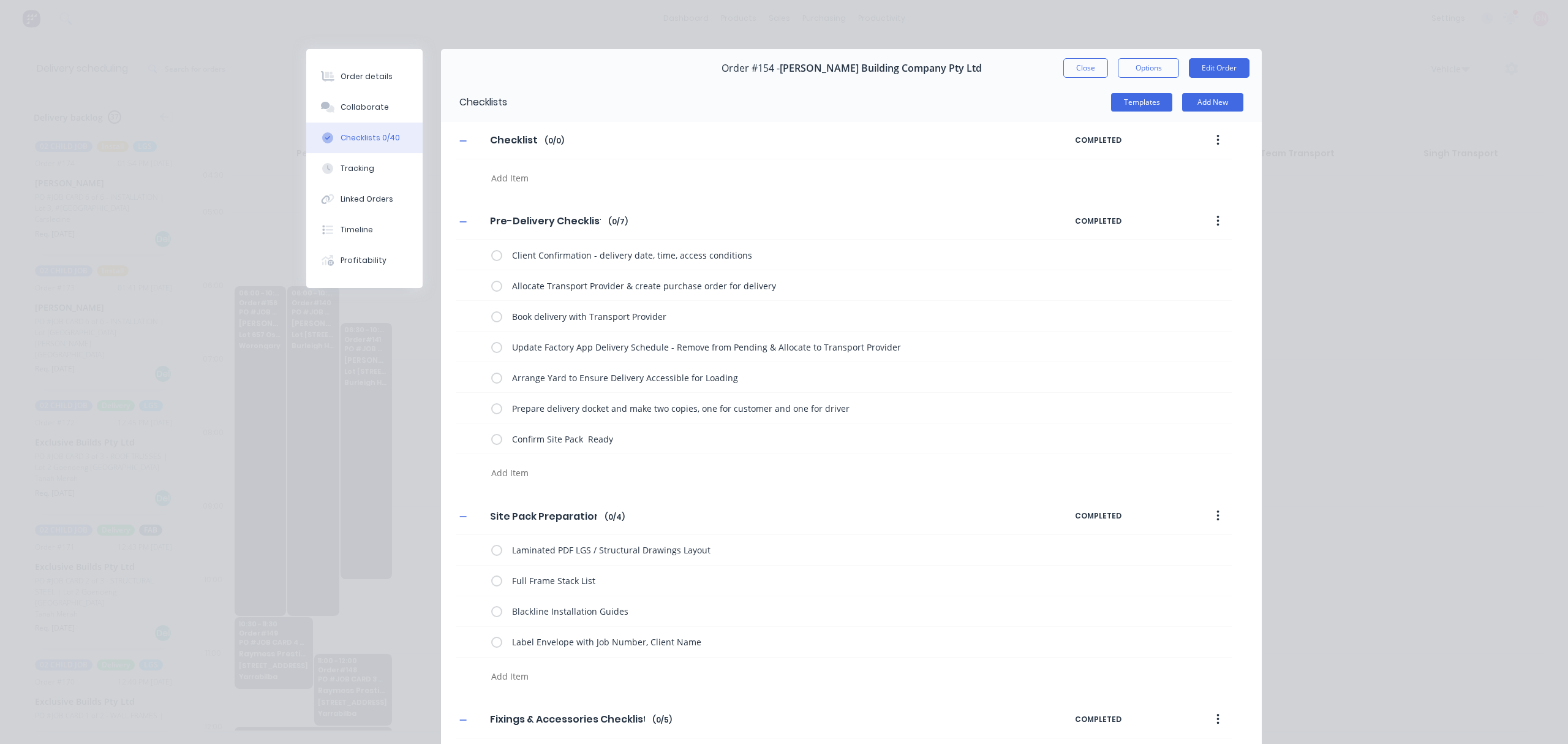
click at [1217, 132] on button "button" at bounding box center [1217, 139] width 29 height 22
click at [1184, 197] on div "Delete" at bounding box center [1173, 197] width 94 height 18
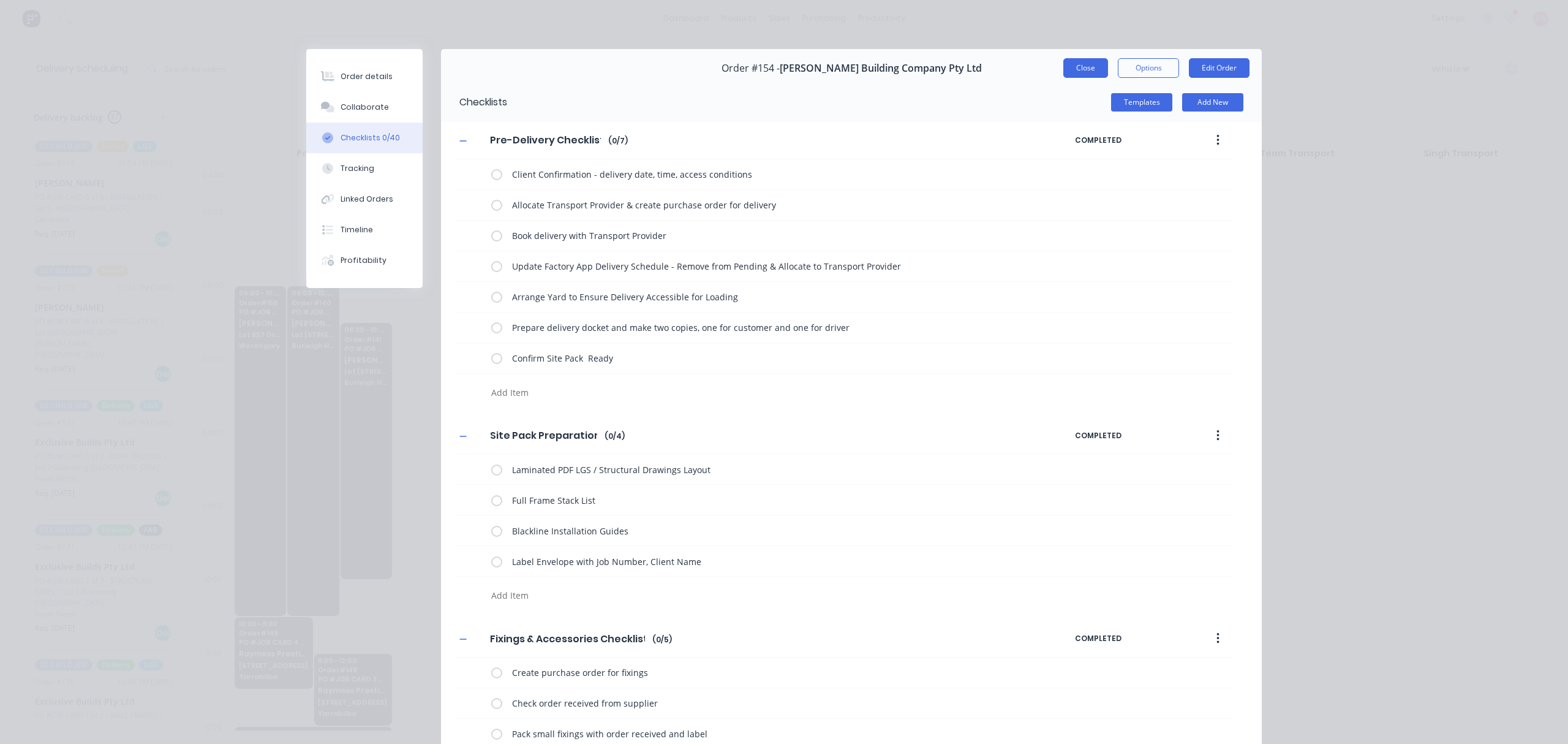
click at [1078, 69] on button "Close" at bounding box center [1085, 68] width 44 height 19
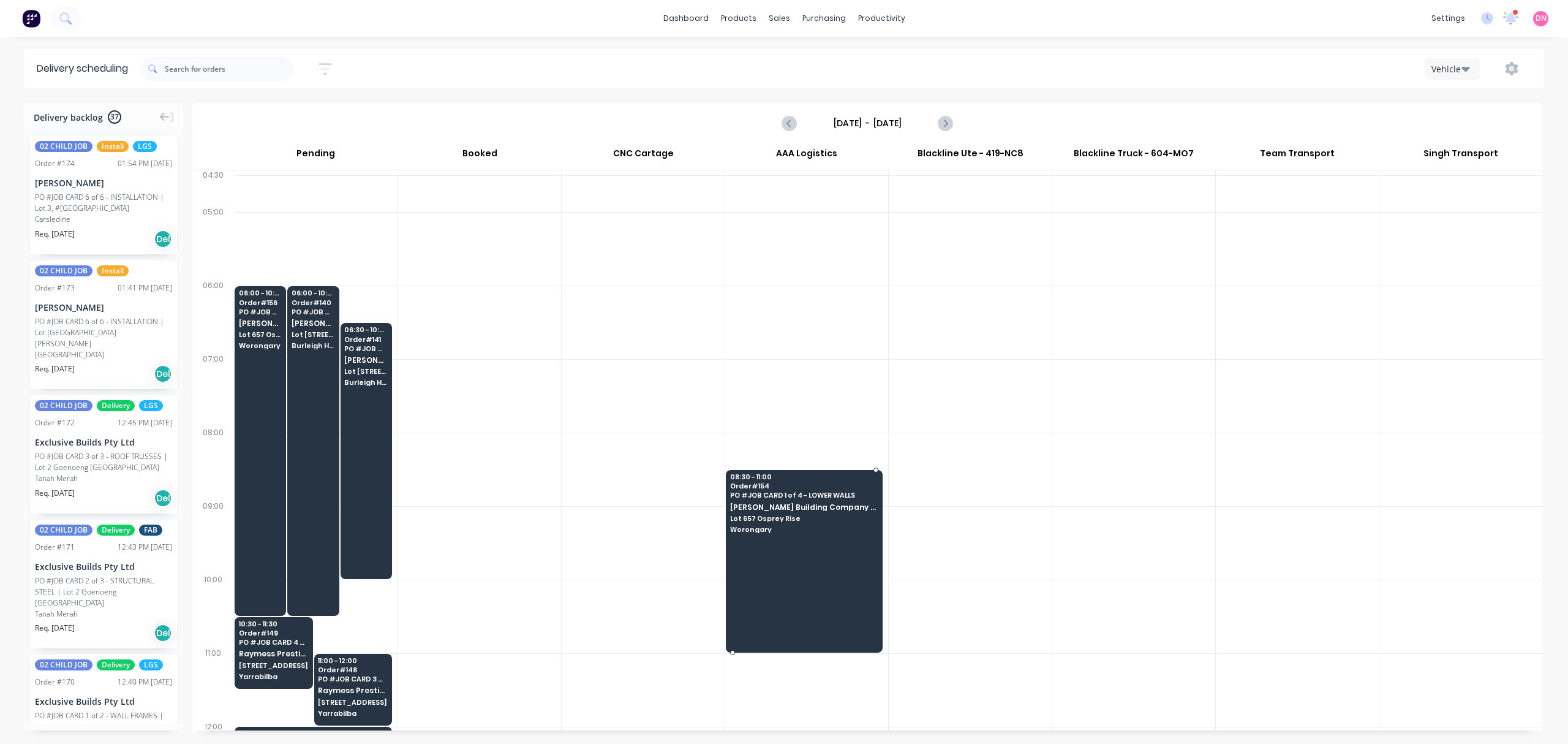
click at [824, 574] on div at bounding box center [804, 561] width 157 height 182
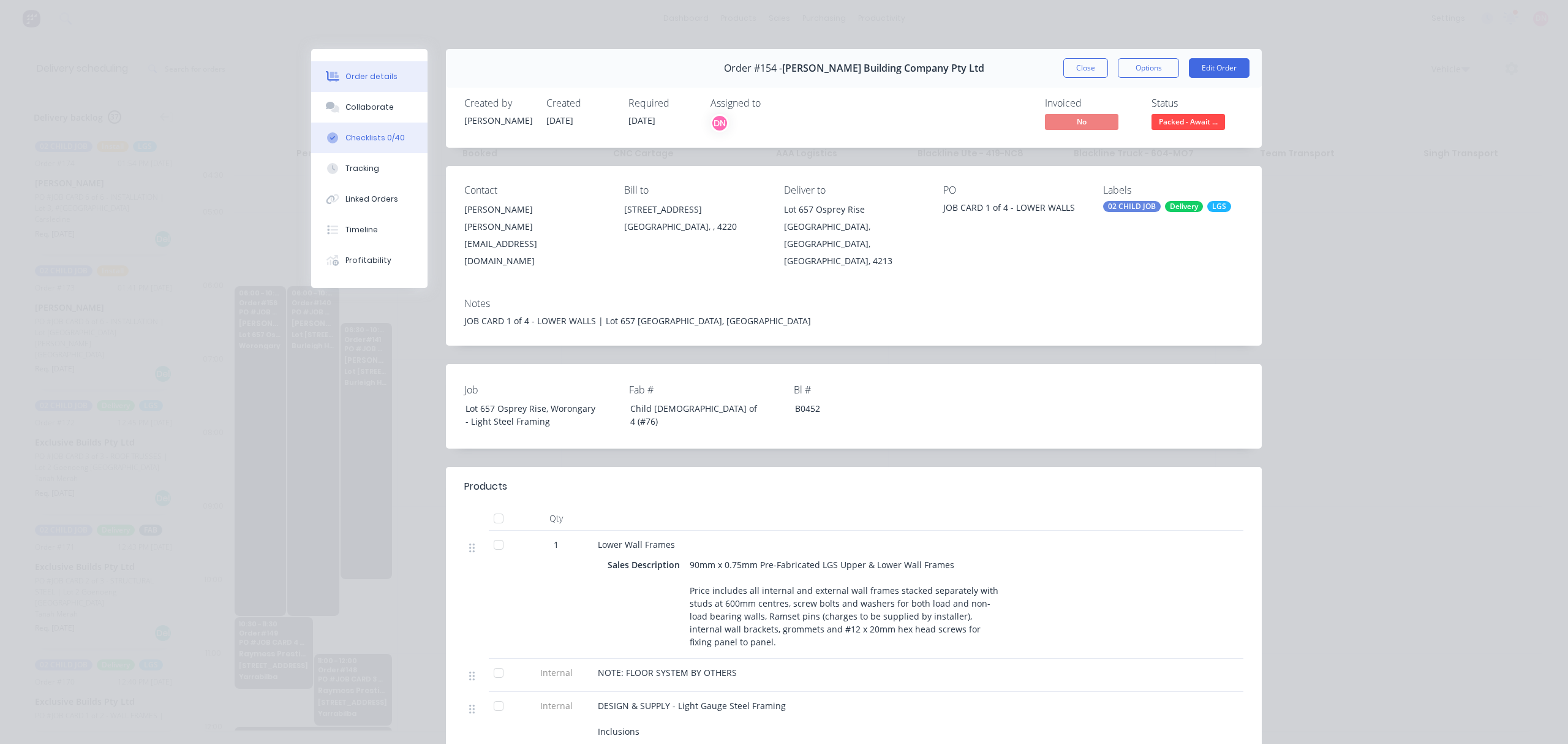
click at [372, 134] on div "Checklists 0/40" at bounding box center [375, 138] width 60 height 11
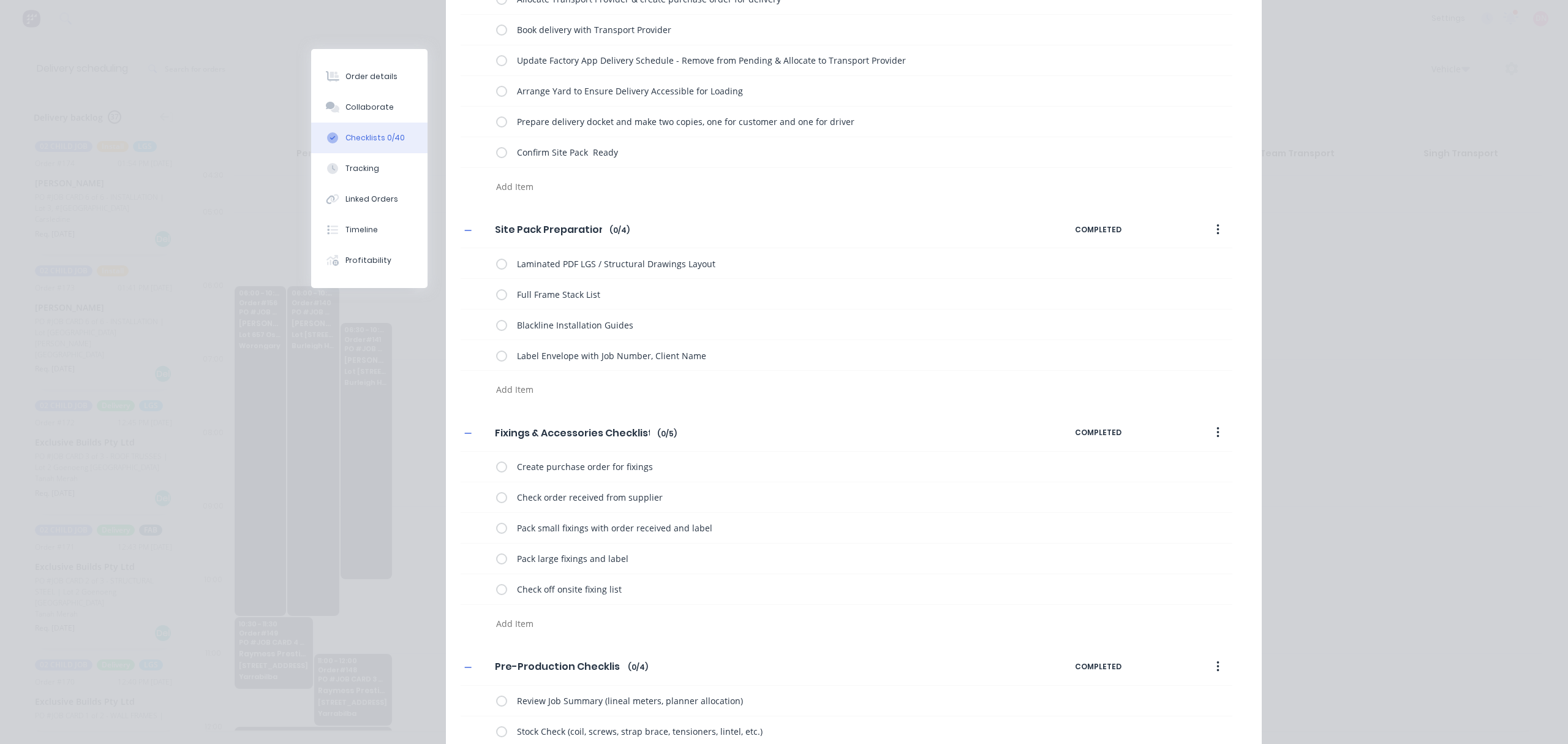
scroll to position [572, 0]
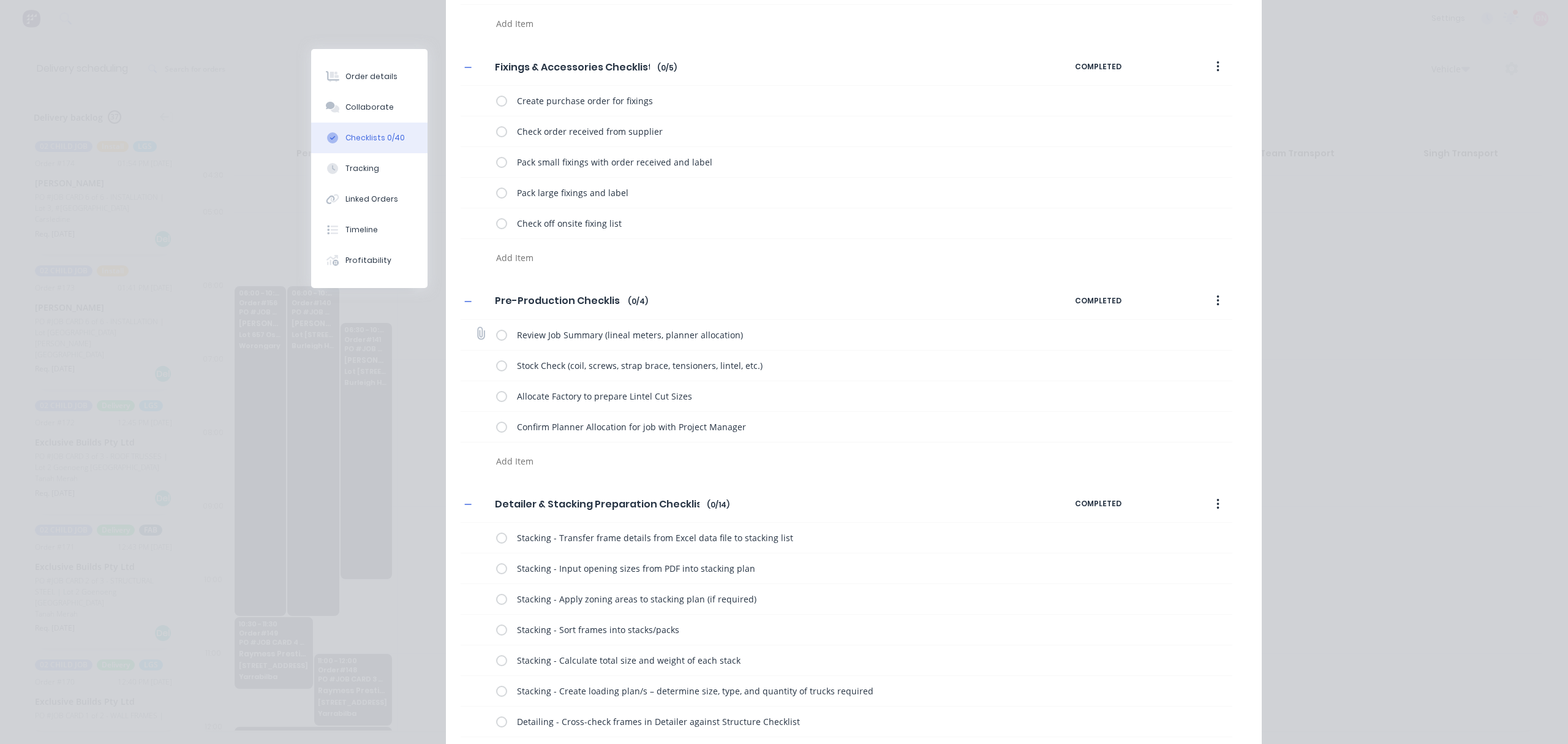
click at [496, 335] on label at bounding box center [502, 335] width 11 height 13
click at [0, 0] on input "checkbox" at bounding box center [0, 0] width 0 height 0
click at [496, 365] on label at bounding box center [502, 365] width 11 height 13
click at [0, 0] on input "checkbox" at bounding box center [0, 0] width 0 height 0
click at [496, 393] on label at bounding box center [502, 396] width 11 height 13
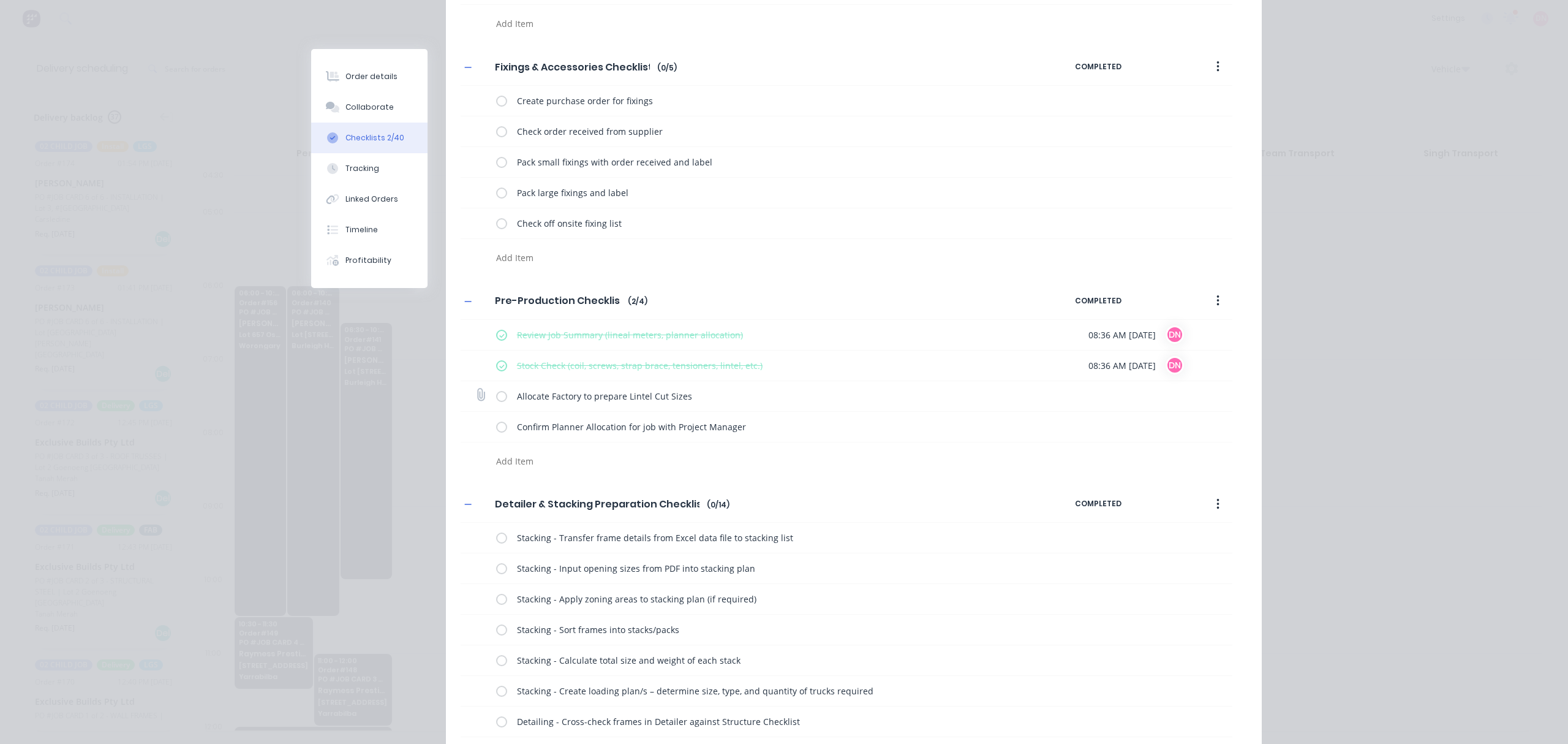
click at [0, 0] on input "checkbox" at bounding box center [0, 0] width 0 height 0
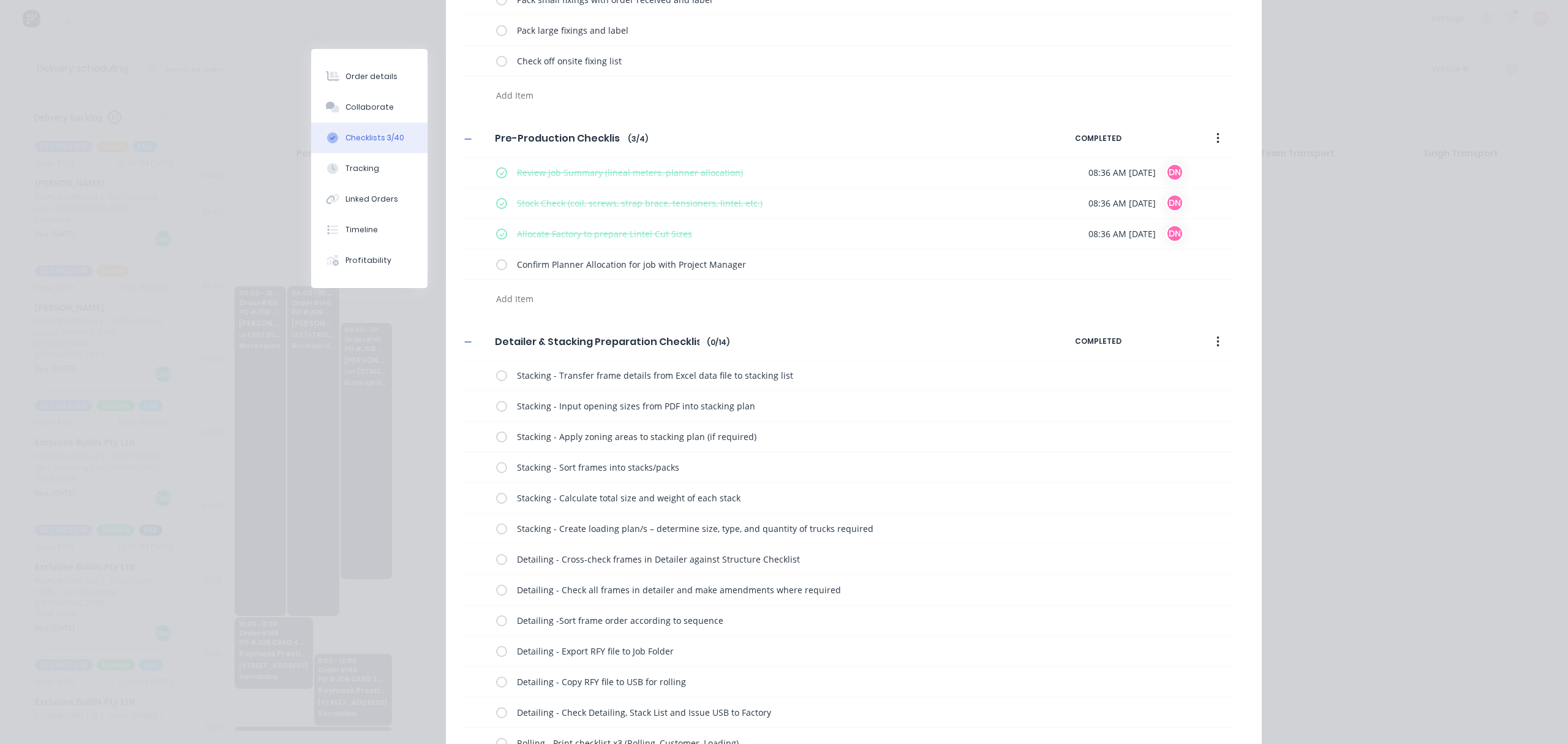
scroll to position [735, 0]
click at [498, 380] on label at bounding box center [502, 374] width 11 height 13
click at [0, 0] on input "checkbox" at bounding box center [0, 0] width 0 height 0
click at [496, 403] on label at bounding box center [502, 405] width 11 height 13
click at [0, 0] on input "checkbox" at bounding box center [0, 0] width 0 height 0
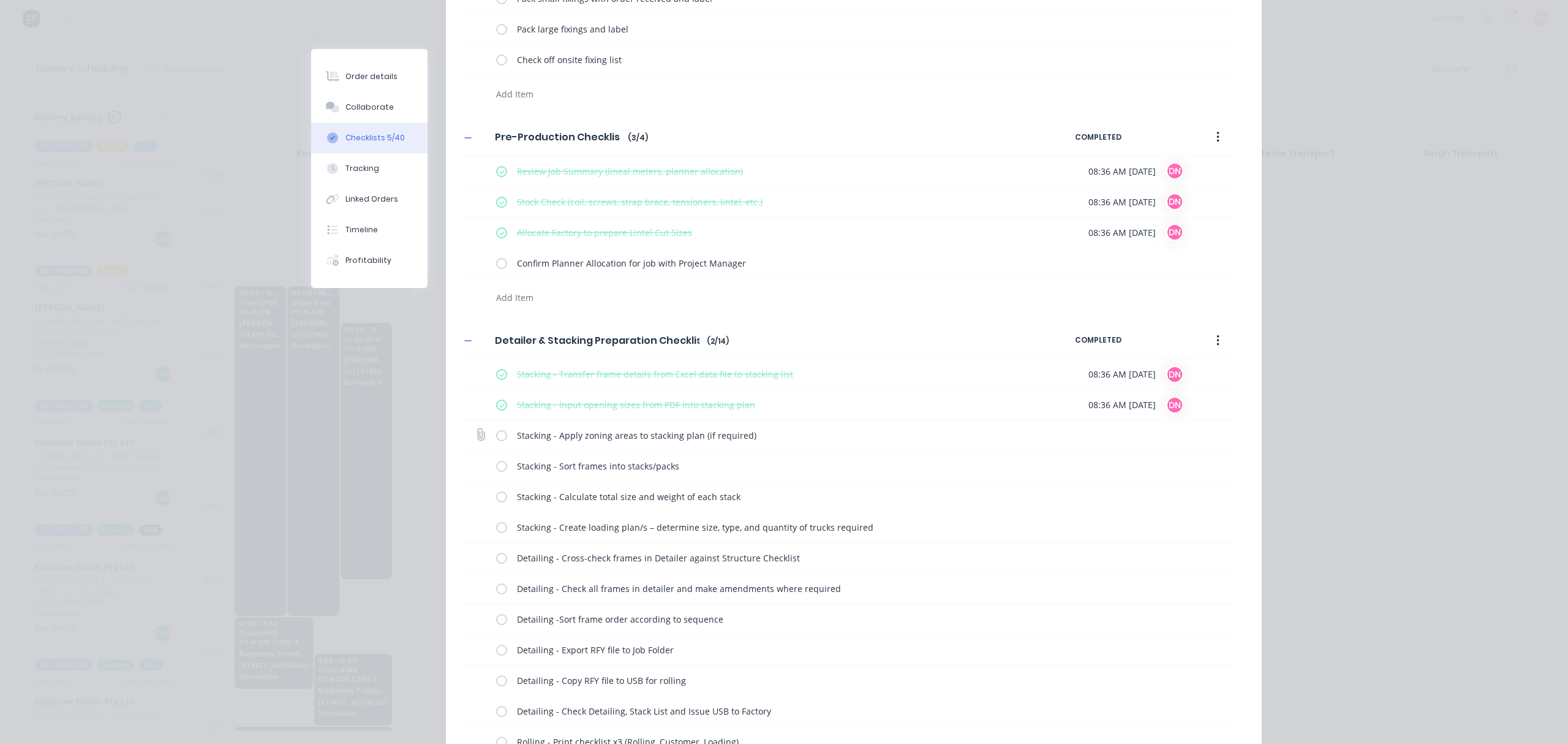
click at [497, 431] on div "Stacking - Apply zoning areas to stacking plan (if required)" at bounding box center [773, 435] width 553 height 24
click at [496, 440] on label at bounding box center [502, 435] width 11 height 13
click at [0, 0] on input "checkbox" at bounding box center [0, 0] width 0 height 0
click at [496, 469] on label at bounding box center [502, 466] width 11 height 13
click at [0, 0] on input "checkbox" at bounding box center [0, 0] width 0 height 0
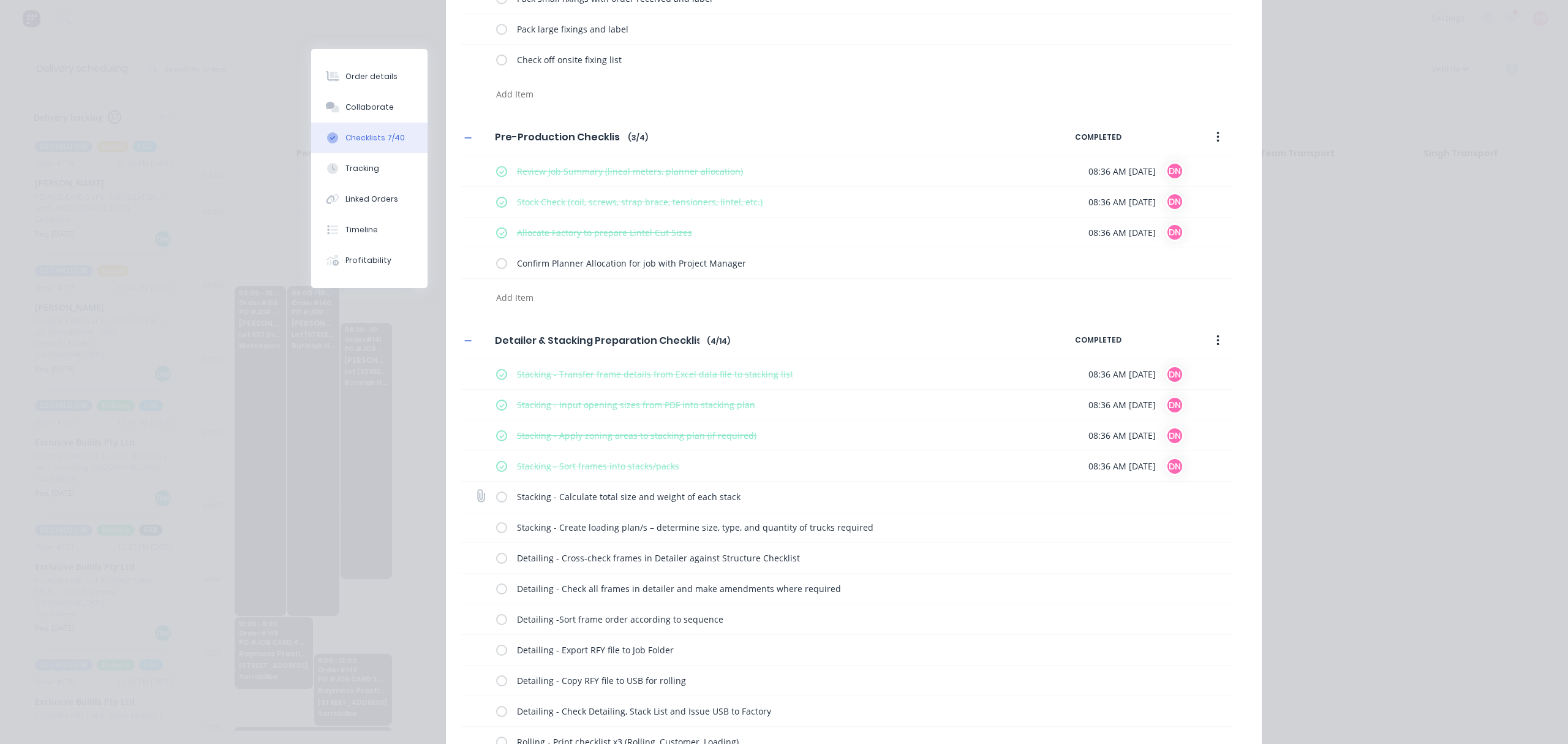
click at [496, 501] on label at bounding box center [502, 497] width 11 height 13
click at [0, 0] on input "checkbox" at bounding box center [0, 0] width 0 height 0
click at [486, 528] on div "Stacking - Create loading plan/s – determine size, type, and quantity of trucks…" at bounding box center [847, 527] width 772 height 31
click at [496, 530] on label at bounding box center [502, 527] width 11 height 13
click at [0, 0] on input "checkbox" at bounding box center [0, 0] width 0 height 0
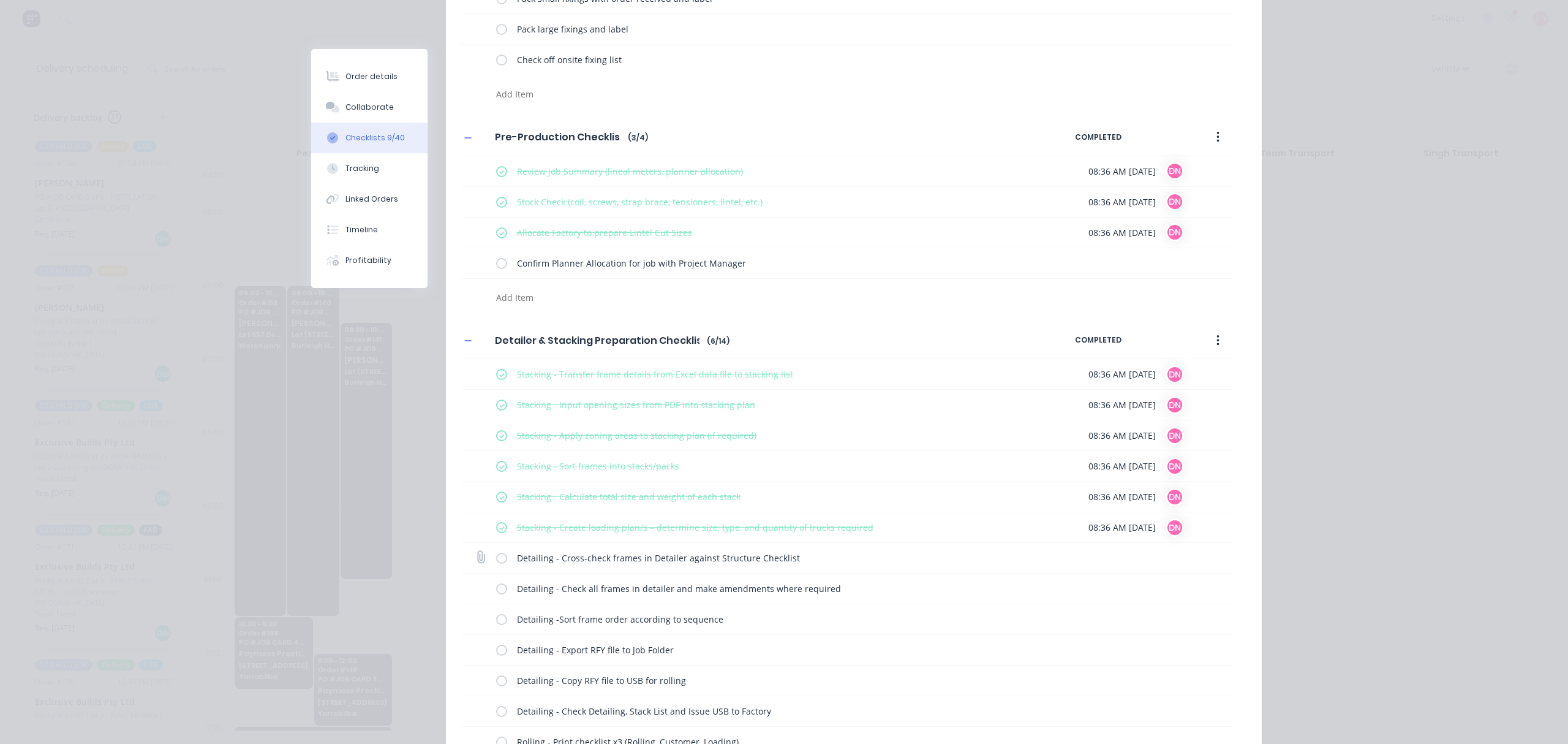
click at [496, 563] on label at bounding box center [502, 558] width 11 height 13
click at [0, 0] on input "checkbox" at bounding box center [0, 0] width 0 height 0
click at [496, 591] on label at bounding box center [502, 588] width 11 height 13
click at [0, 0] on input "checkbox" at bounding box center [0, 0] width 0 height 0
click at [499, 625] on label at bounding box center [502, 619] width 11 height 13
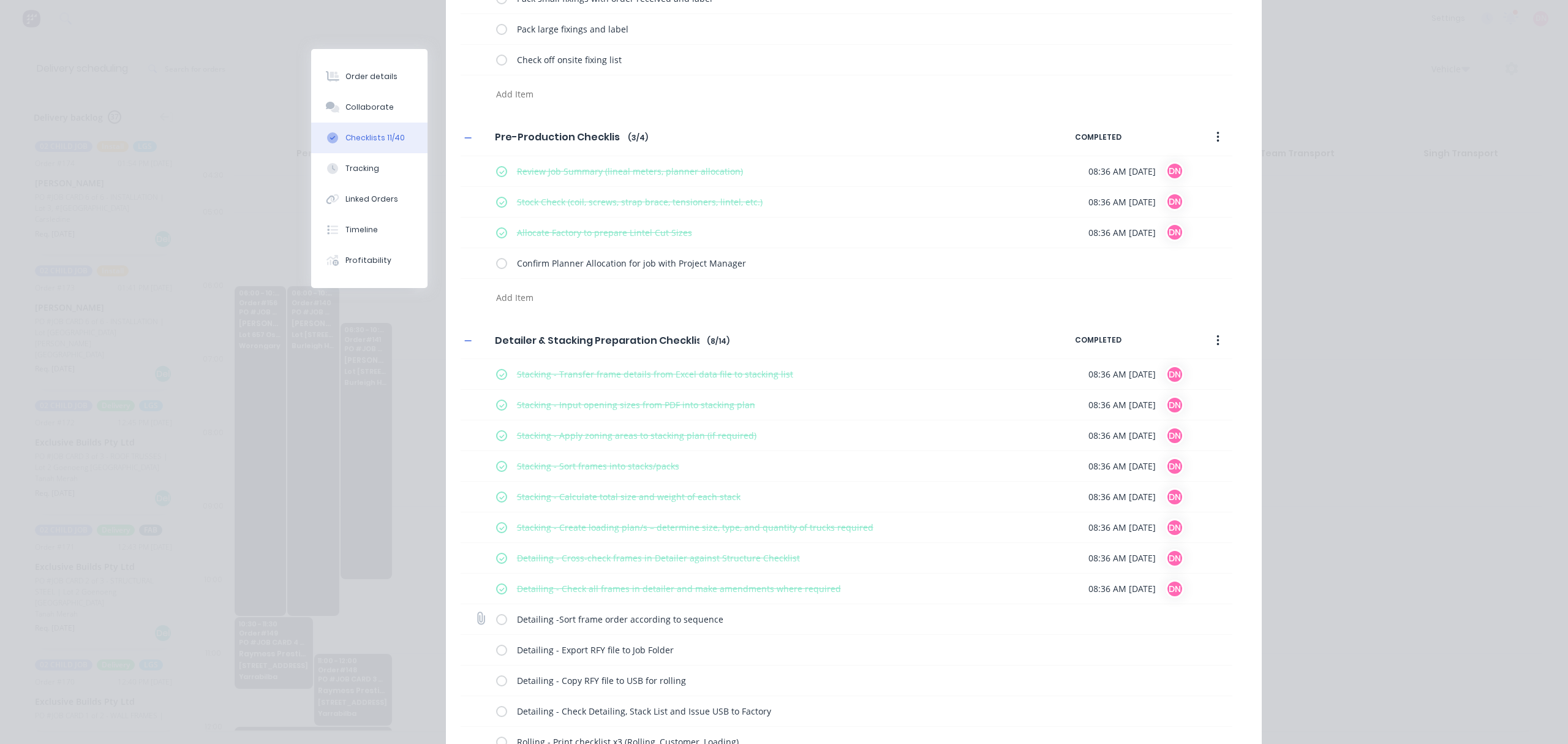
click at [0, 0] on input "checkbox" at bounding box center [0, 0] width 0 height 0
click at [496, 650] on label at bounding box center [502, 650] width 11 height 13
click at [0, 0] on input "checkbox" at bounding box center [0, 0] width 0 height 0
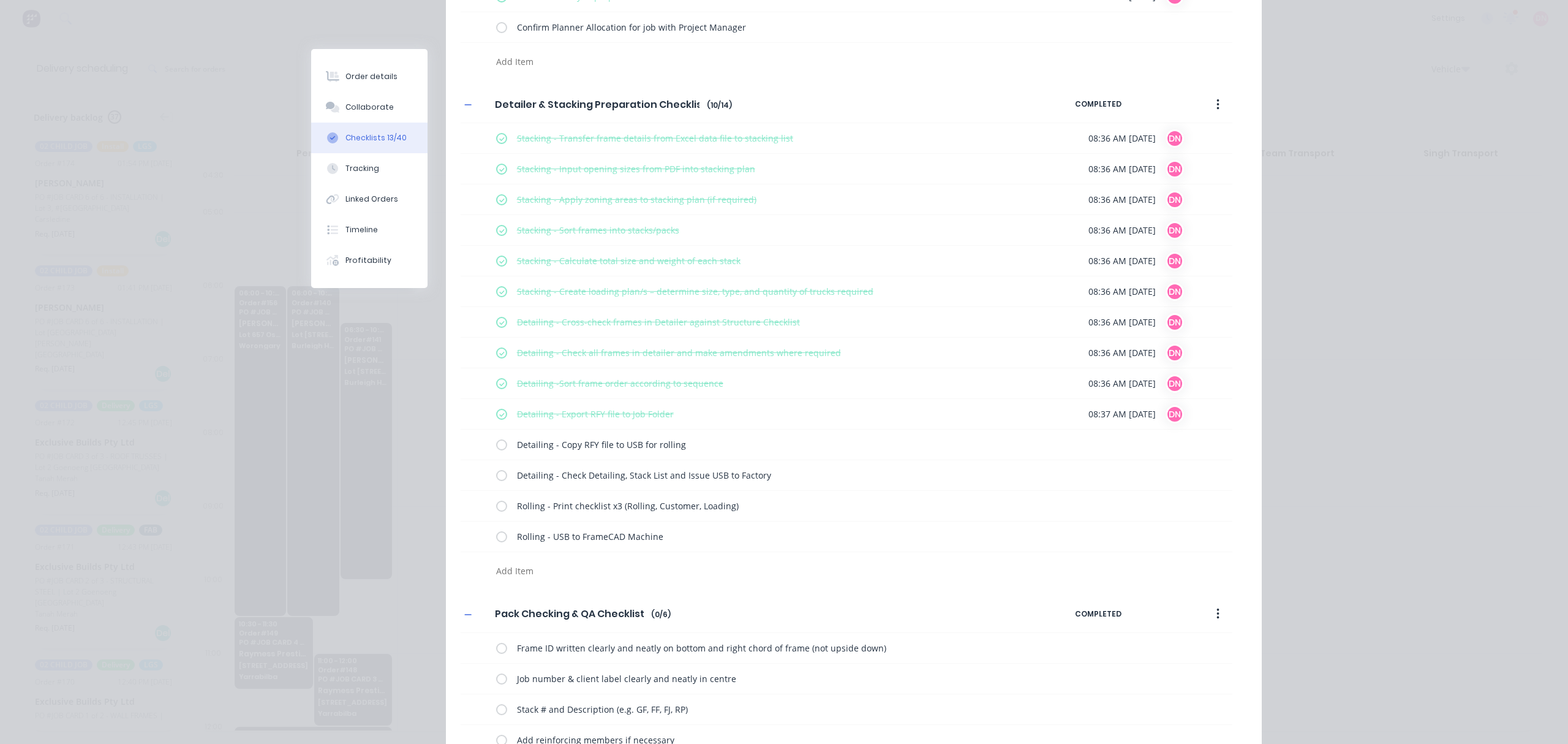
scroll to position [980, 0]
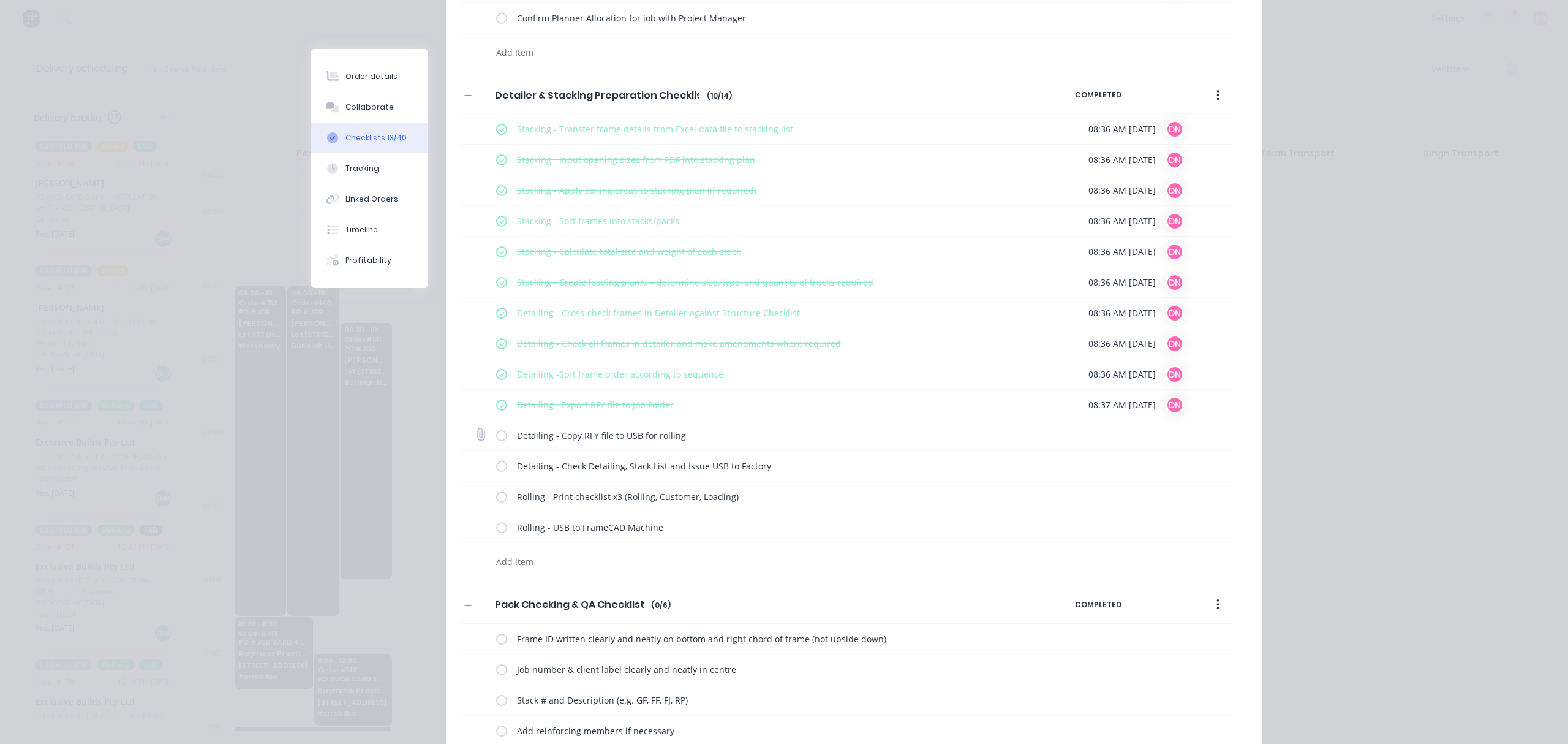
click at [499, 439] on label at bounding box center [502, 435] width 11 height 13
click at [0, 0] on input "checkbox" at bounding box center [0, 0] width 0 height 0
click at [496, 471] on label at bounding box center [502, 466] width 11 height 13
click at [0, 0] on input "checkbox" at bounding box center [0, 0] width 0 height 0
click at [496, 495] on label at bounding box center [502, 497] width 11 height 13
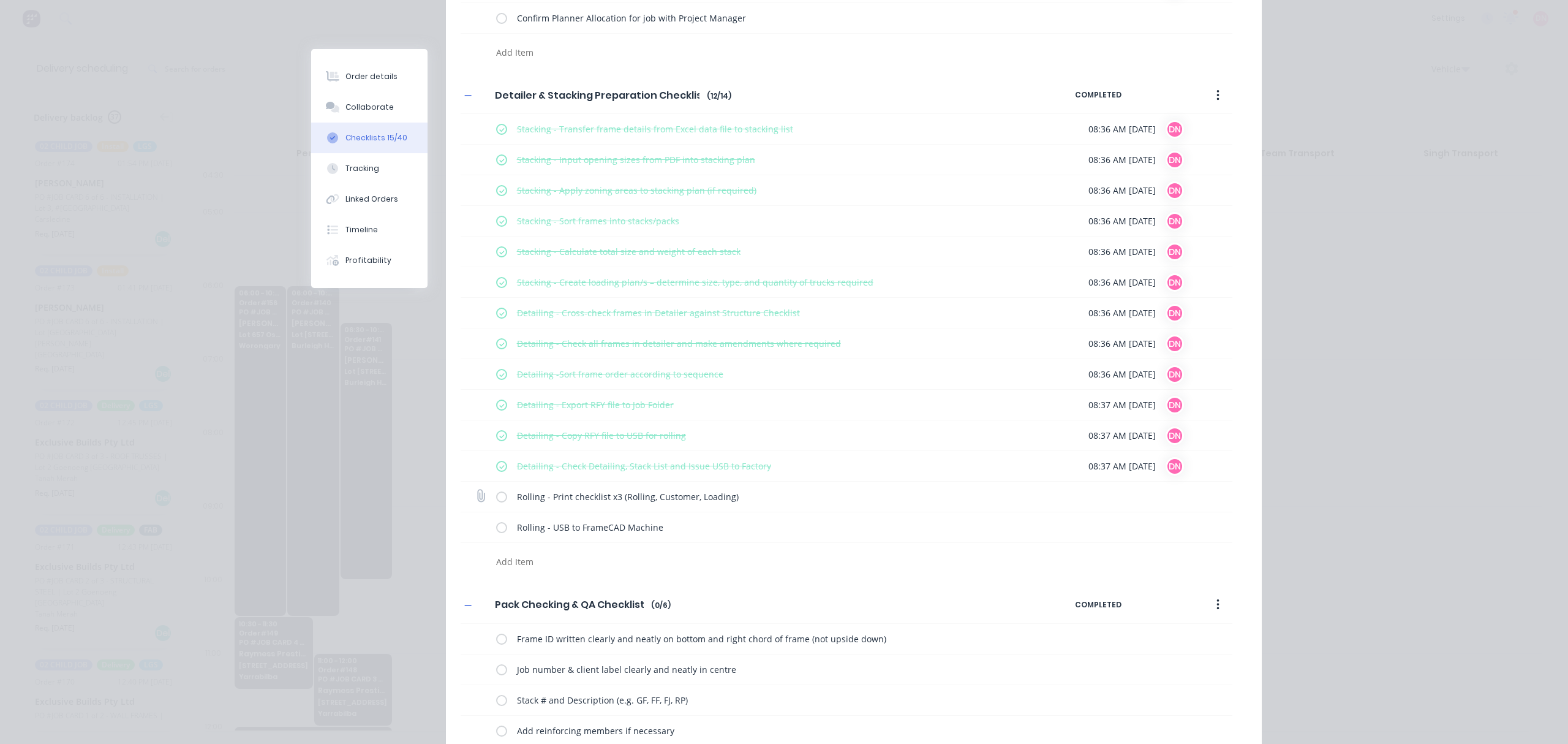
click at [0, 0] on input "checkbox" at bounding box center [0, 0] width 0 height 0
click at [496, 530] on label at bounding box center [502, 527] width 11 height 13
click at [0, 0] on input "checkbox" at bounding box center [0, 0] width 0 height 0
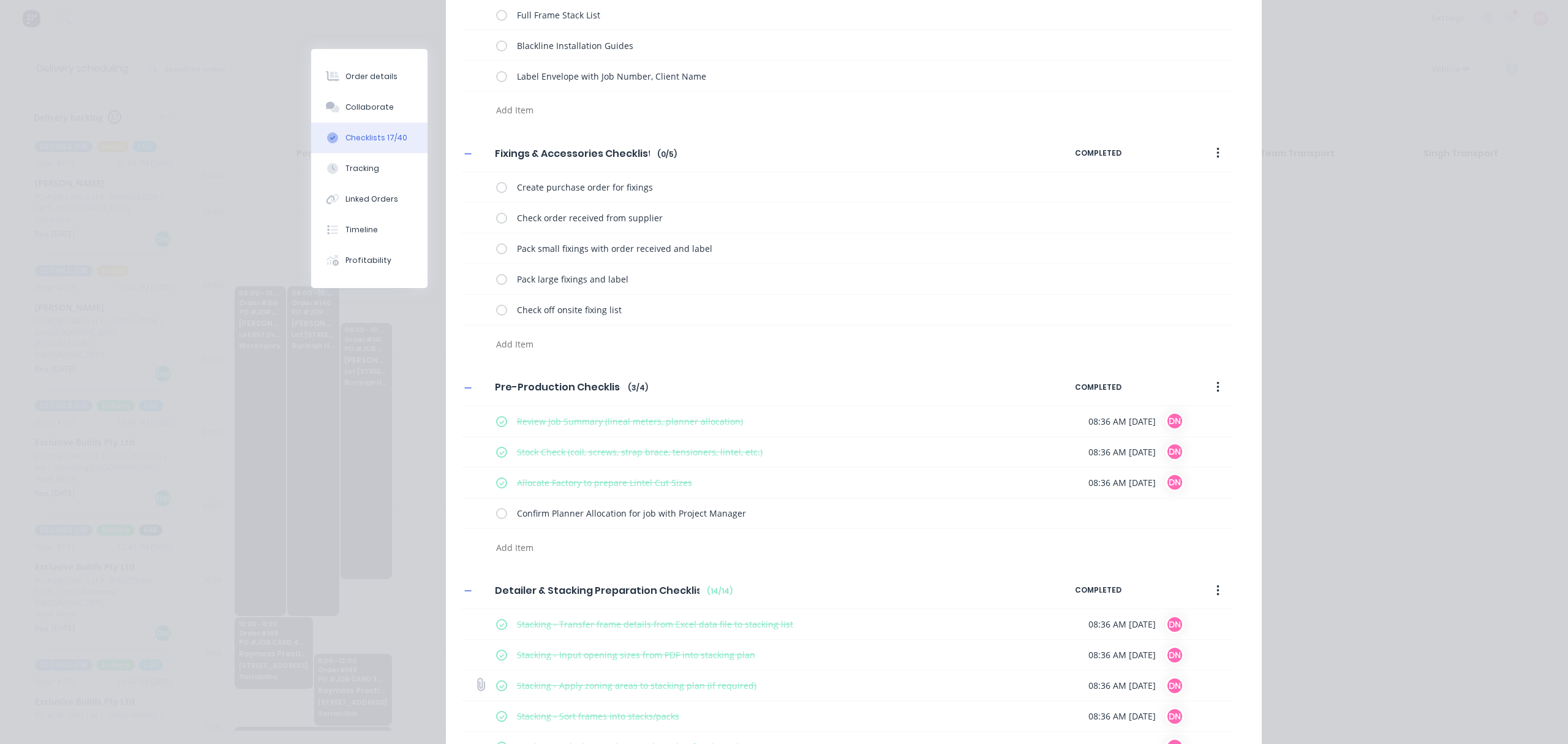
scroll to position [479, 0]
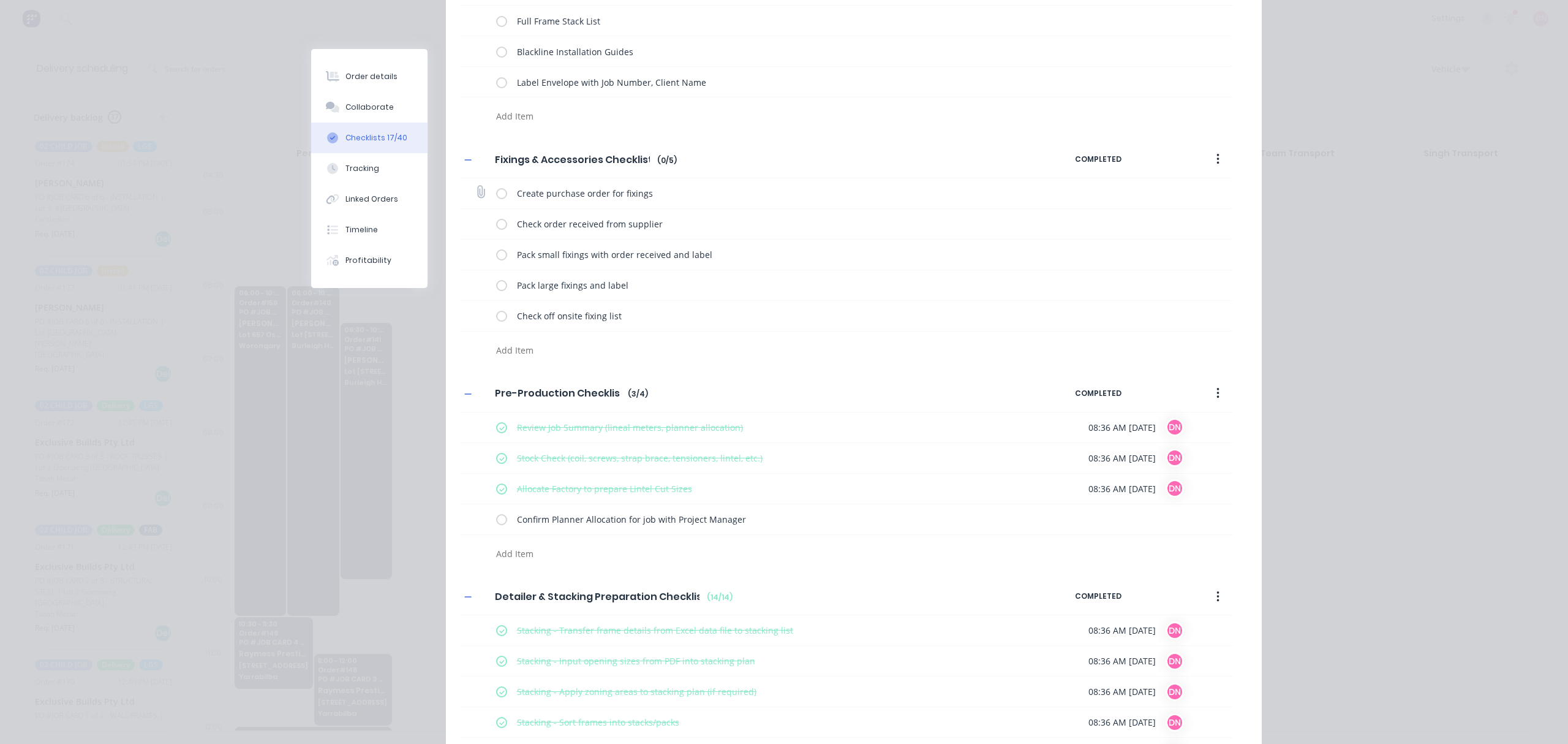
click at [496, 196] on label at bounding box center [502, 193] width 11 height 13
click at [0, 0] on input "checkbox" at bounding box center [0, 0] width 0 height 0
click at [497, 223] on label at bounding box center [502, 224] width 11 height 13
click at [0, 0] on input "checkbox" at bounding box center [0, 0] width 0 height 0
click at [496, 250] on label at bounding box center [502, 255] width 11 height 13
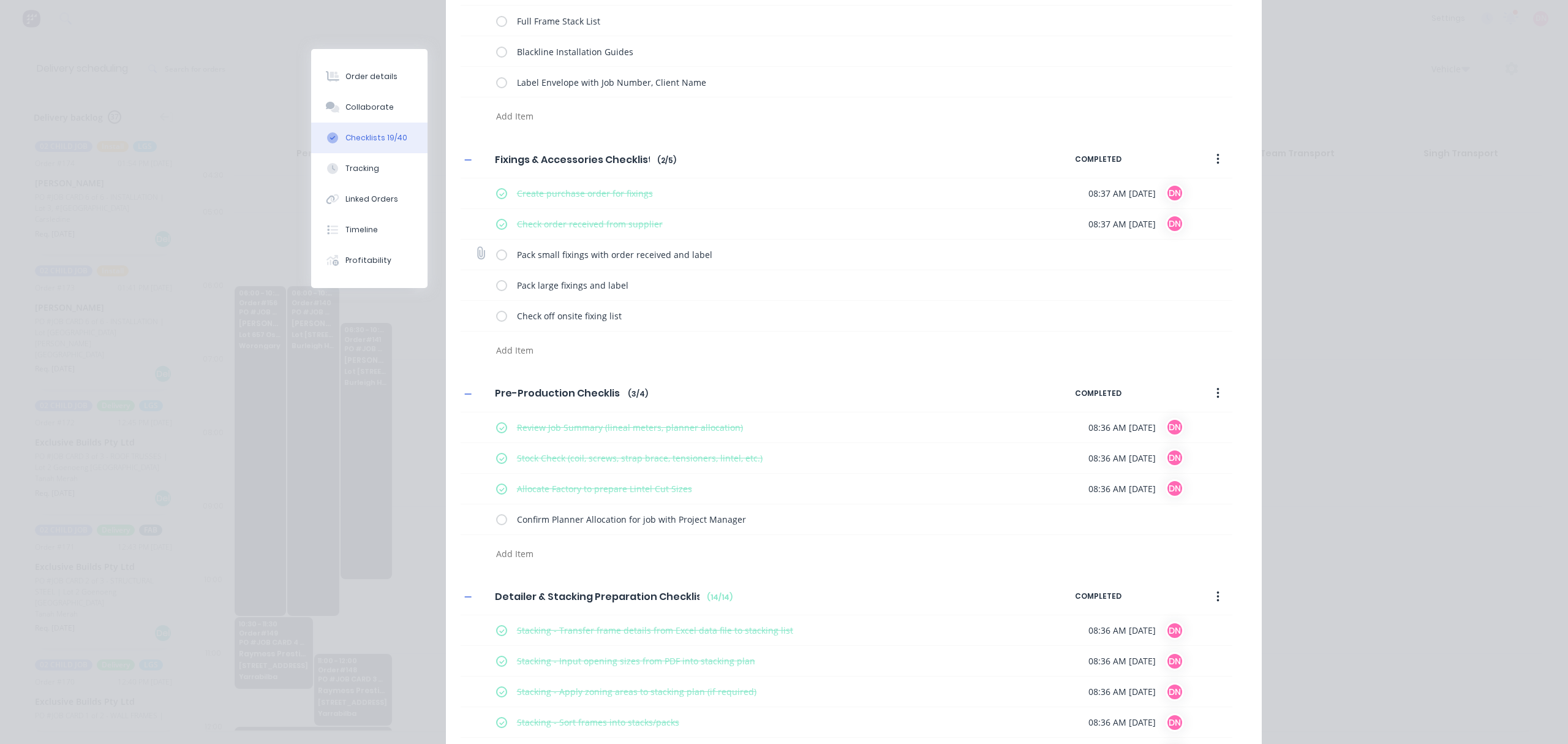
click at [0, 0] on input "checkbox" at bounding box center [0, 0] width 0 height 0
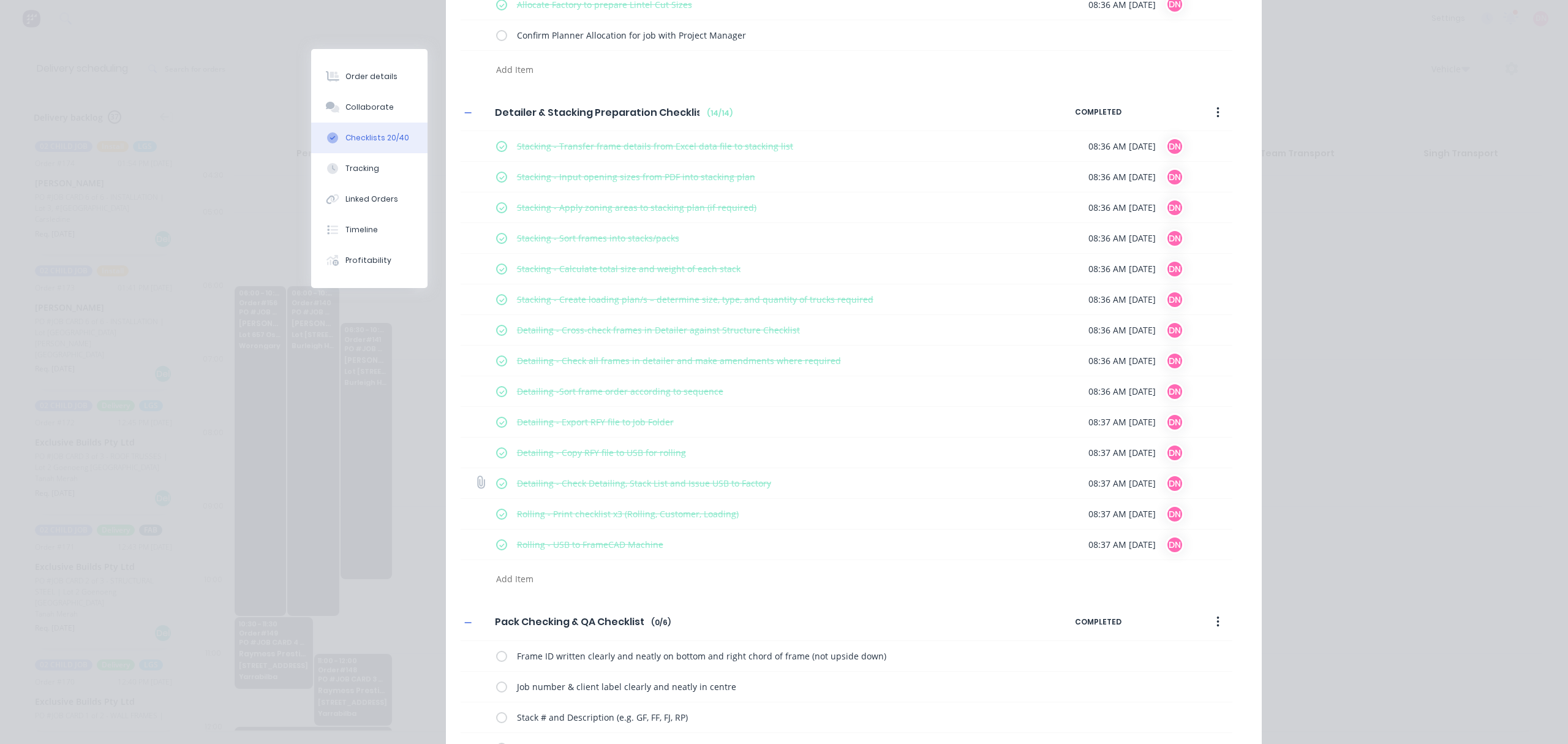
scroll to position [980, 0]
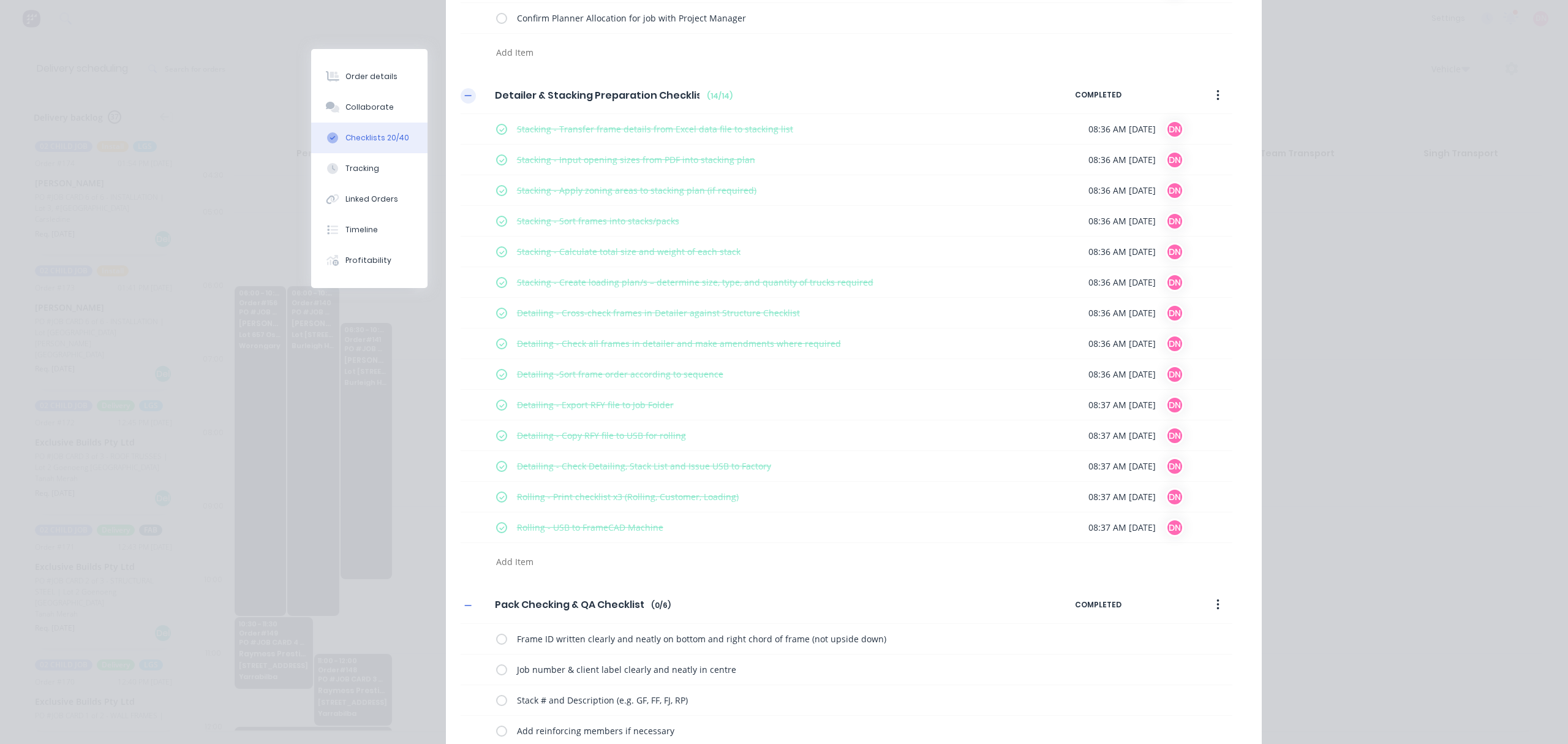
click at [461, 103] on button "button" at bounding box center [468, 95] width 15 height 15
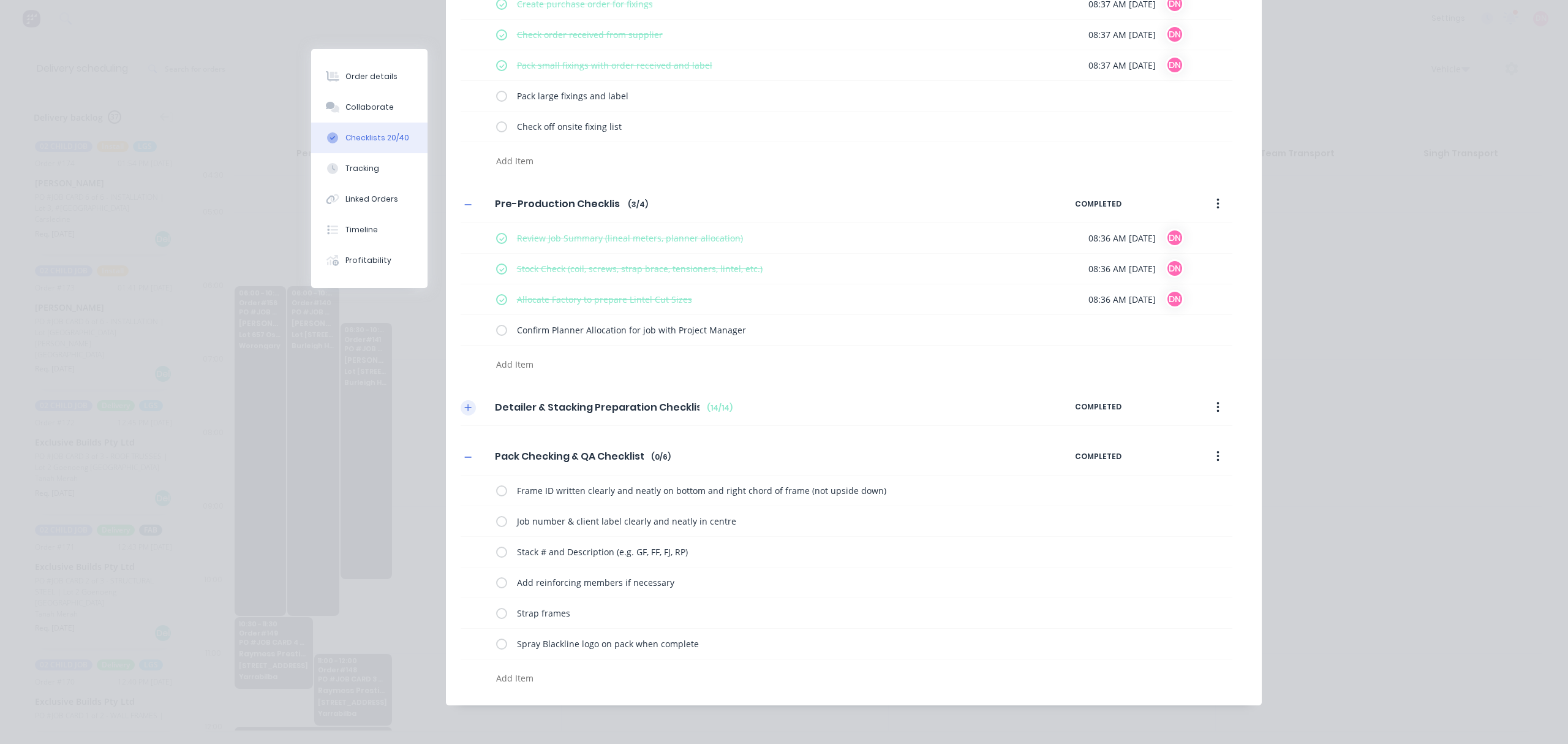
scroll to position [672, 0]
drag, startPoint x: 1208, startPoint y: 456, endPoint x: 1195, endPoint y: 378, distance: 79.1
click at [1195, 365] on div "Pre-Delivery Checklist Pre-Delivery Checklist Enter Checklist name ( 0 / 7 ) CO…" at bounding box center [853, 72] width 815 height 1237
drag, startPoint x: 1209, startPoint y: 451, endPoint x: 1216, endPoint y: 387, distance: 64.4
click at [1216, 387] on div "Pre-Delivery Checklist Pre-Delivery Checklist Enter Checklist name ( 0 / 7 ) CO…" at bounding box center [853, 72] width 815 height 1237
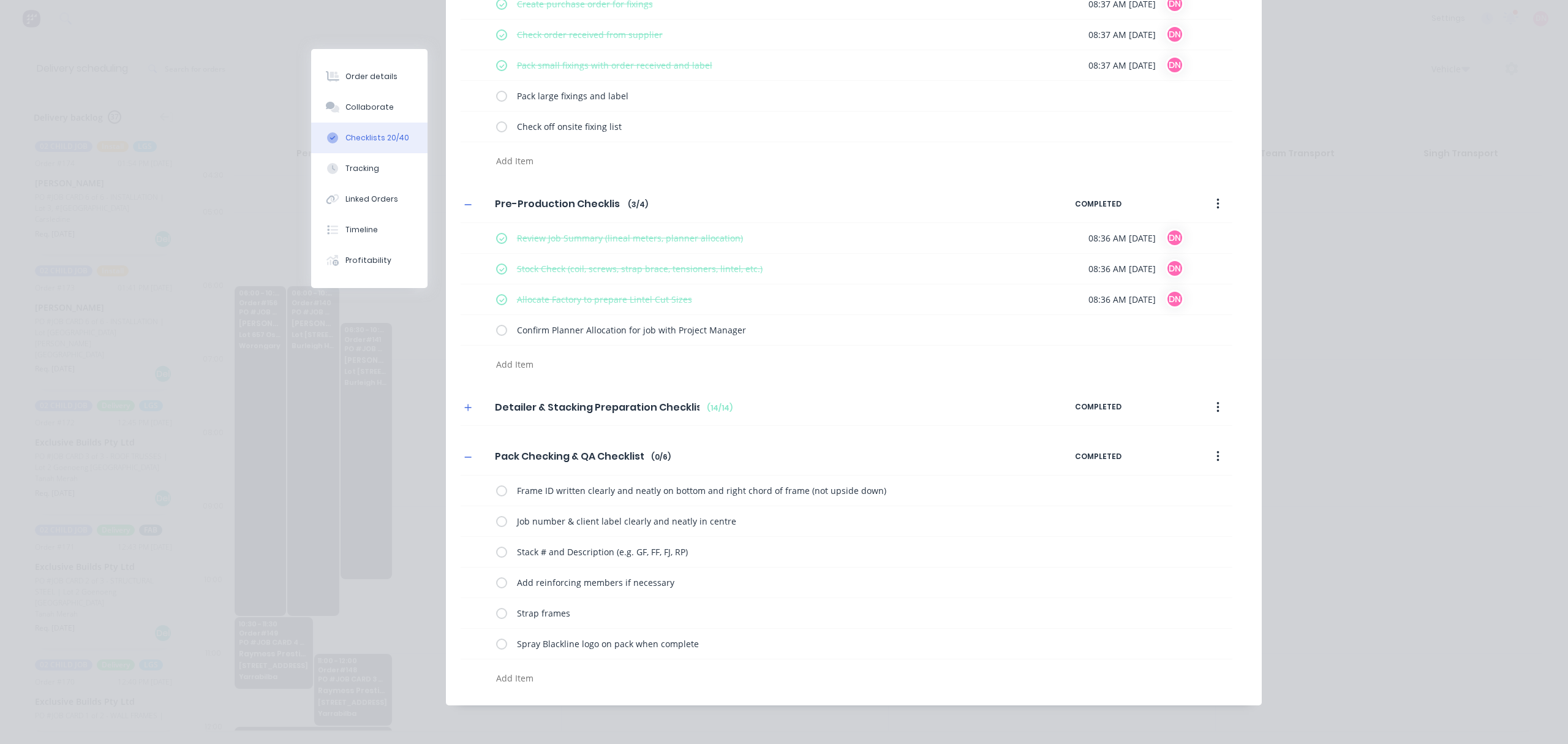
click at [1220, 453] on button "button" at bounding box center [1217, 456] width 29 height 22
click at [1246, 447] on div "Pack Checking & QA Checklist Pack Checking & QA Checklist Enter Checklist name …" at bounding box center [853, 563] width 815 height 252
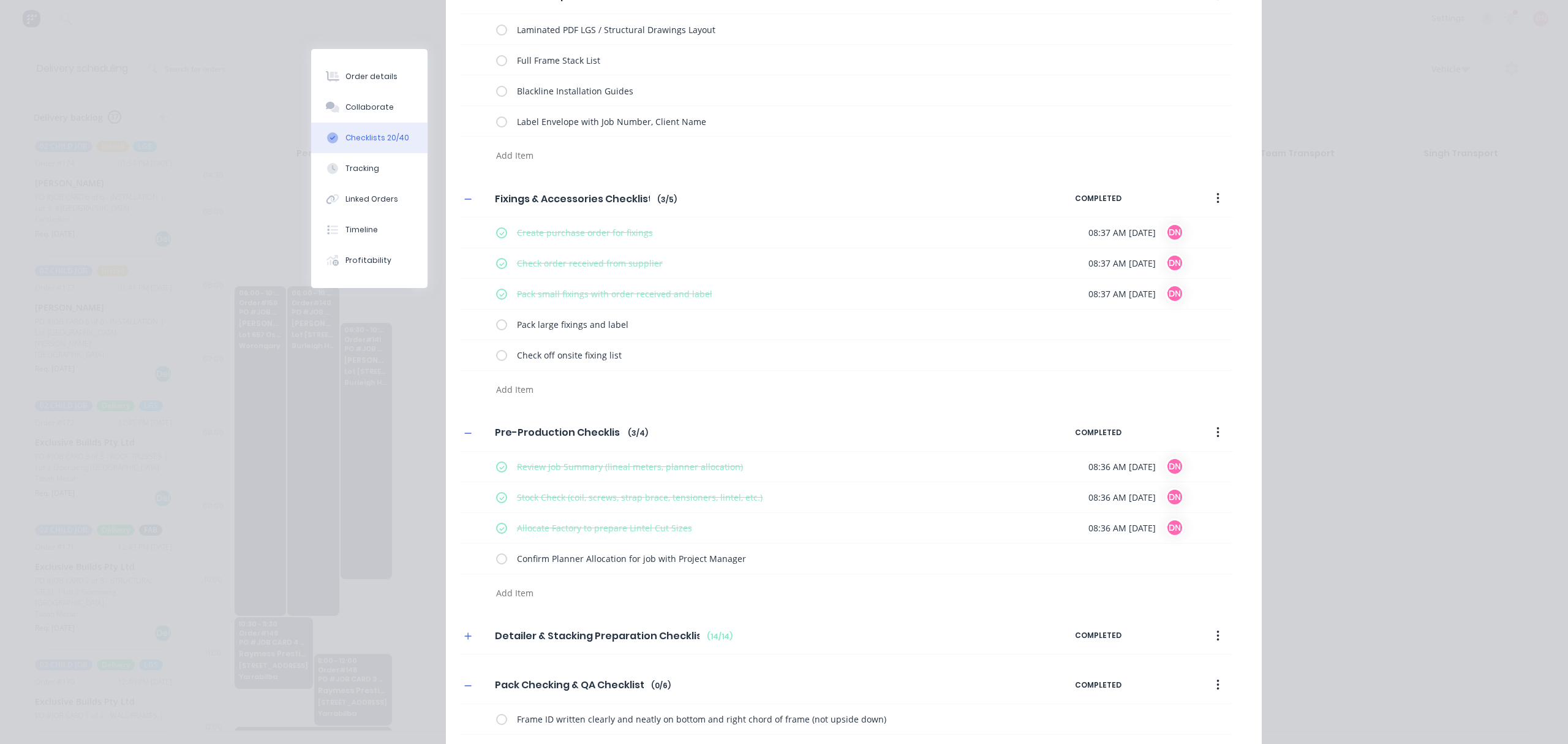
scroll to position [427, 0]
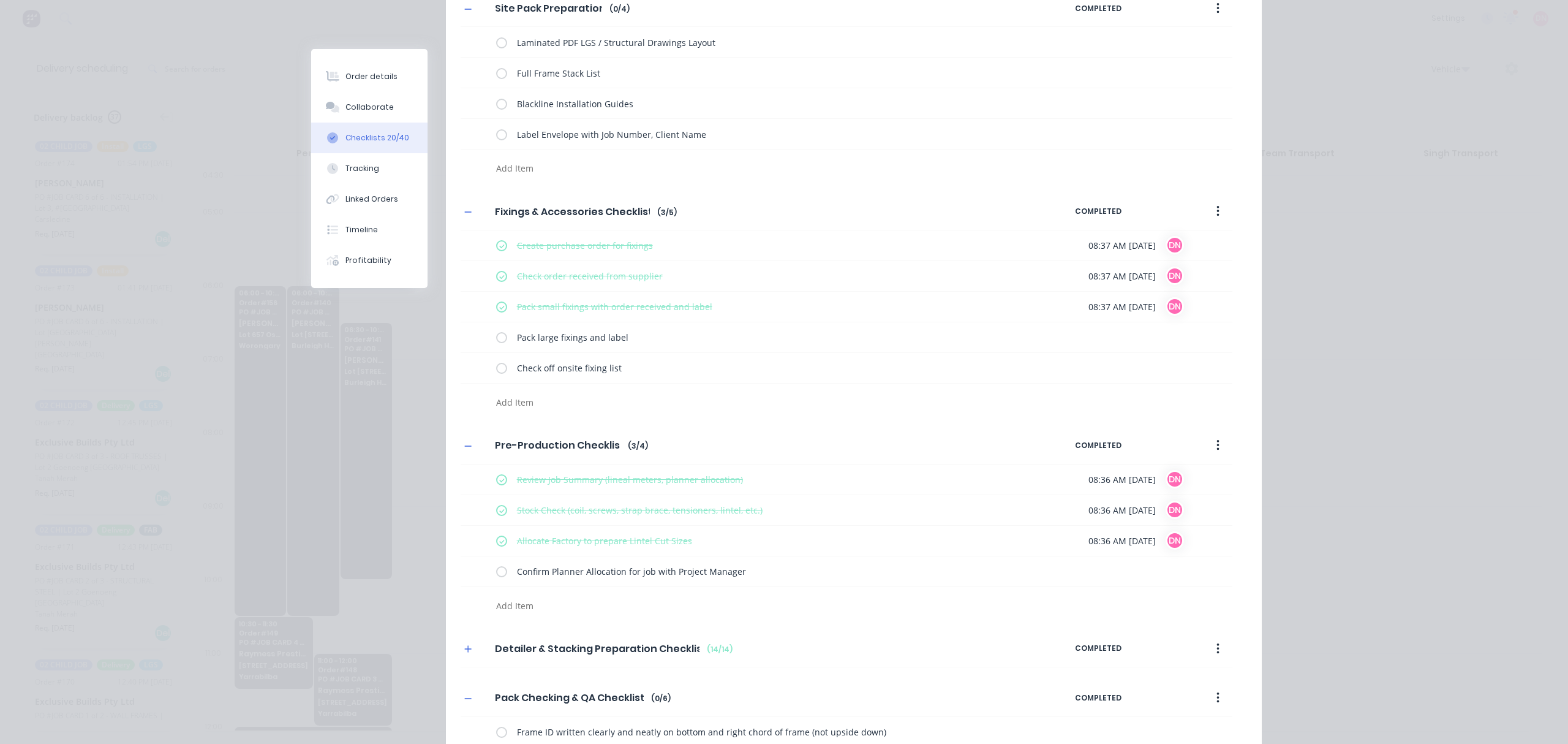
click at [1216, 444] on icon "button" at bounding box center [1217, 445] width 3 height 14
click at [1230, 426] on div "Pre-Delivery Checklist Pre-Delivery Checklist Enter Checklist name ( 0 / 7 ) CO…" at bounding box center [853, 314] width 815 height 1237
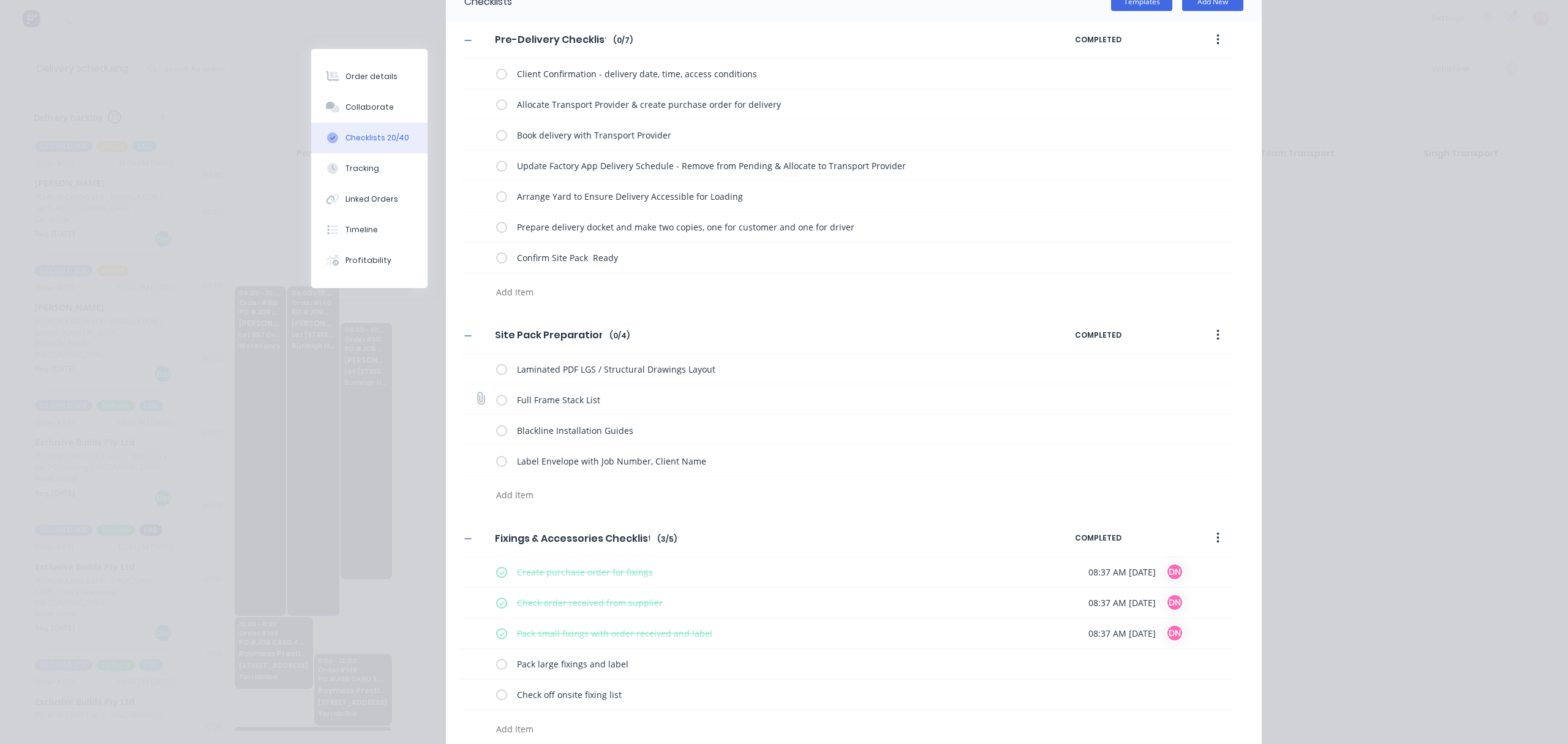
scroll to position [19, 0]
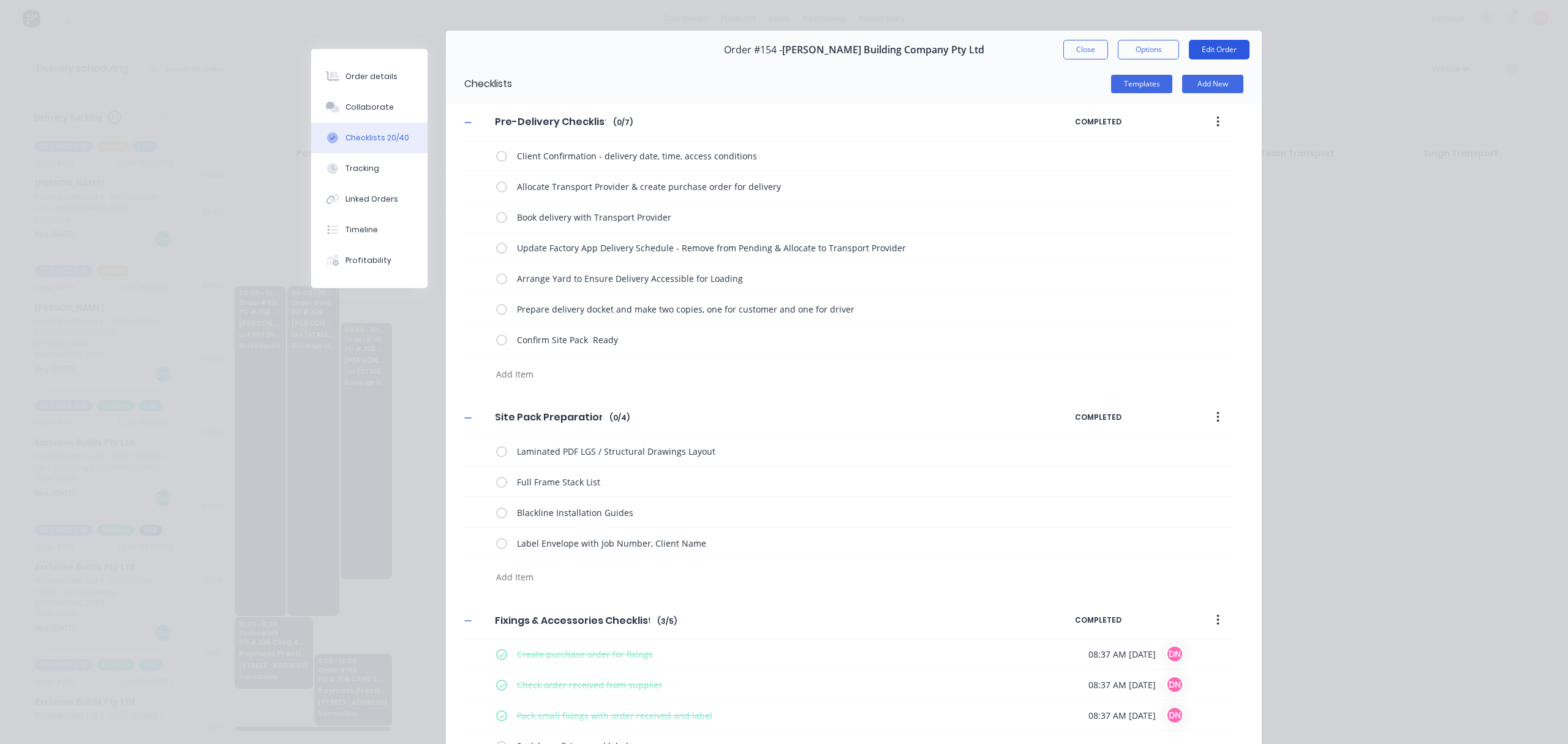
click at [1203, 48] on button "Edit Order" at bounding box center [1218, 49] width 60 height 19
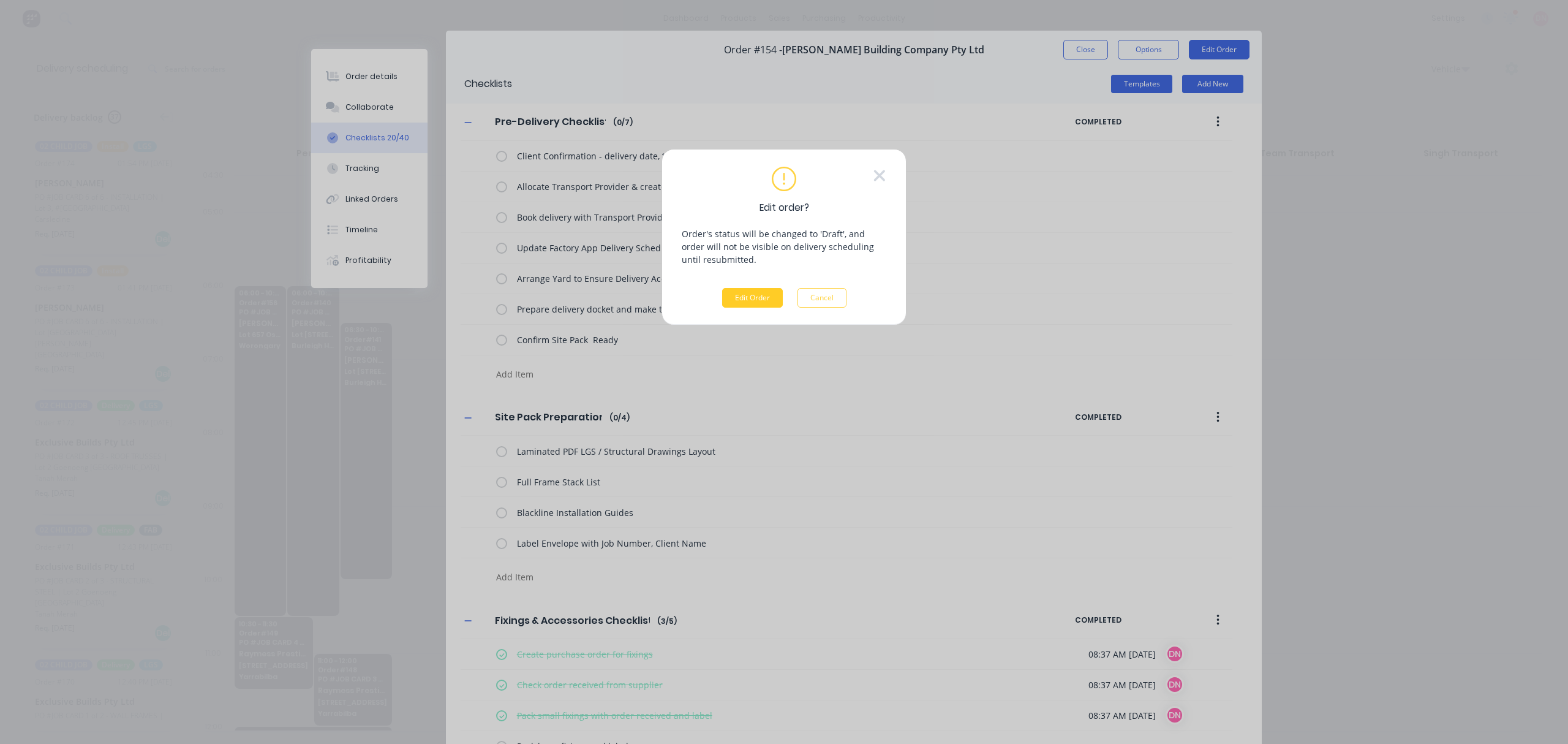
click at [750, 294] on button "Edit Order" at bounding box center [752, 297] width 60 height 19
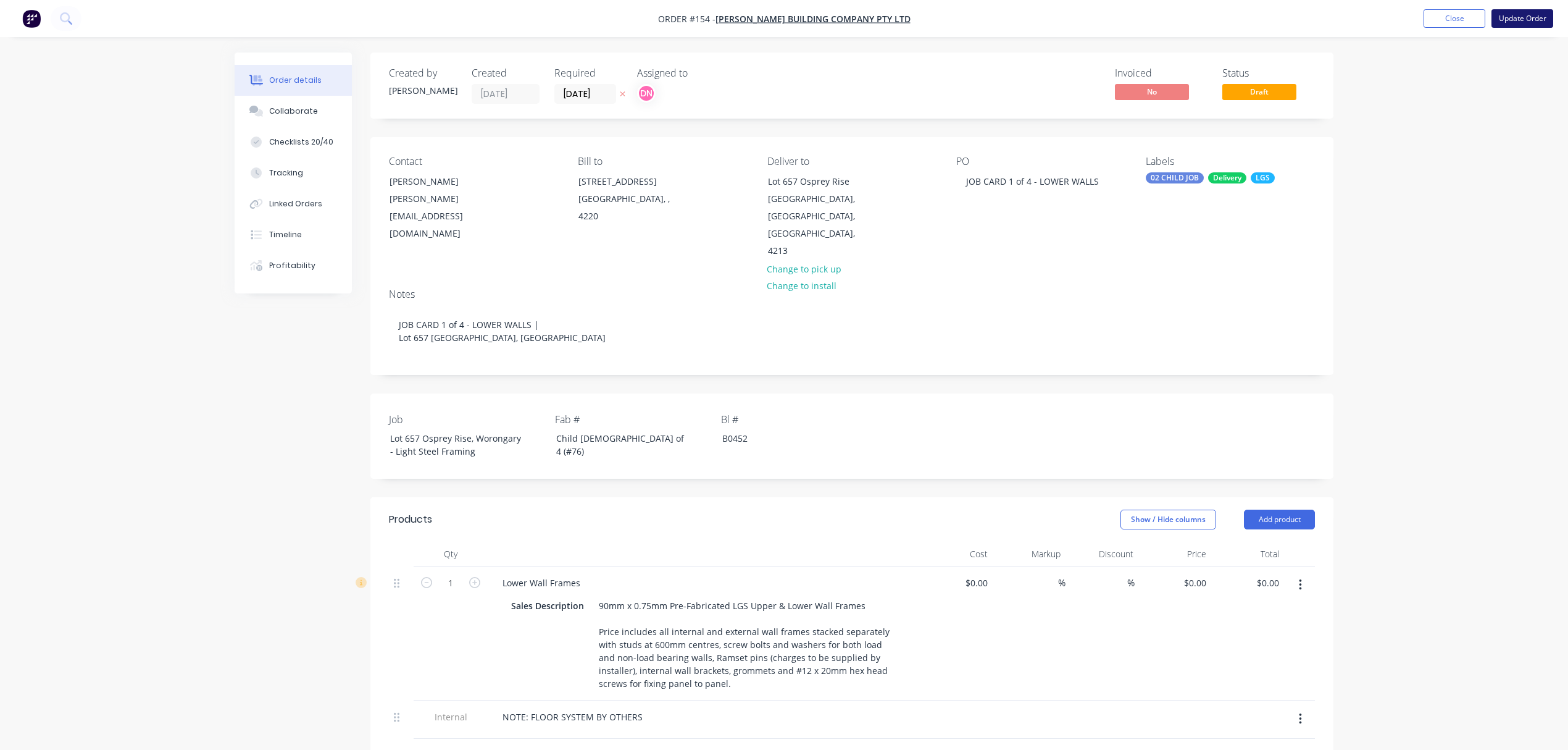
click at [1539, 13] on button "Update Order" at bounding box center [1523, 18] width 62 height 19
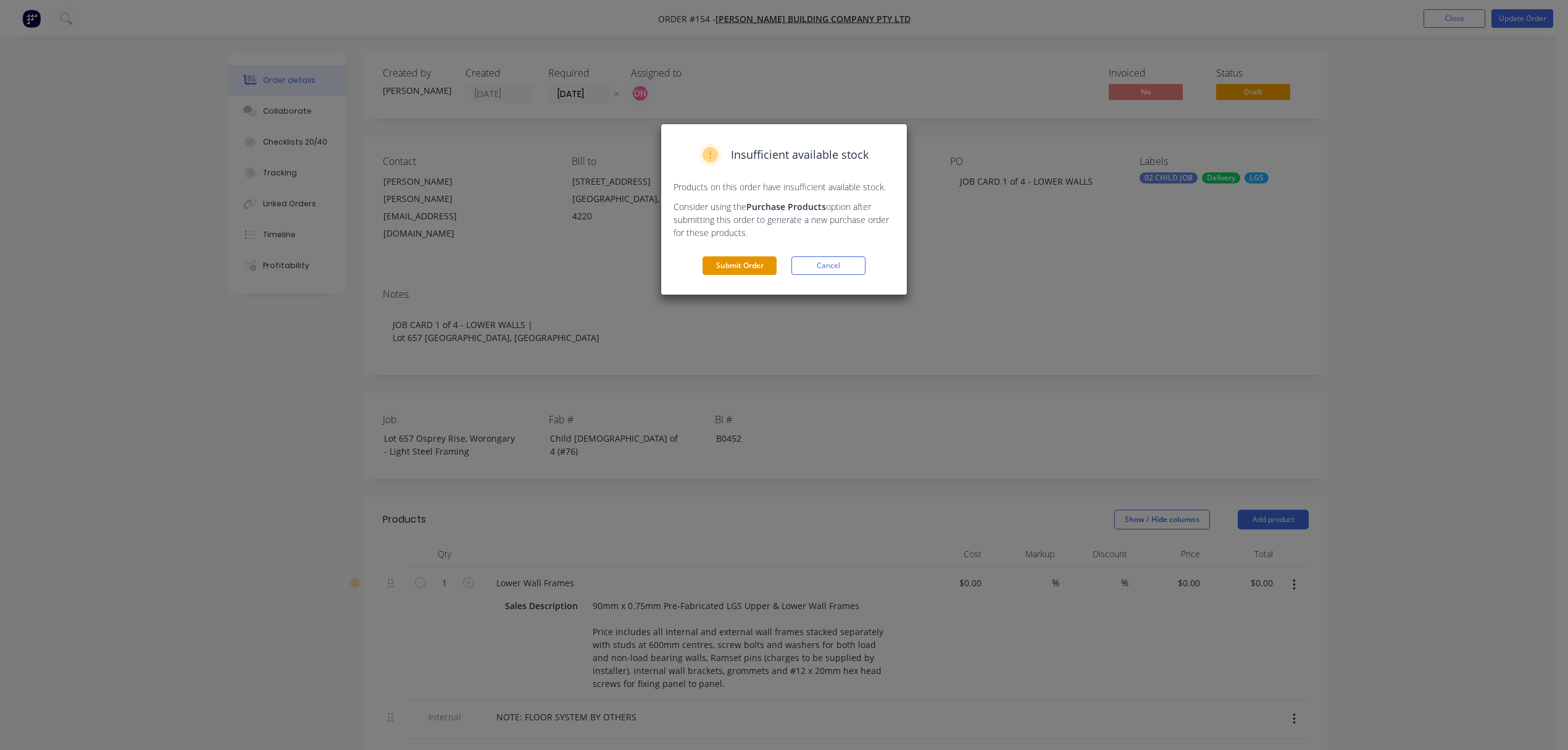
click at [756, 258] on button "Submit Order" at bounding box center [739, 265] width 74 height 19
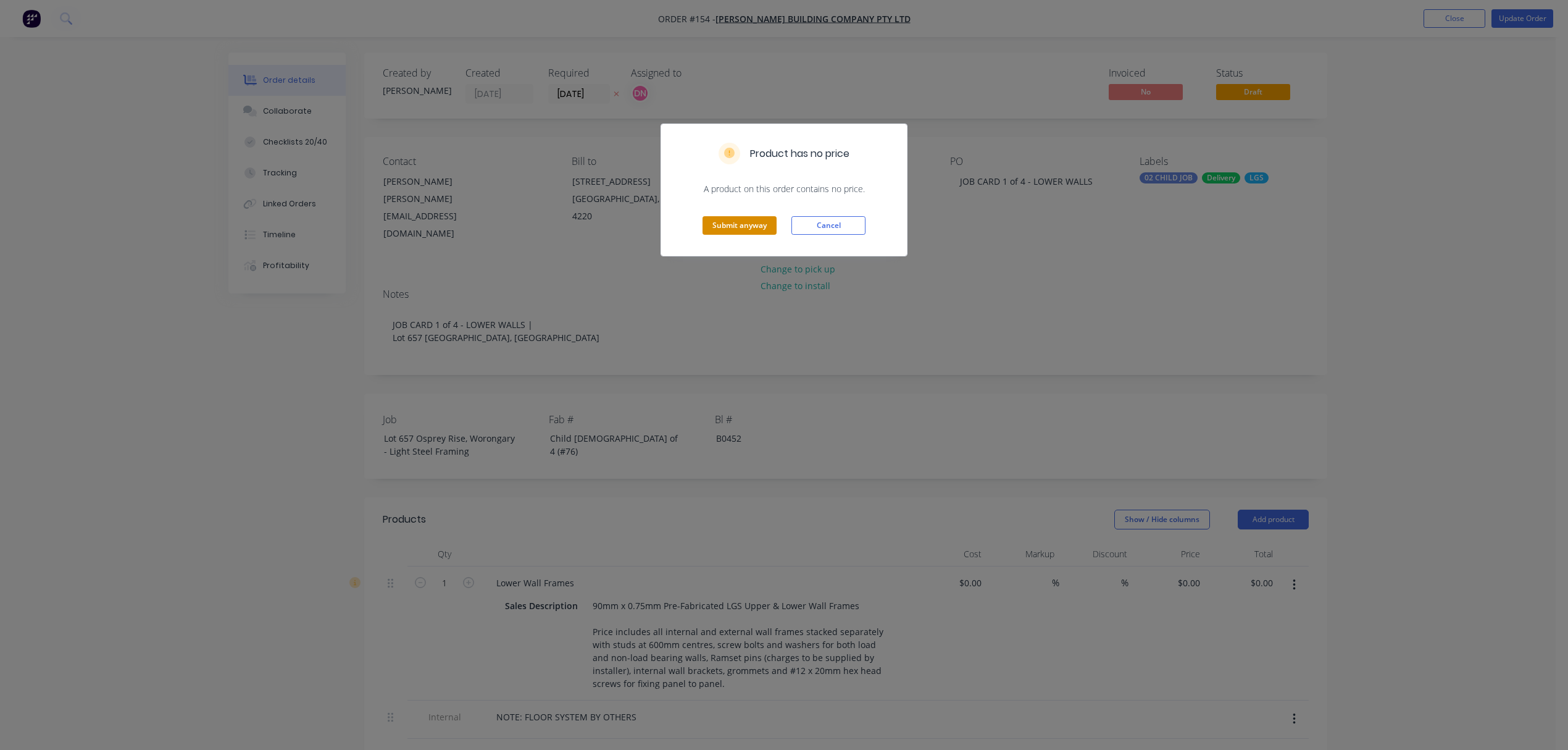
click at [760, 218] on button "Submit anyway" at bounding box center [739, 225] width 74 height 19
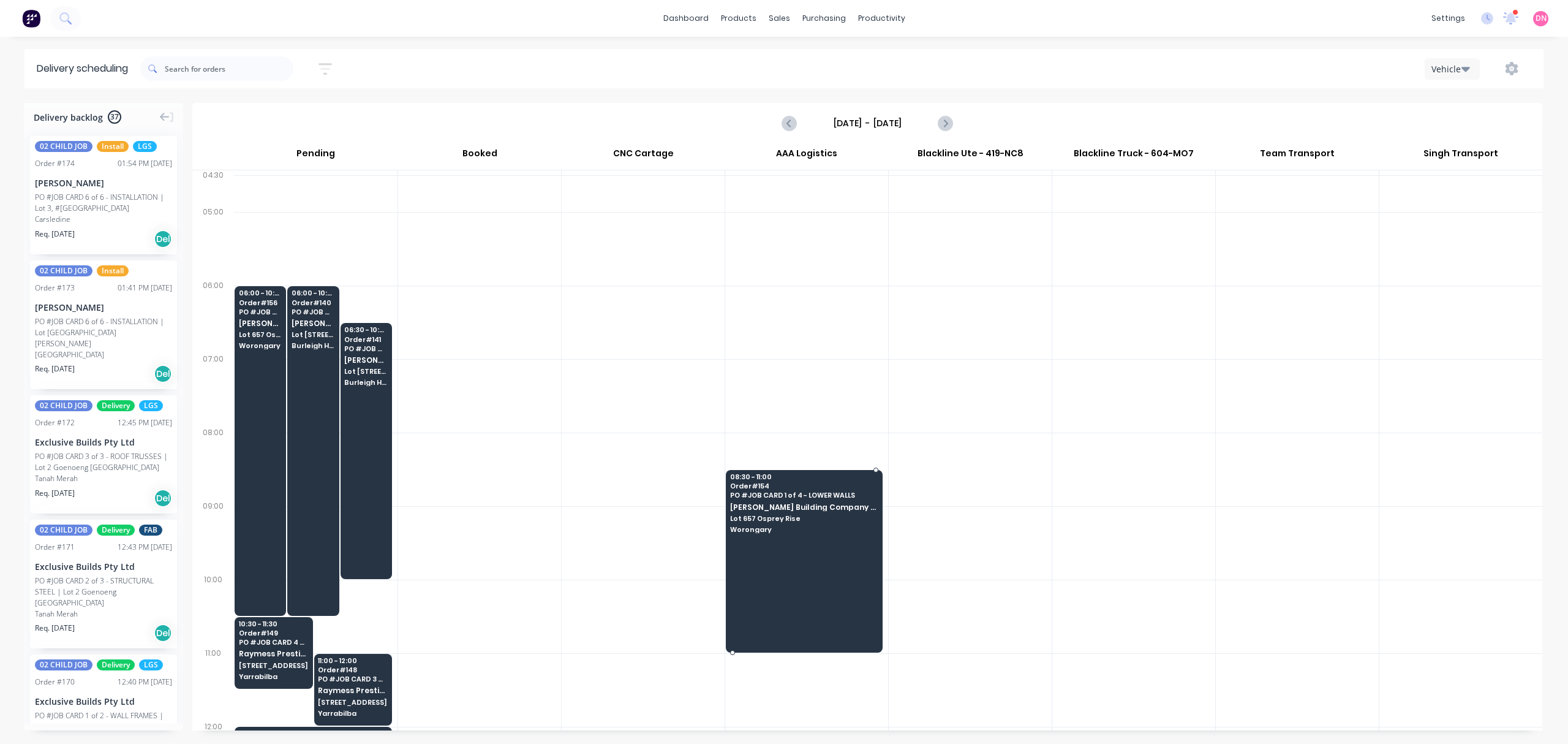
click at [765, 527] on span "Worongary" at bounding box center [803, 529] width 147 height 7
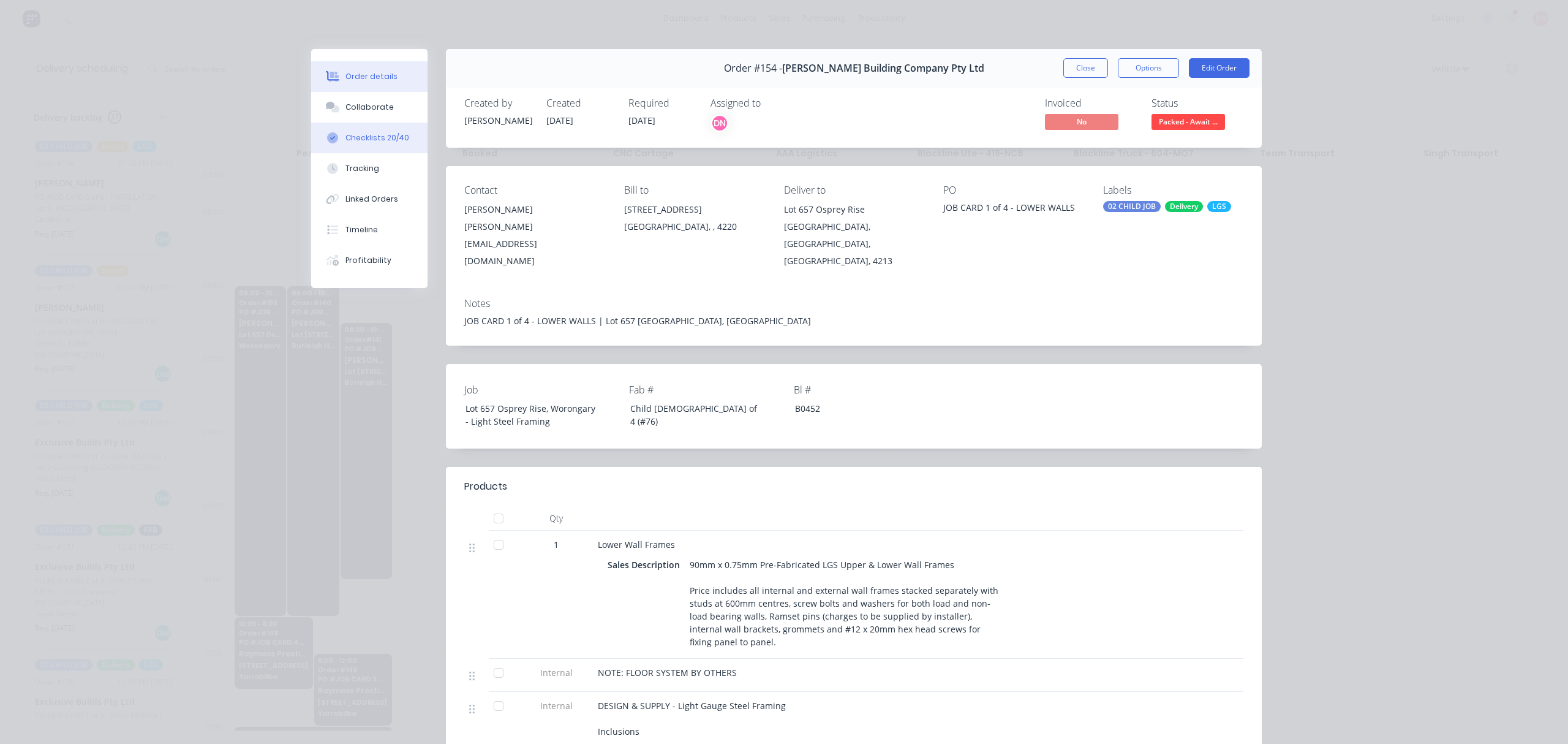
click at [366, 136] on div "Checklists 20/40" at bounding box center [377, 138] width 64 height 11
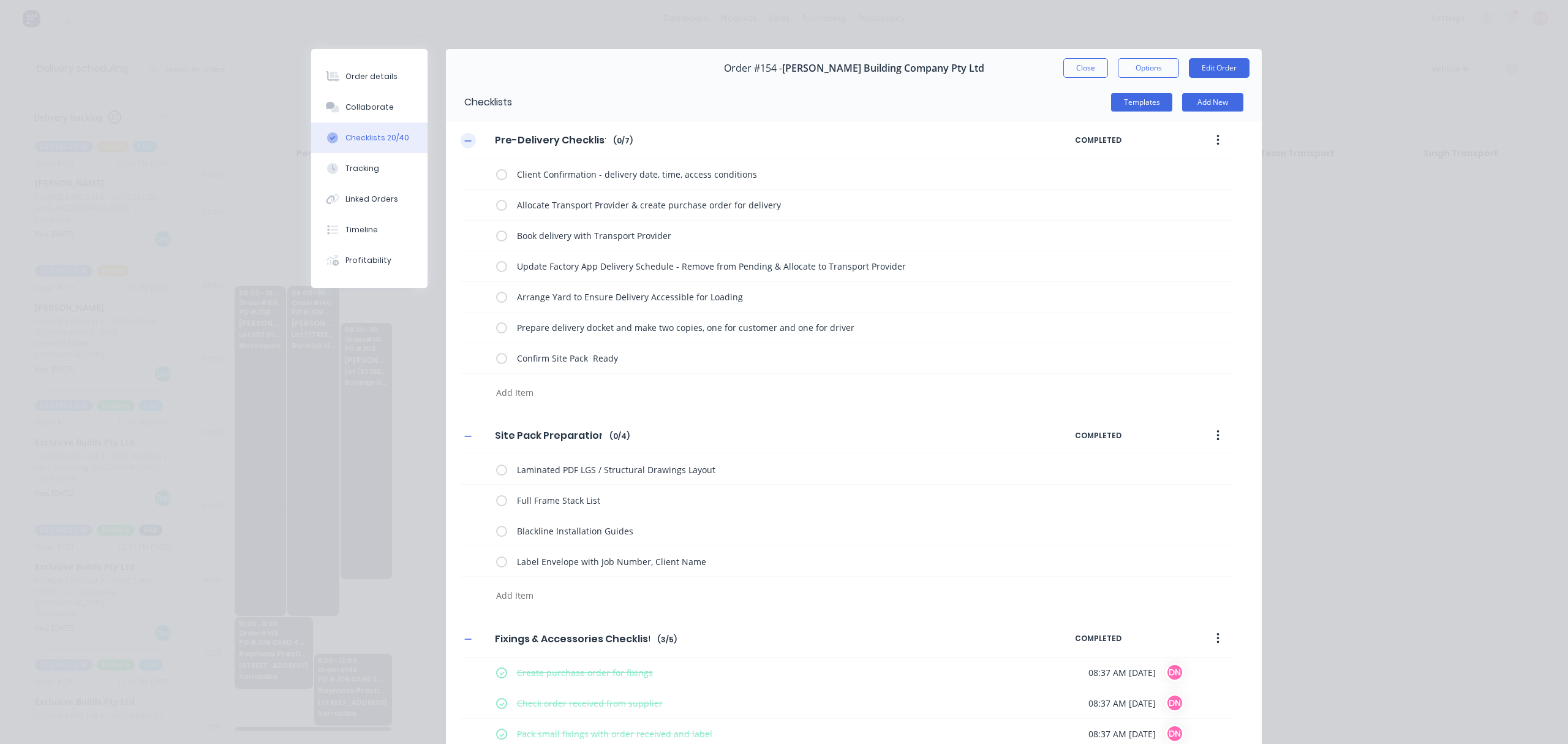
click at [465, 141] on icon "button" at bounding box center [468, 140] width 6 height 1
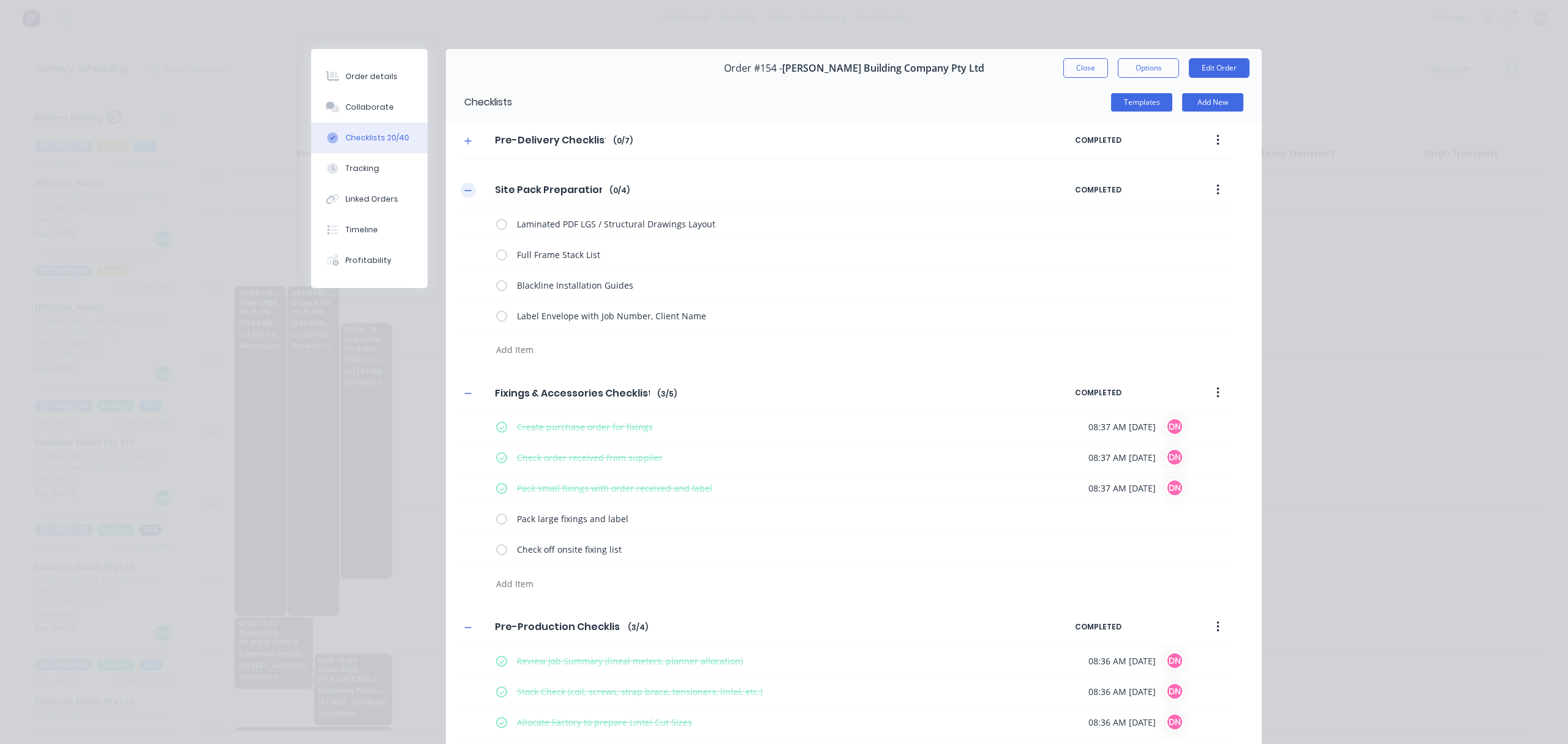
click at [461, 193] on button "button" at bounding box center [468, 189] width 15 height 15
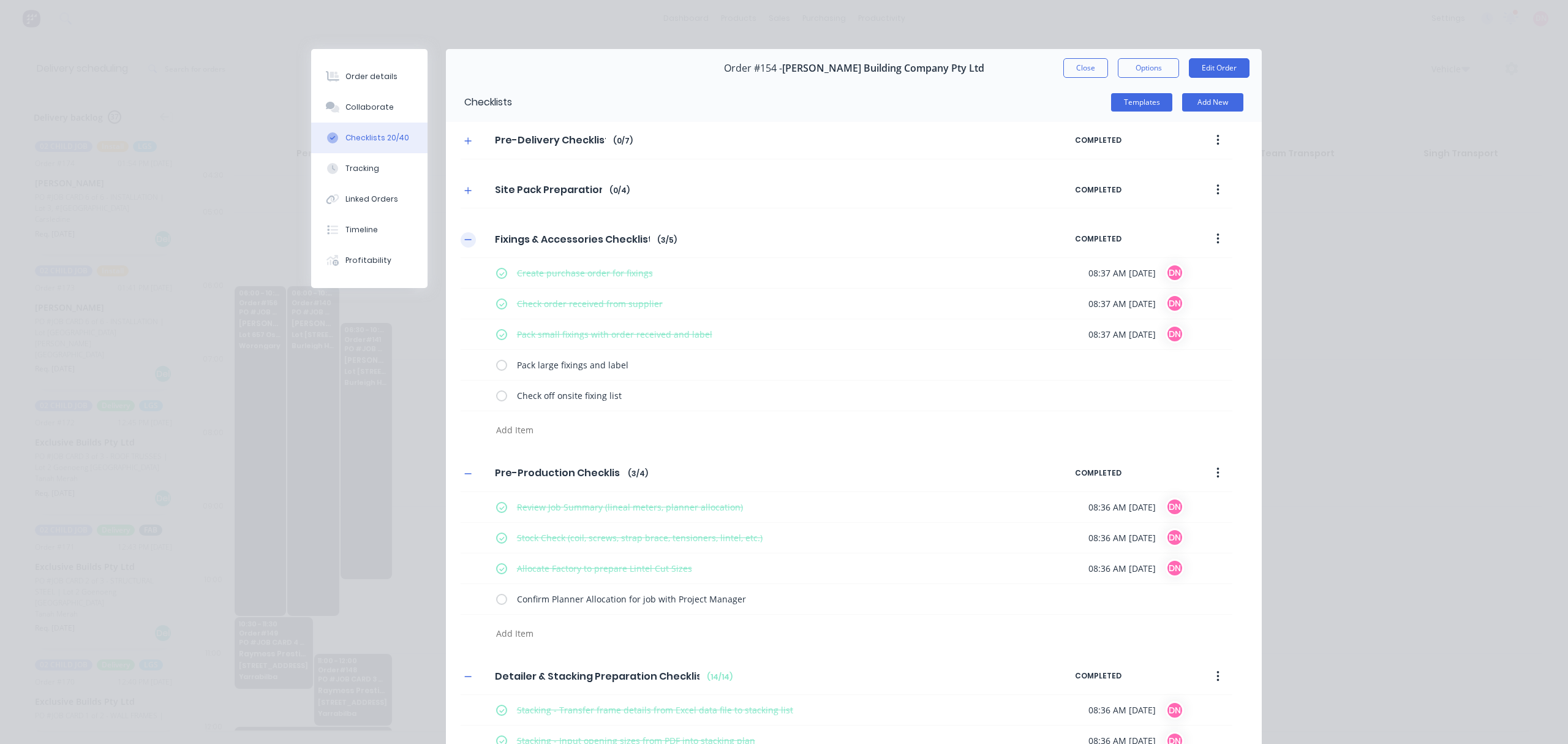
click at [464, 236] on icon "button" at bounding box center [467, 239] width 7 height 9
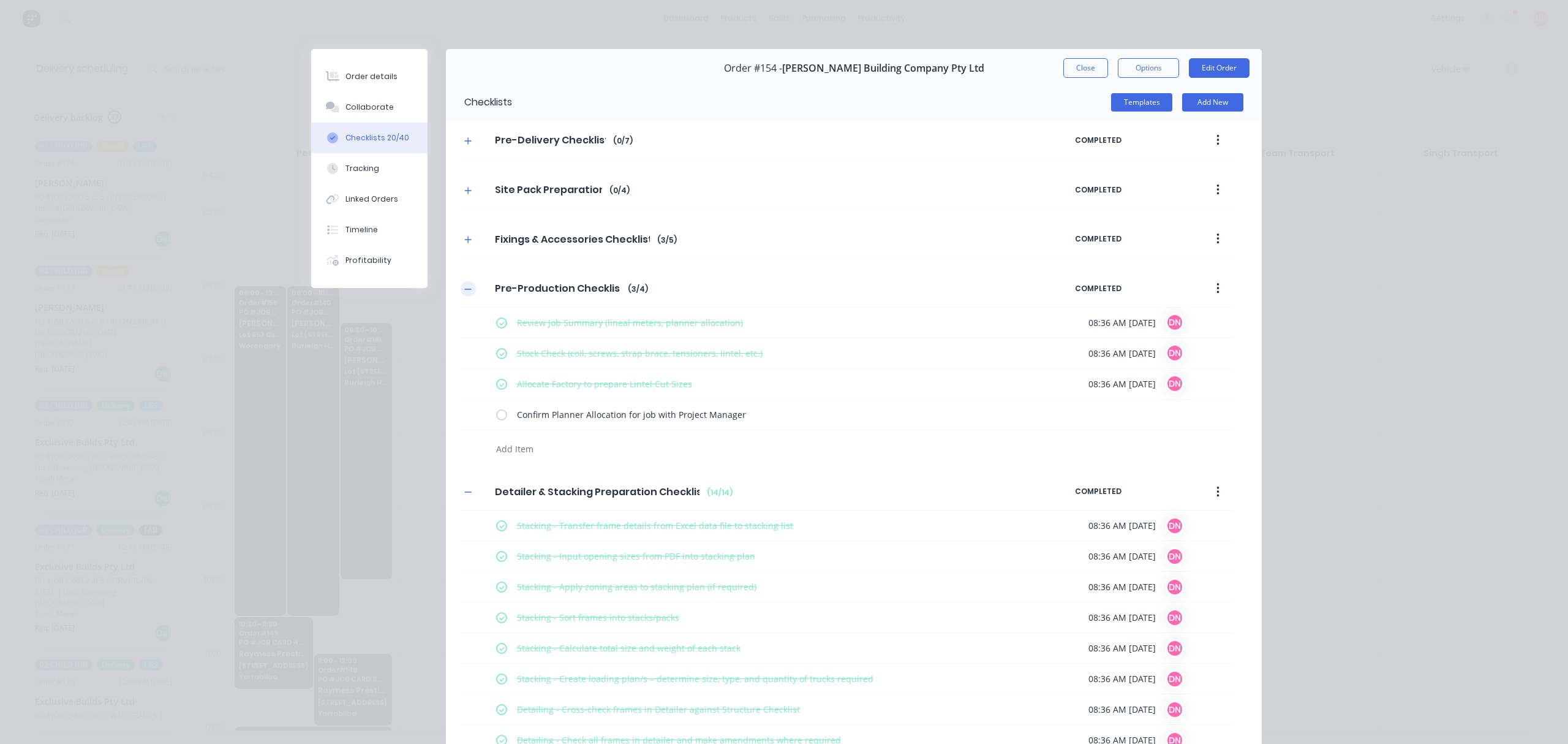
click at [464, 287] on icon "button" at bounding box center [467, 289] width 7 height 9
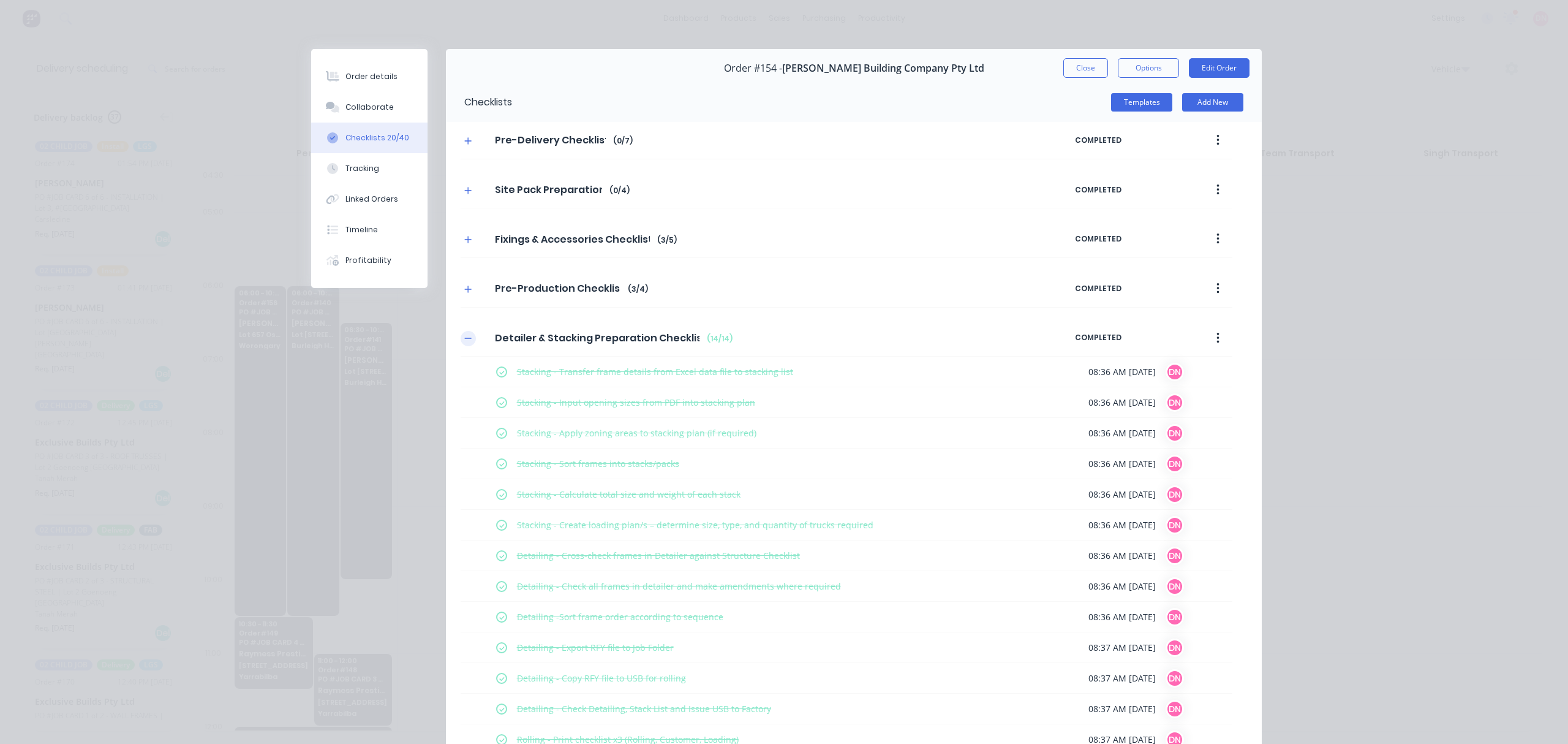
click at [464, 343] on icon "button" at bounding box center [467, 338] width 7 height 9
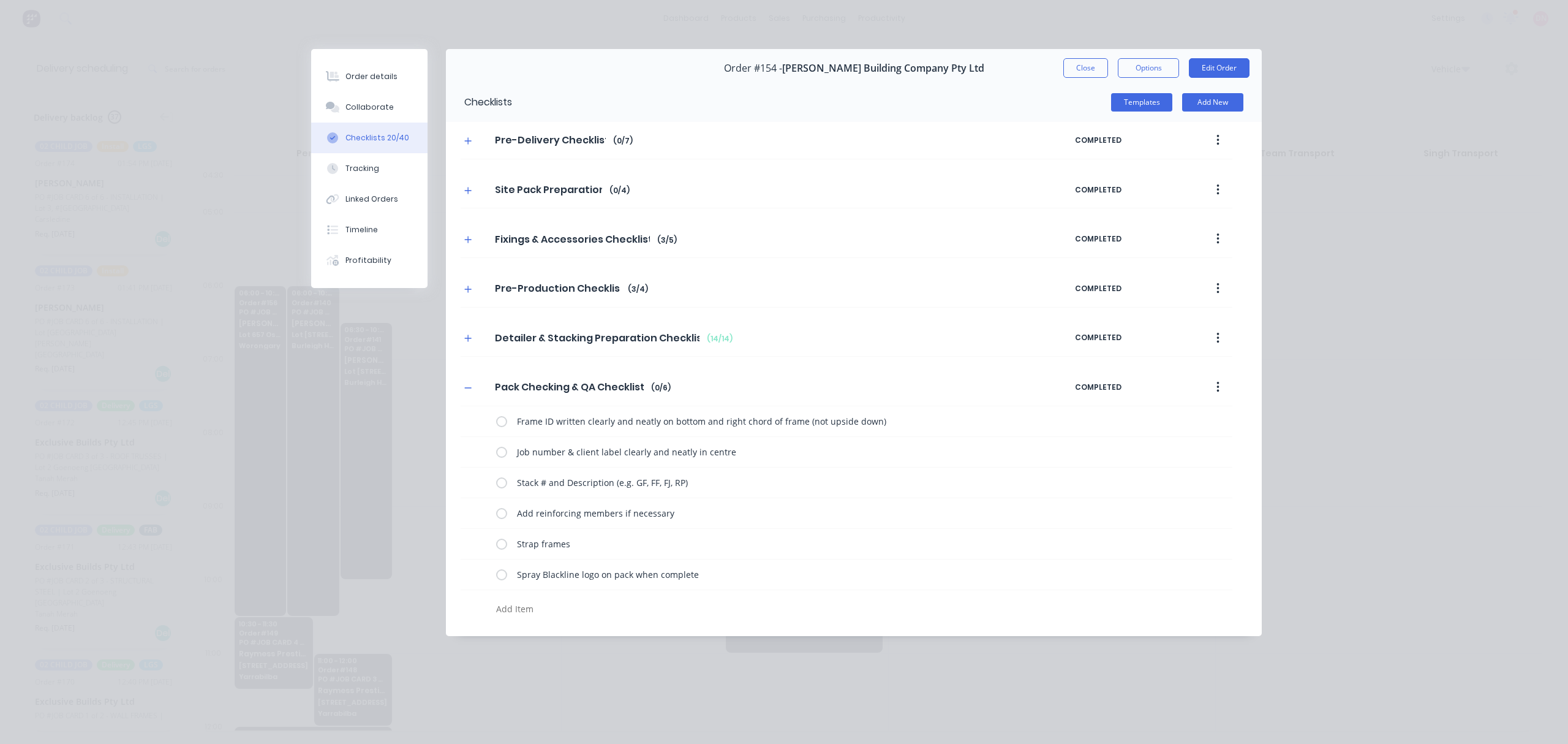
click at [478, 392] on div "Pack Checking & QA Checklist Pack Checking & QA Checklist Enter Checklist name …" at bounding box center [768, 387] width 614 height 22
click at [473, 389] on button "button" at bounding box center [468, 387] width 15 height 15
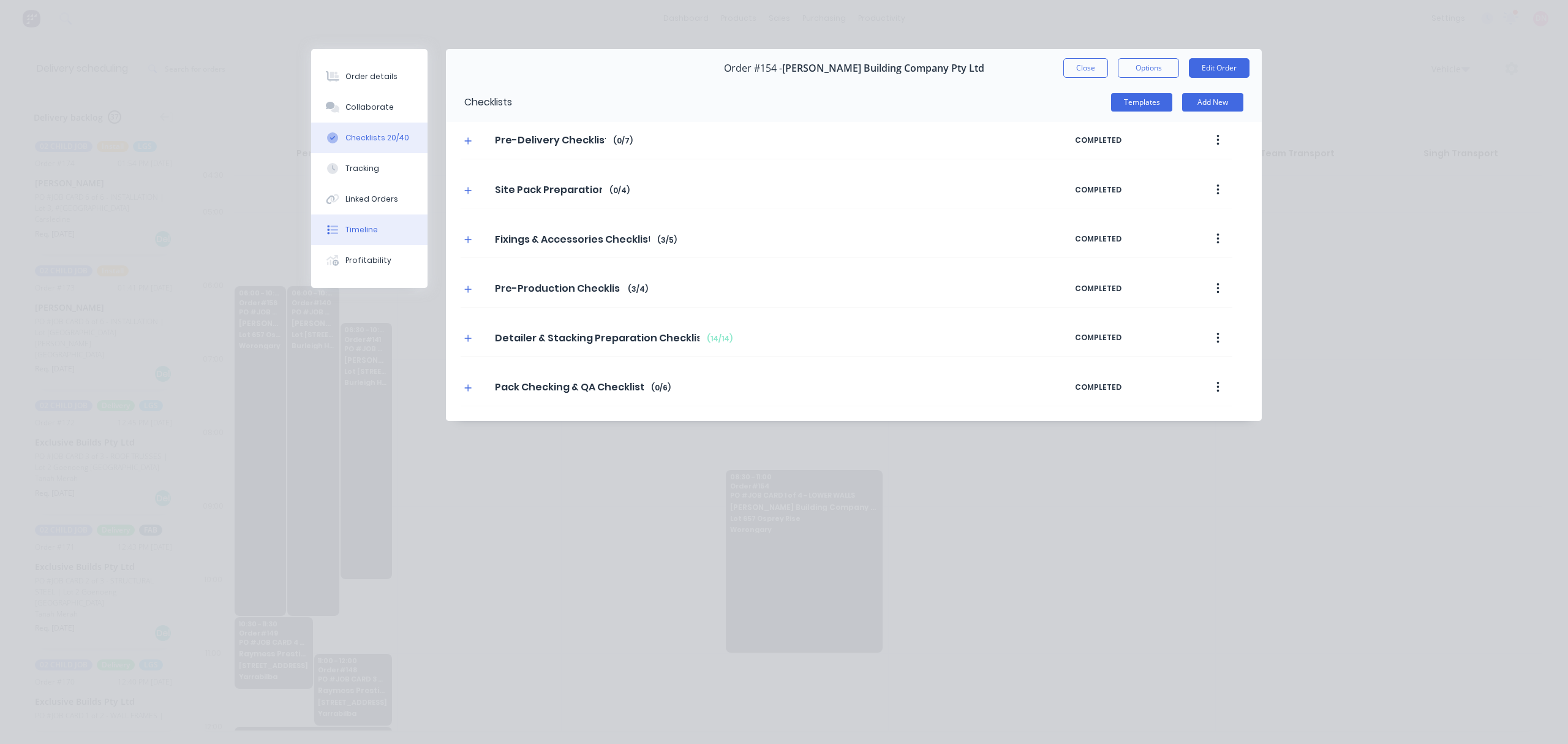
click at [378, 236] on button "Timeline" at bounding box center [369, 230] width 116 height 31
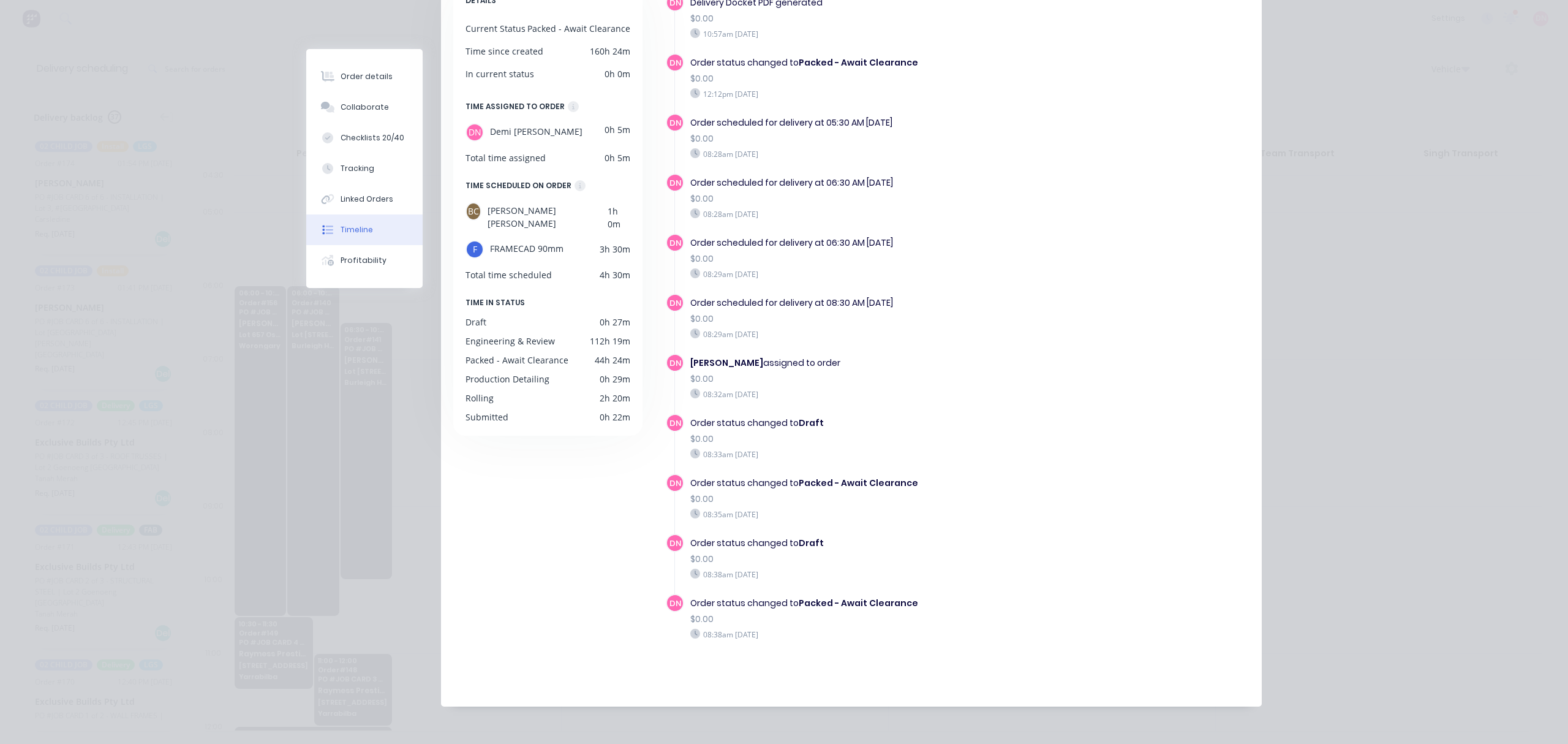
scroll to position [155, 0]
click at [366, 177] on button "Tracking" at bounding box center [364, 168] width 116 height 31
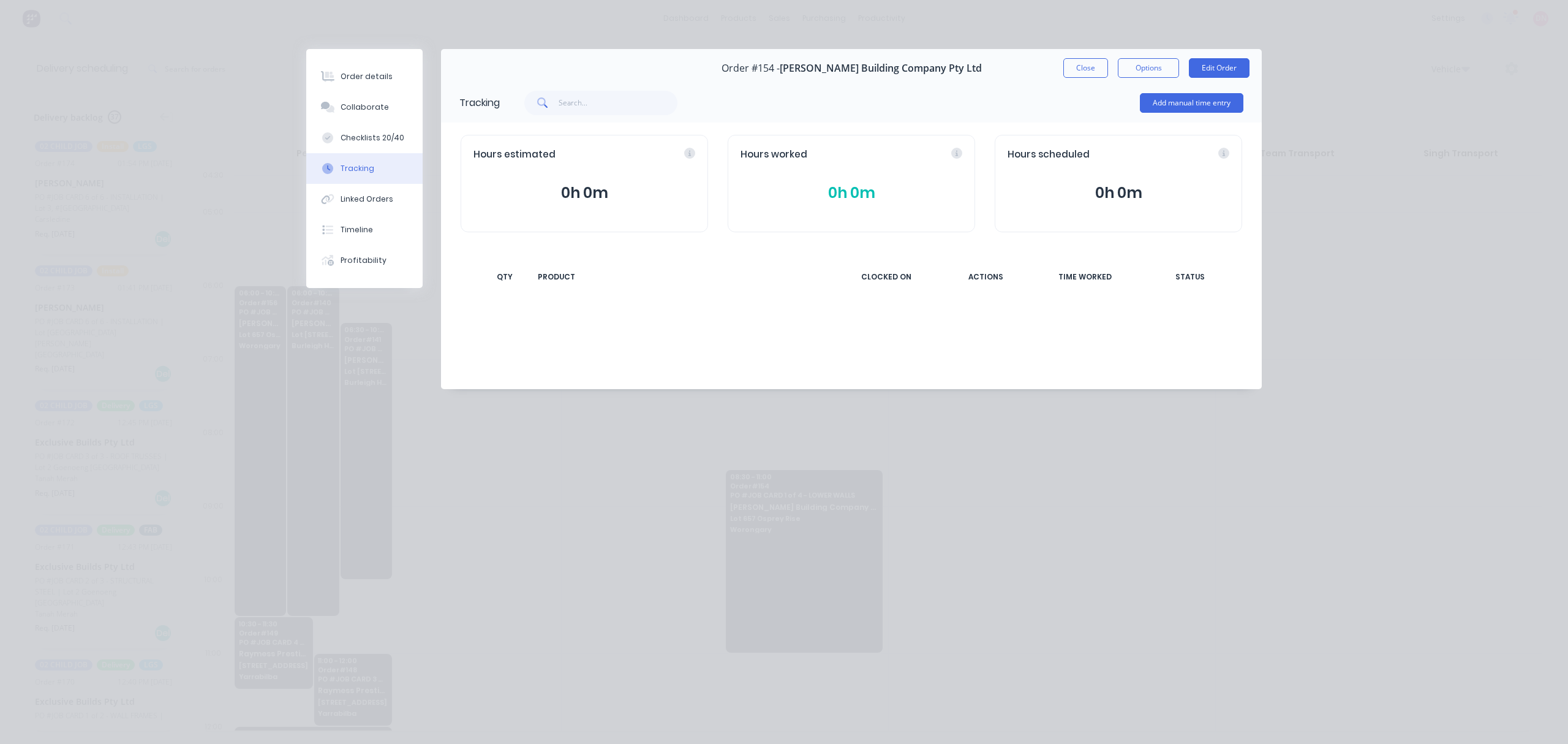
scroll to position [0, 0]
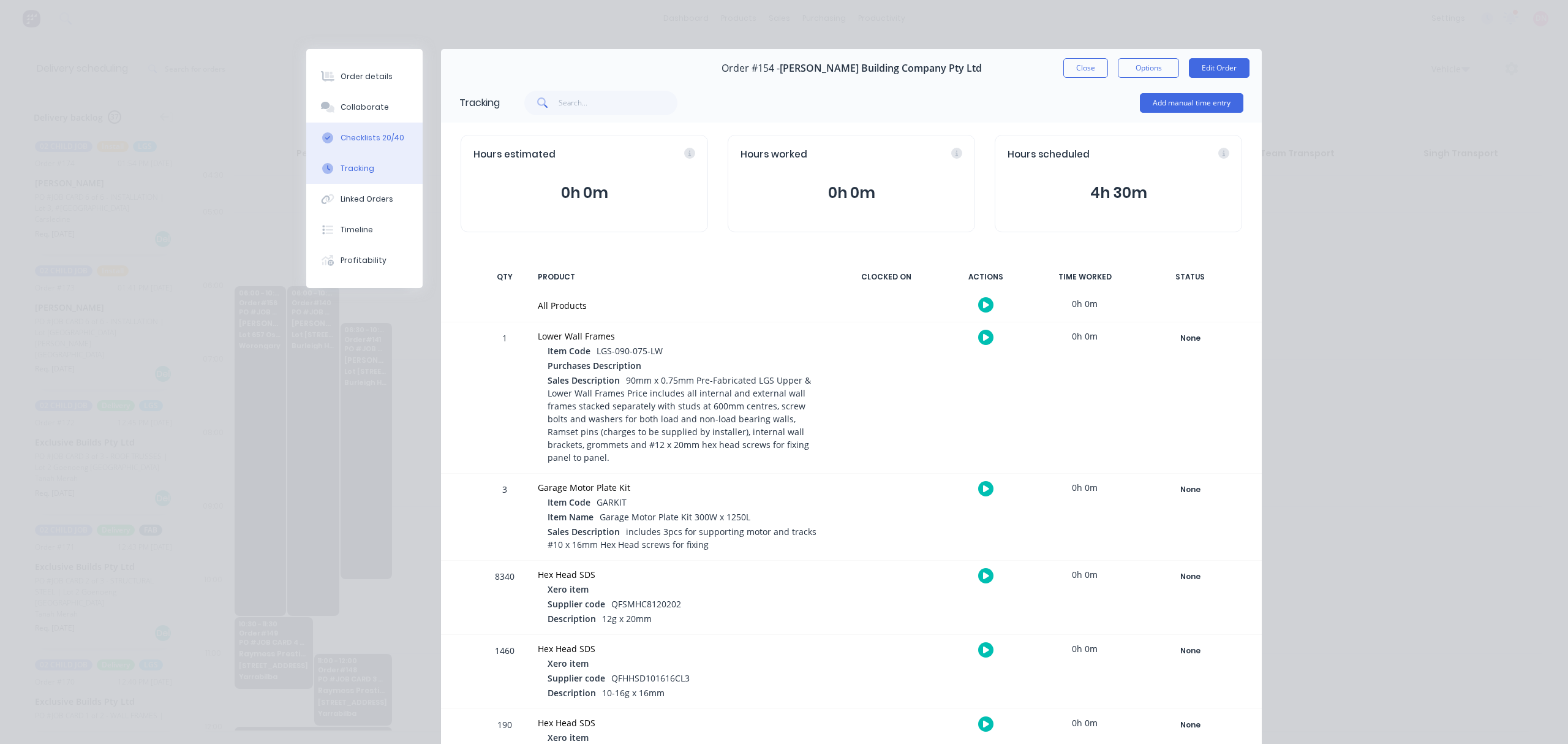
click at [366, 138] on div "Checklists 20/40" at bounding box center [372, 138] width 64 height 11
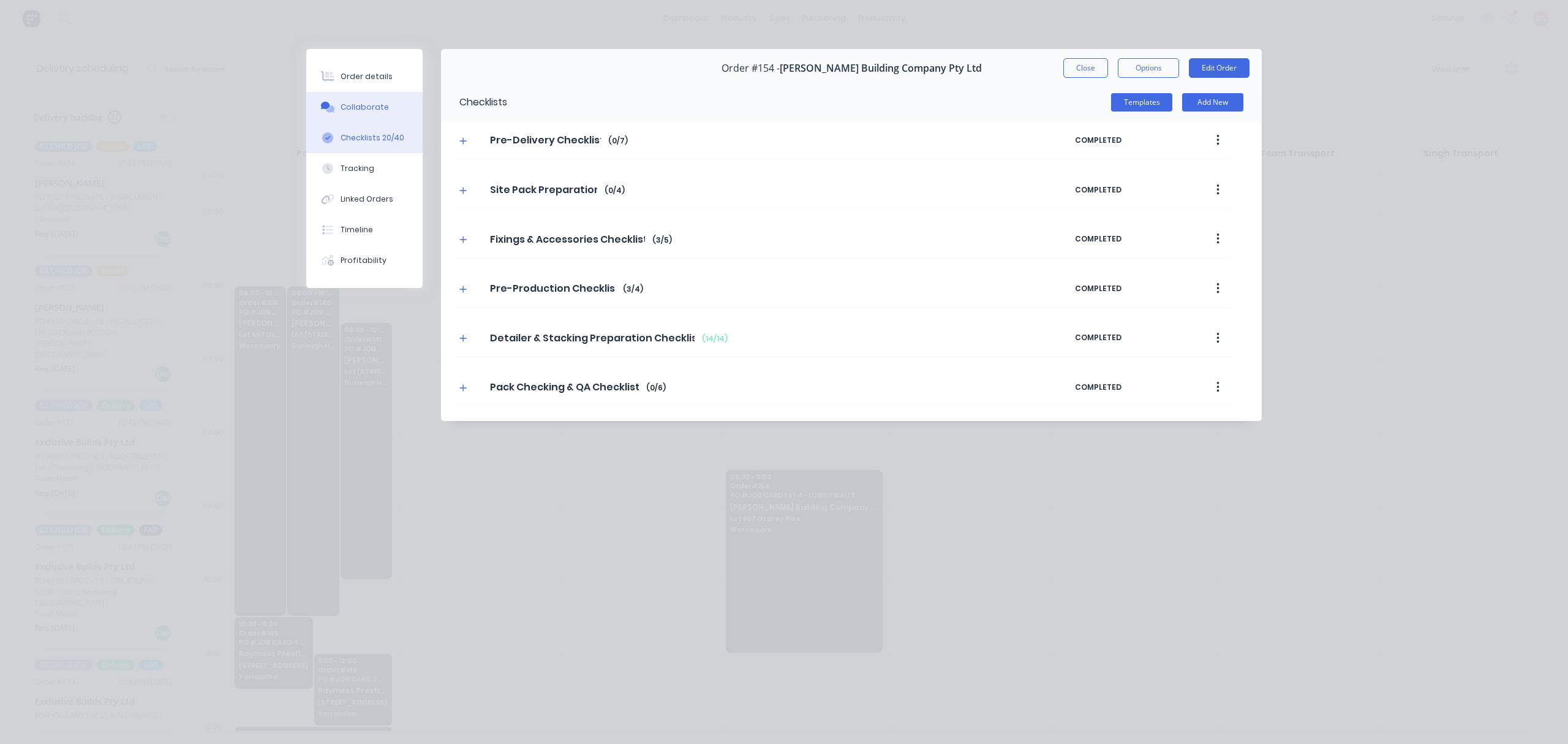
click at [368, 99] on button "Collaborate" at bounding box center [364, 107] width 116 height 31
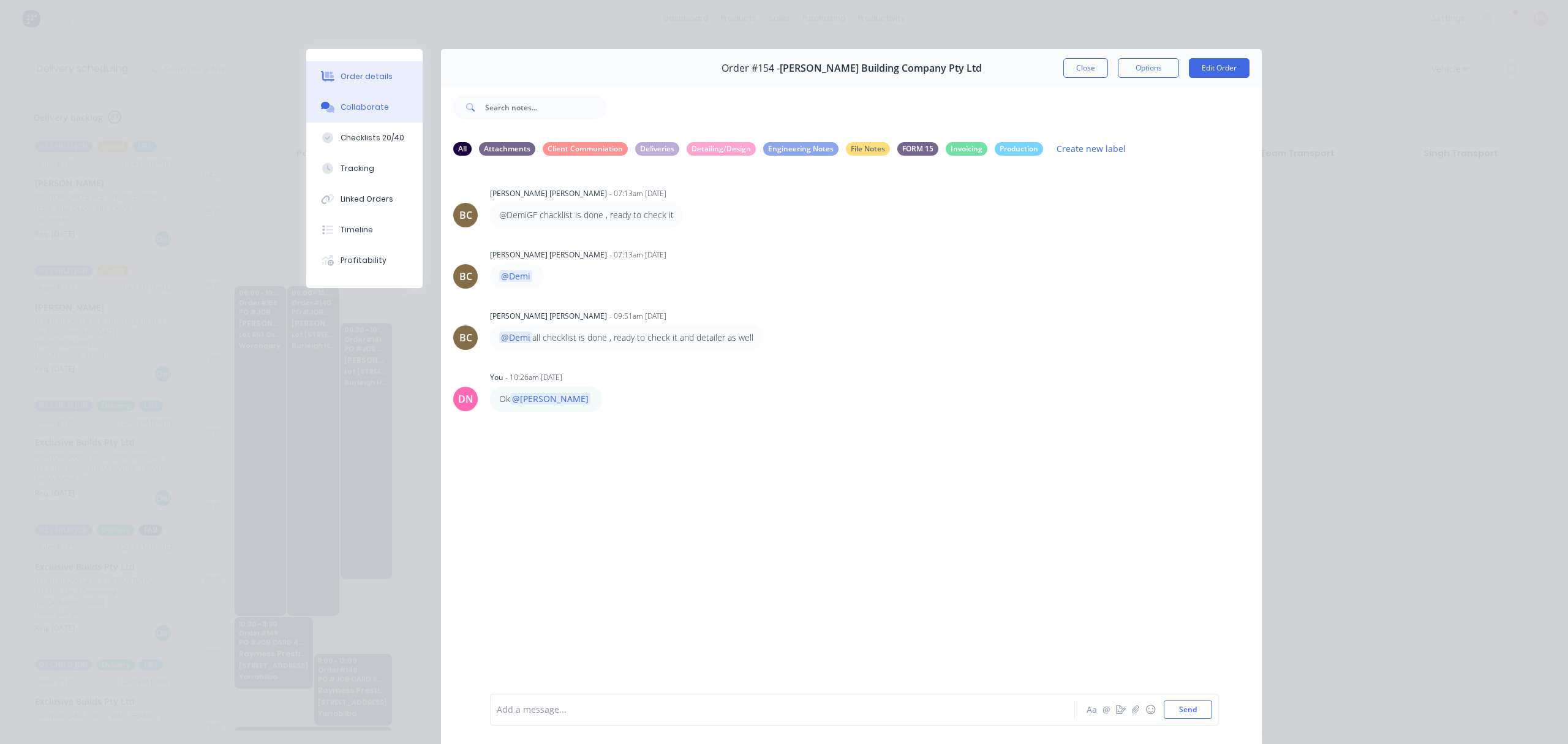
click at [368, 79] on div "Order details" at bounding box center [367, 77] width 52 height 11
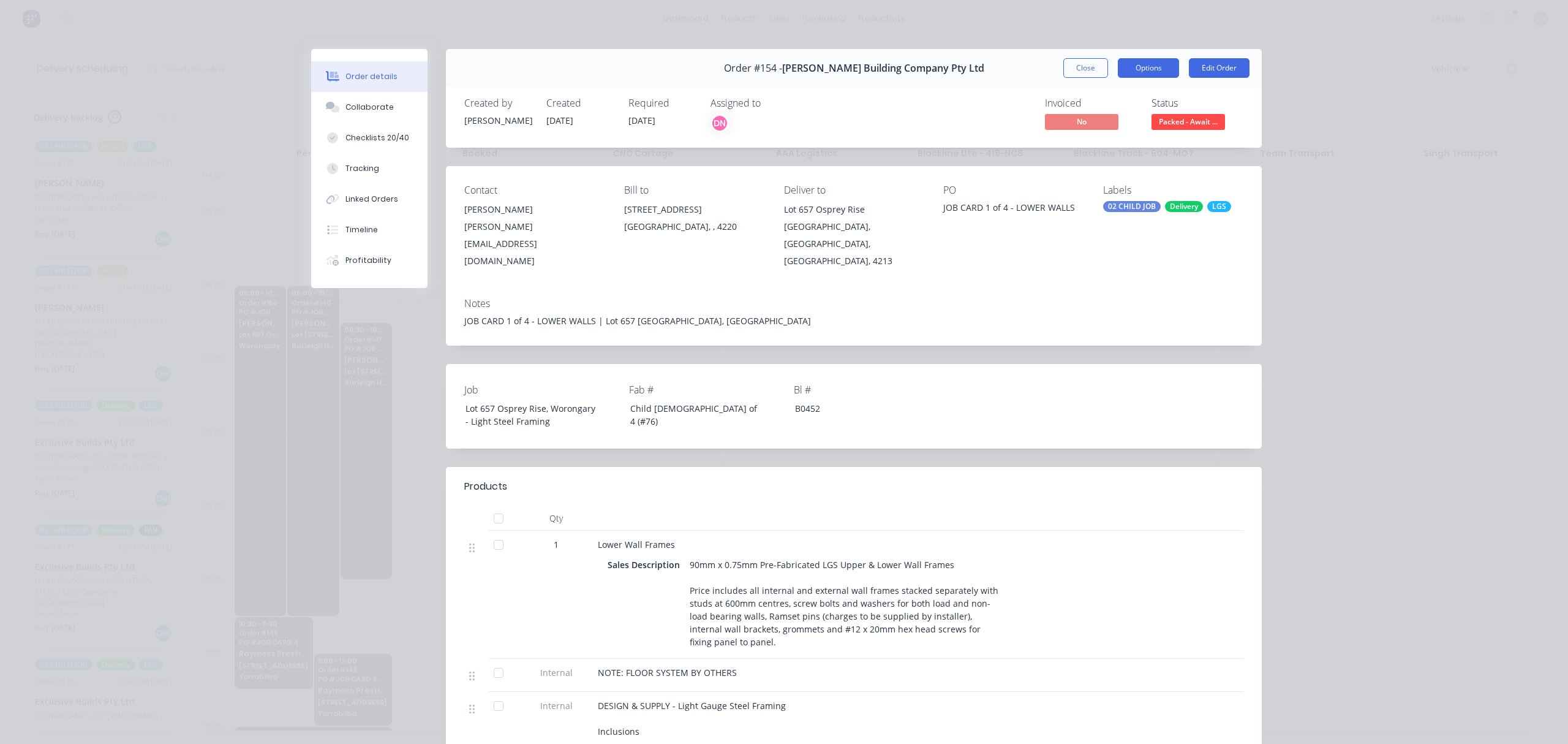
click at [1137, 64] on button "Options" at bounding box center [1148, 68] width 61 height 19
click at [1121, 139] on div "Delivery Docket" at bounding box center [1114, 148] width 106 height 18
click at [1116, 168] on div "Custom" at bounding box center [1114, 173] width 106 height 18
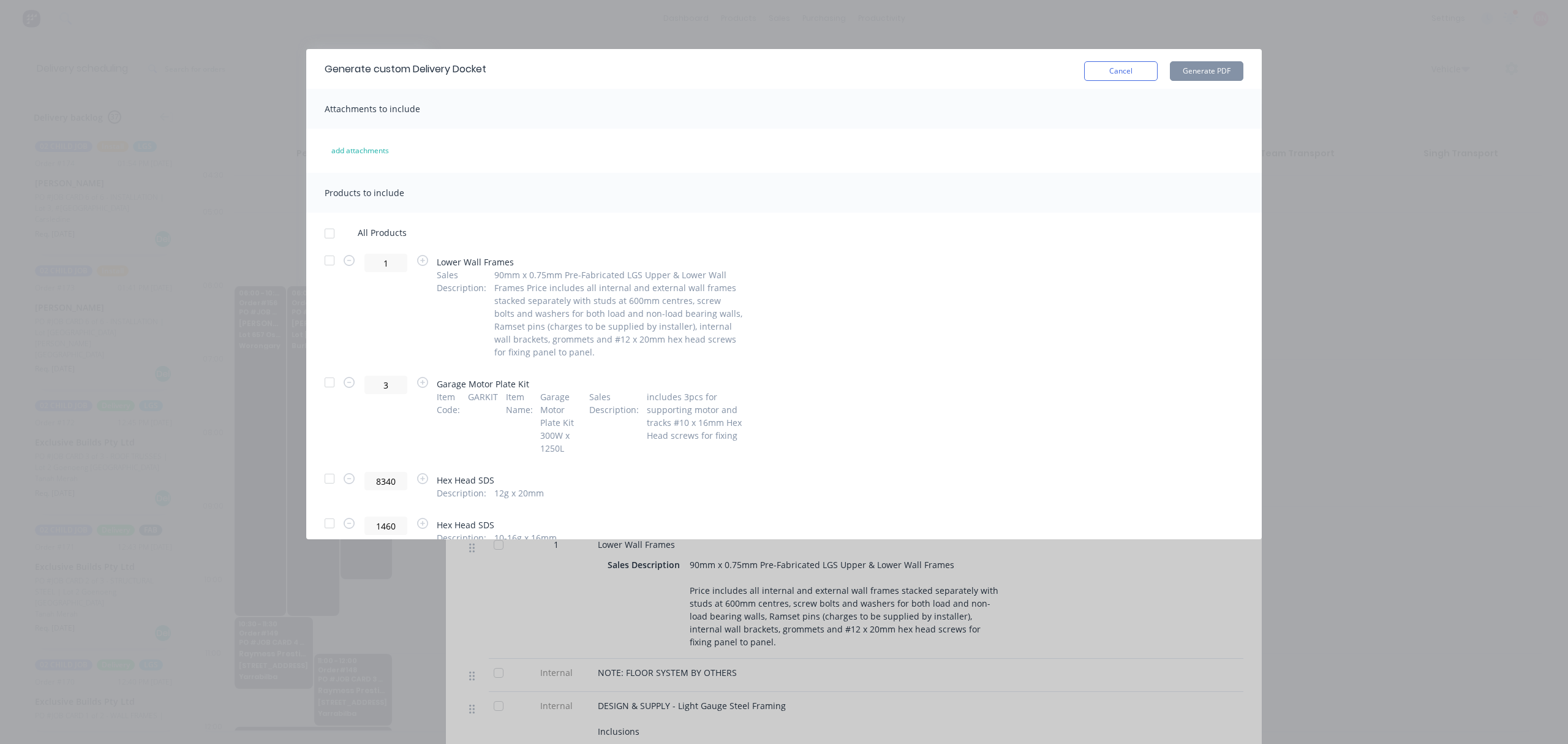
click at [331, 258] on div at bounding box center [330, 260] width 24 height 24
click at [330, 381] on div at bounding box center [330, 382] width 24 height 24
click at [329, 234] on div at bounding box center [330, 233] width 24 height 24
click at [1190, 63] on button "Generate PDF" at bounding box center [1206, 71] width 73 height 19
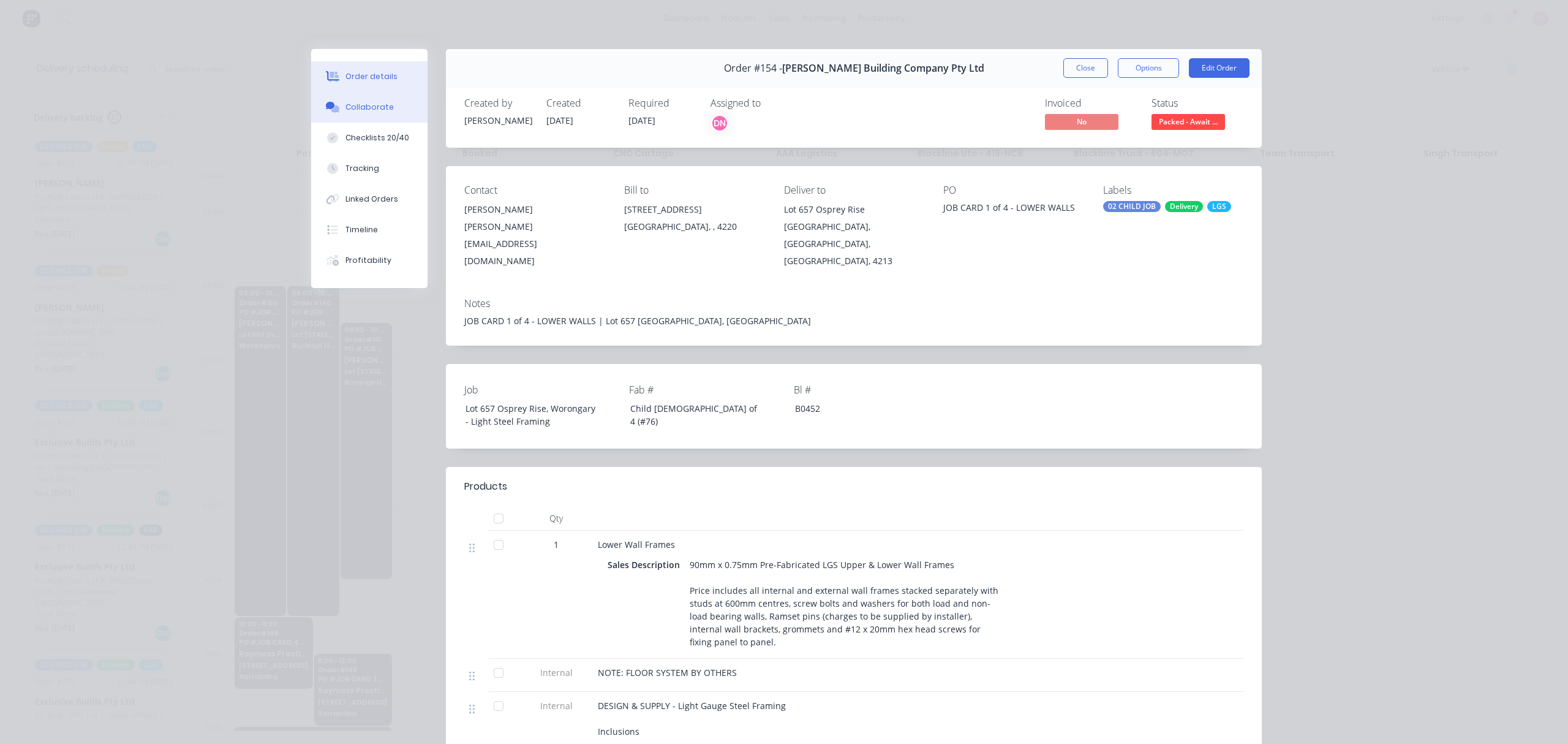
click at [370, 111] on div "Collaborate" at bounding box center [370, 107] width 48 height 11
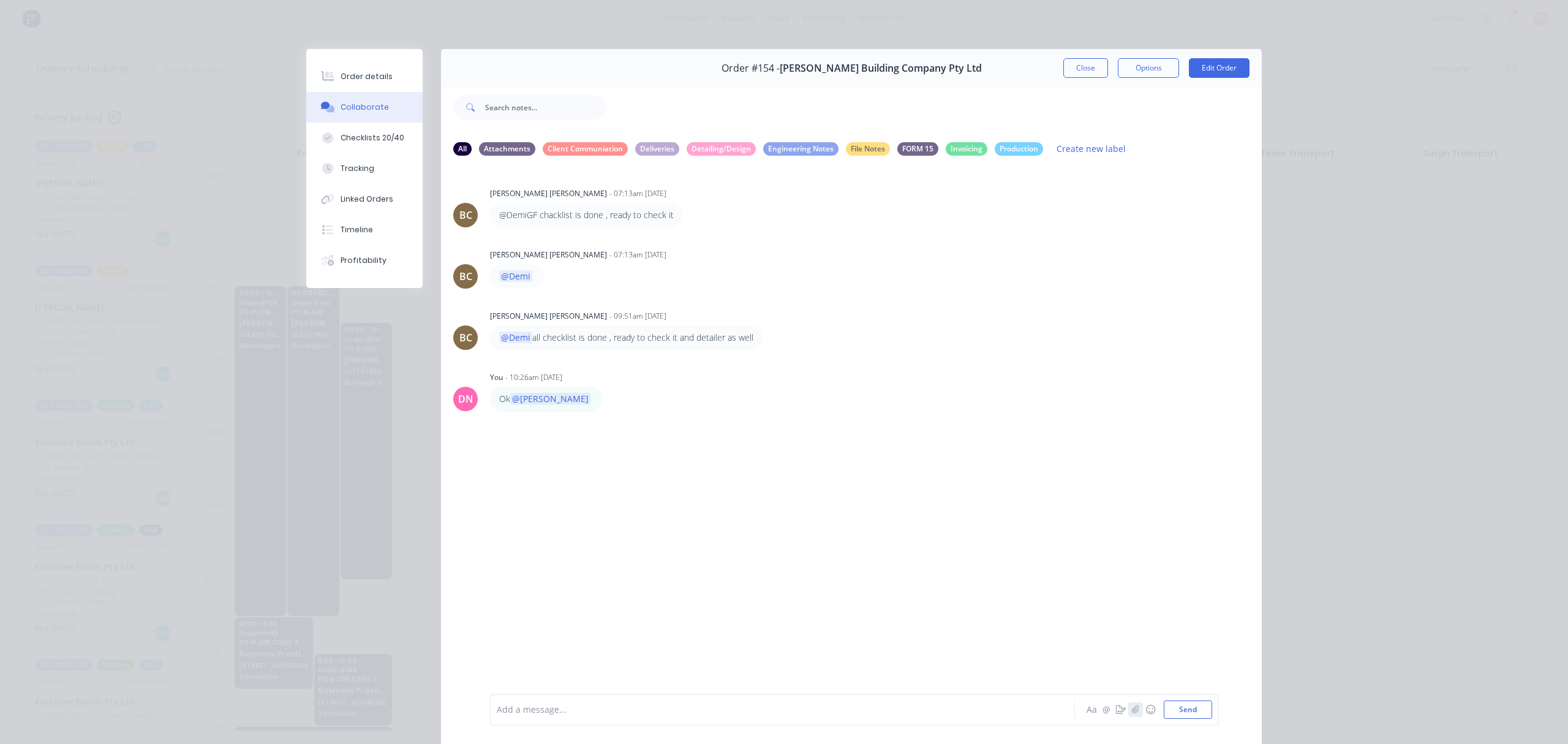
click at [1131, 709] on icon "button" at bounding box center [1135, 709] width 6 height 8
drag, startPoint x: 1180, startPoint y: 709, endPoint x: 1175, endPoint y: 702, distance: 8.6
click at [1180, 706] on button "Send" at bounding box center [1188, 709] width 48 height 19
click at [358, 131] on button "Checklists 20/40" at bounding box center [364, 138] width 116 height 31
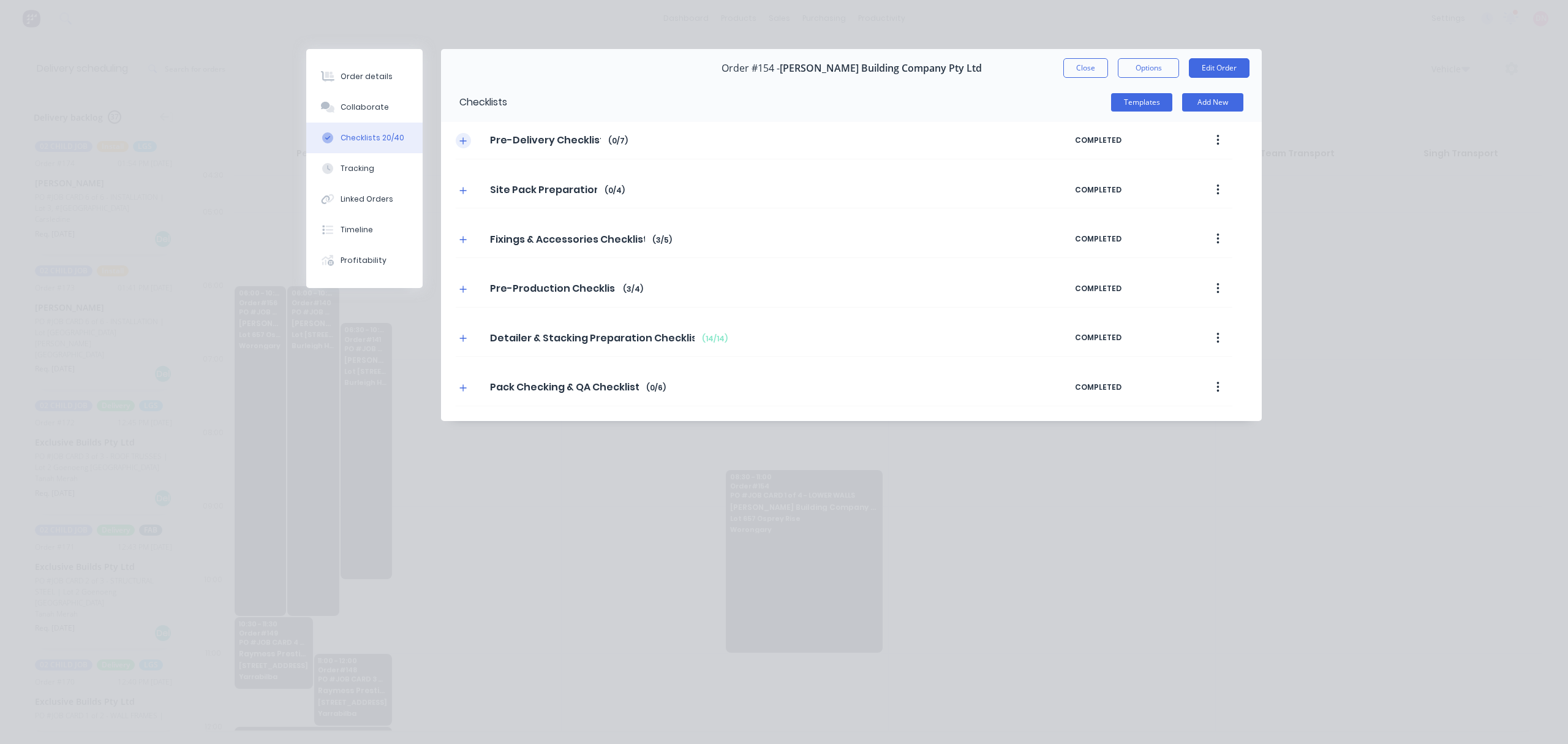
click at [461, 139] on icon "button" at bounding box center [463, 140] width 7 height 9
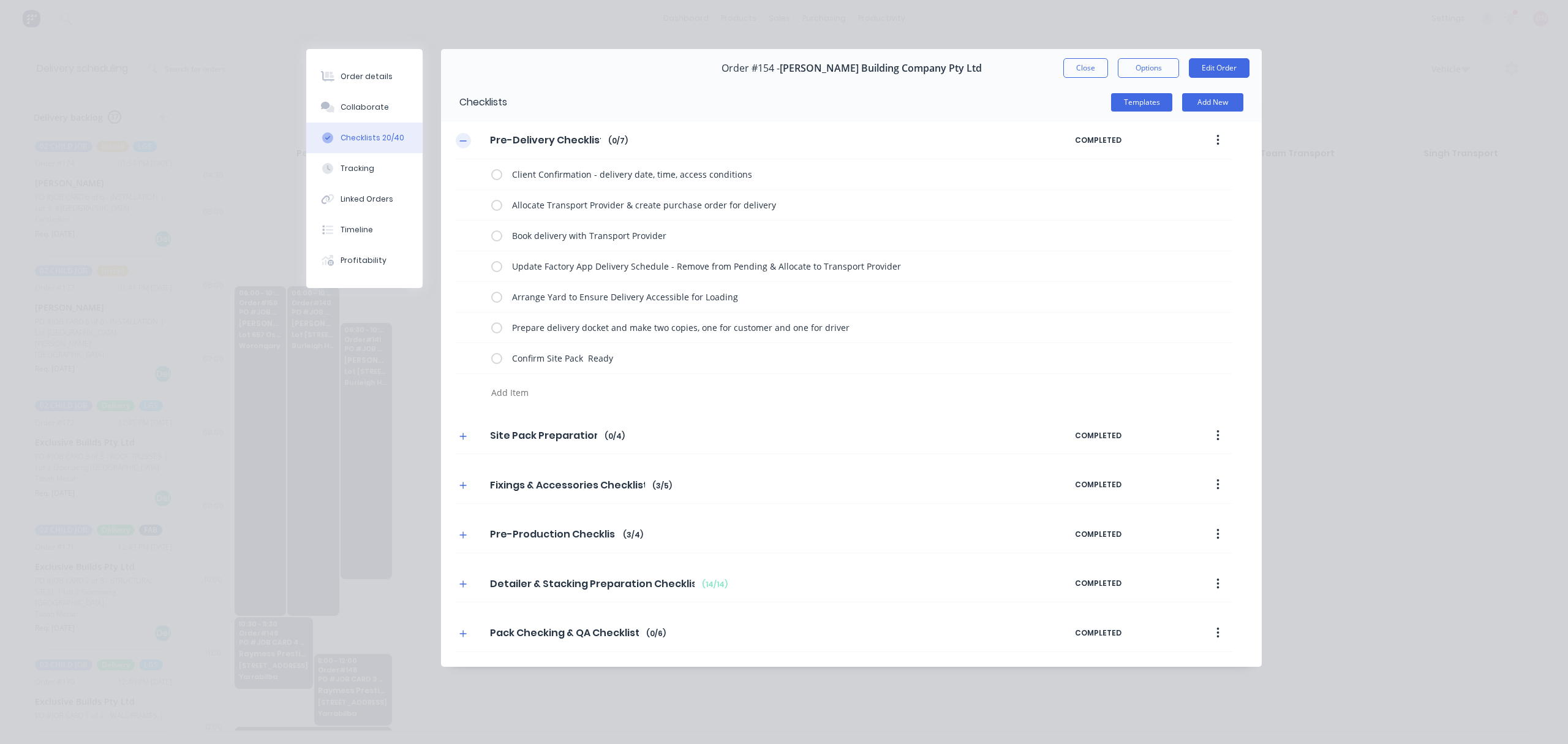
click at [461, 139] on icon "button" at bounding box center [463, 140] width 7 height 9
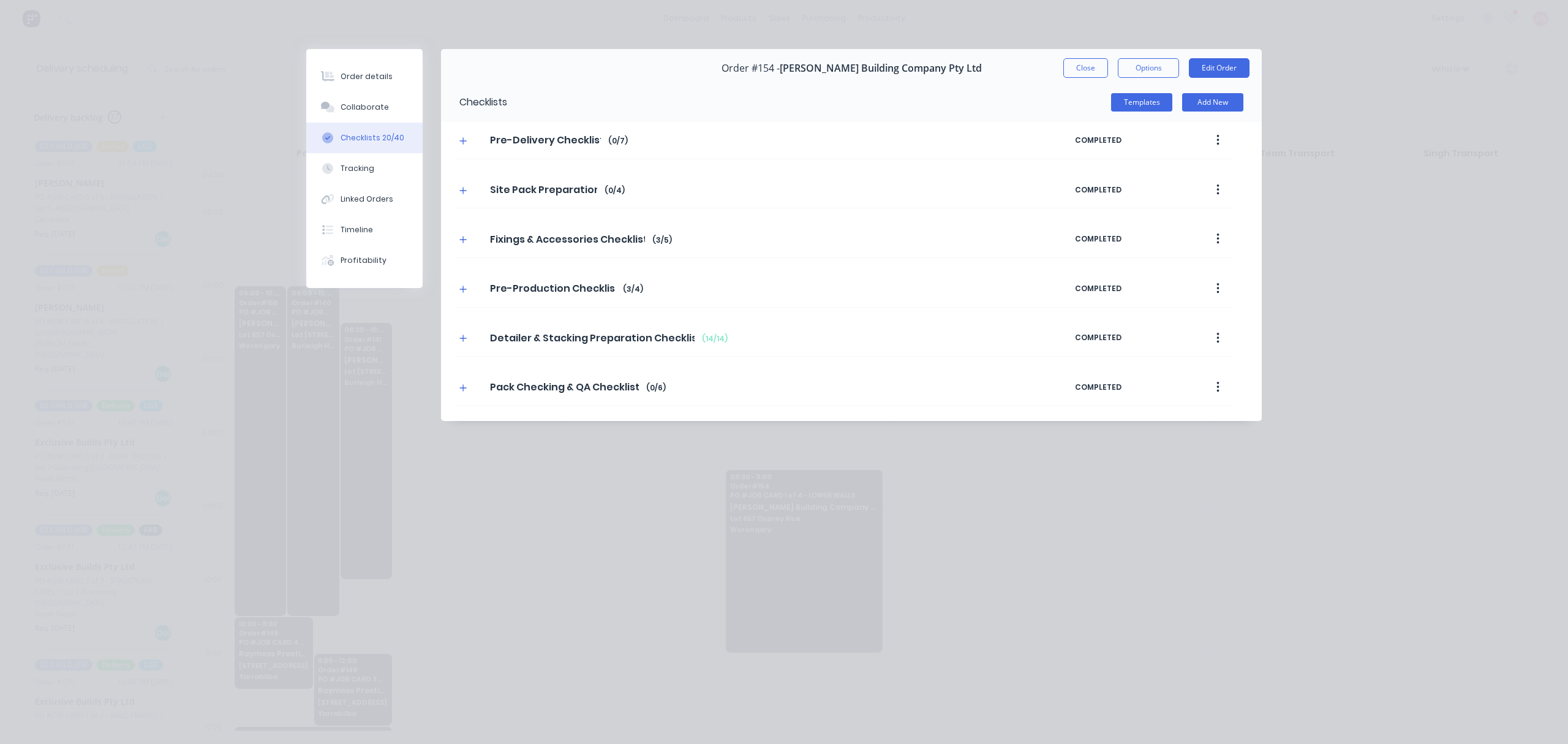
click at [454, 243] on div "Fixings & Accessories Checklist Fixings & Accessories Checklist Enter Checklist…" at bounding box center [851, 239] width 820 height 37
click at [463, 383] on div "Pack Checking & QA Checklist Pack Checking & QA Checklist Enter Checklist name …" at bounding box center [765, 387] width 619 height 22
click at [466, 389] on icon "button" at bounding box center [463, 388] width 7 height 9
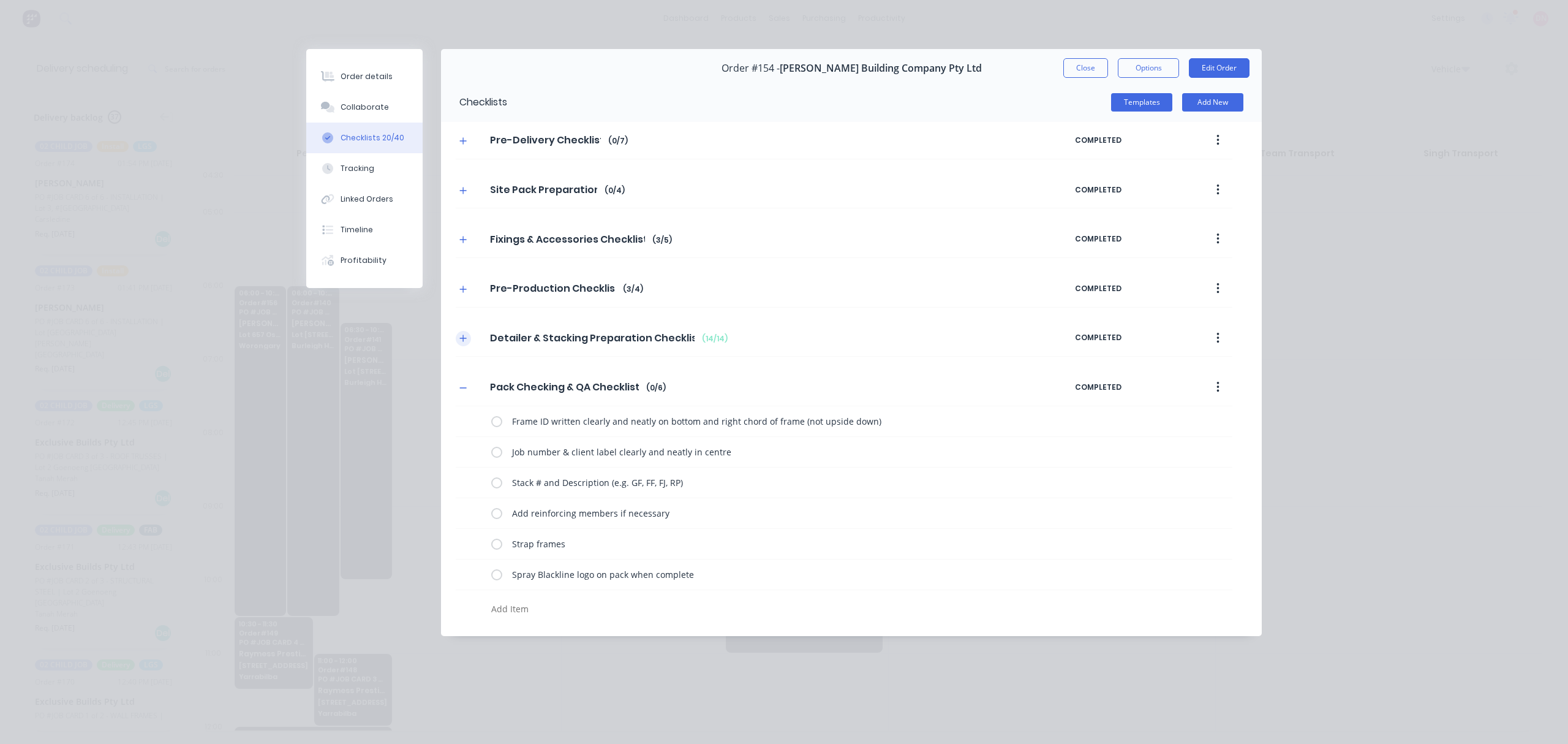
click at [463, 341] on icon "button" at bounding box center [463, 339] width 6 height 6
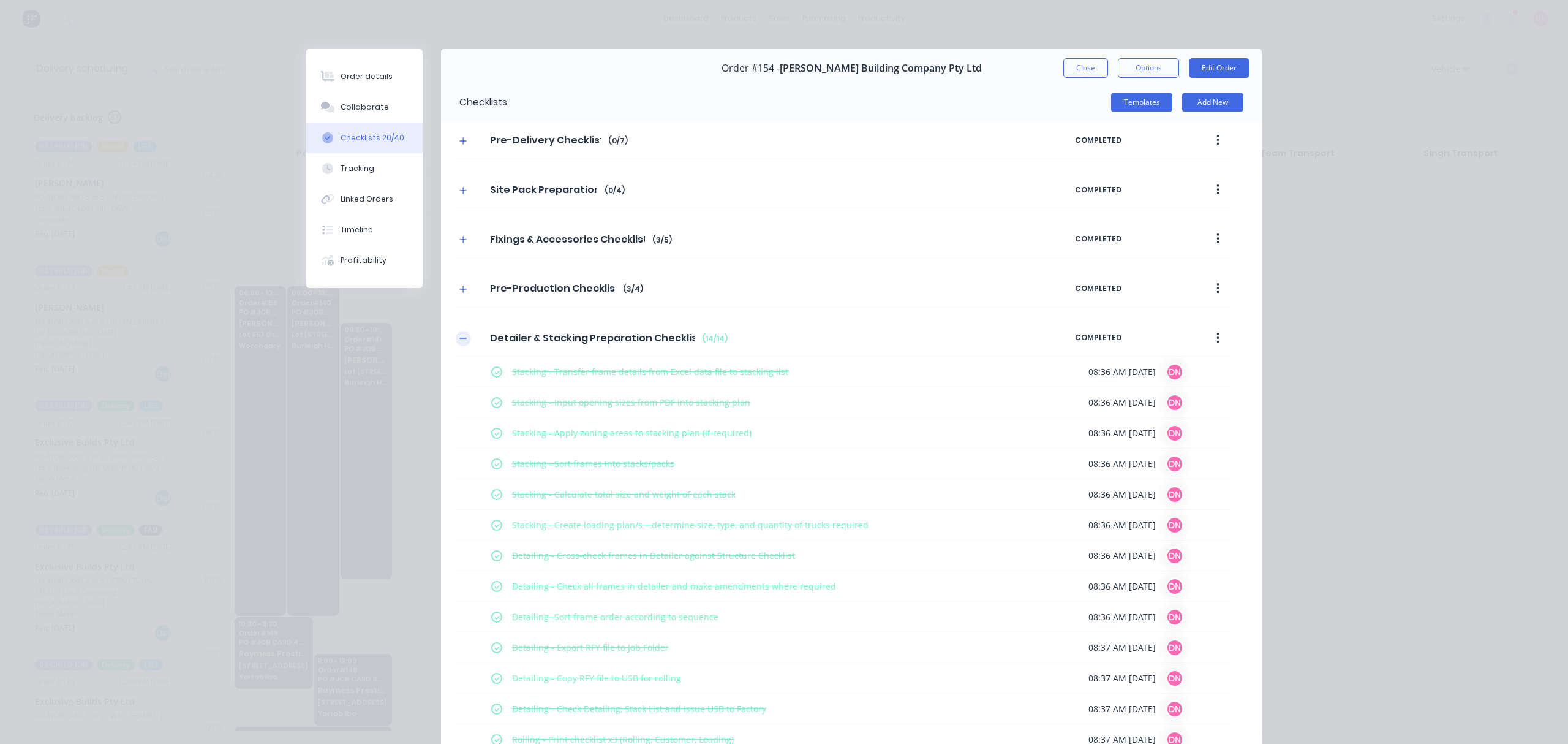
click at [463, 341] on button "button" at bounding box center [463, 338] width 15 height 15
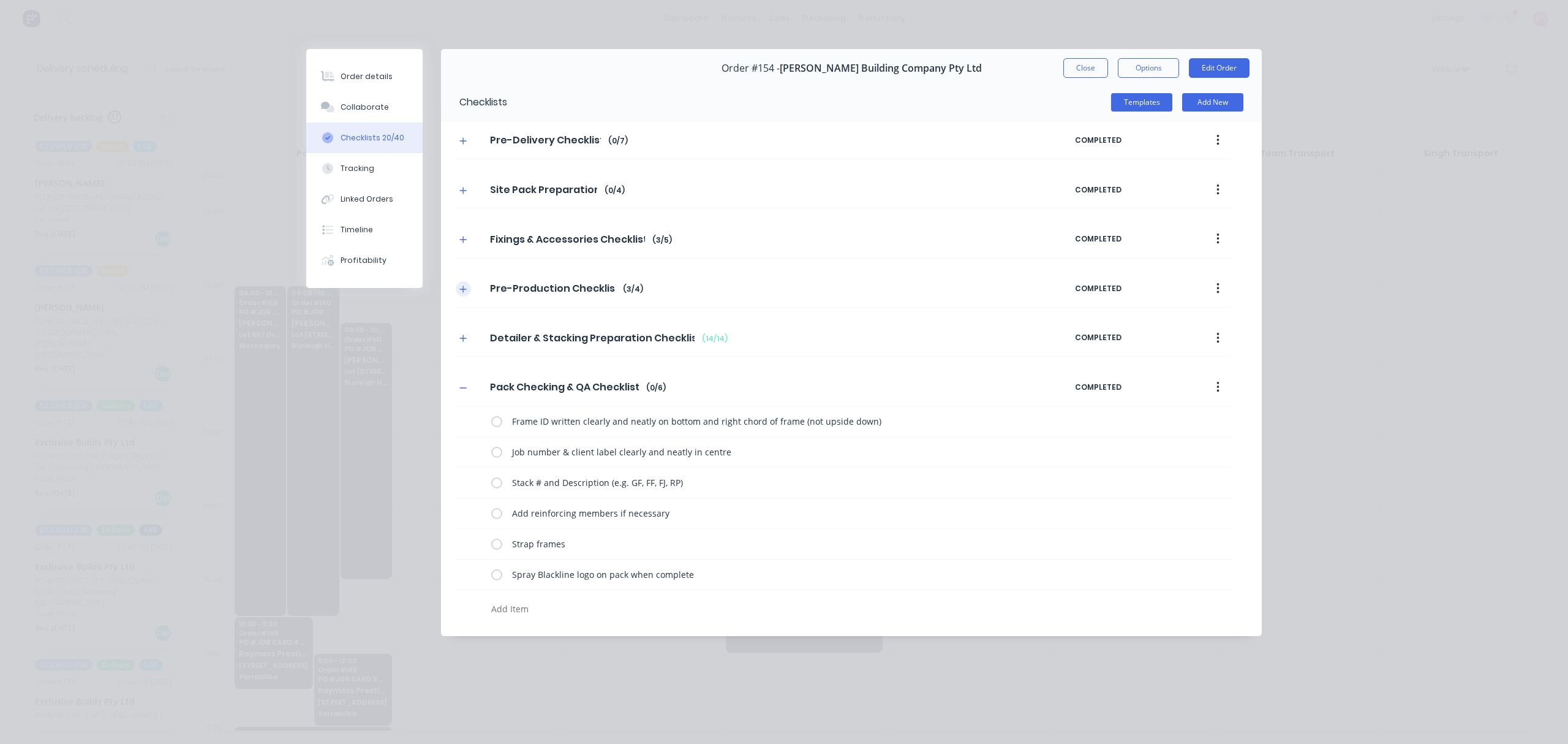
click at [468, 287] on button "button" at bounding box center [463, 289] width 15 height 15
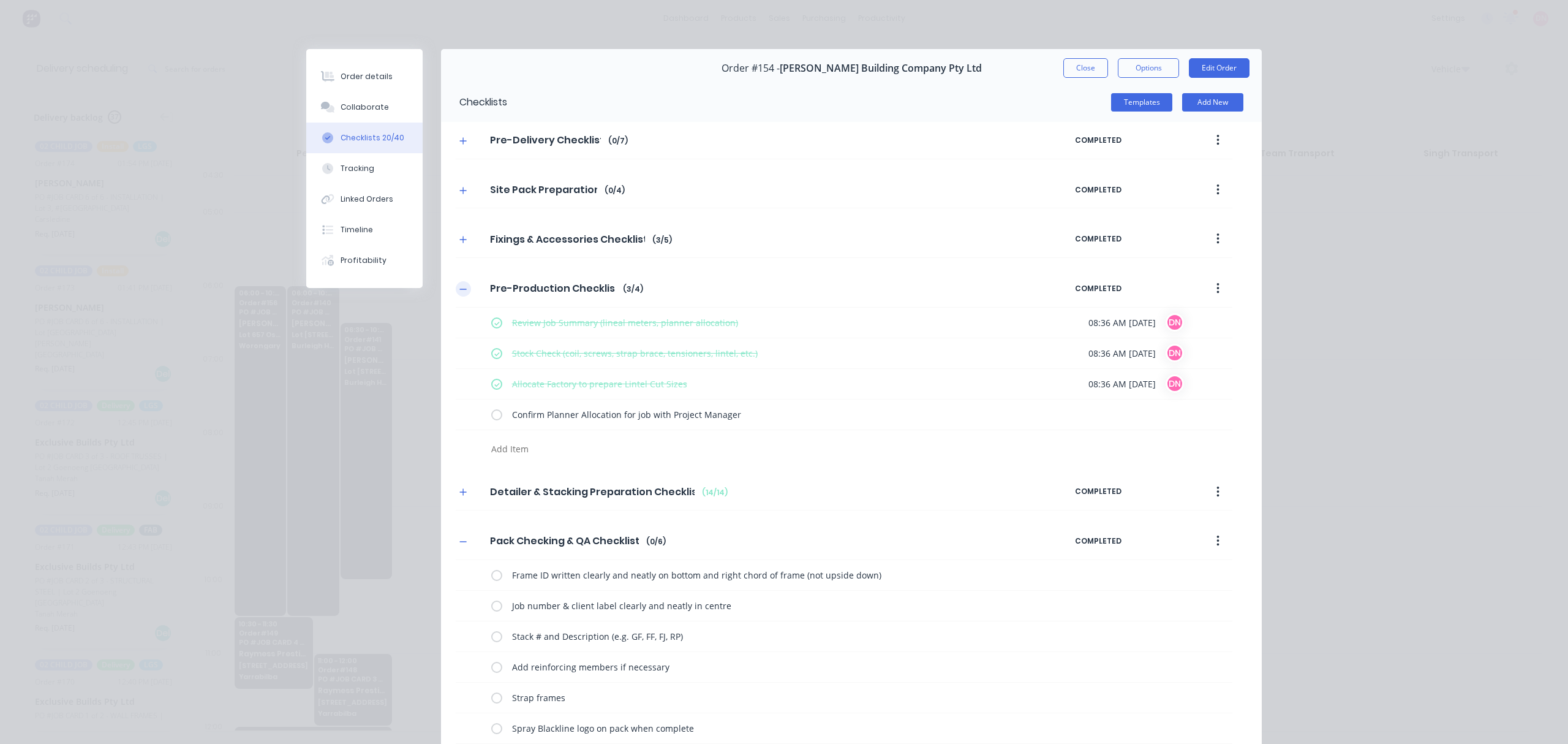
click at [455, 289] on button "button" at bounding box center [463, 289] width 15 height 15
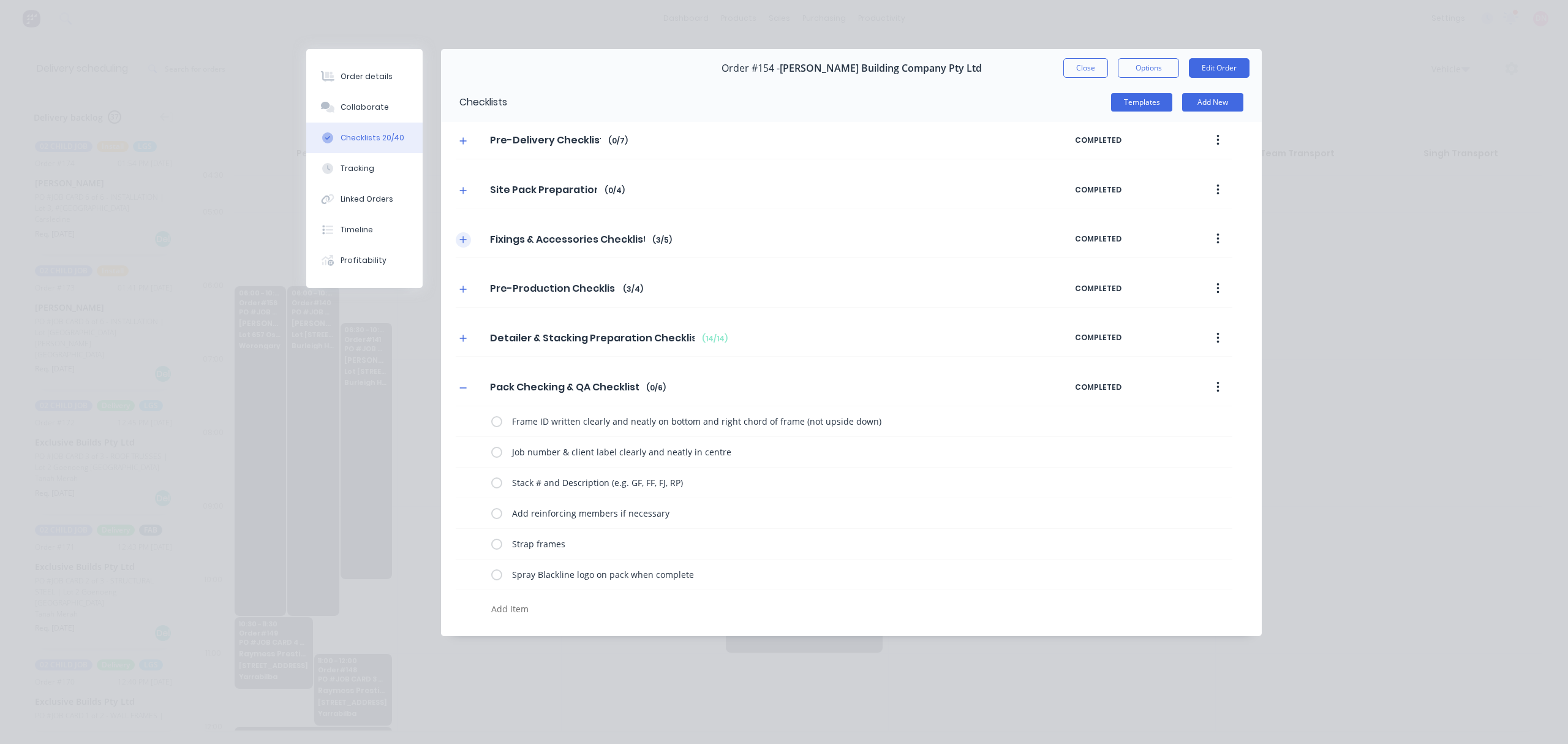
click at [459, 243] on icon "button" at bounding box center [463, 239] width 7 height 9
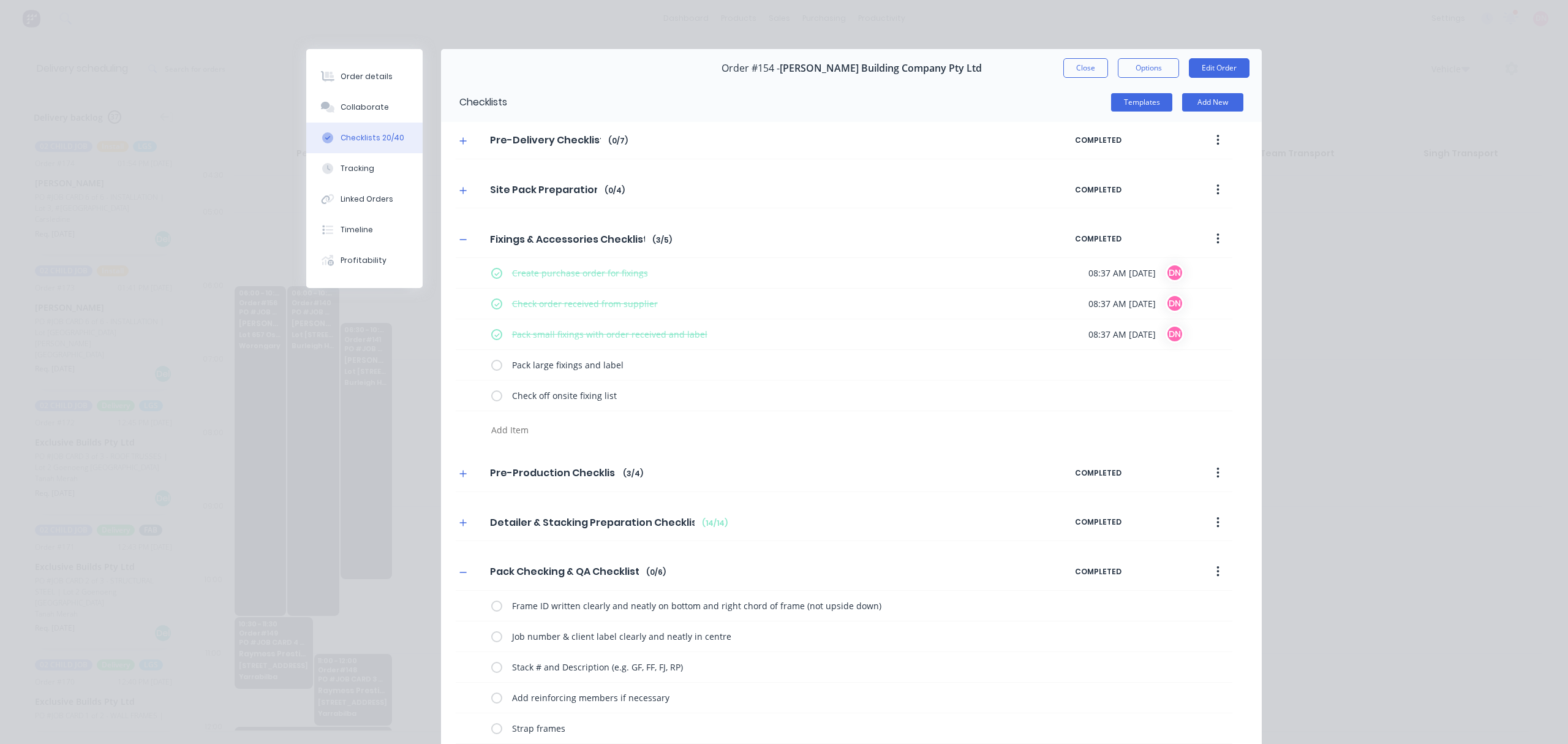
drag, startPoint x: 458, startPoint y: 241, endPoint x: 468, endPoint y: 221, distance: 22.4
click at [459, 241] on icon "button" at bounding box center [463, 239] width 7 height 9
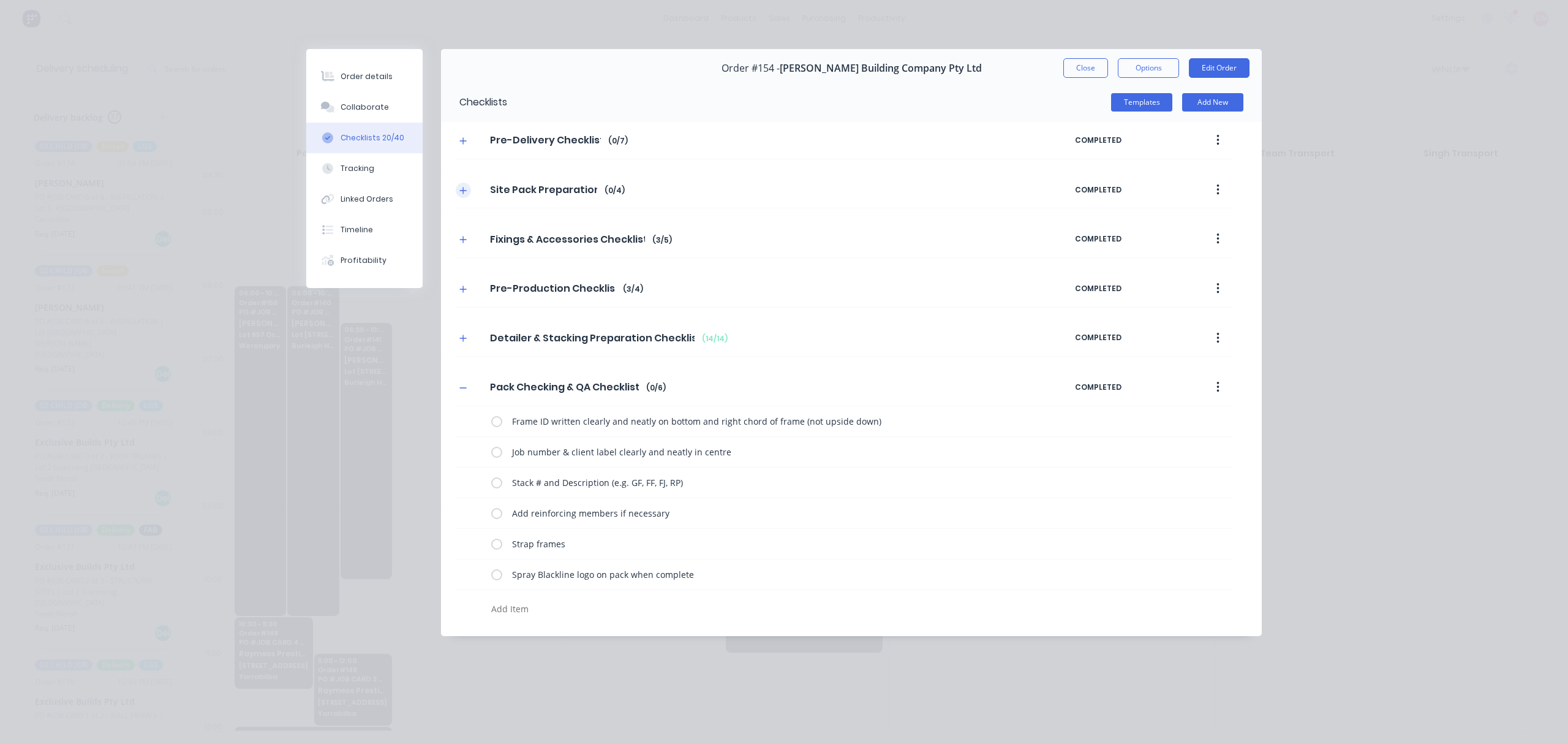
click at [456, 186] on button "button" at bounding box center [463, 189] width 15 height 15
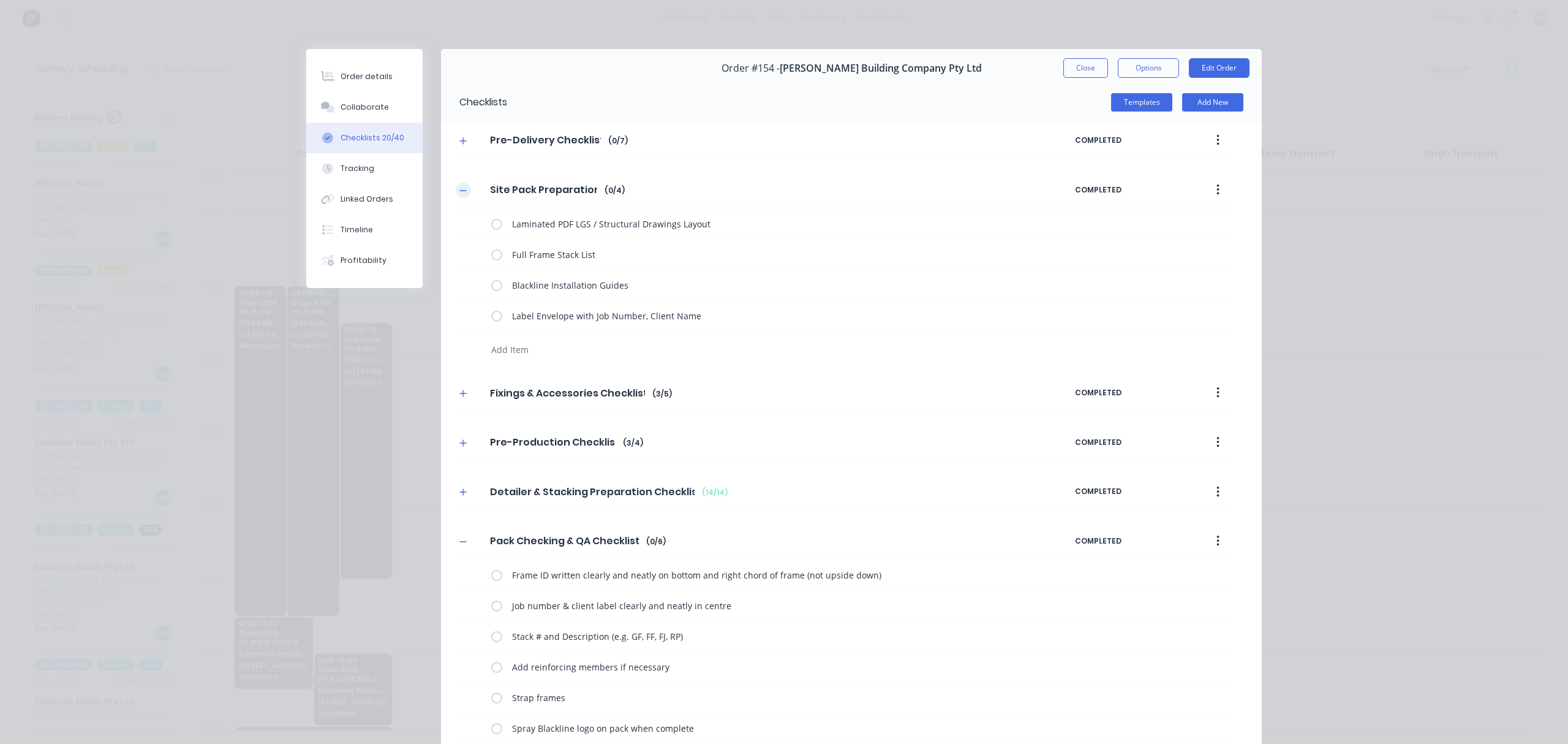
click at [459, 186] on icon "button" at bounding box center [463, 190] width 7 height 9
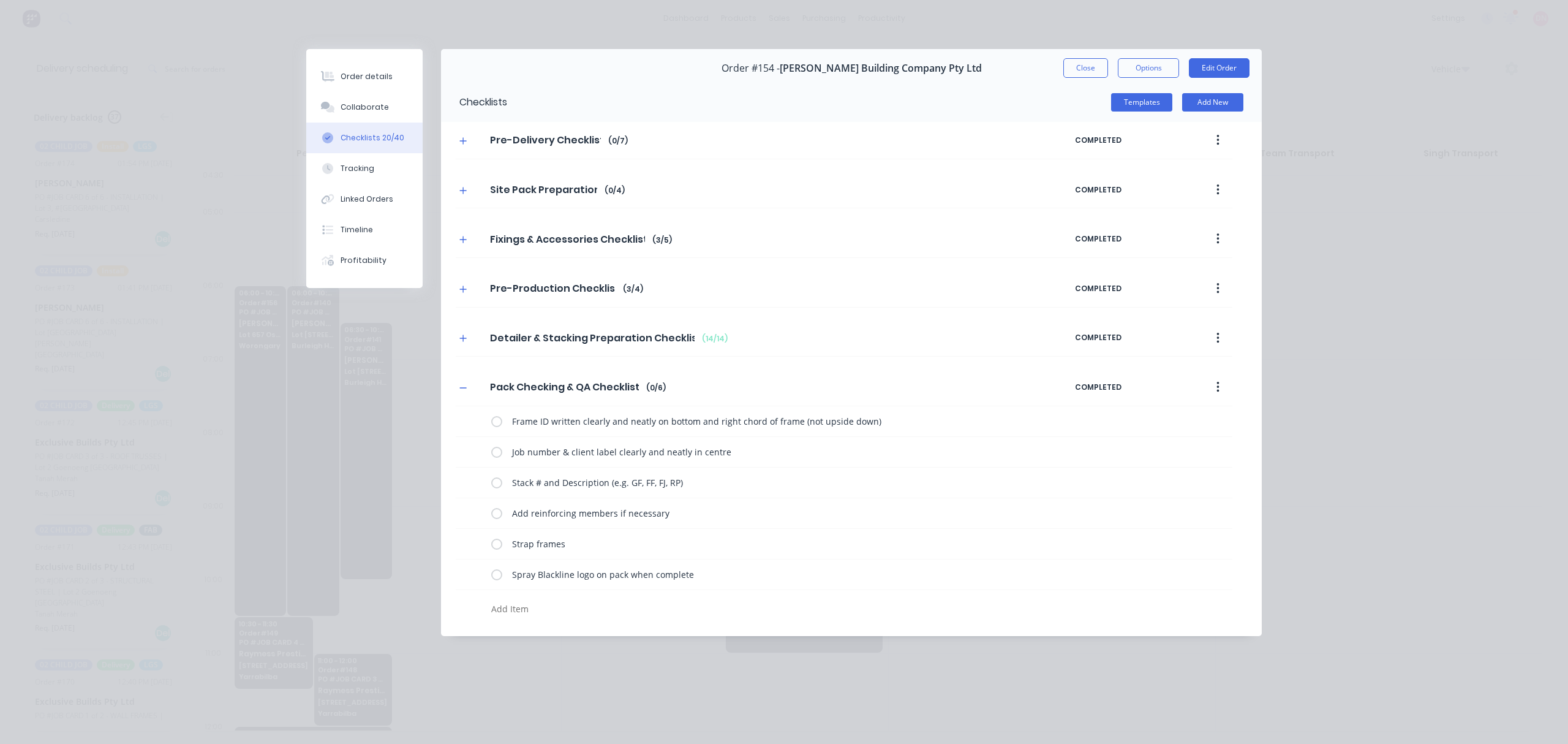
click at [469, 141] on button "button" at bounding box center [463, 140] width 15 height 15
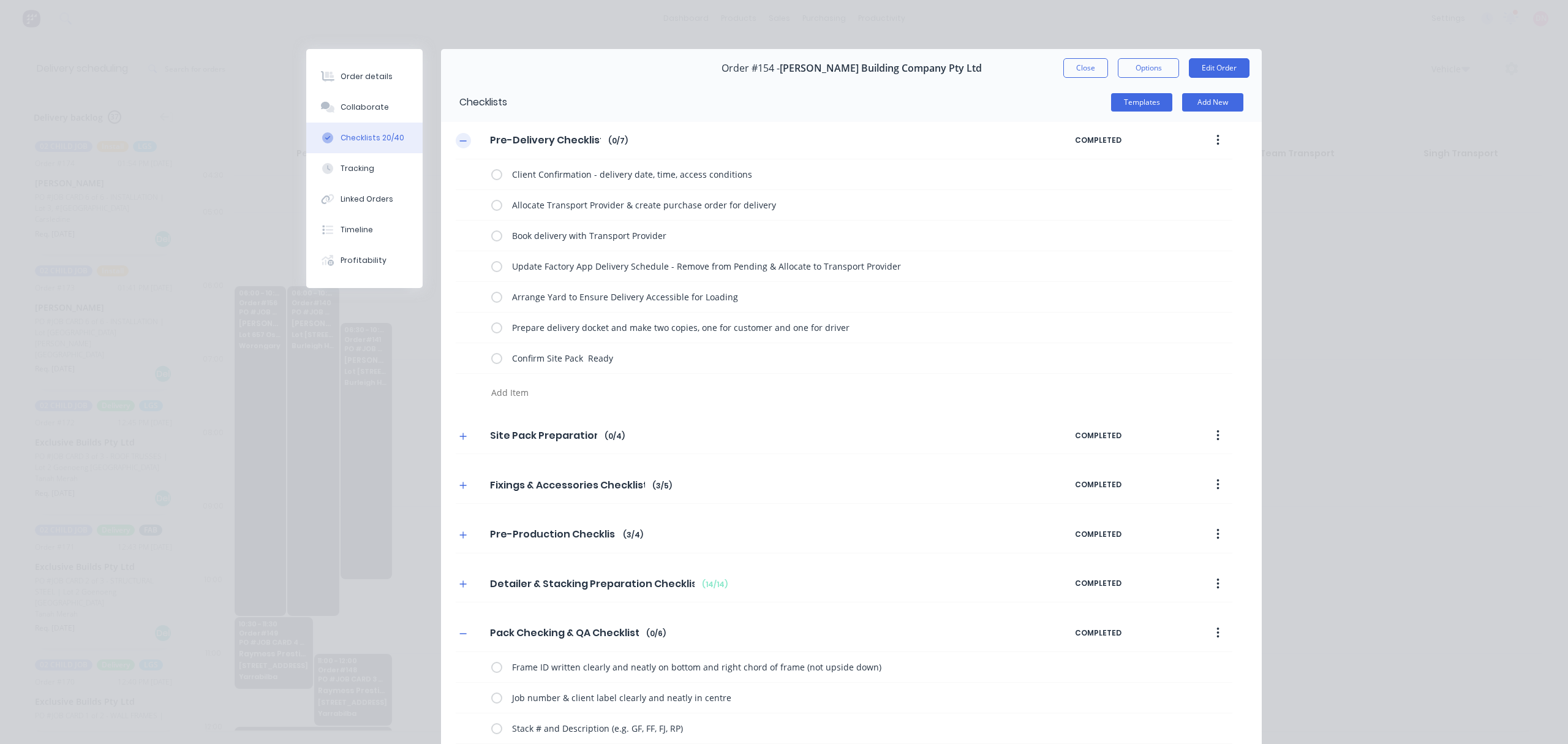
click at [463, 142] on button "button" at bounding box center [463, 140] width 15 height 15
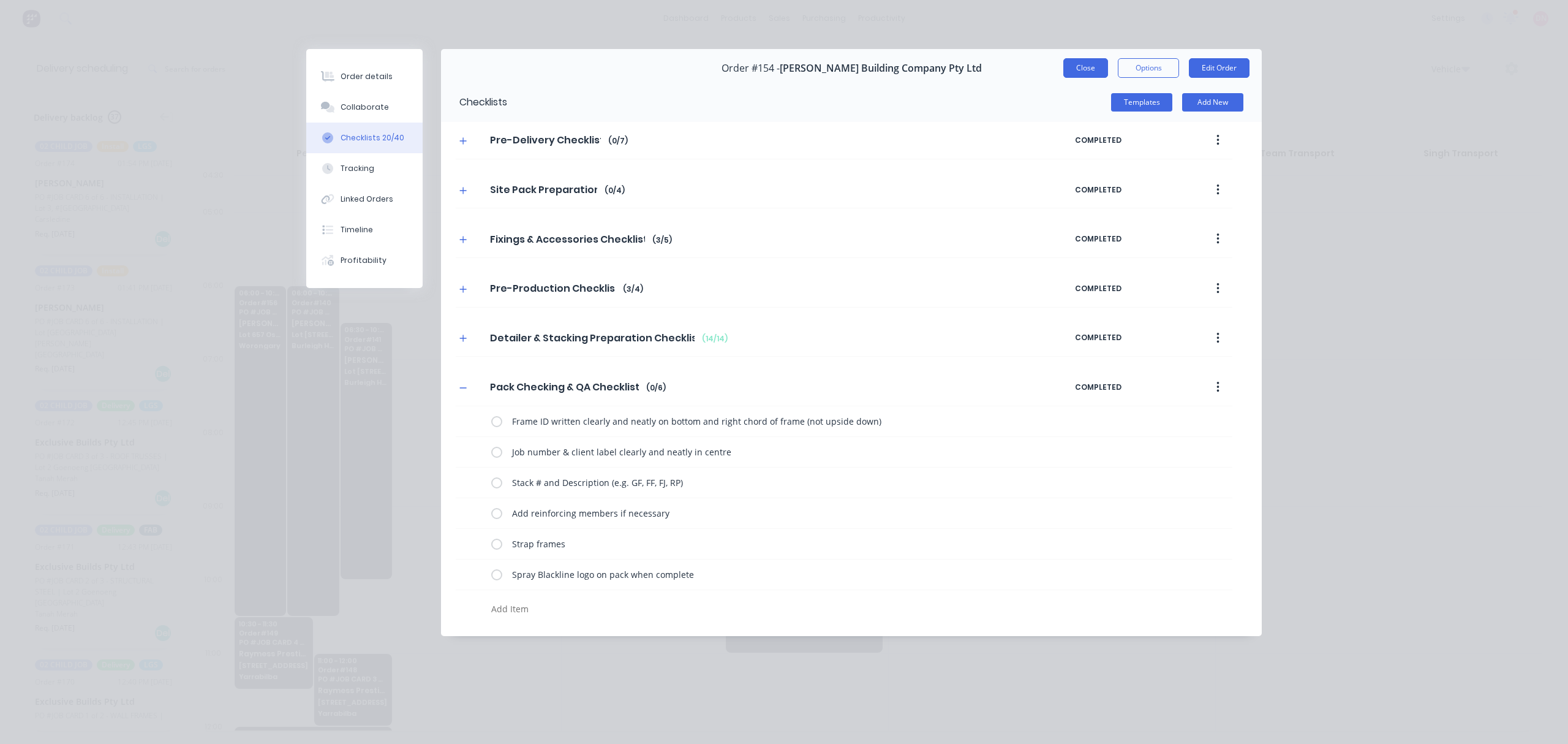
click at [1096, 66] on button "Close" at bounding box center [1085, 68] width 44 height 19
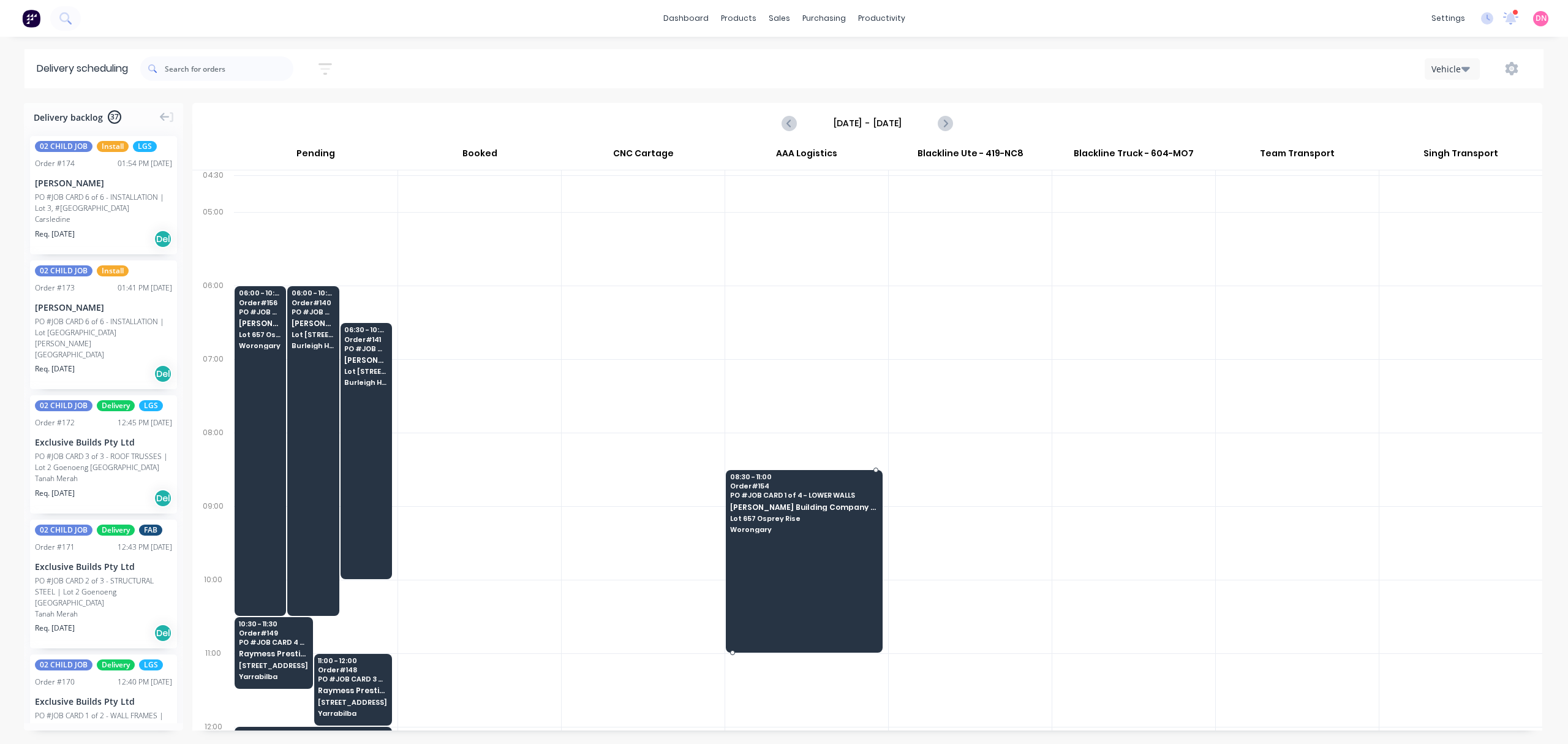
click at [844, 554] on div at bounding box center [804, 561] width 157 height 182
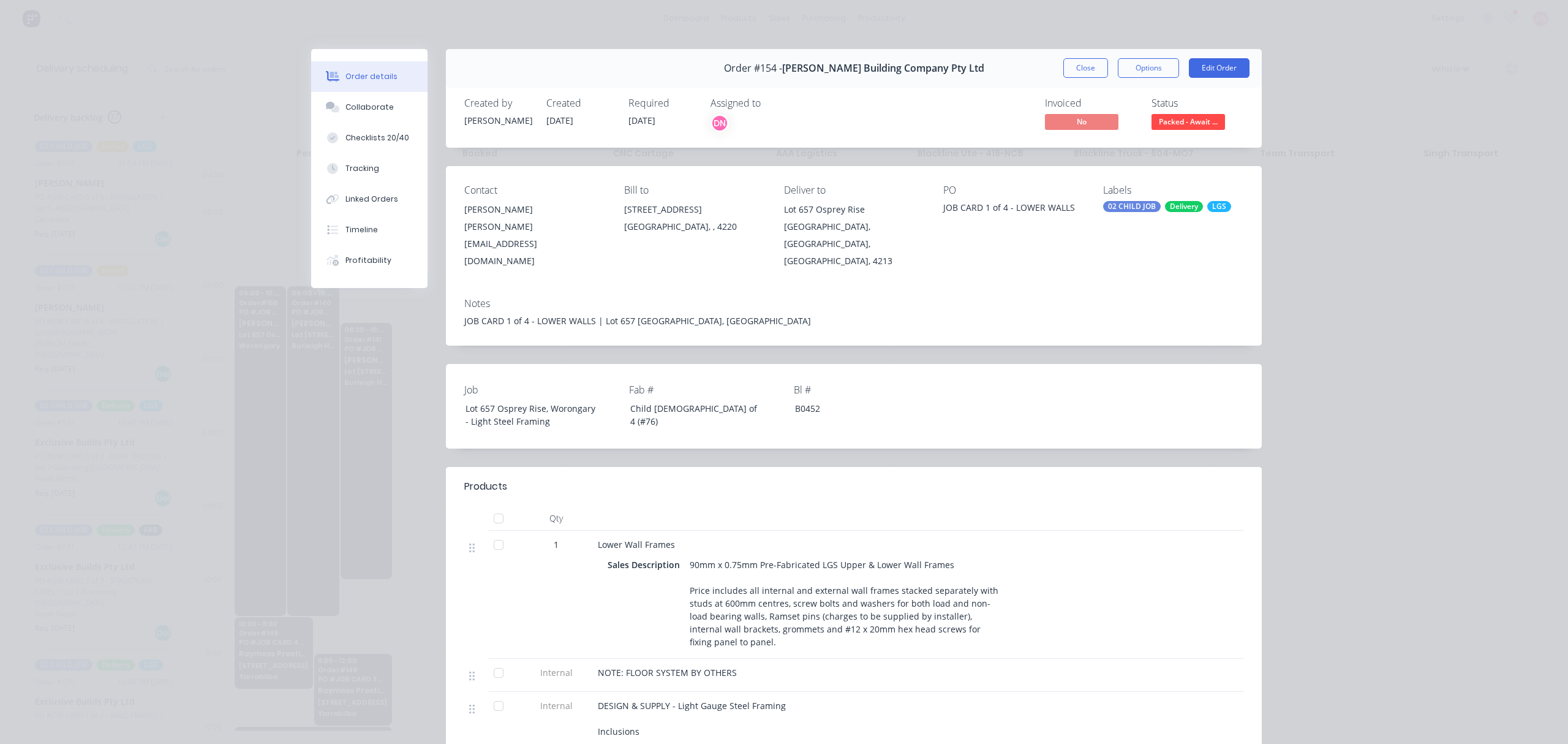
drag, startPoint x: 933, startPoint y: 297, endPoint x: 694, endPoint y: 185, distance: 263.9
click at [670, 197] on div "Bill to [STREET_ADDRESS]" at bounding box center [694, 227] width 140 height 85
click at [1195, 64] on button "Edit Order" at bounding box center [1218, 68] width 60 height 19
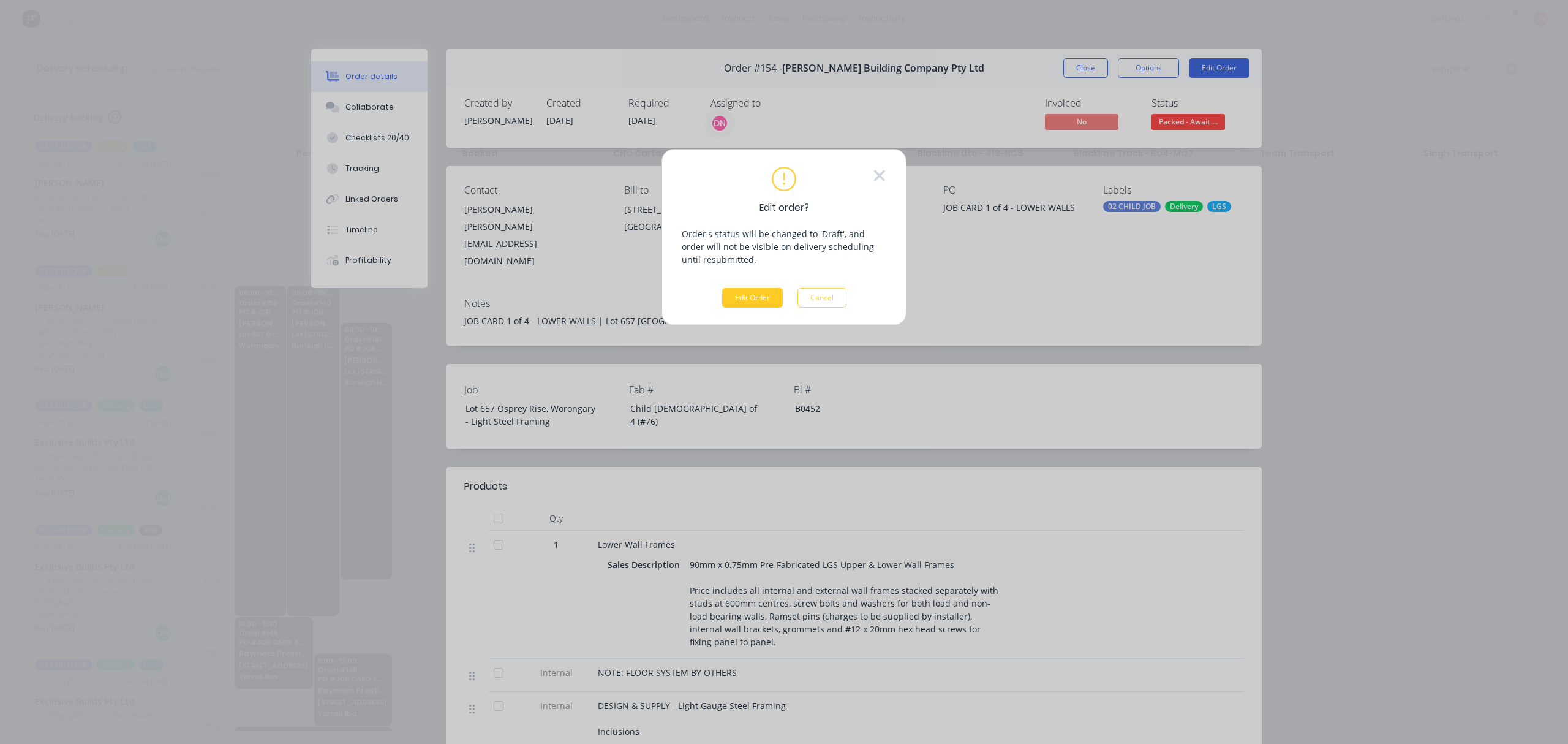
click at [753, 292] on button "Edit Order" at bounding box center [752, 297] width 60 height 19
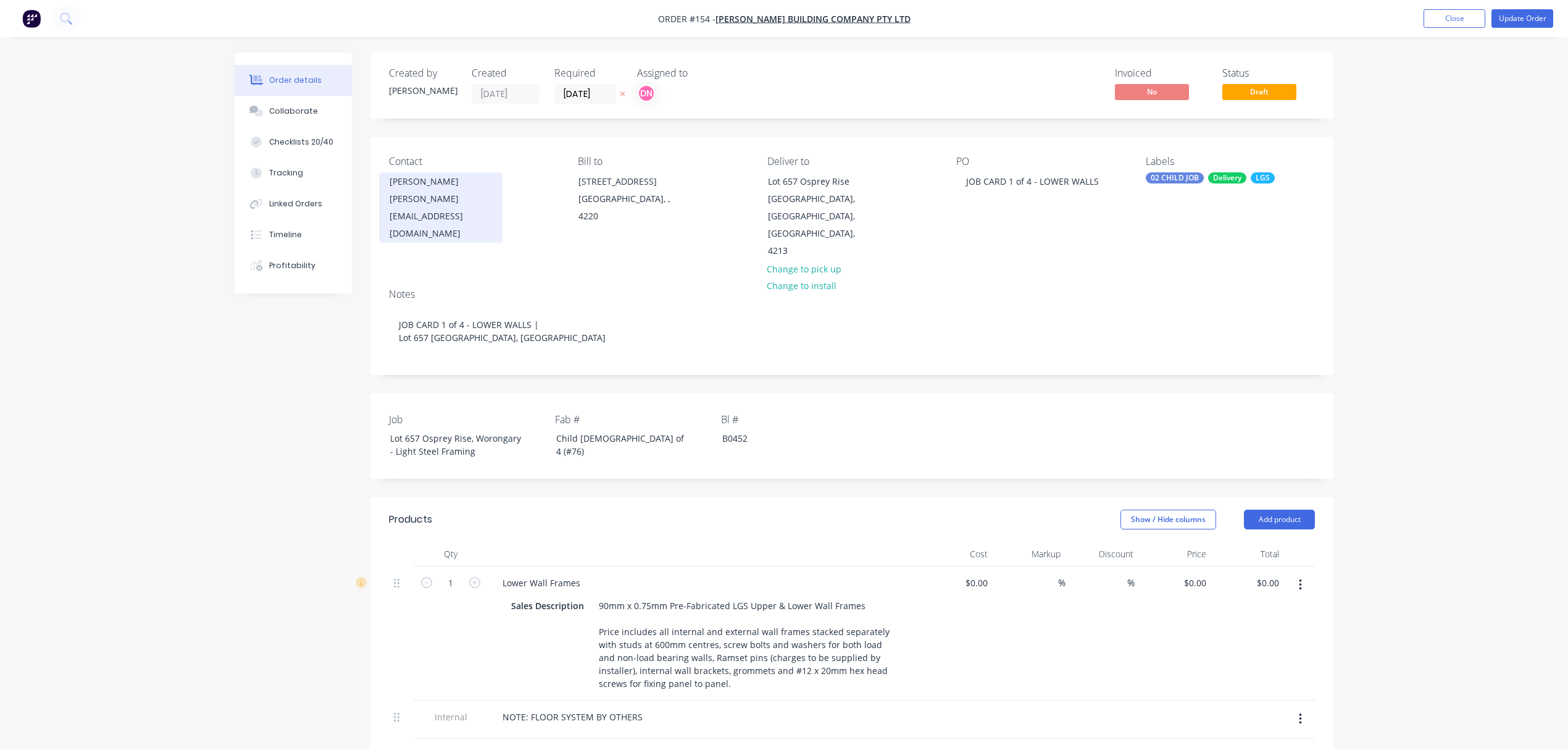
click at [467, 191] on div "[PERSON_NAME][EMAIL_ADDRESS][DOMAIN_NAME]" at bounding box center [441, 216] width 102 height 52
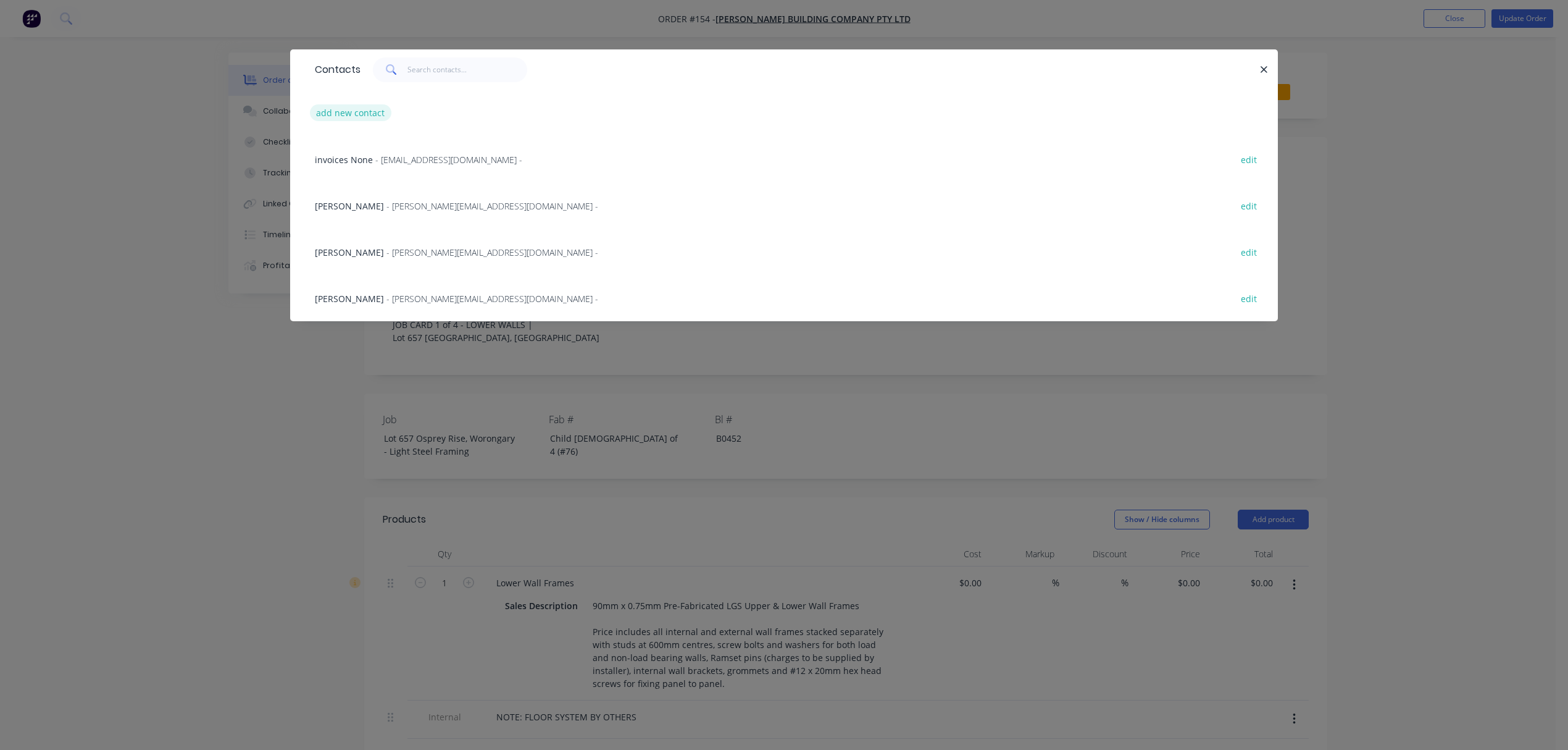
click at [351, 106] on button "add new contact" at bounding box center [351, 112] width 81 height 17
select select "AU"
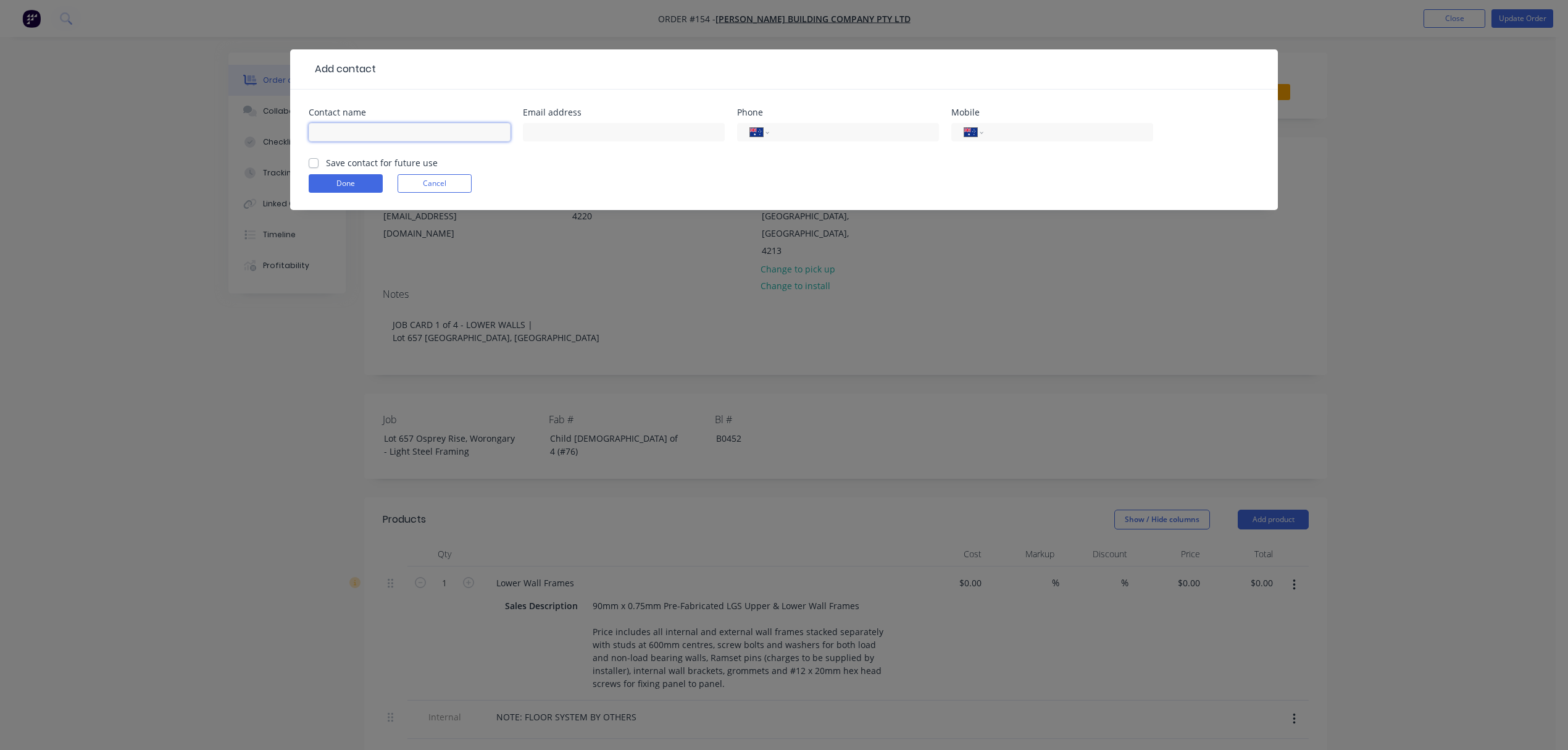
click at [430, 136] on input "text" at bounding box center [409, 132] width 202 height 19
click at [1063, 125] on input "tel" at bounding box center [1066, 132] width 148 height 14
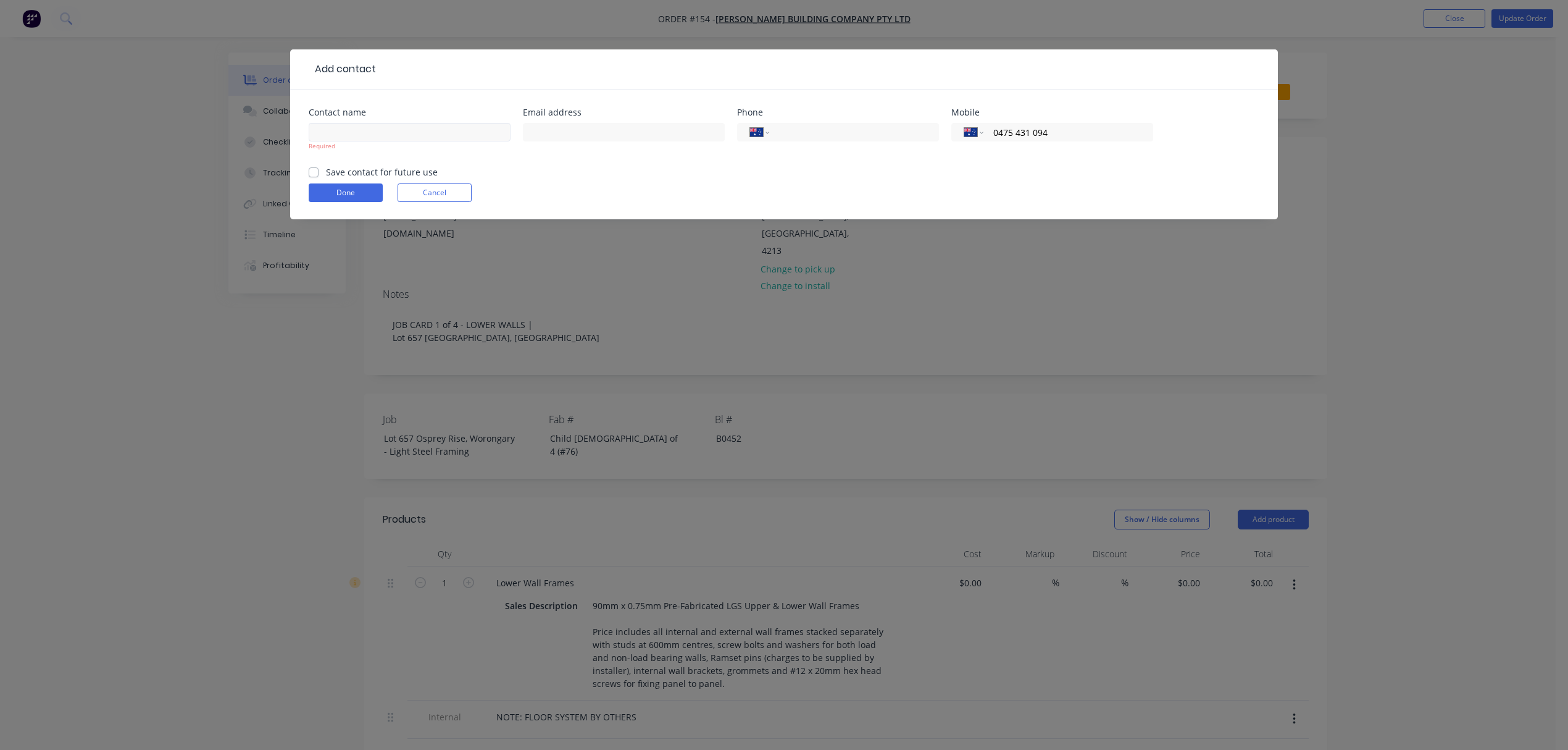
type input "0475 431 094"
click at [391, 132] on input "text" at bounding box center [409, 132] width 202 height 19
type input "a"
type input "[PERSON_NAME]"
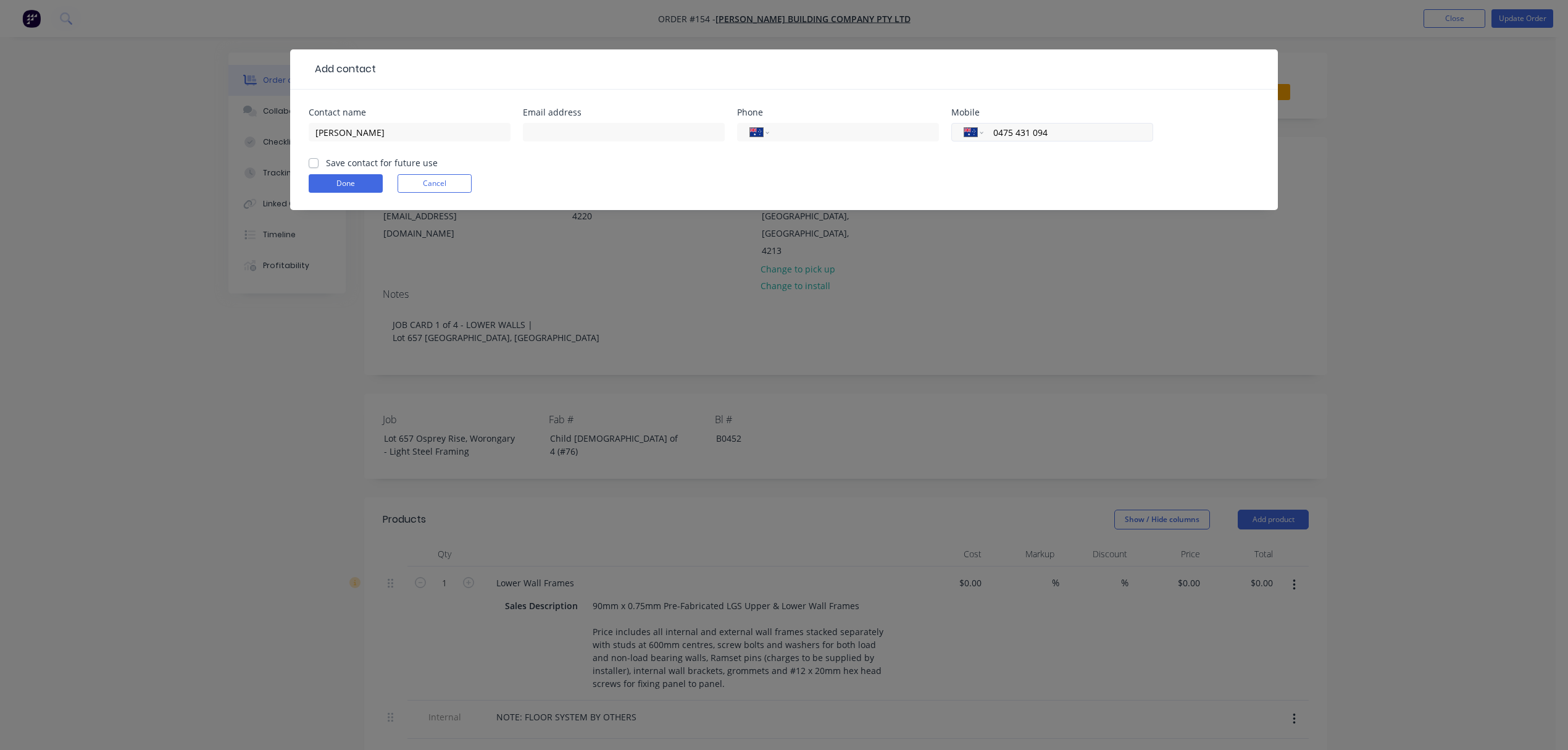
drag, startPoint x: 1067, startPoint y: 128, endPoint x: 961, endPoint y: 133, distance: 106.1
click at [961, 133] on div "International [GEOGRAPHIC_DATA] [GEOGRAPHIC_DATA] [GEOGRAPHIC_DATA] [GEOGRAPHIC…" at bounding box center [1052, 132] width 202 height 19
click at [356, 184] on button "Done" at bounding box center [345, 183] width 74 height 19
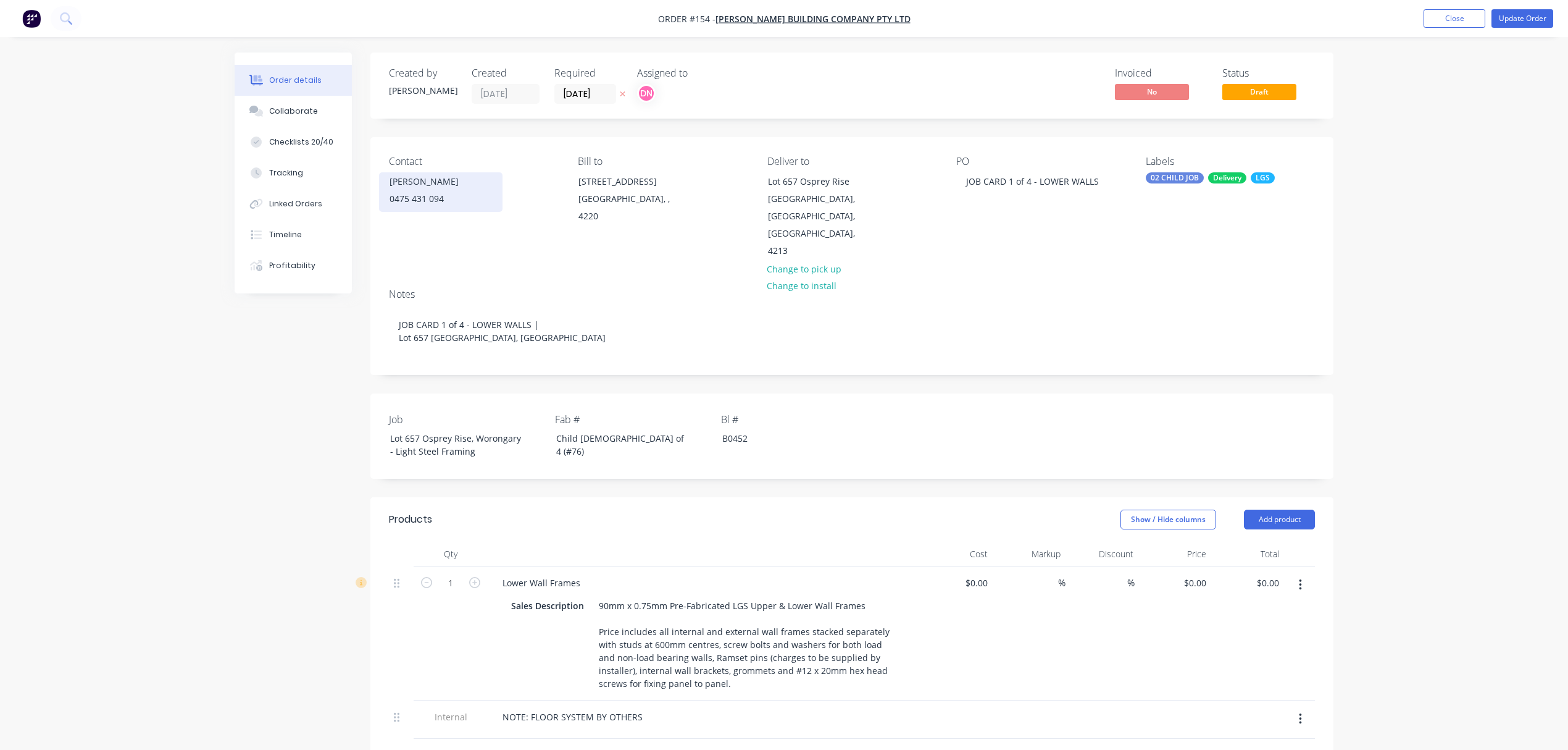
click at [453, 176] on div "[PERSON_NAME]" at bounding box center [441, 181] width 102 height 17
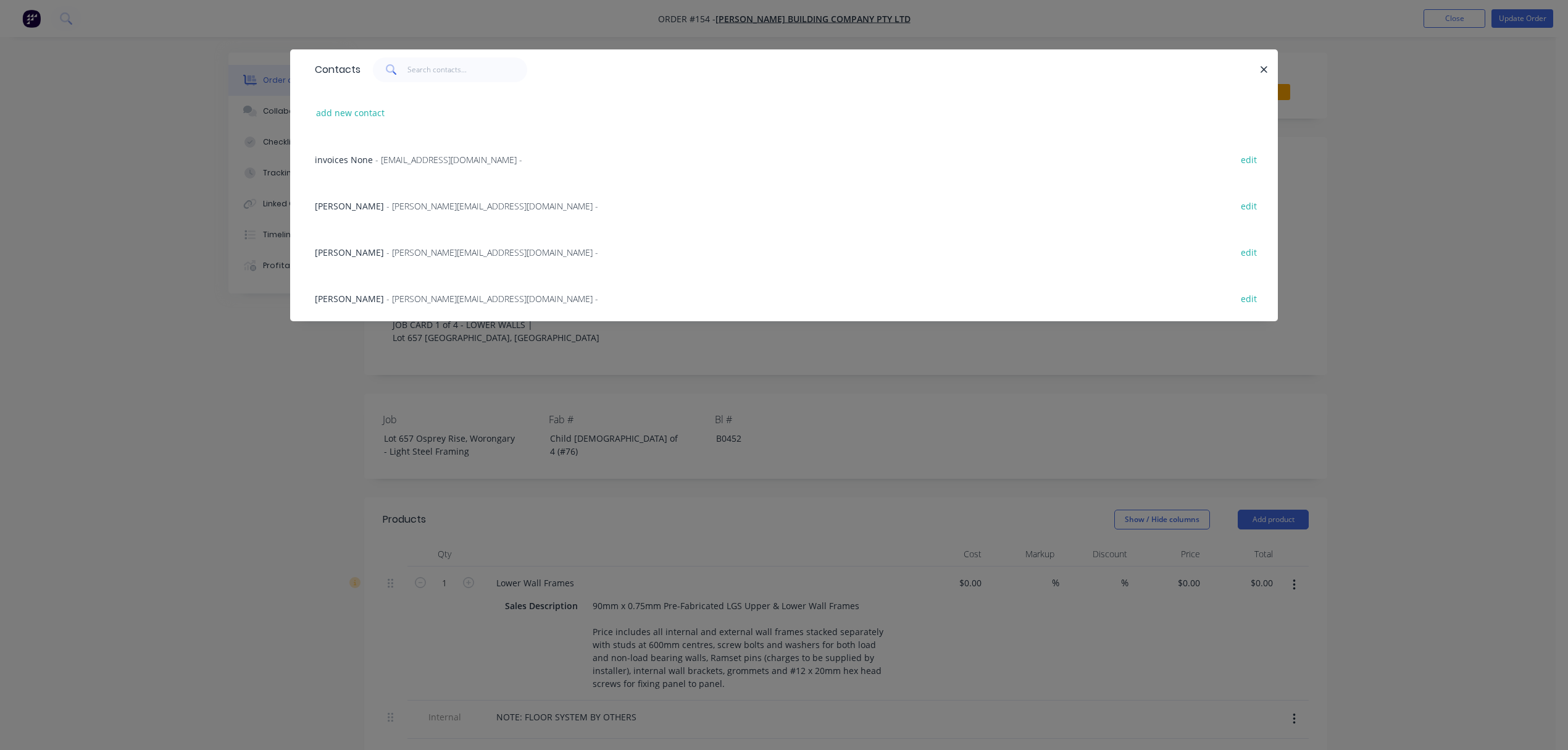
click at [512, 202] on span "- [PERSON_NAME][EMAIL_ADDRESS][DOMAIN_NAME] -" at bounding box center [492, 206] width 212 height 11
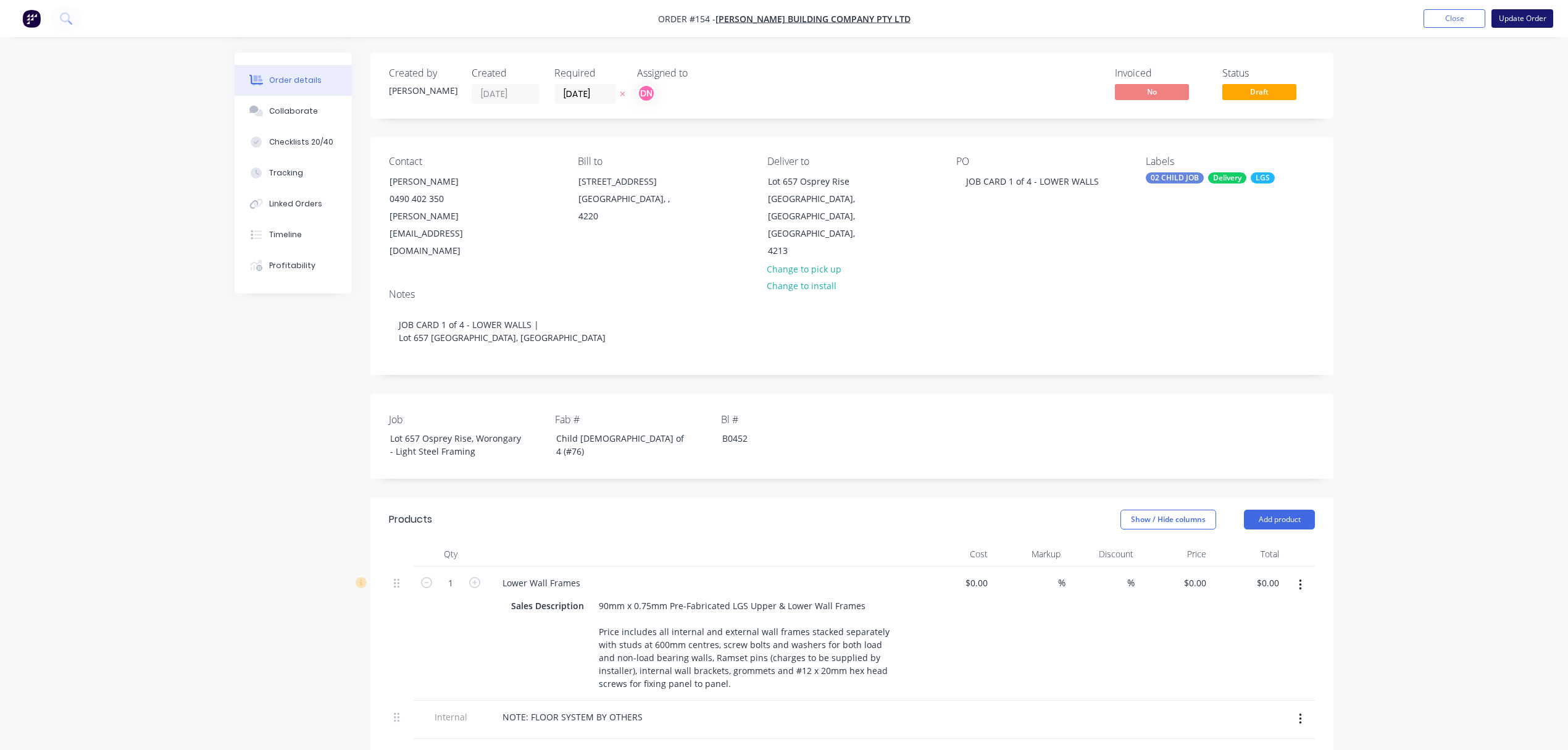
click at [1547, 17] on button "Update Order" at bounding box center [1523, 18] width 62 height 19
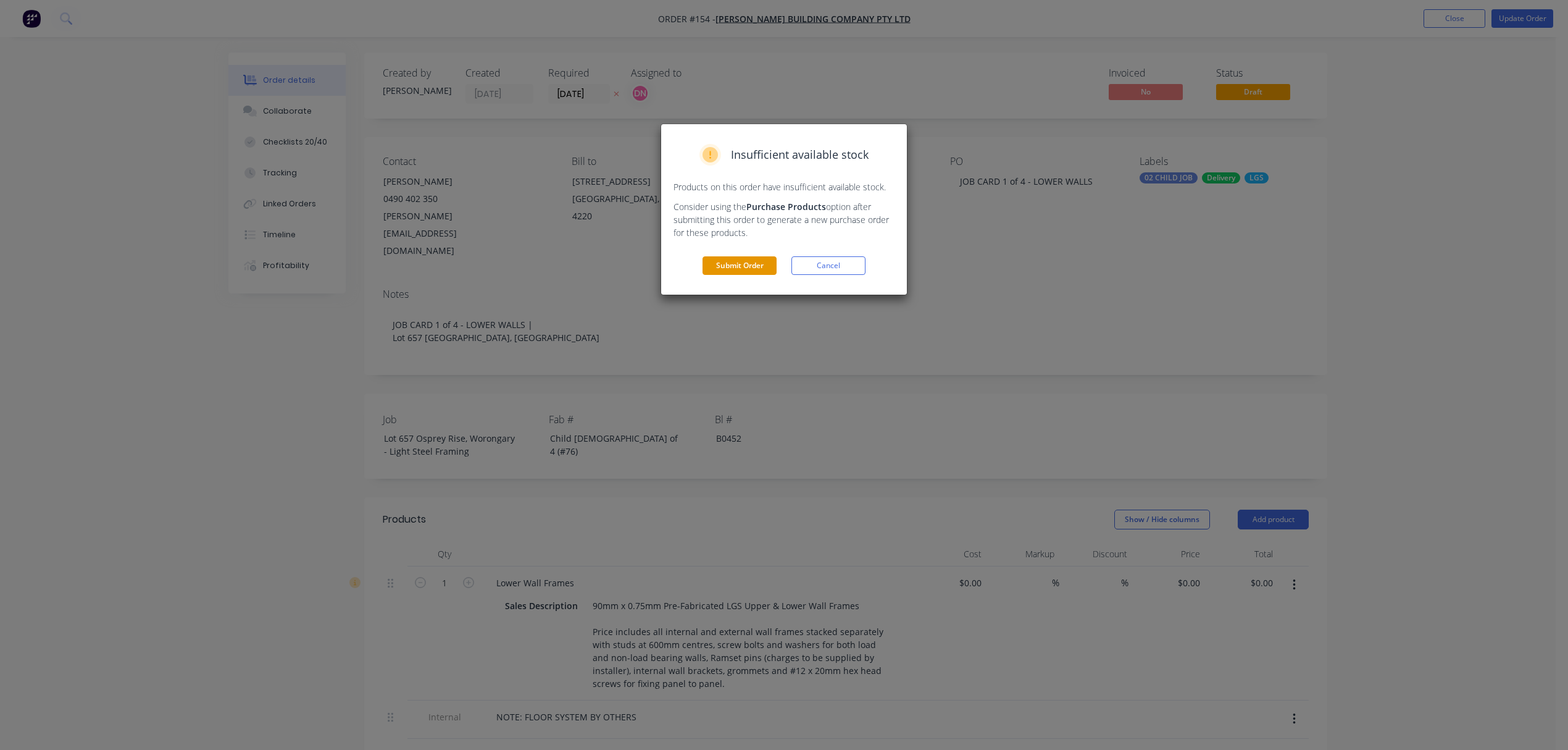
click at [753, 265] on button "Submit Order" at bounding box center [739, 265] width 74 height 19
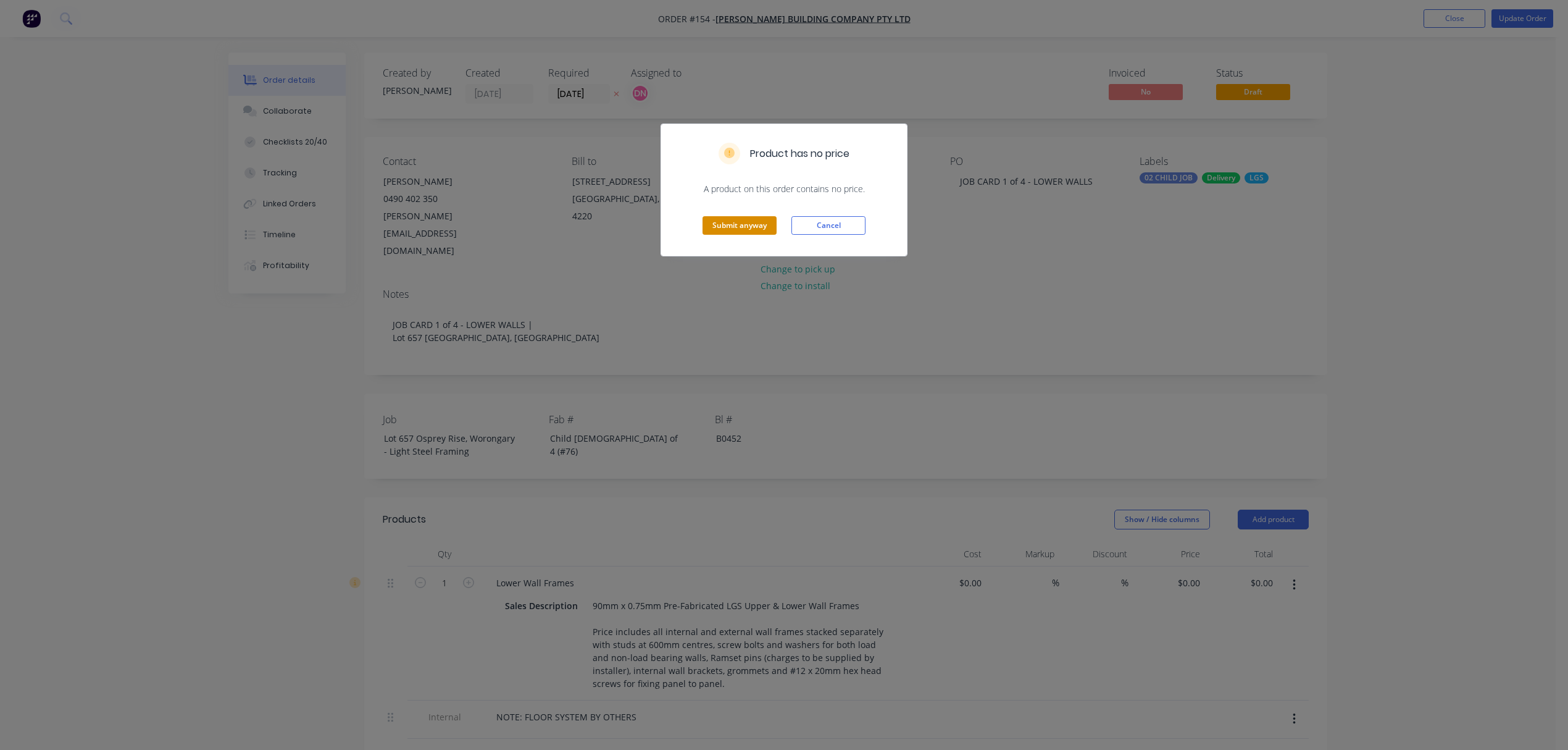
click at [756, 230] on button "Submit anyway" at bounding box center [739, 225] width 74 height 19
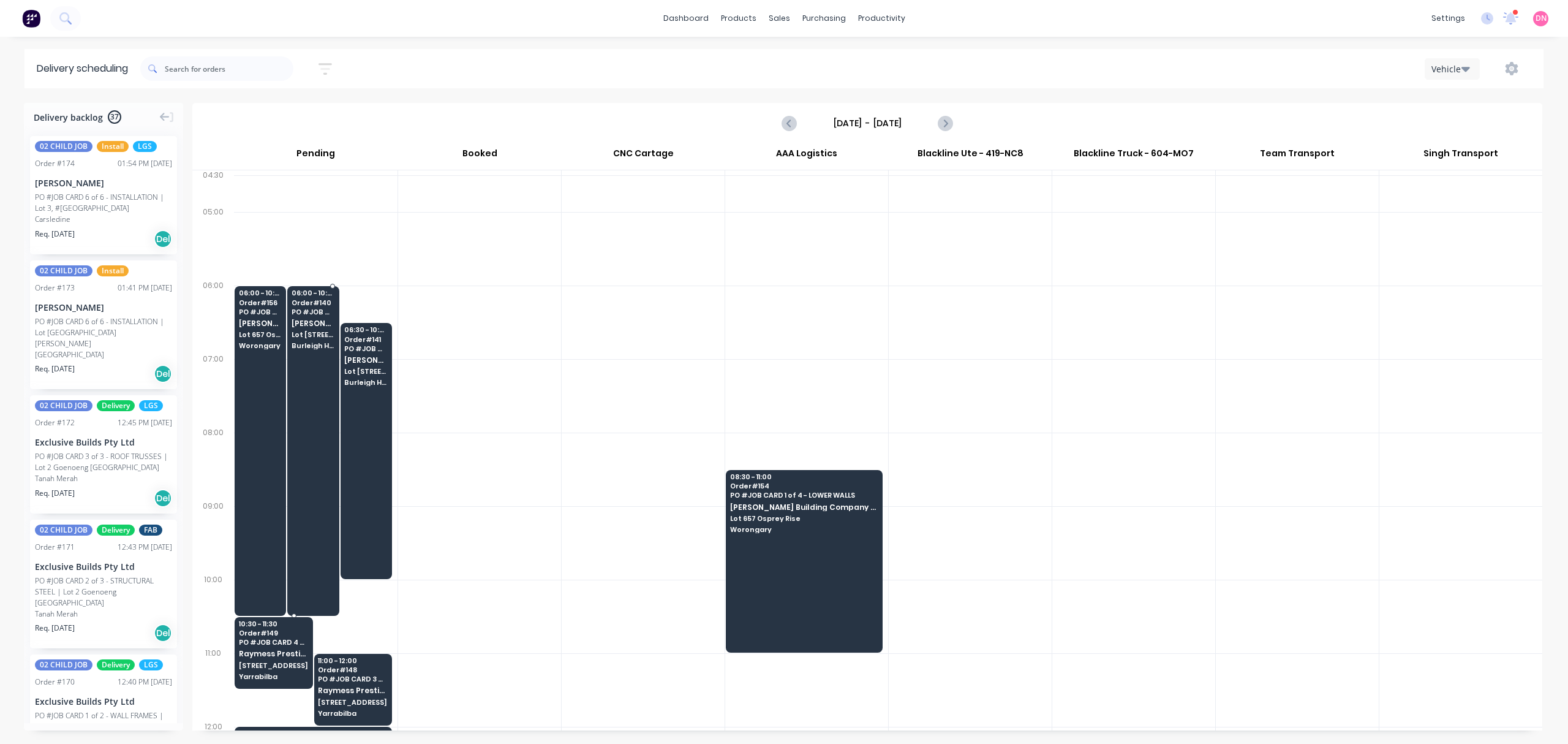
click at [304, 366] on div at bounding box center [313, 451] width 52 height 330
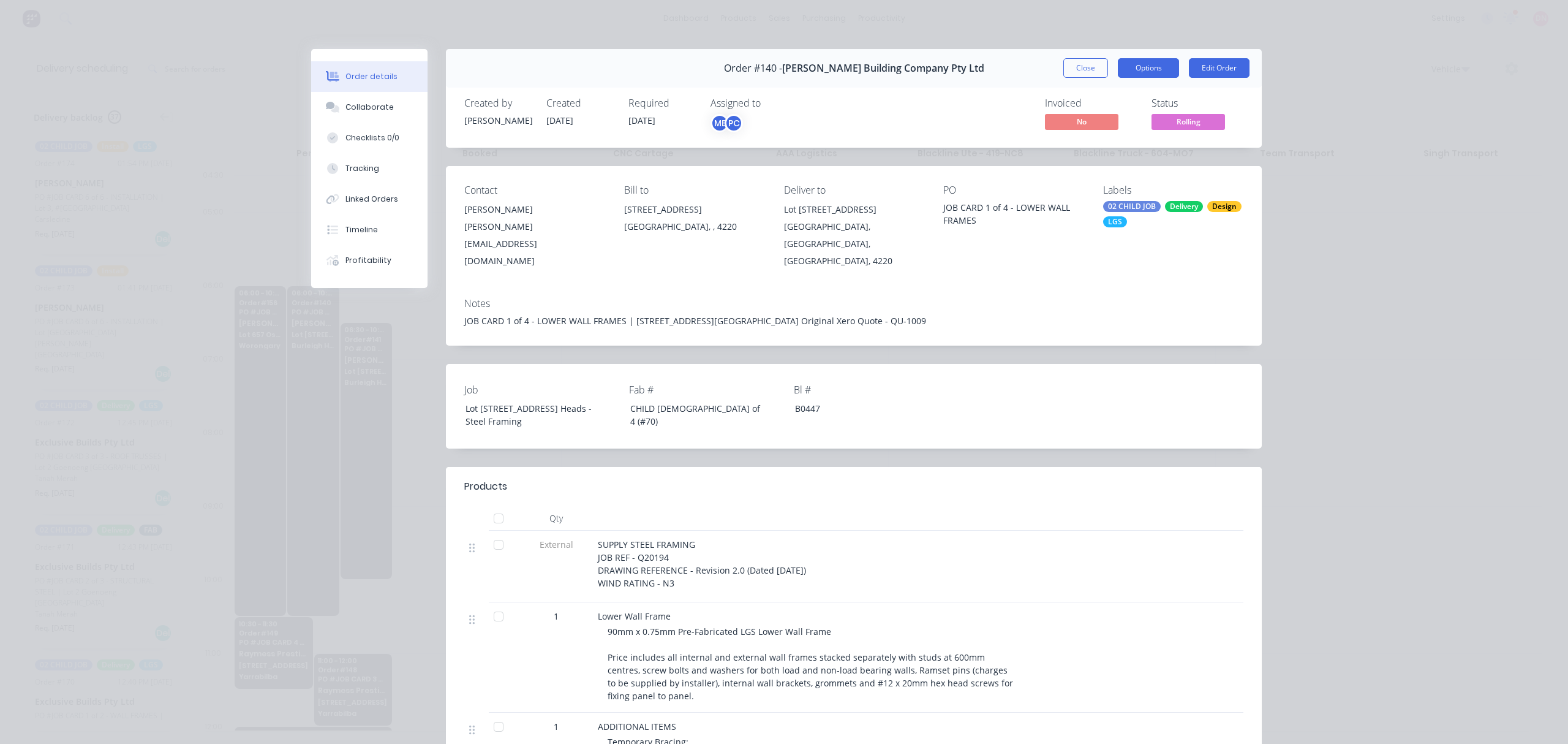
click at [1118, 73] on button "Options" at bounding box center [1148, 68] width 61 height 19
click at [1063, 58] on button "Close" at bounding box center [1085, 68] width 44 height 19
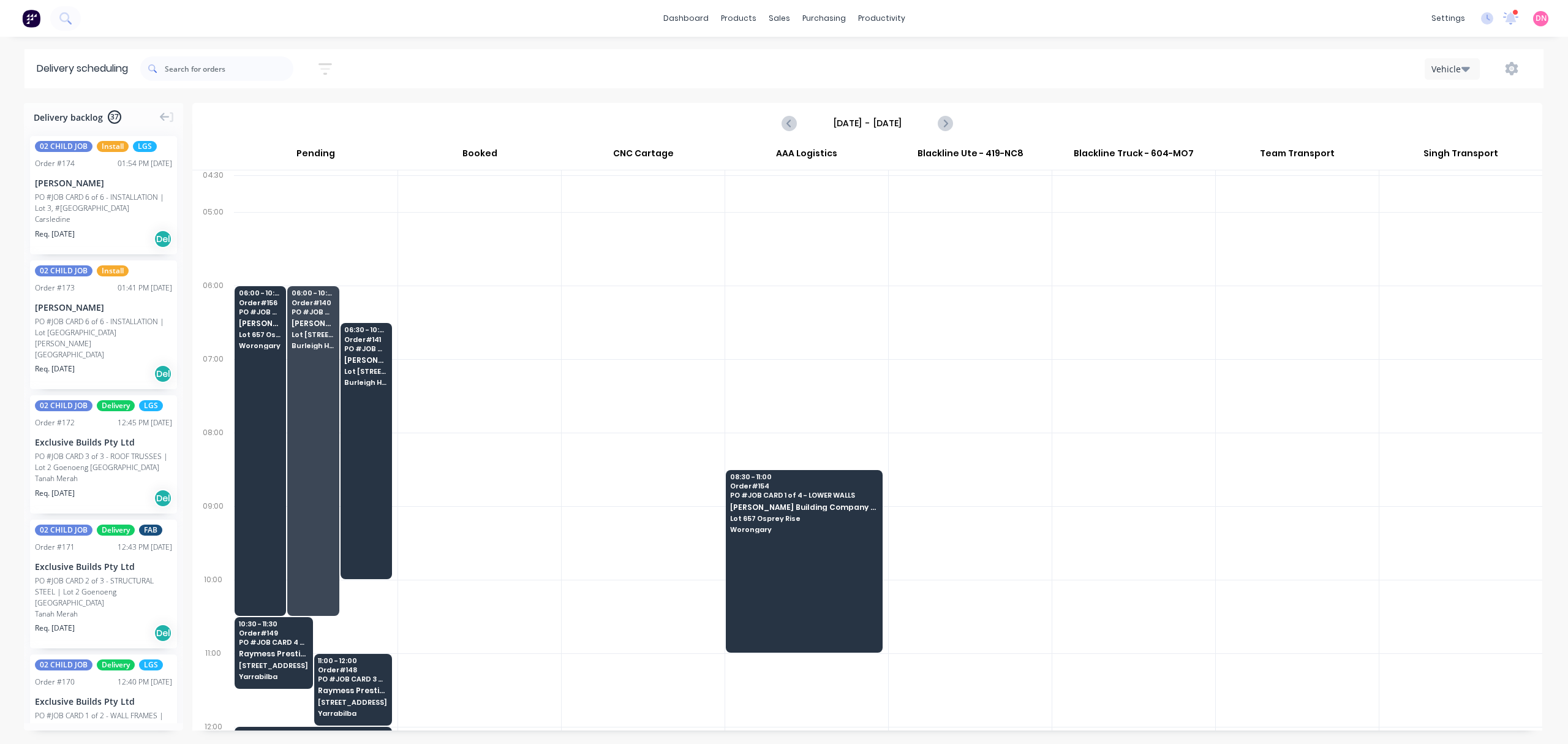
click at [271, 351] on div "06:00 - 10:30 Order # 156 PO # JOB CARD 3 of 4 - STRUCTURAL STEEL [PERSON_NAME]…" at bounding box center [260, 320] width 50 height 69
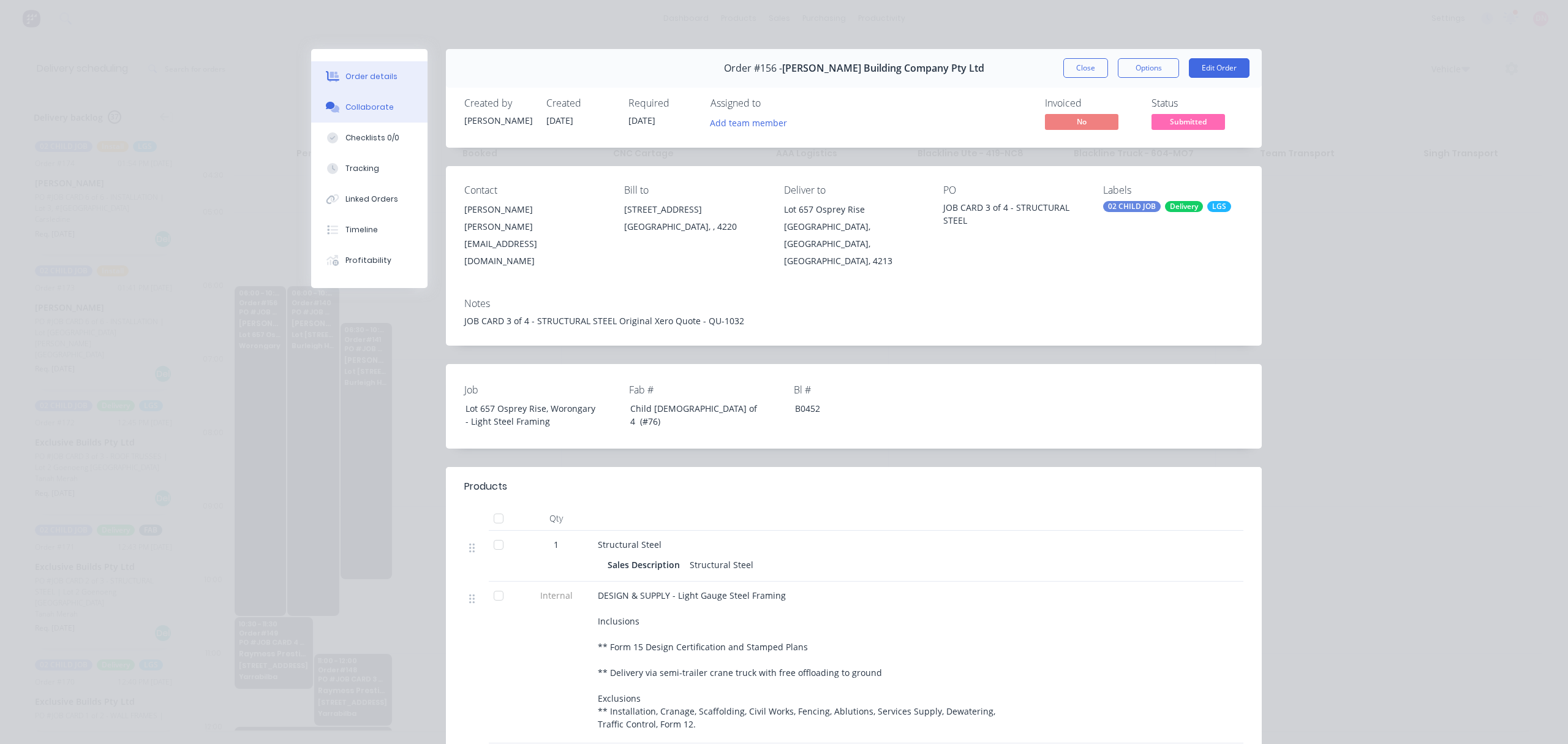
click at [378, 111] on div "Collaborate" at bounding box center [370, 107] width 48 height 11
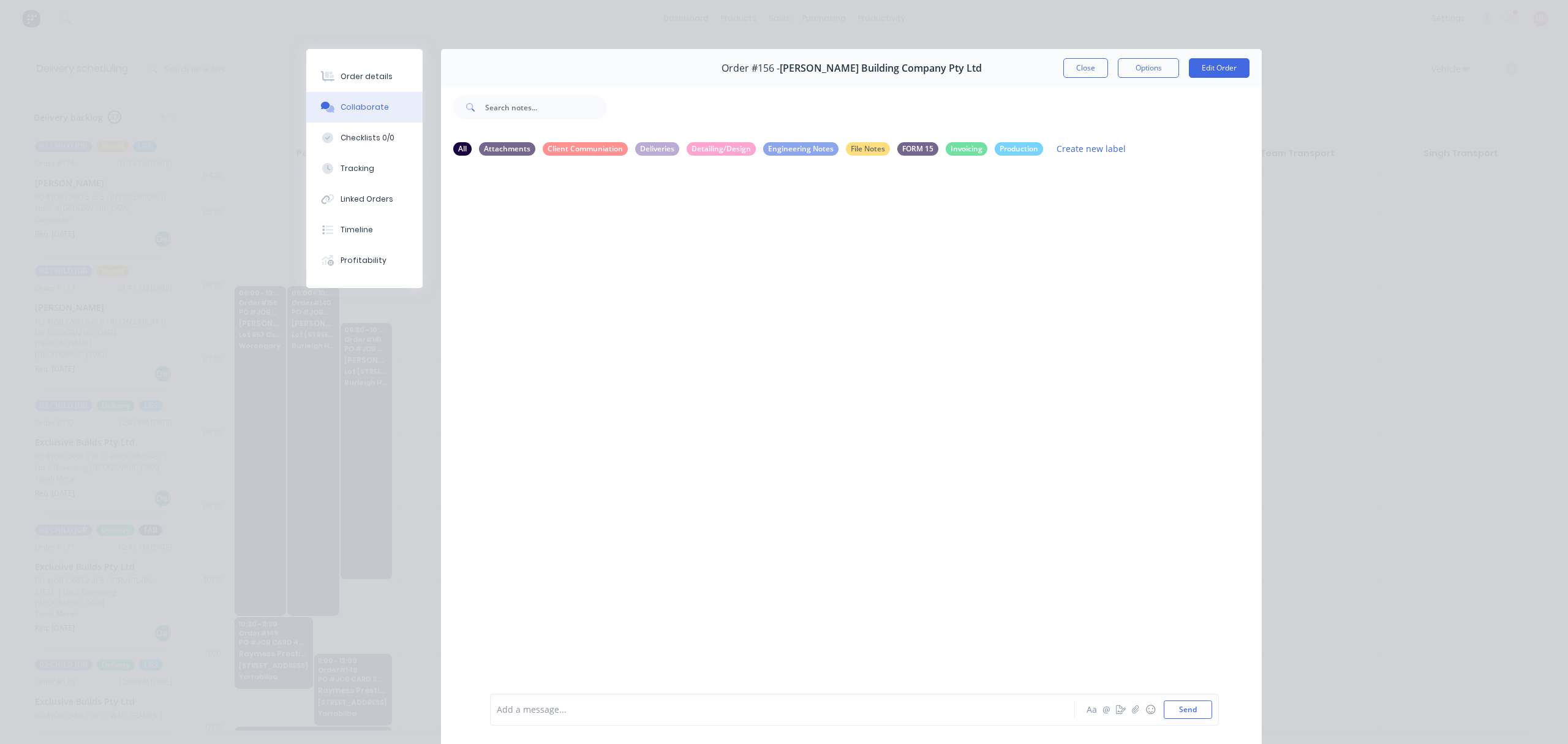
scroll to position [56, 0]
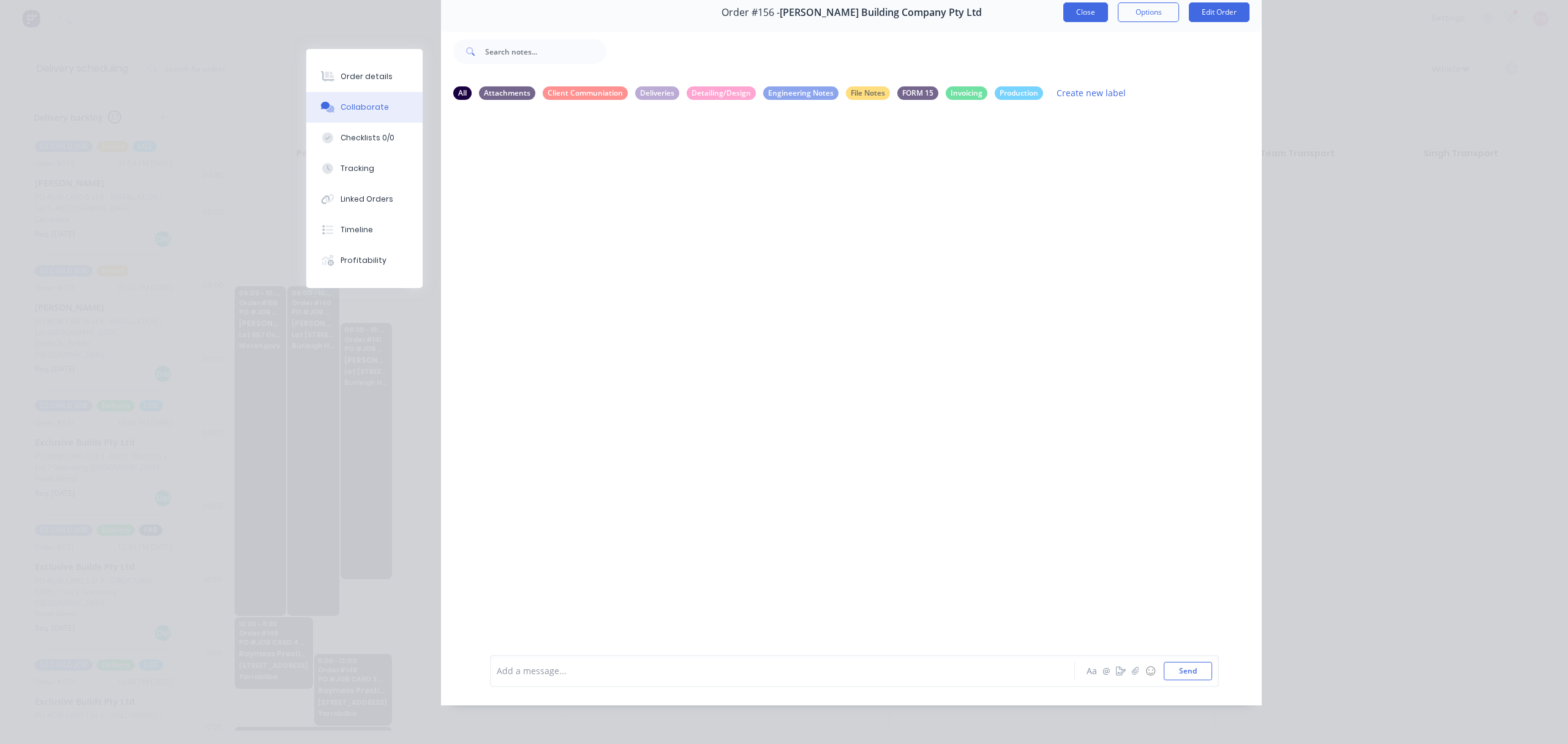
click at [1078, 12] on button "Close" at bounding box center [1085, 12] width 44 height 19
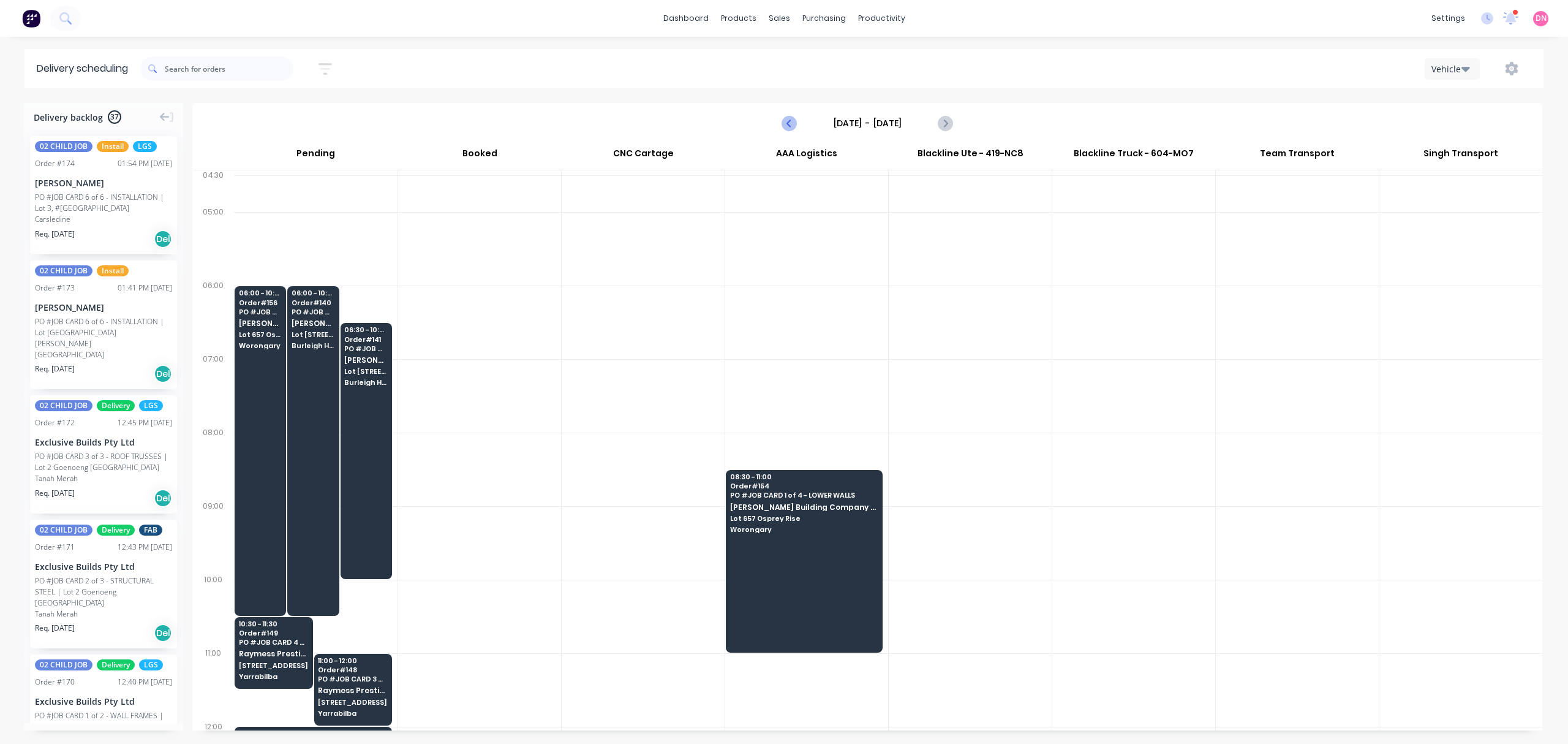
click at [792, 121] on icon "Previous page" at bounding box center [790, 123] width 15 height 15
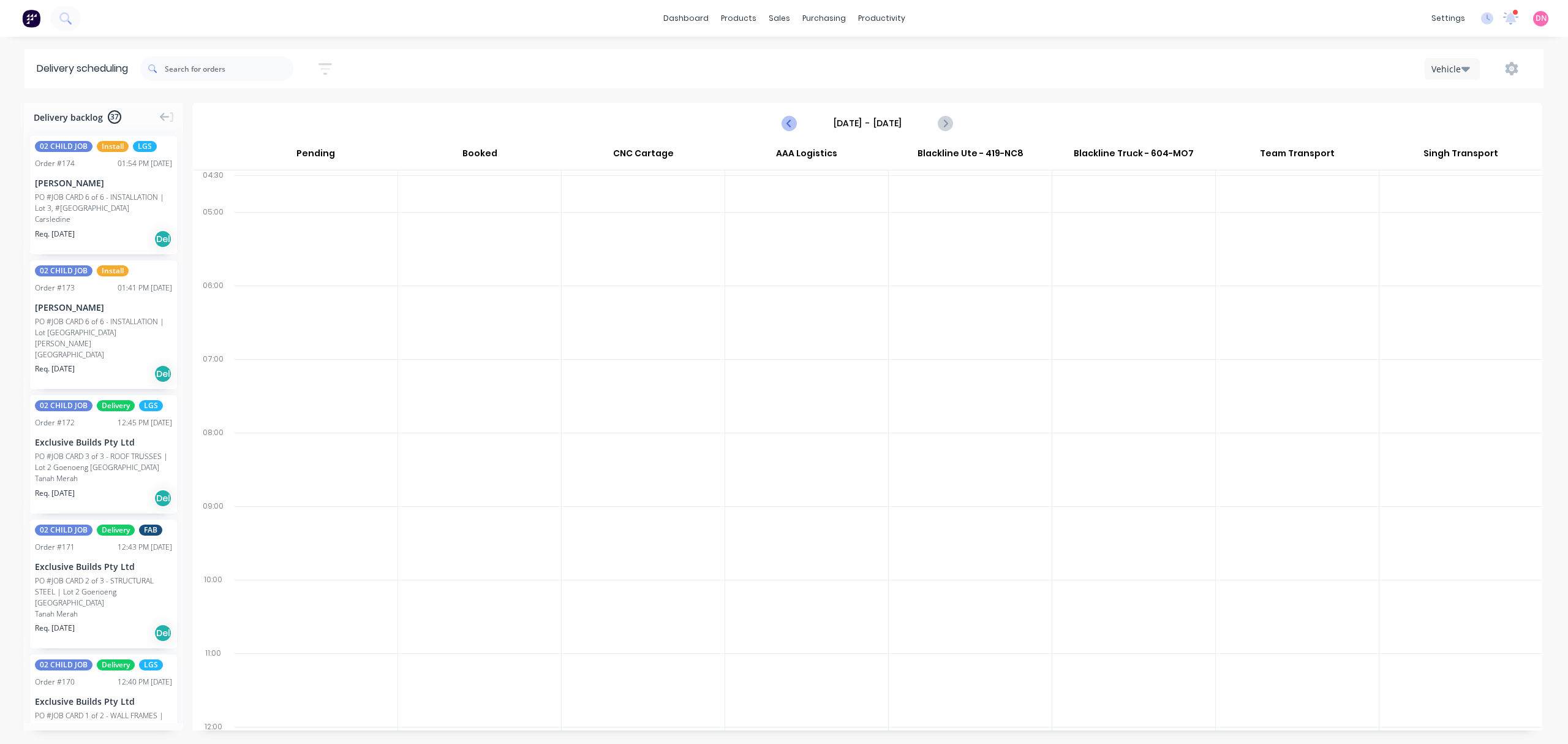
click at [792, 121] on icon "Previous page" at bounding box center [790, 123] width 15 height 15
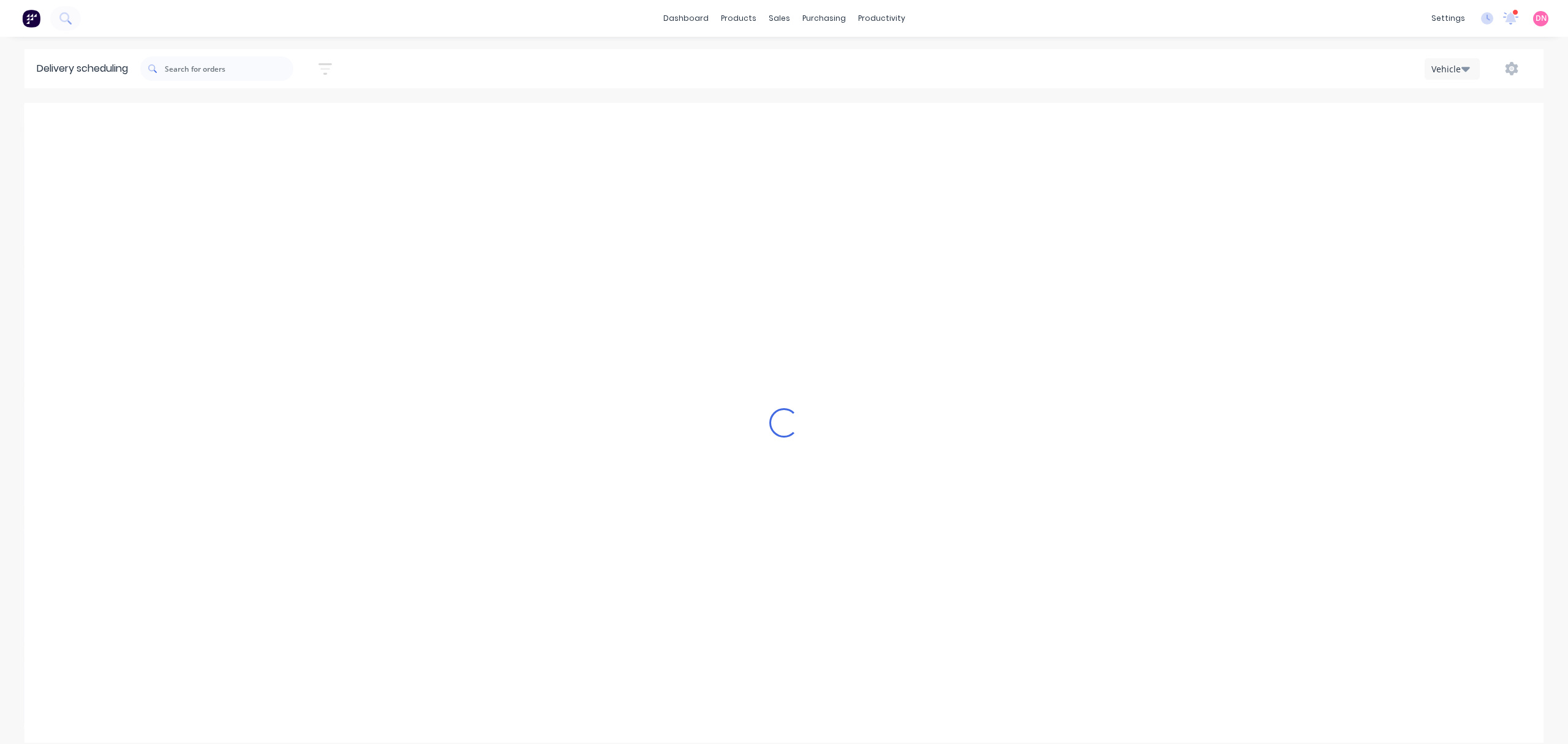
type input "[DATE] - [DATE]"
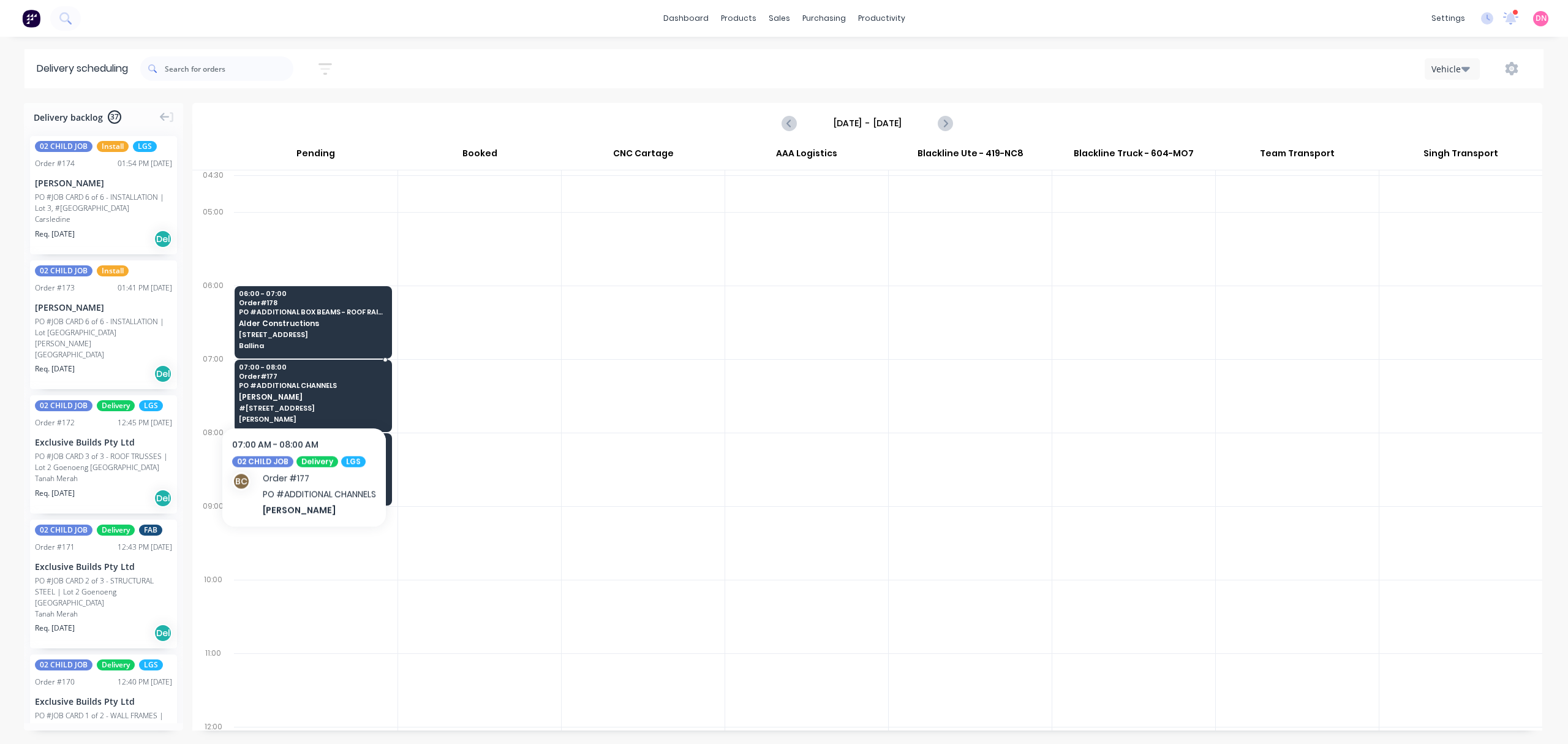
click at [305, 389] on div "07:00 - 08:00 Order # 177 PO # ADDITIONAL CHANNELS [PERSON_NAME] #446 MUNDOOLUN…" at bounding box center [313, 393] width 156 height 69
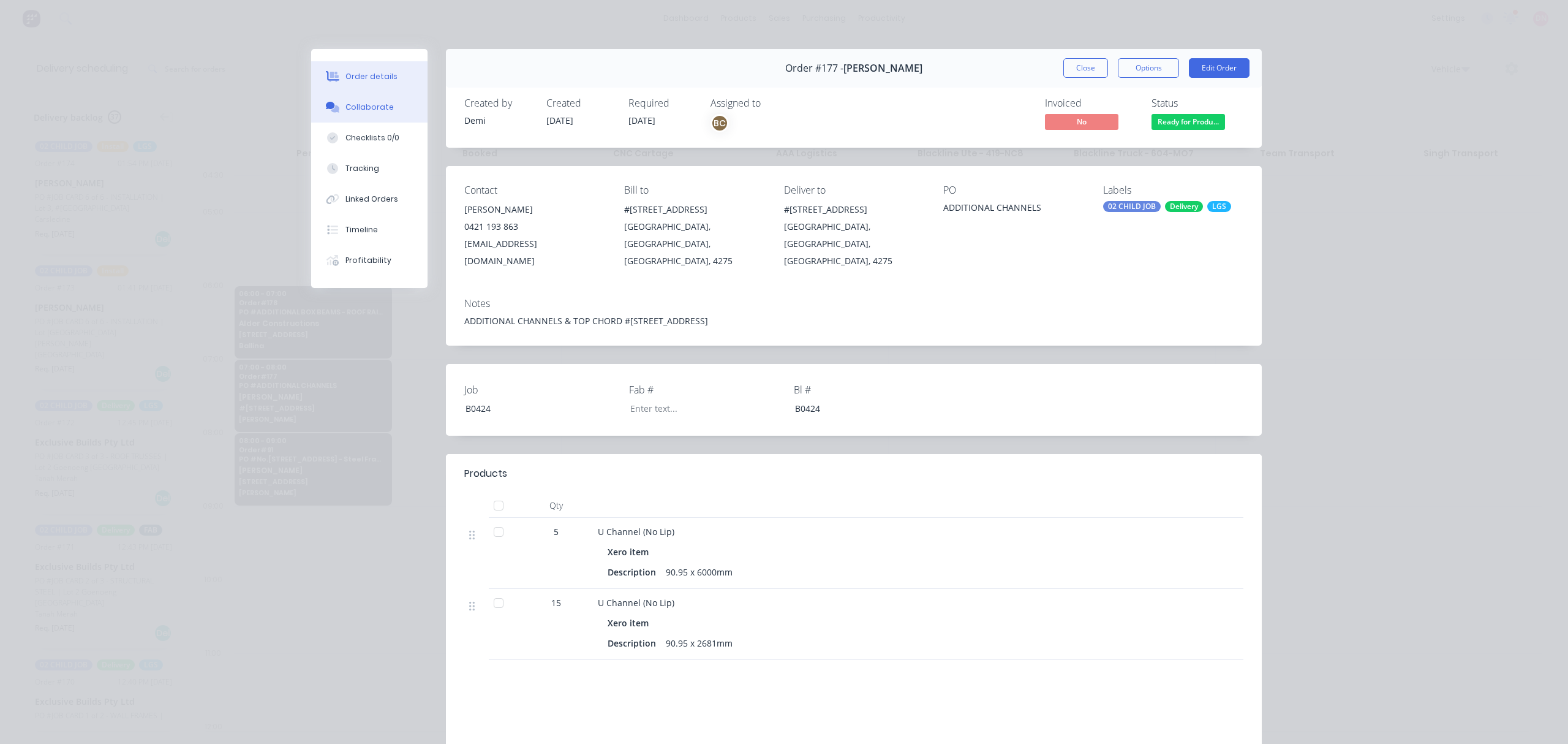
click at [393, 114] on button "Collaborate" at bounding box center [369, 107] width 116 height 31
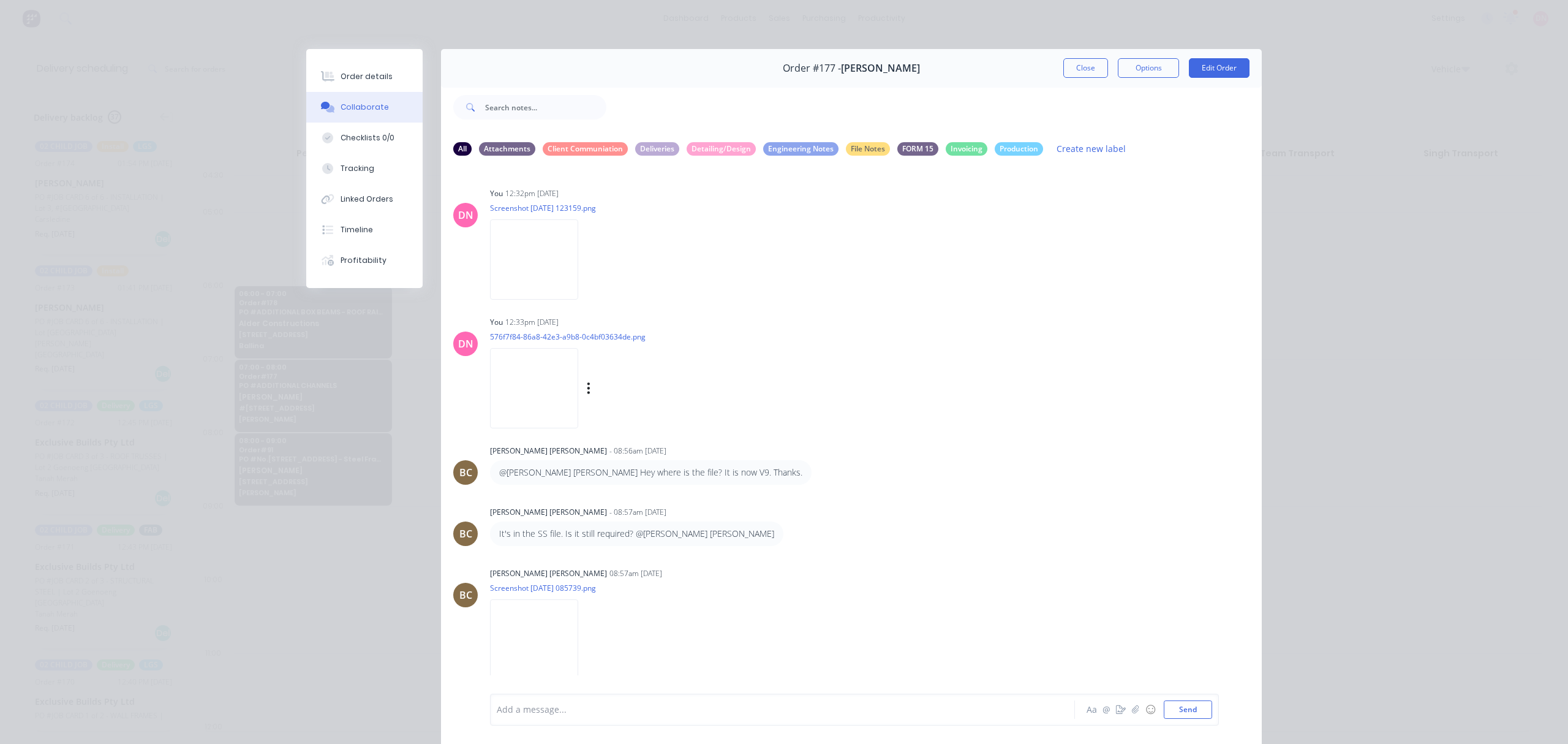
click at [542, 384] on img at bounding box center [533, 389] width 88 height 81
